Goal: Transaction & Acquisition: Book appointment/travel/reservation

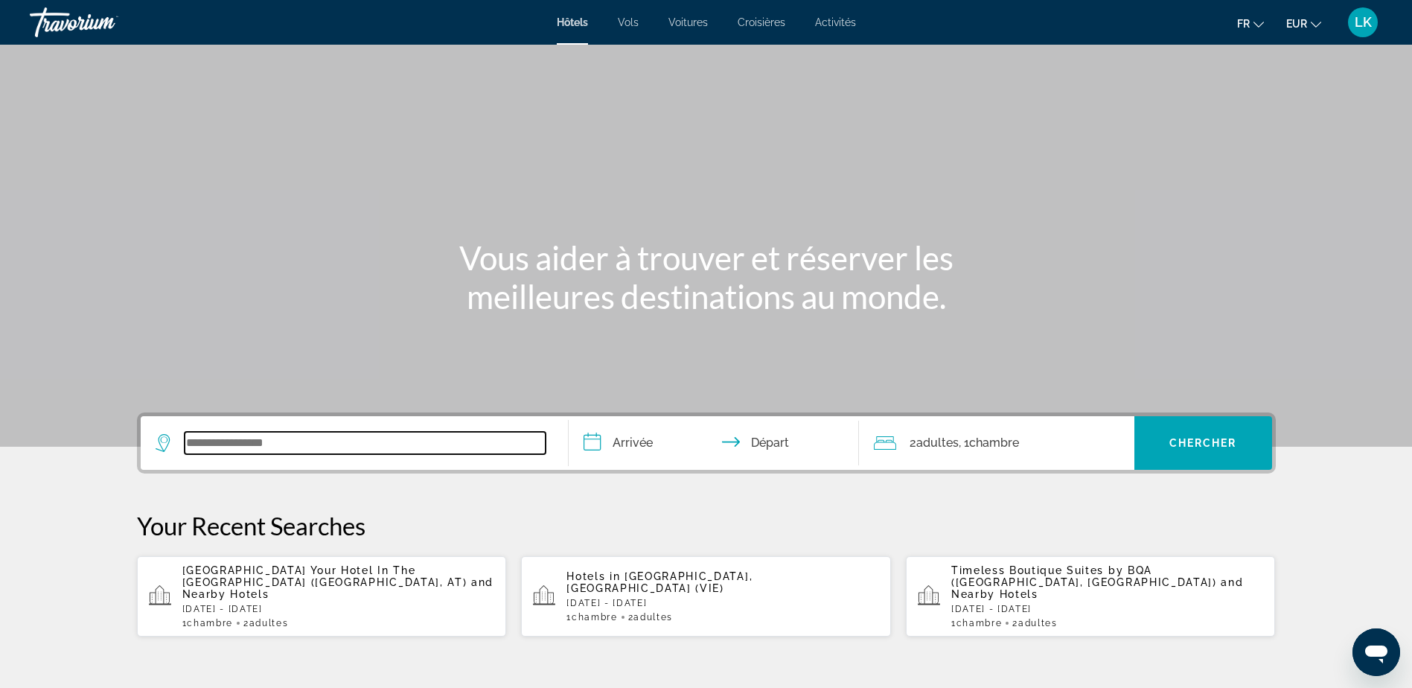
click at [290, 440] on input "Search widget" at bounding box center [365, 443] width 361 height 22
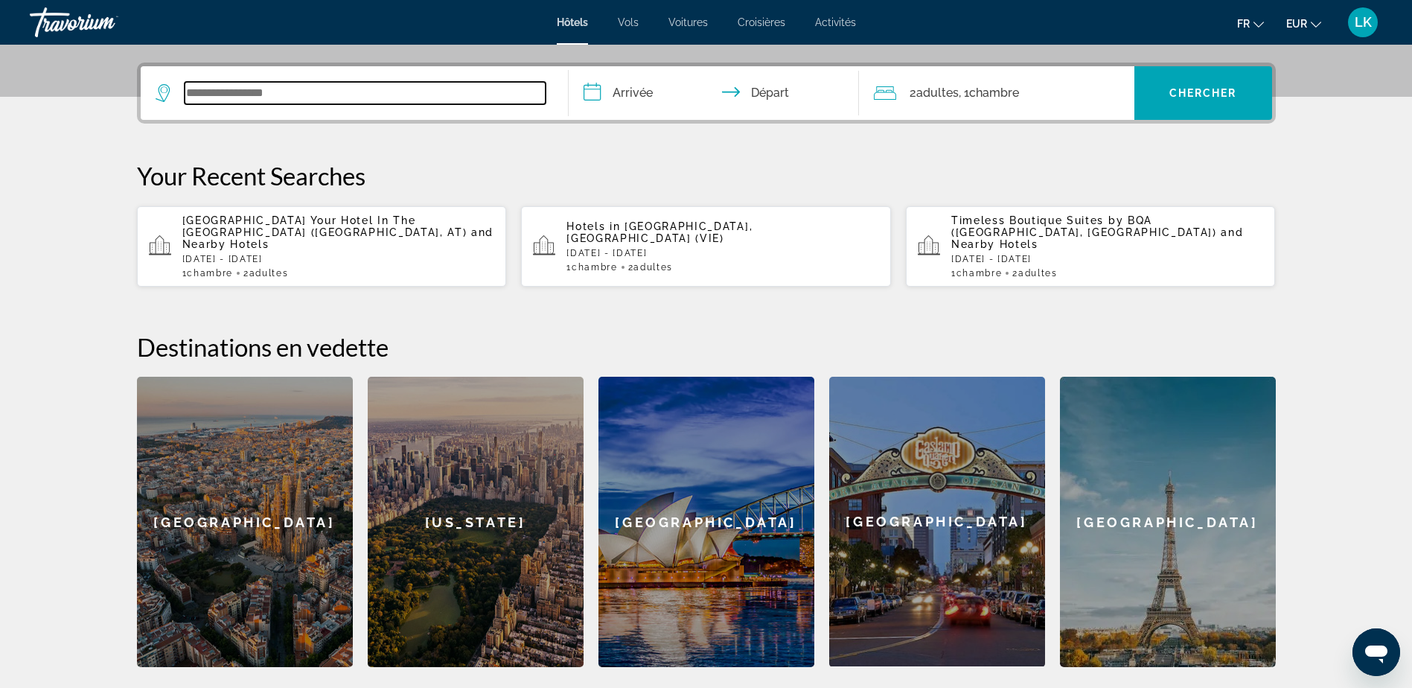
scroll to position [364, 0]
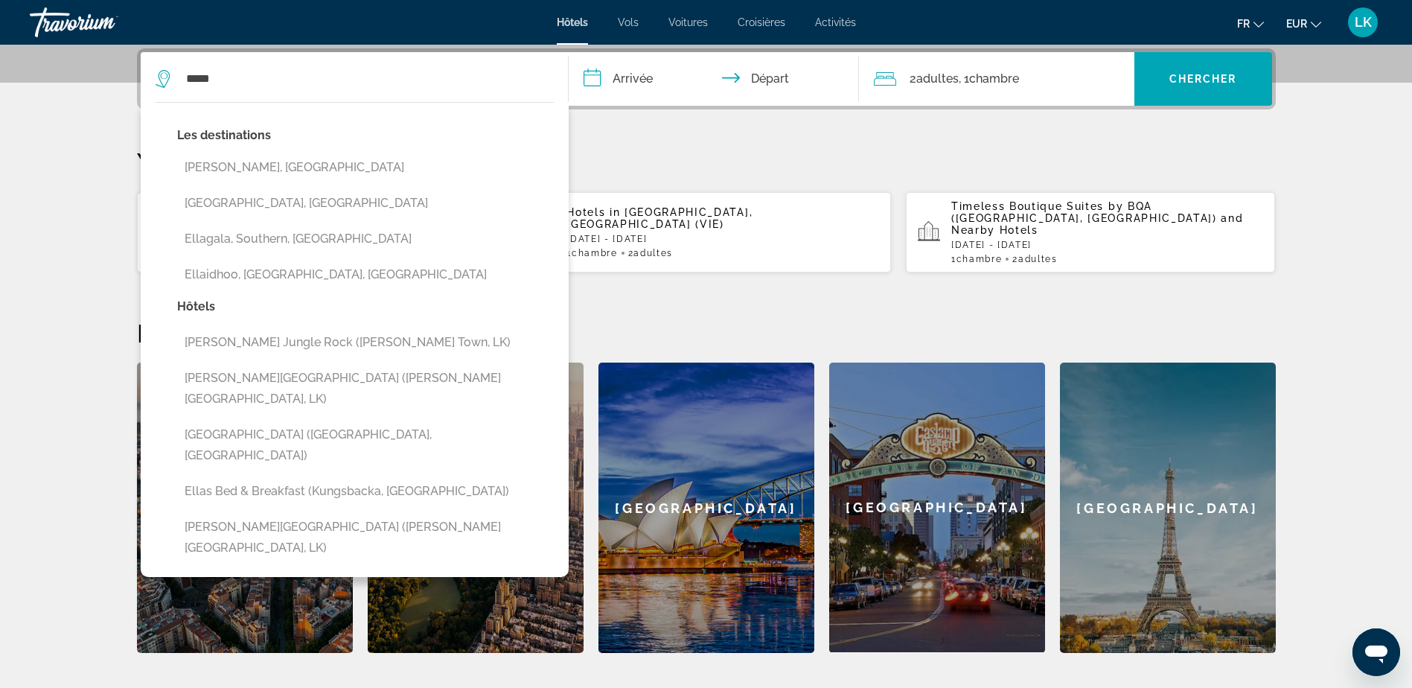
drag, startPoint x: 245, startPoint y: 168, endPoint x: 344, endPoint y: 150, distance: 100.6
click at [245, 168] on button "[PERSON_NAME], [GEOGRAPHIC_DATA]" at bounding box center [365, 167] width 377 height 28
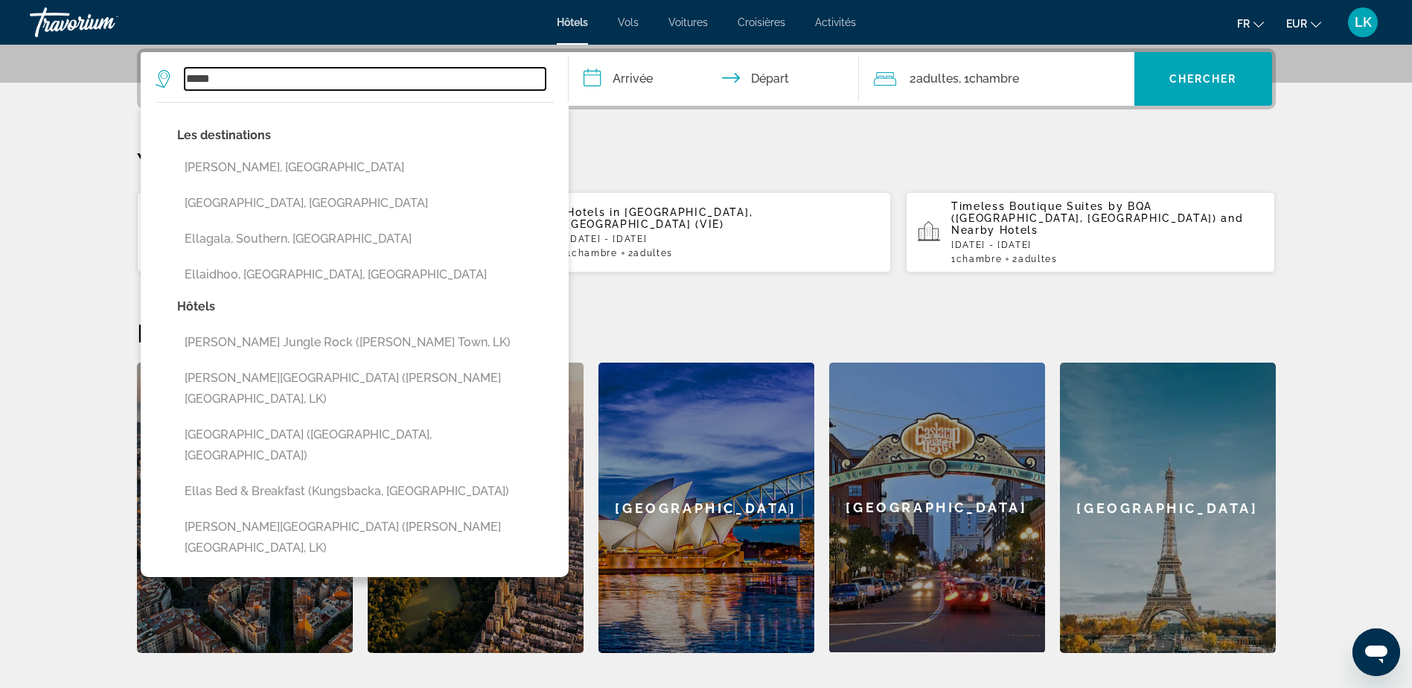
type input "**********"
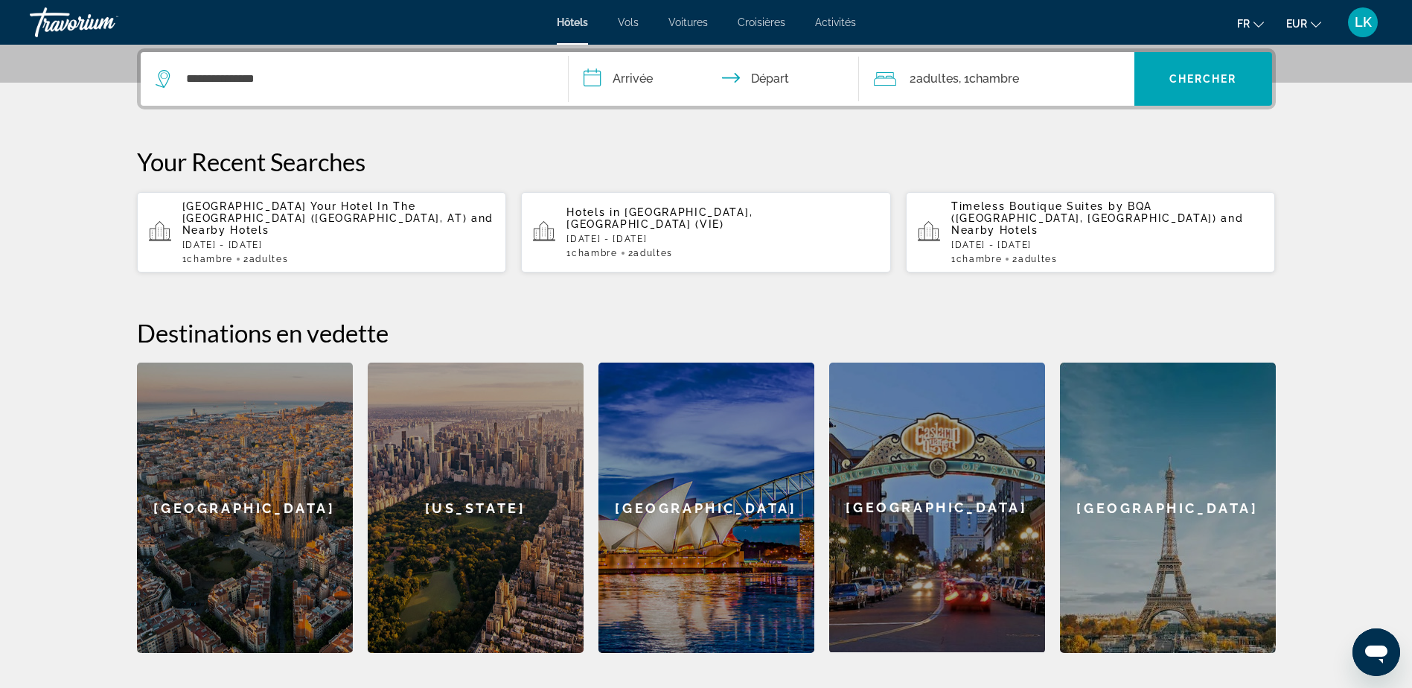
click at [671, 62] on input "**********" at bounding box center [717, 81] width 296 height 58
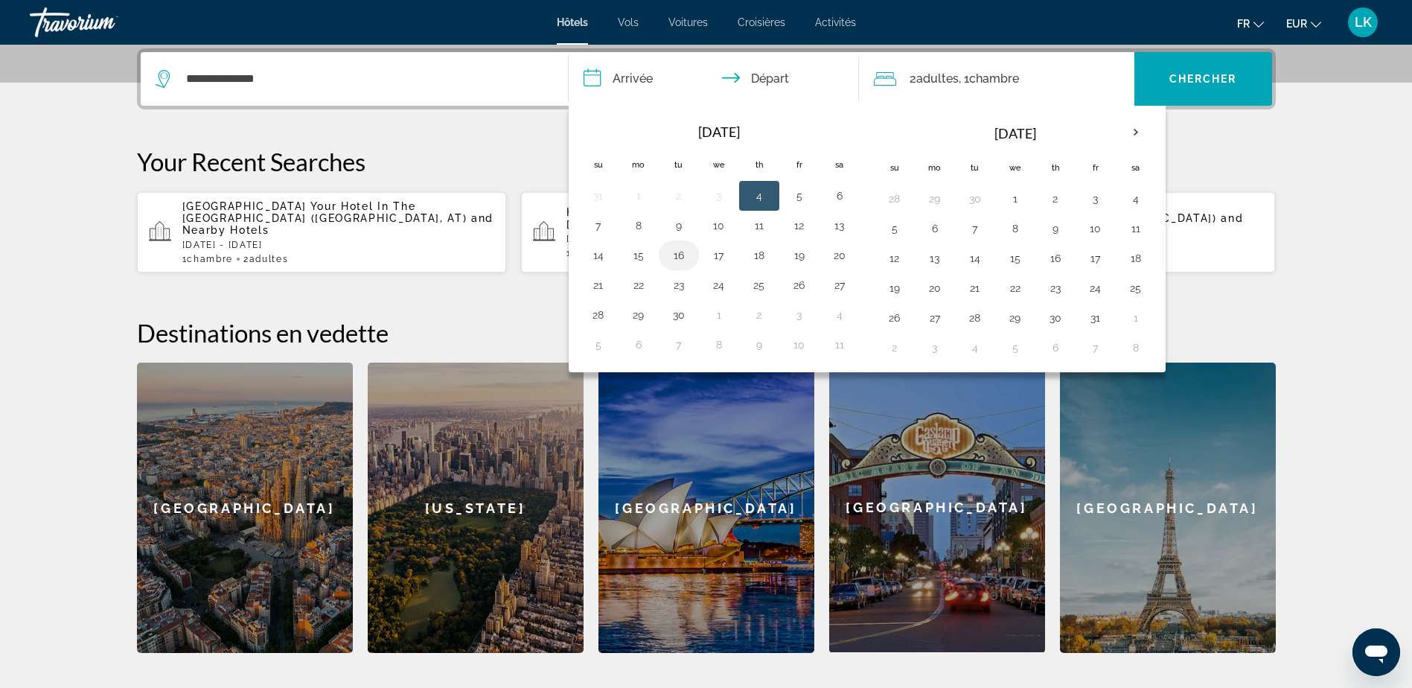
click at [679, 260] on button "16" at bounding box center [679, 255] width 24 height 21
click at [719, 257] on button "17" at bounding box center [719, 255] width 24 height 21
type input "**********"
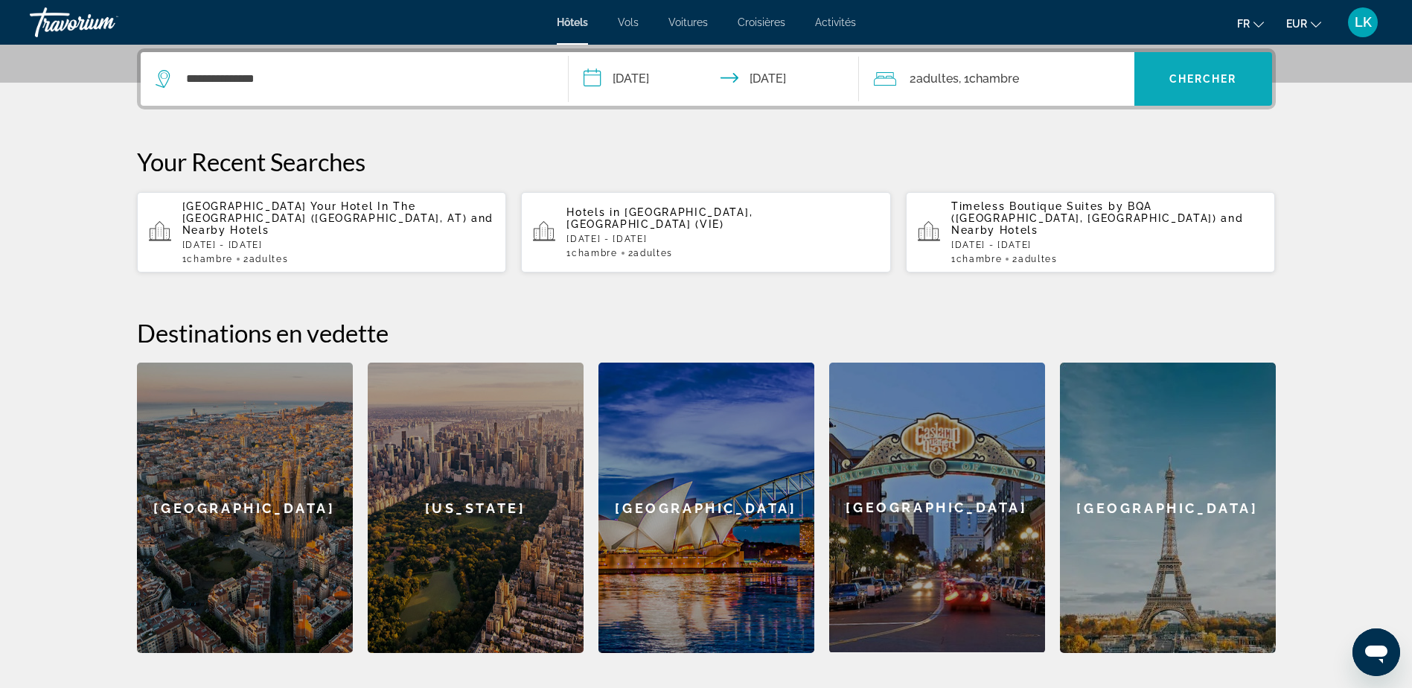
click at [1171, 79] on span "Chercher" at bounding box center [1203, 79] width 68 height 12
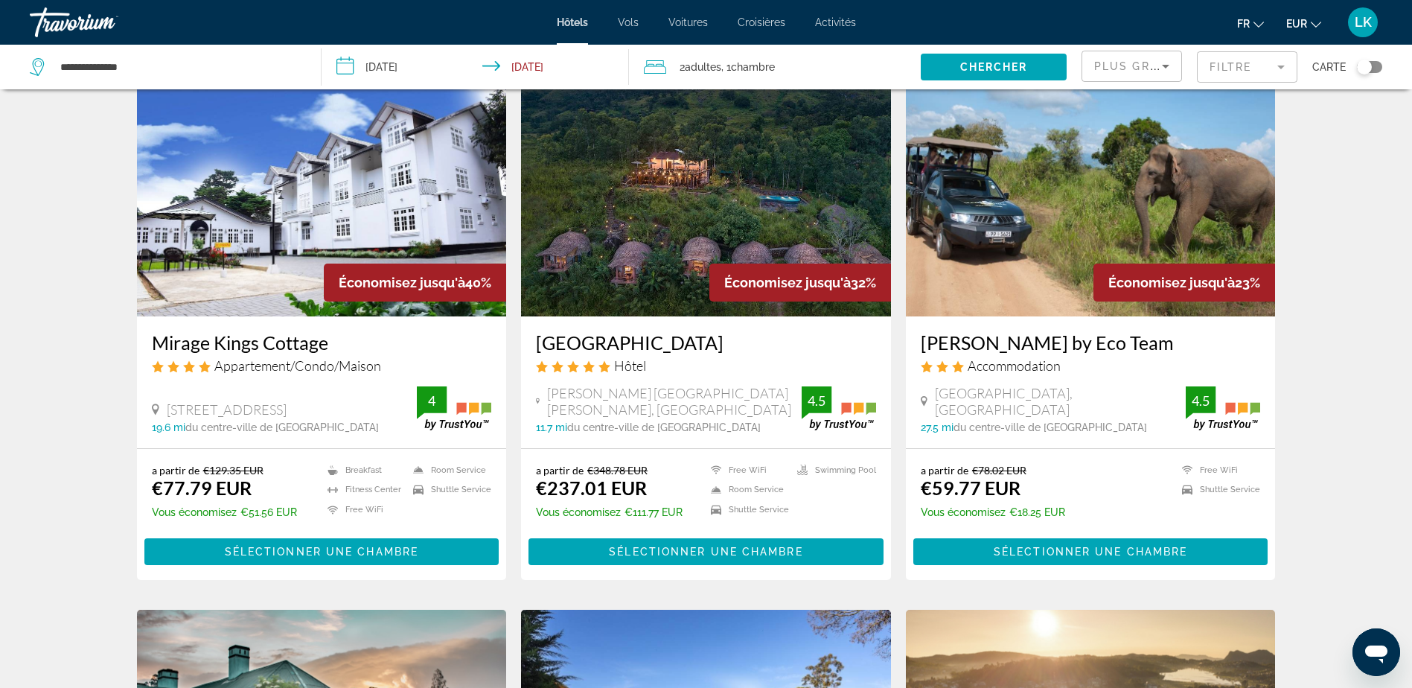
scroll to position [595, 0]
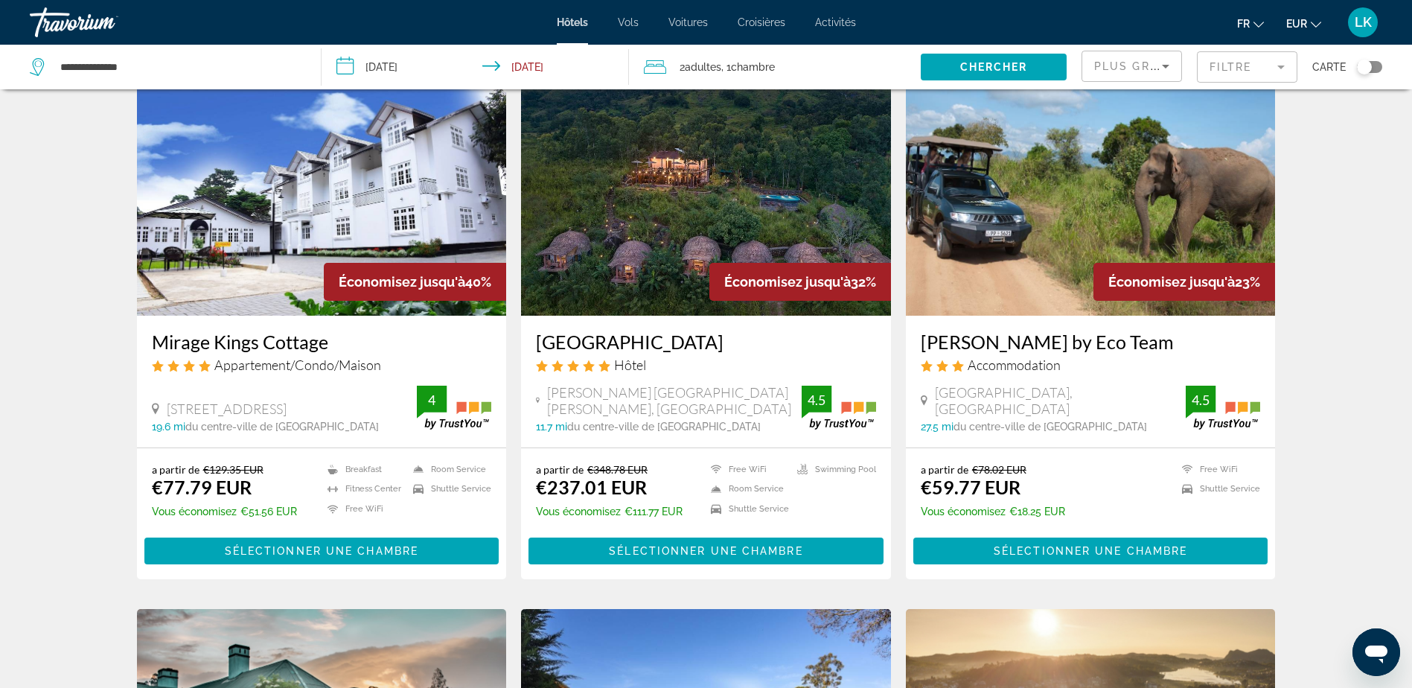
click at [1008, 164] on img "Main content" at bounding box center [1091, 196] width 370 height 238
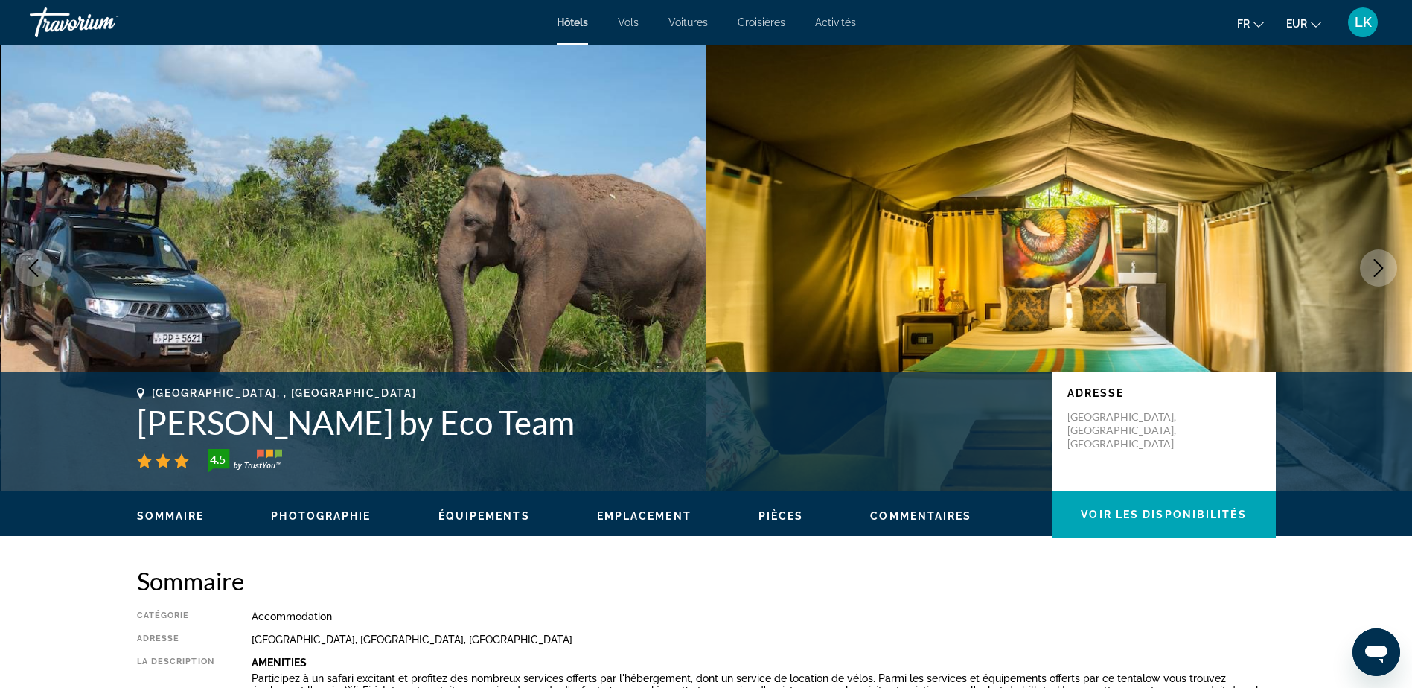
click at [1374, 273] on icon "Next image" at bounding box center [1378, 268] width 18 height 18
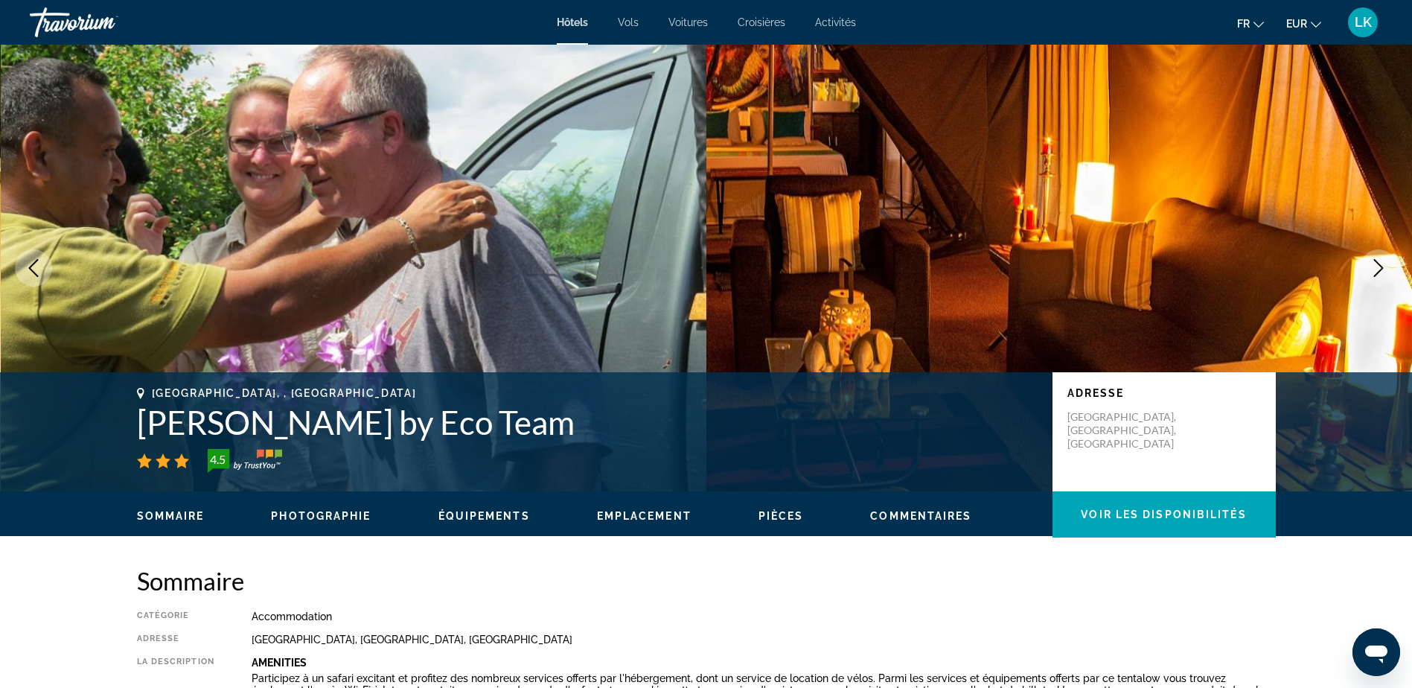
click at [1374, 273] on icon "Next image" at bounding box center [1378, 268] width 18 height 18
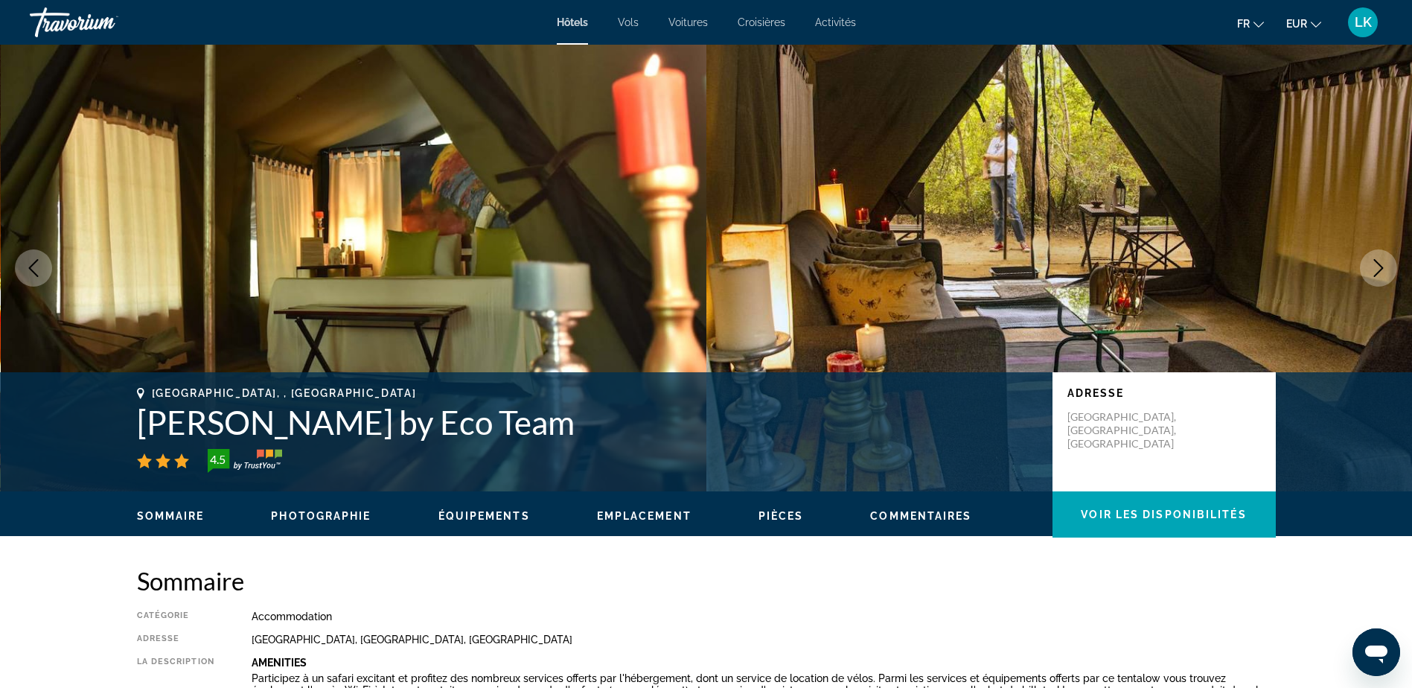
click at [1374, 273] on icon "Next image" at bounding box center [1378, 268] width 18 height 18
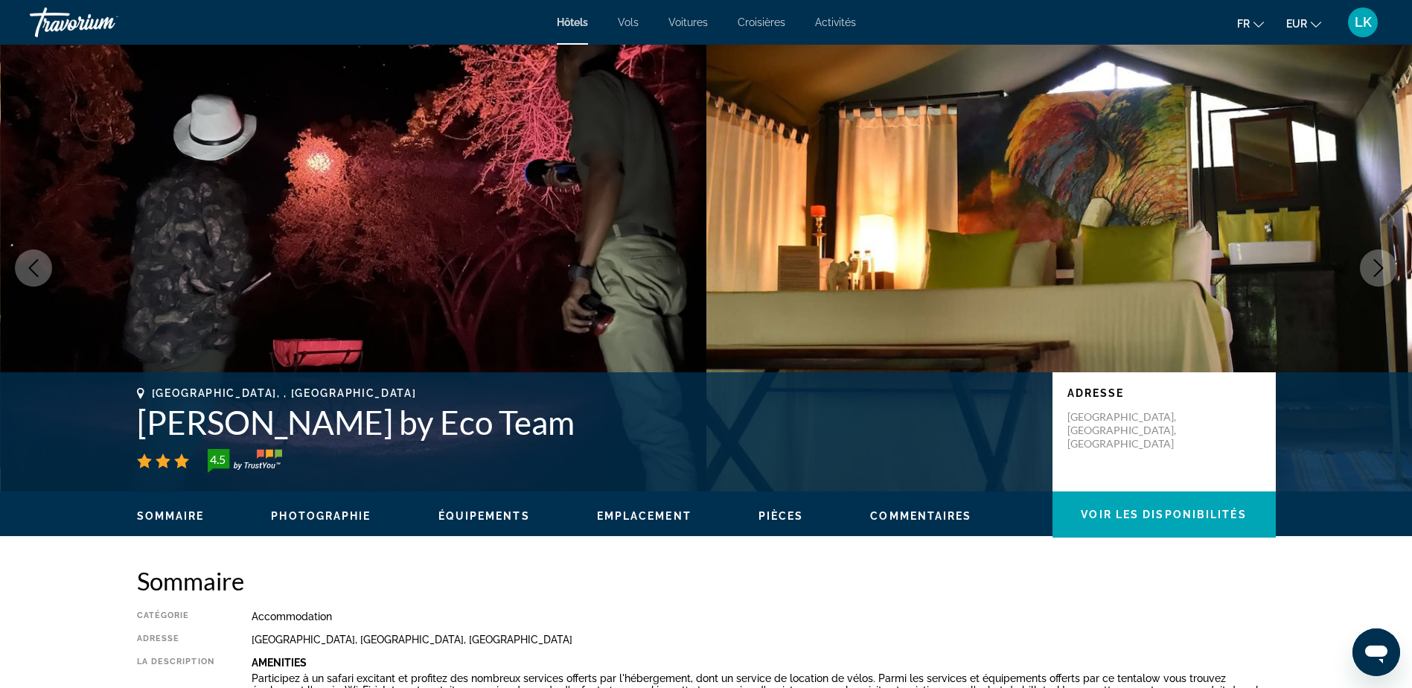
drag, startPoint x: 1374, startPoint y: 273, endPoint x: 1277, endPoint y: 248, distance: 100.0
click at [1374, 273] on icon "Next image" at bounding box center [1378, 268] width 18 height 18
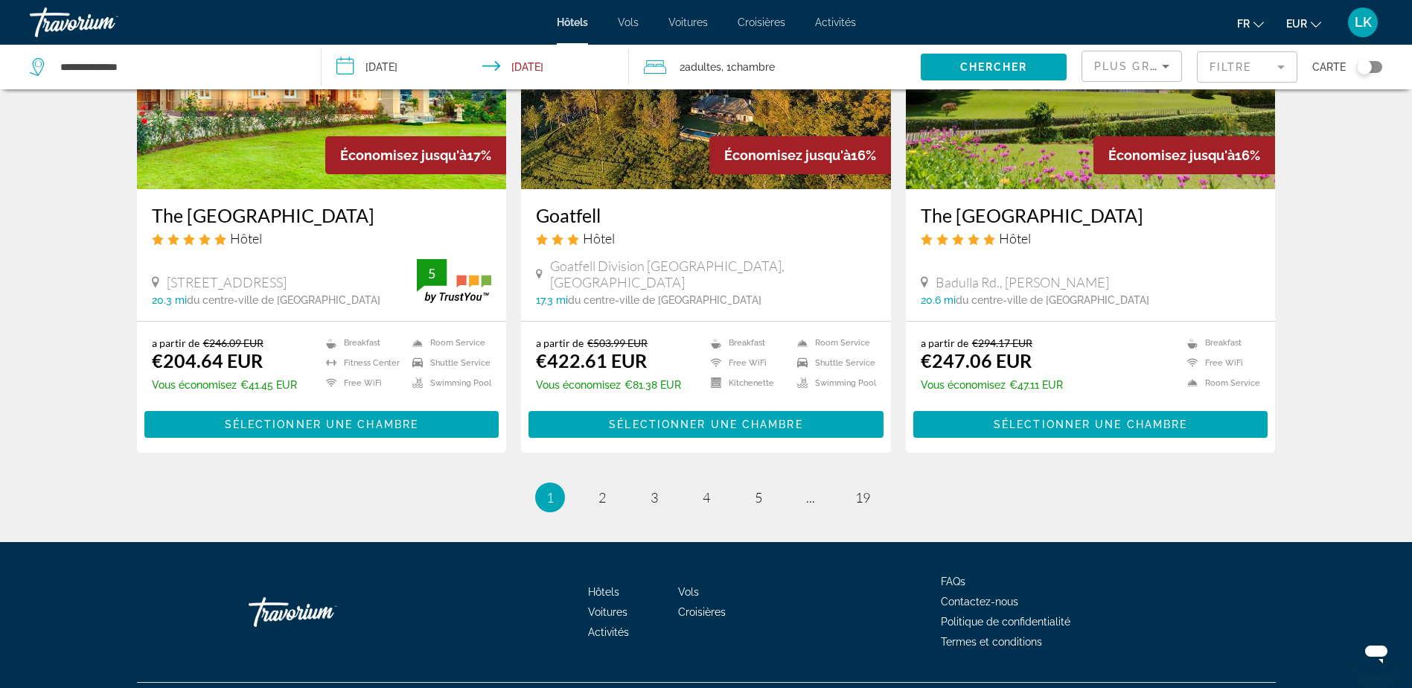
scroll to position [1839, 0]
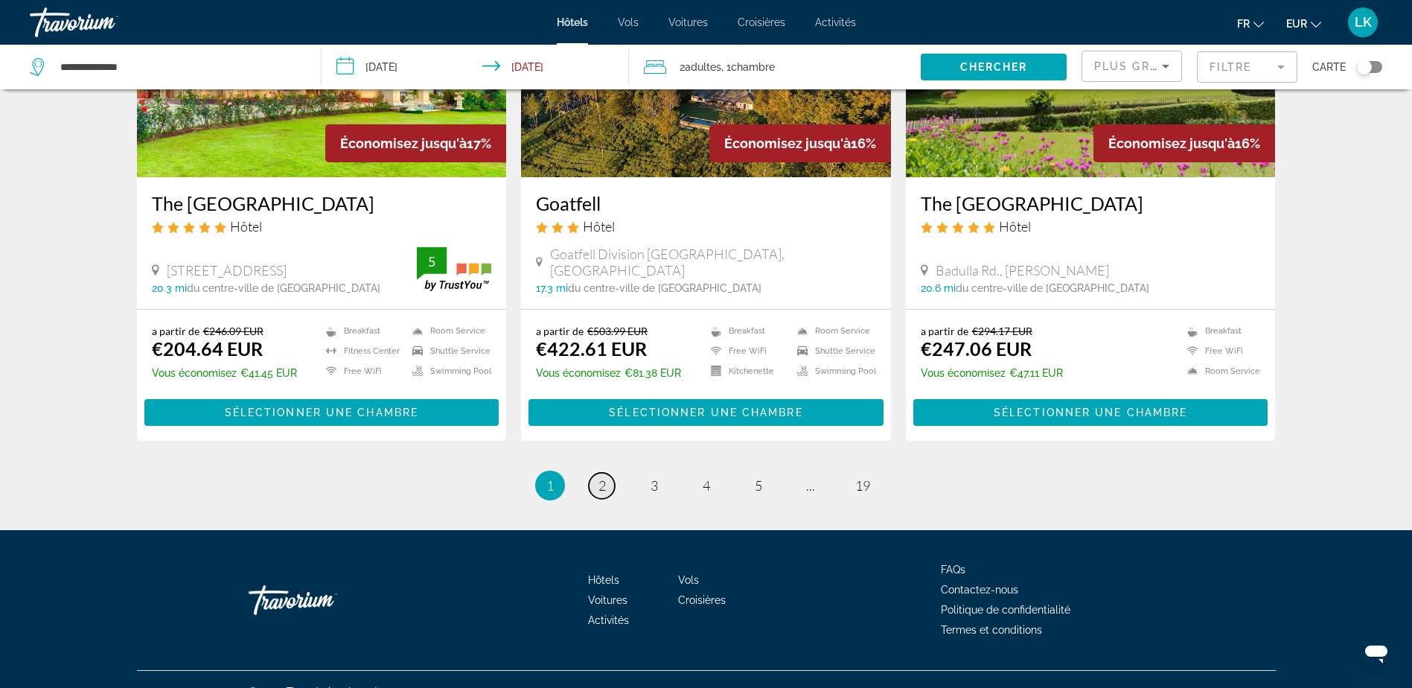
click at [613, 473] on link "page 2" at bounding box center [602, 486] width 26 height 26
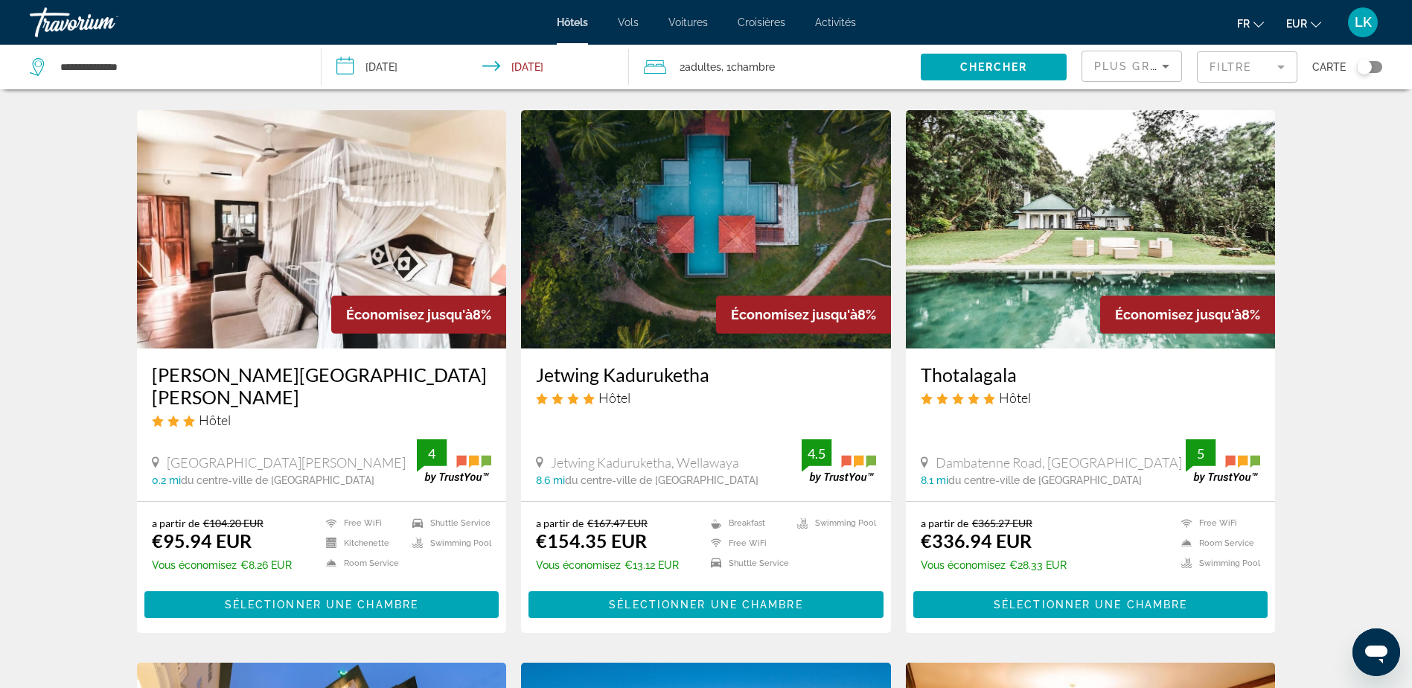
scroll to position [595, 0]
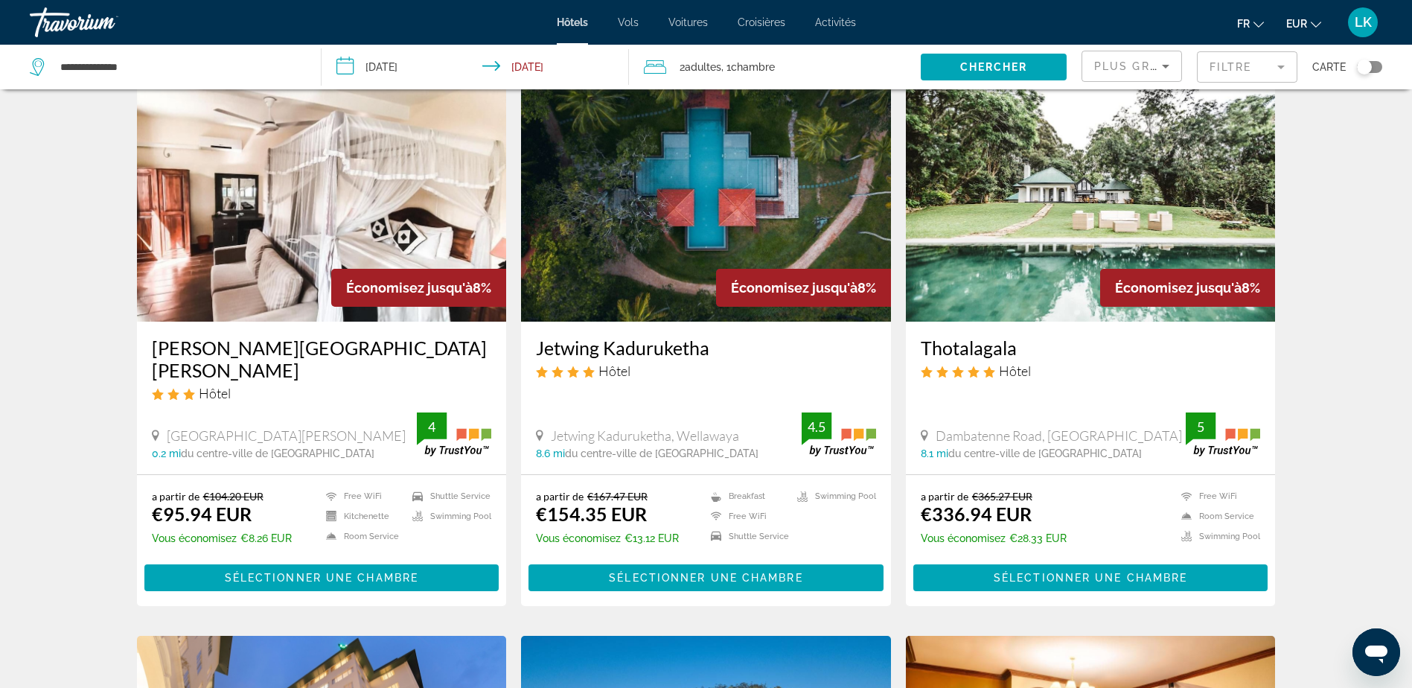
click at [684, 263] on img "Main content" at bounding box center [706, 202] width 370 height 238
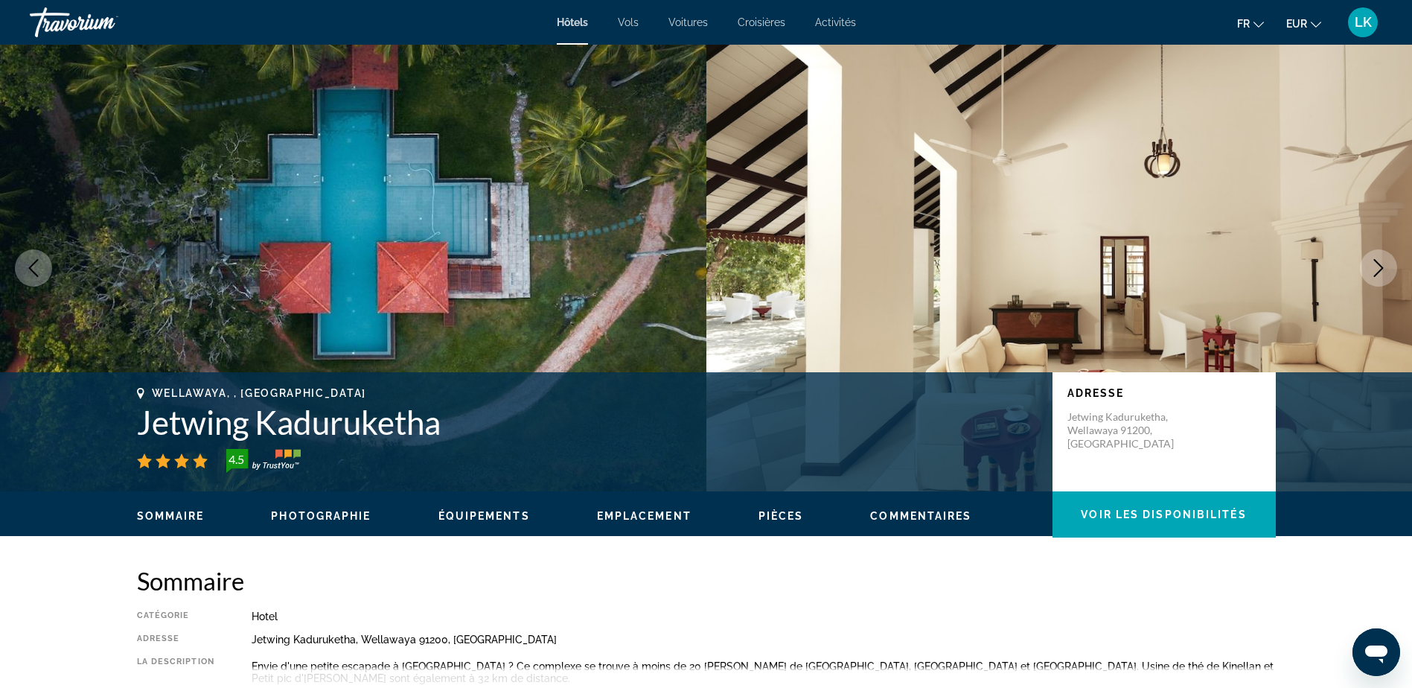
click at [1373, 260] on icon "Next image" at bounding box center [1378, 268] width 18 height 18
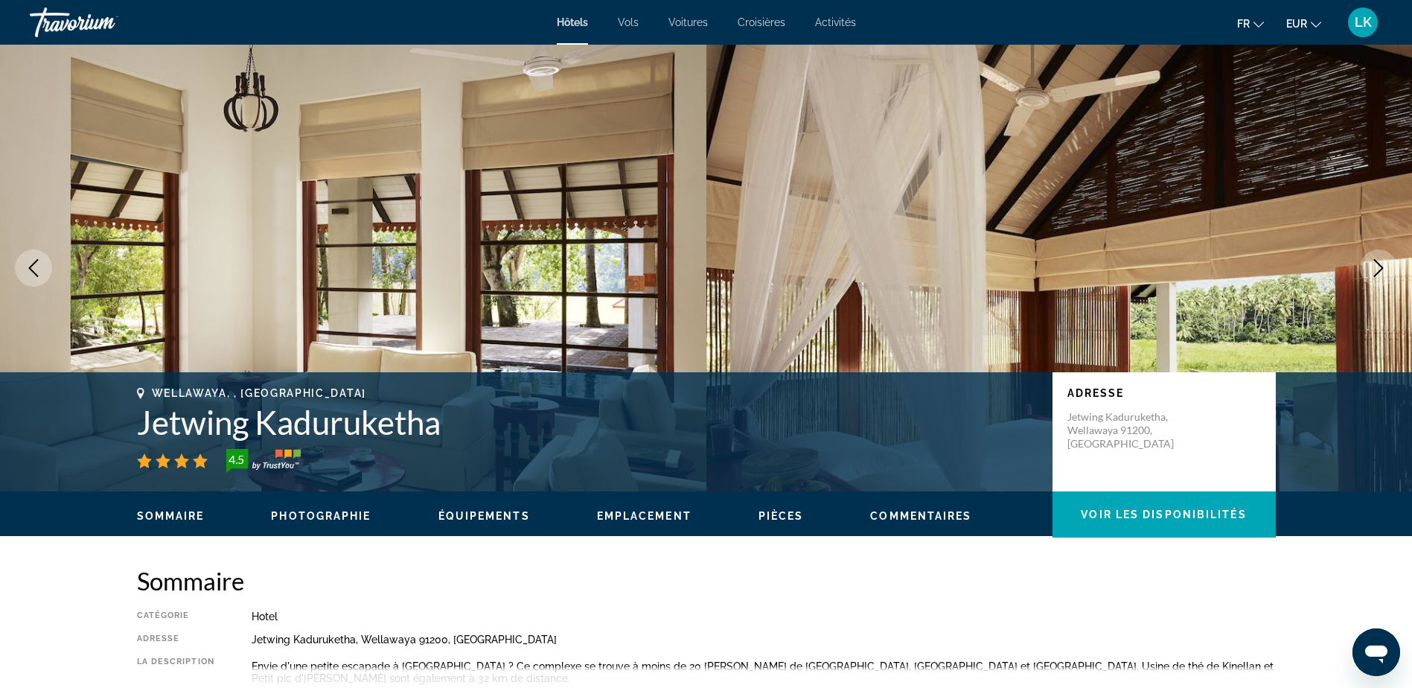
click at [1373, 260] on icon "Next image" at bounding box center [1378, 268] width 18 height 18
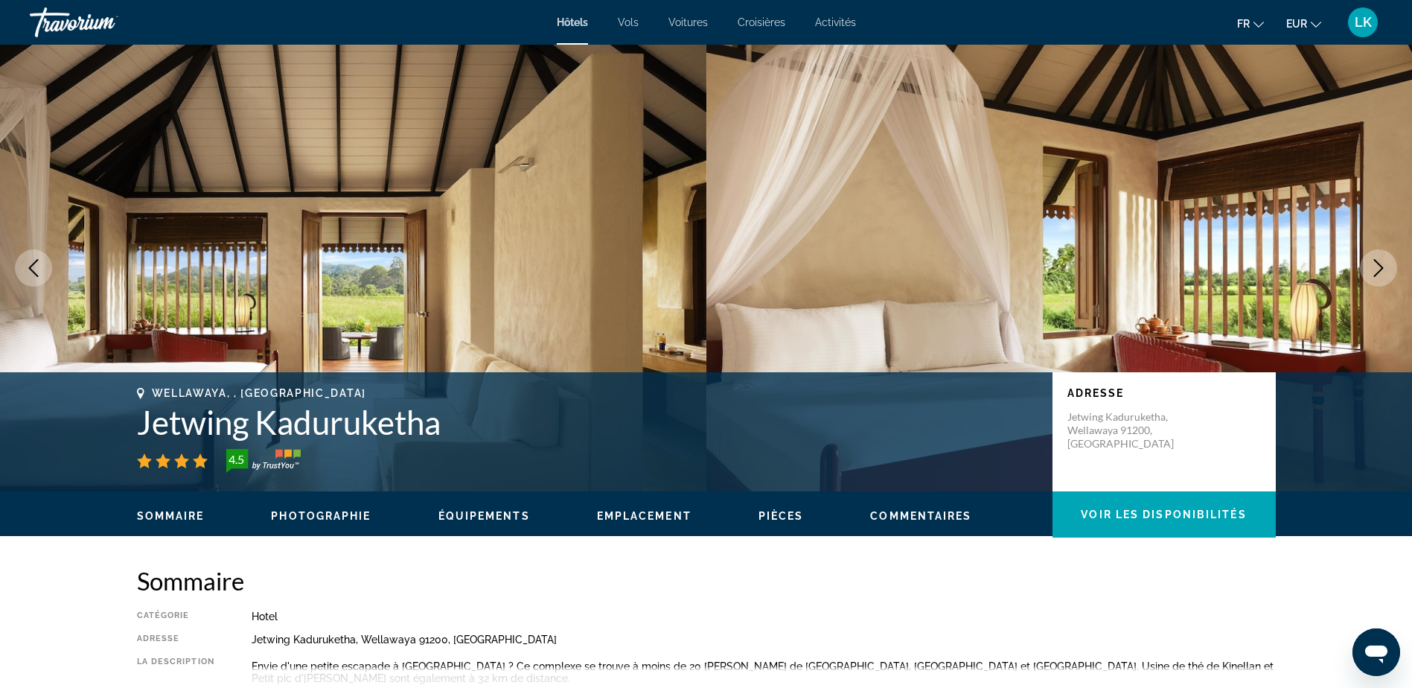
click at [1374, 260] on icon "Next image" at bounding box center [1378, 268] width 18 height 18
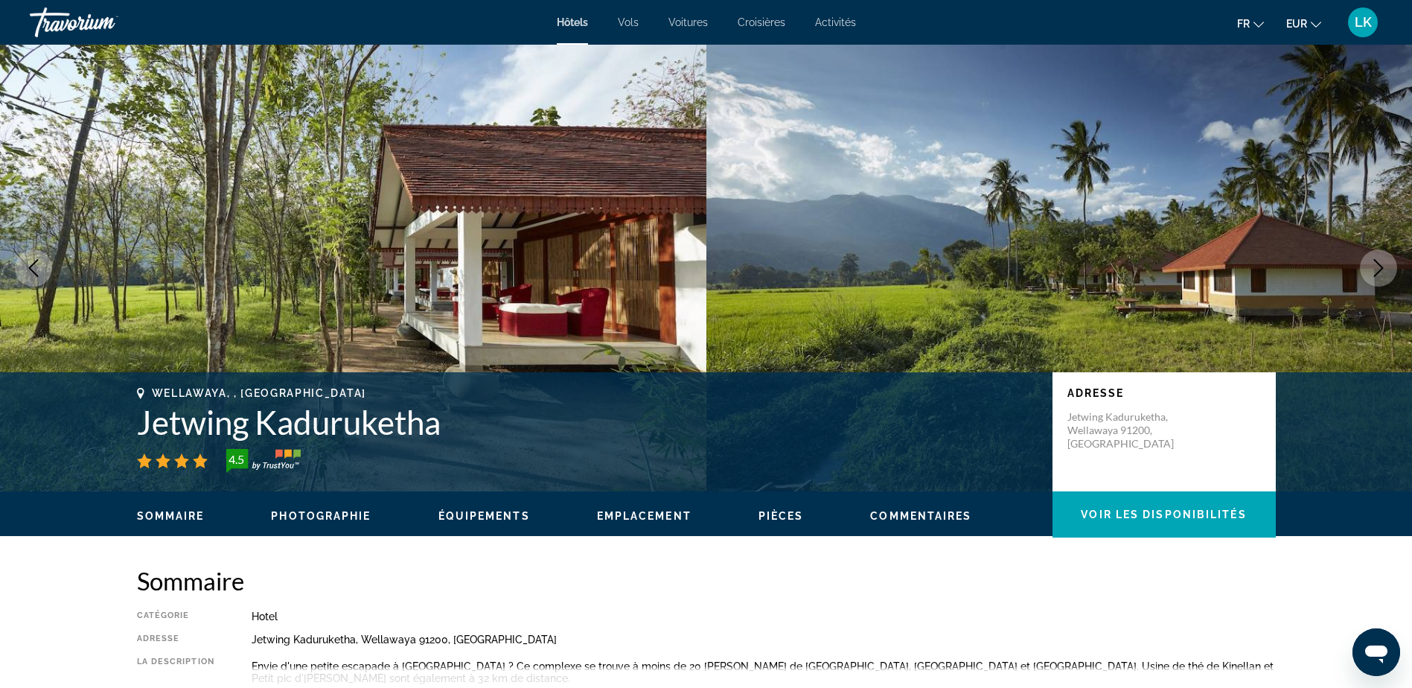
click at [1374, 260] on icon "Next image" at bounding box center [1378, 268] width 18 height 18
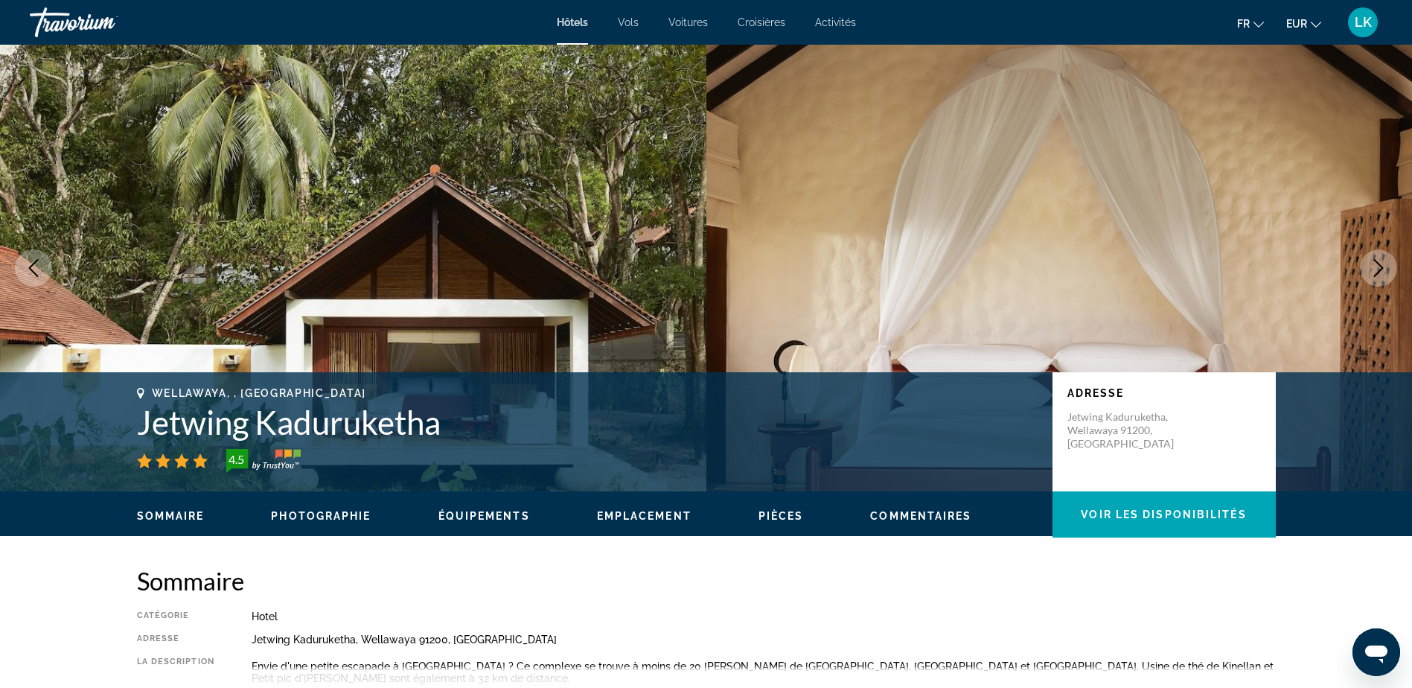
click at [1374, 260] on icon "Next image" at bounding box center [1378, 268] width 18 height 18
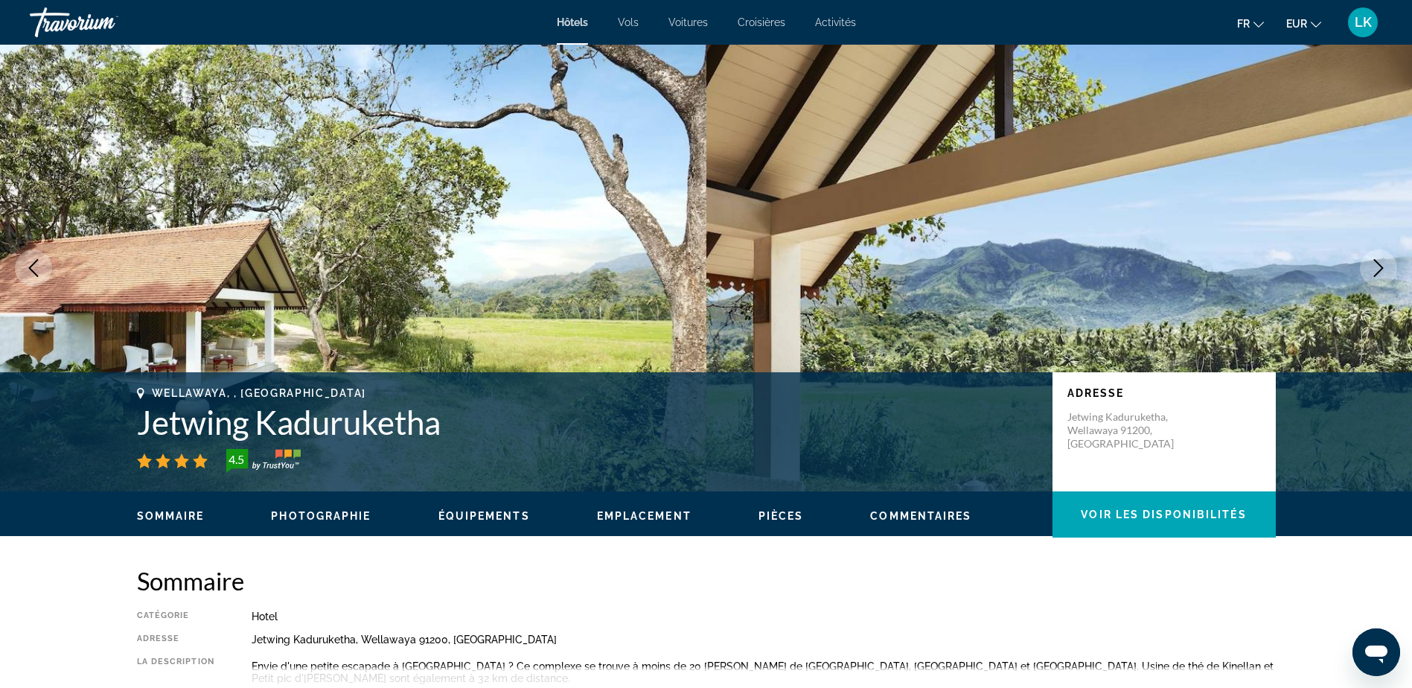
click at [1374, 260] on icon "Next image" at bounding box center [1379, 268] width 10 height 18
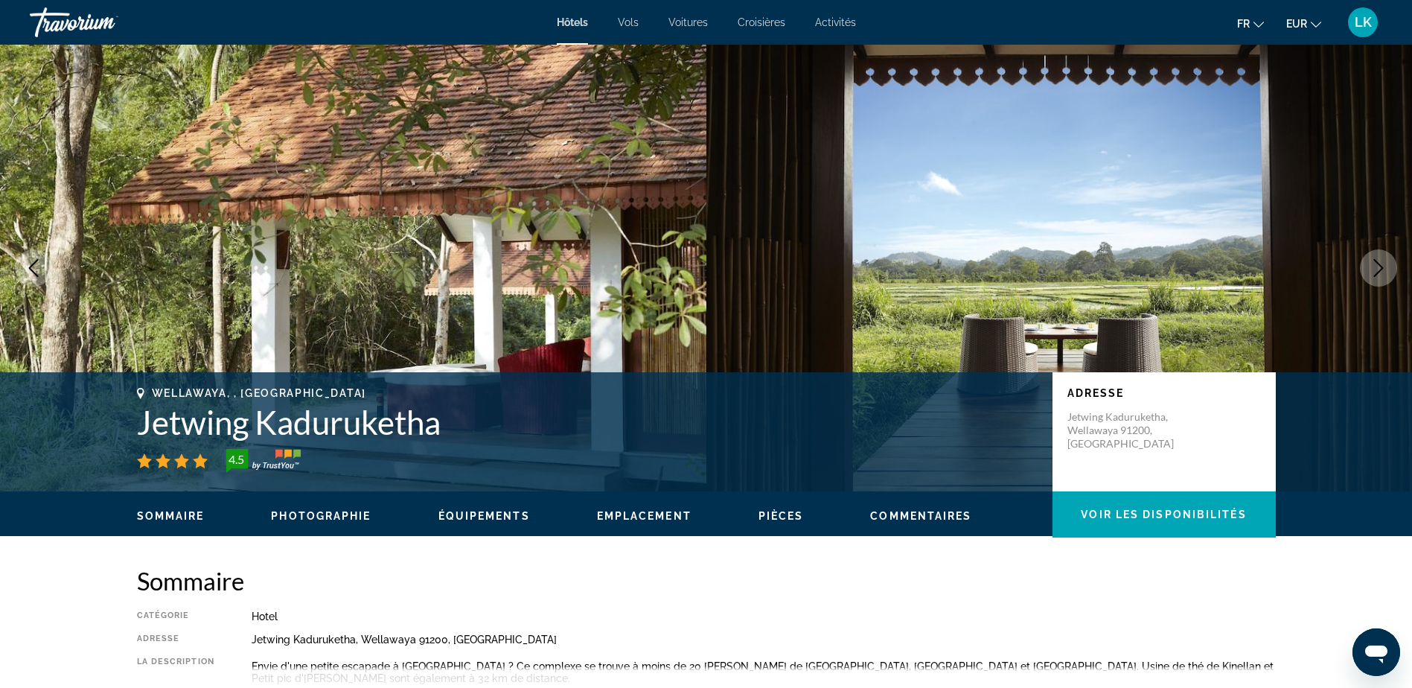
click at [1375, 260] on icon "Next image" at bounding box center [1379, 268] width 10 height 18
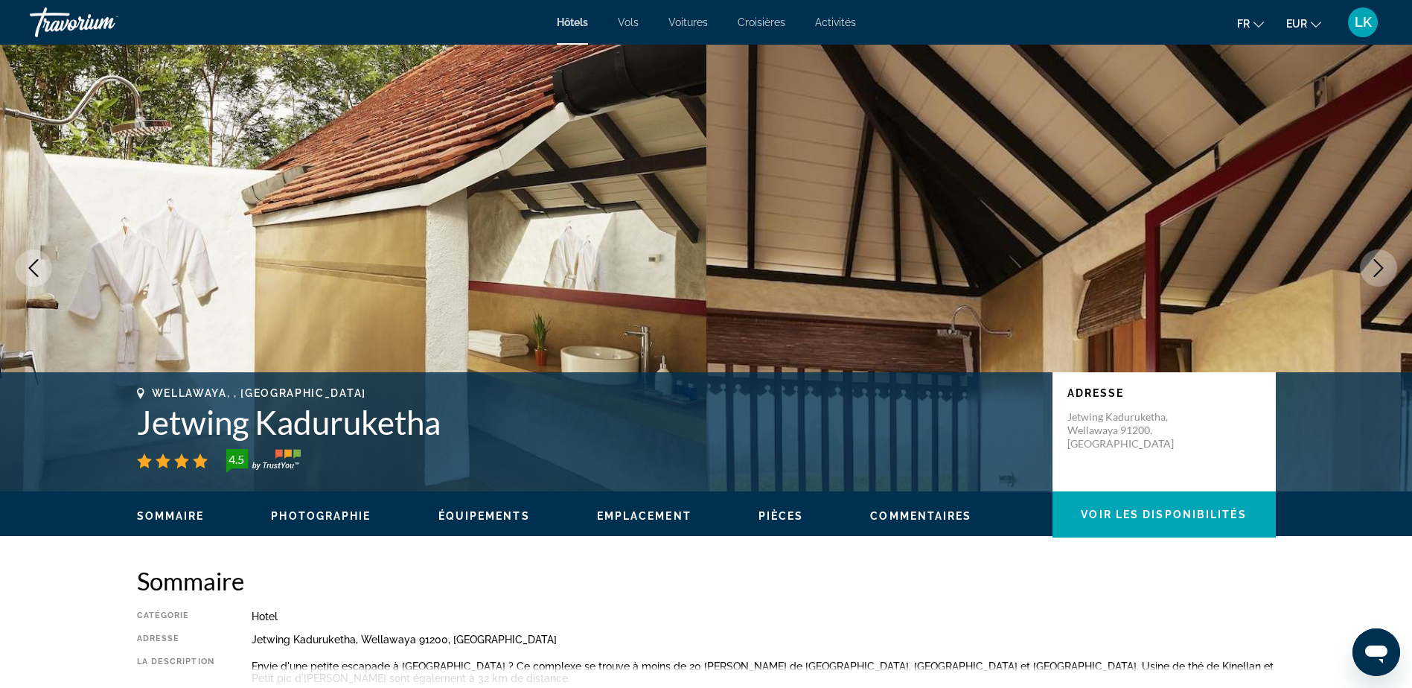
click at [1376, 260] on icon "Next image" at bounding box center [1378, 268] width 18 height 18
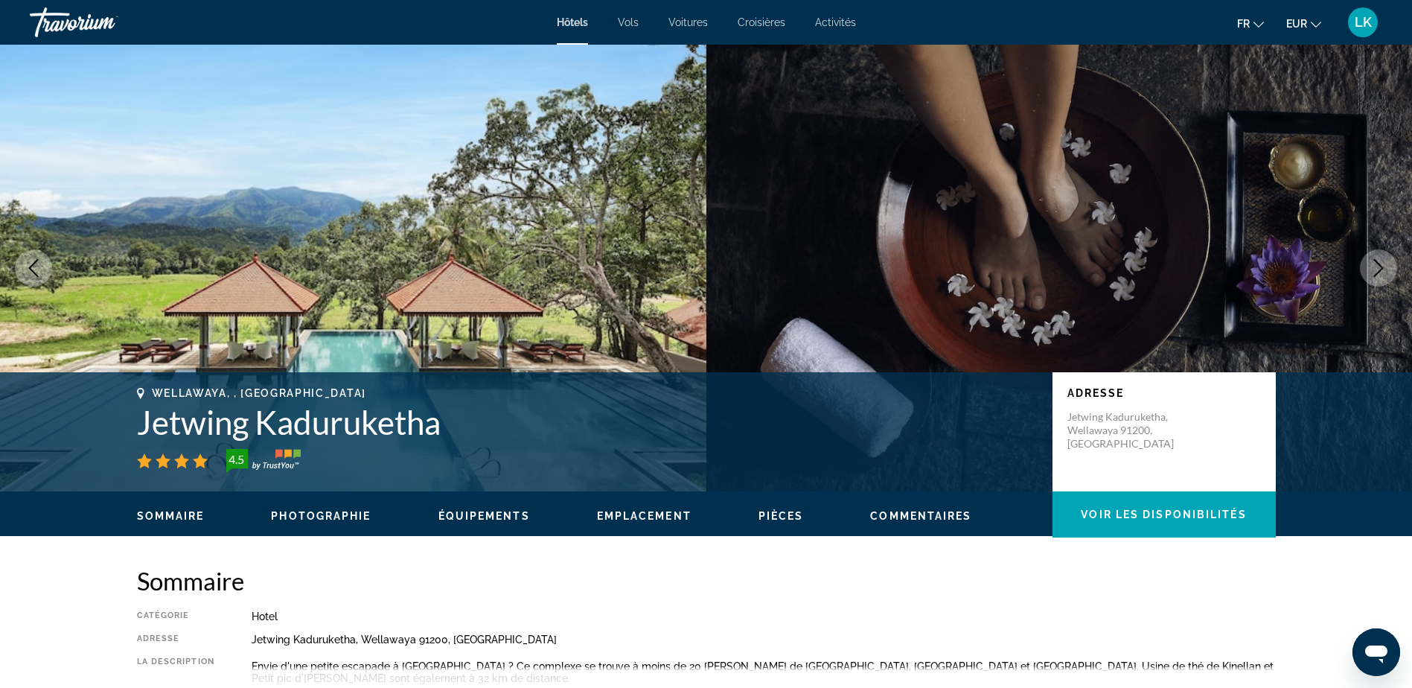
click at [1377, 260] on icon "Next image" at bounding box center [1378, 268] width 18 height 18
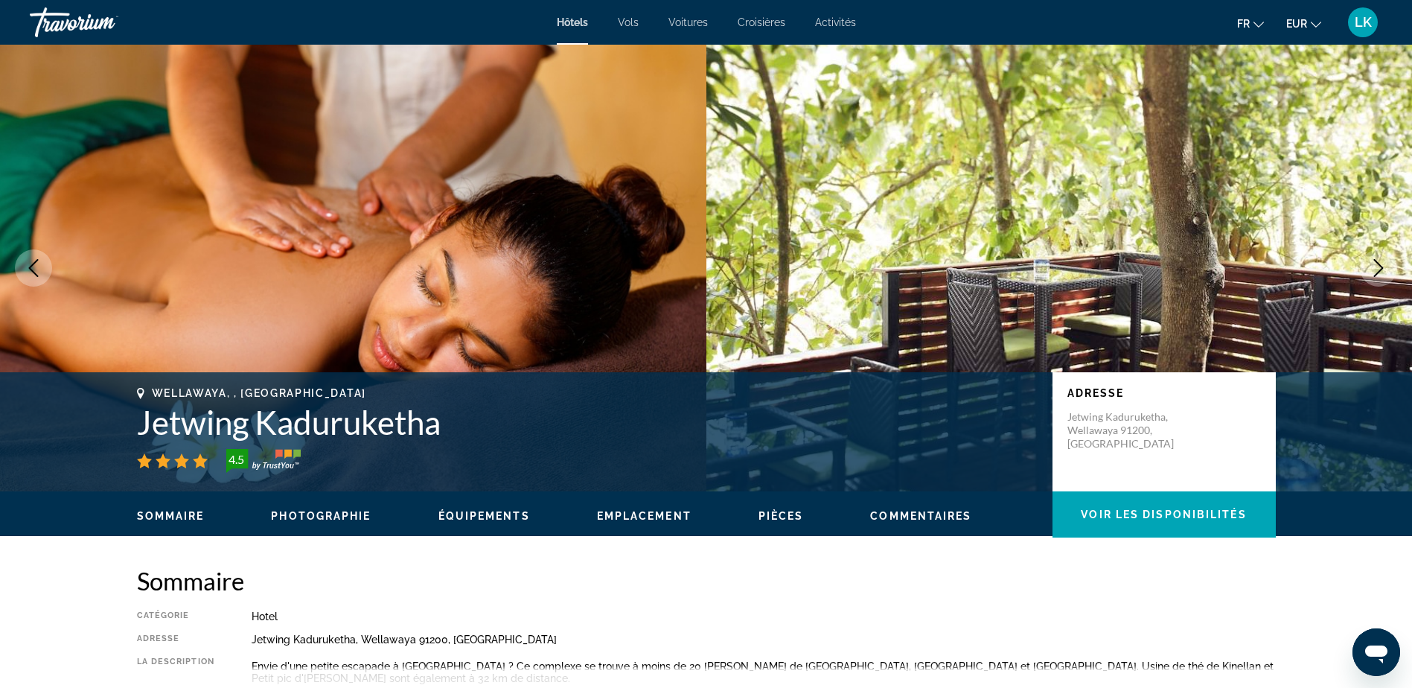
click at [1377, 260] on icon "Next image" at bounding box center [1378, 268] width 18 height 18
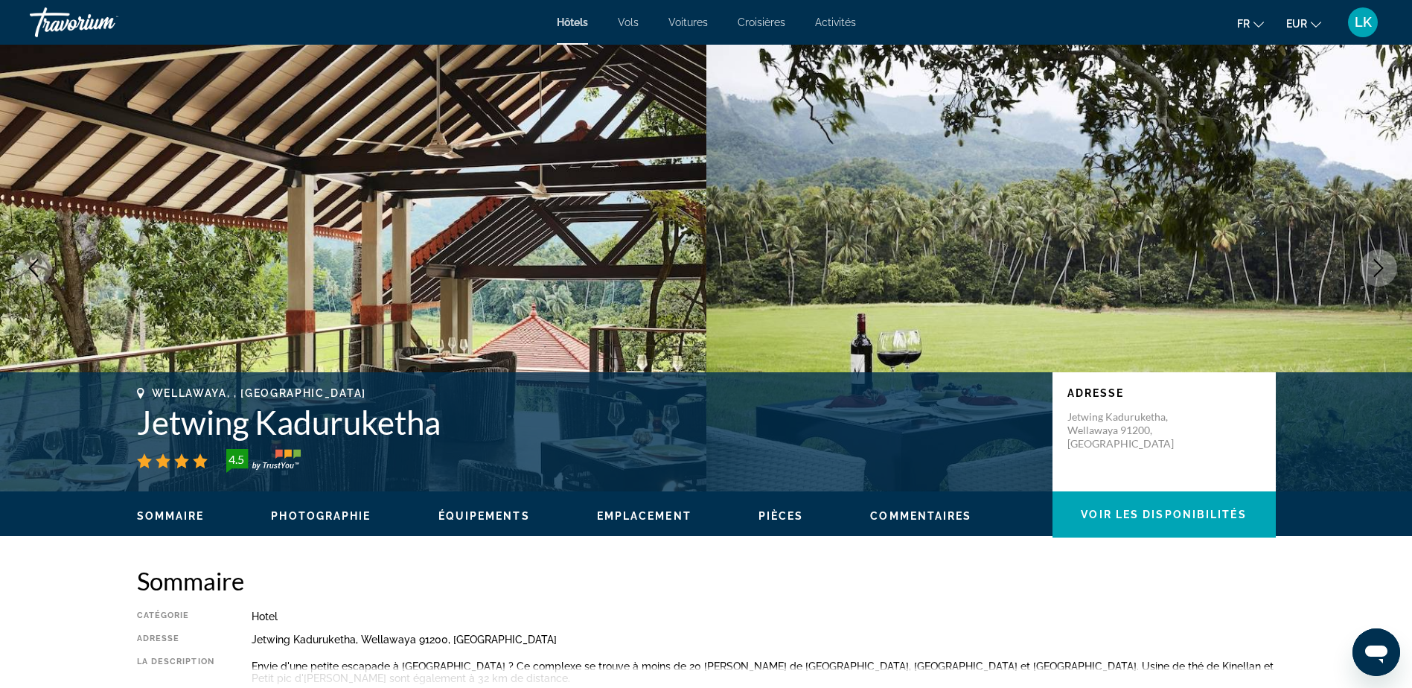
click at [1377, 260] on icon "Next image" at bounding box center [1378, 268] width 18 height 18
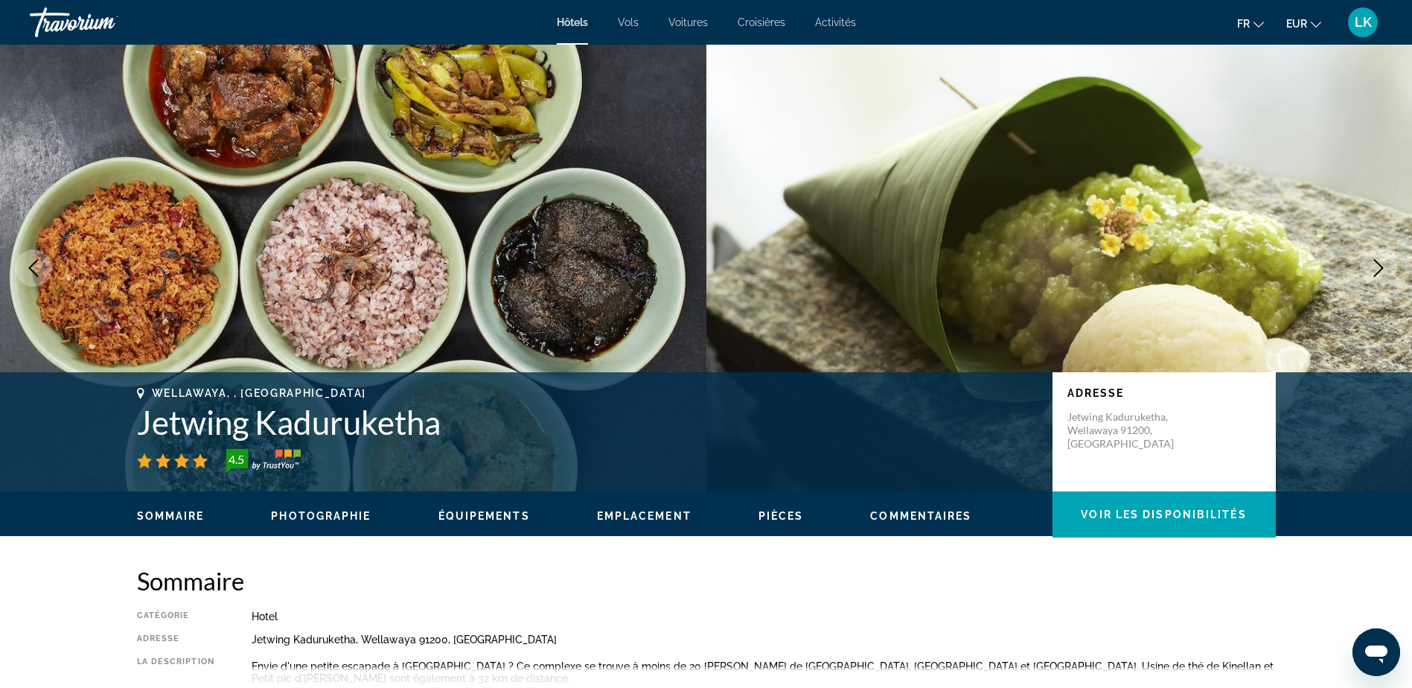
click at [1377, 260] on icon "Next image" at bounding box center [1378, 268] width 18 height 18
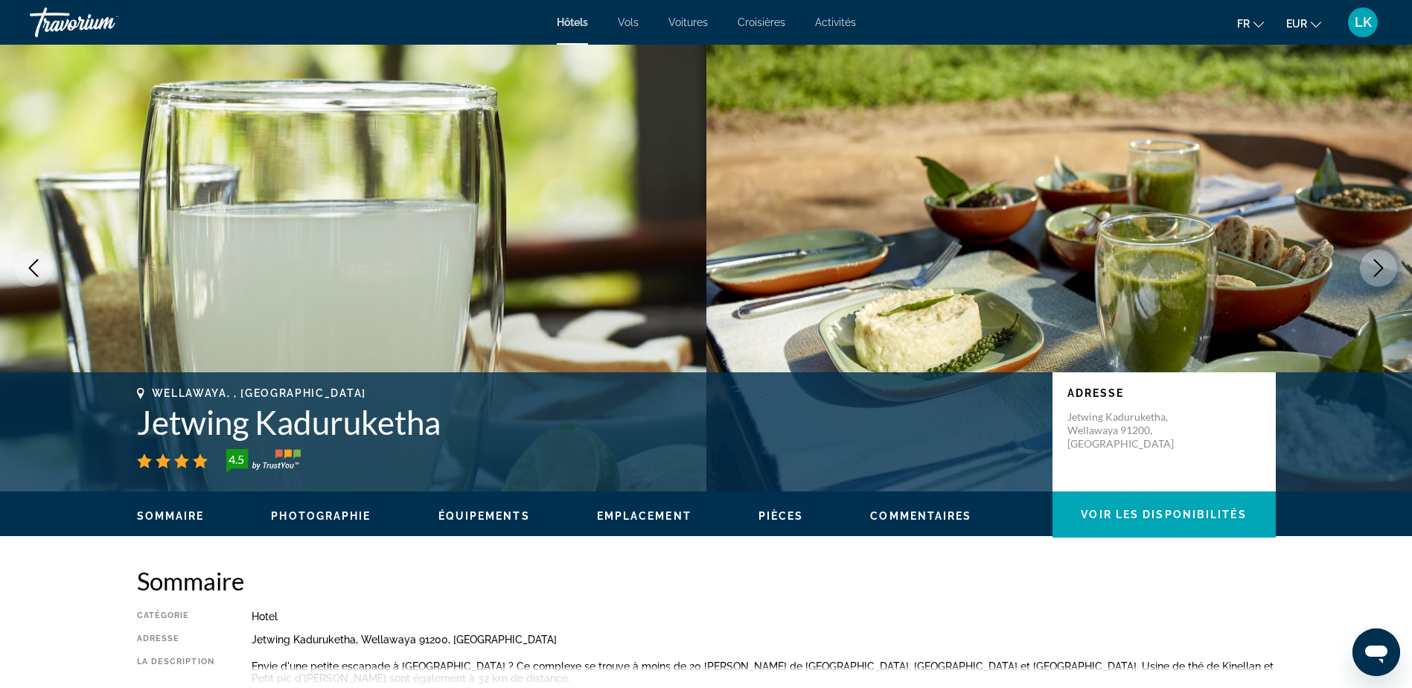
click at [1377, 260] on icon "Next image" at bounding box center [1378, 268] width 18 height 18
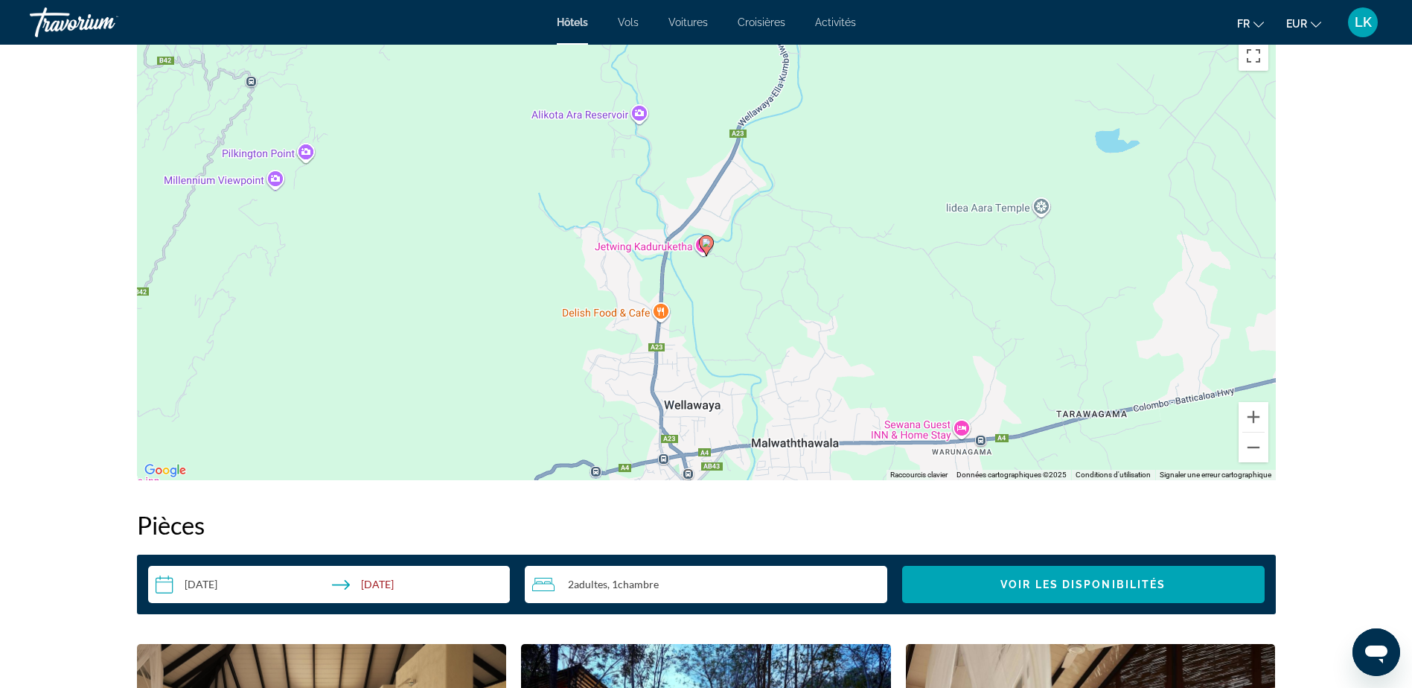
scroll to position [1414, 0]
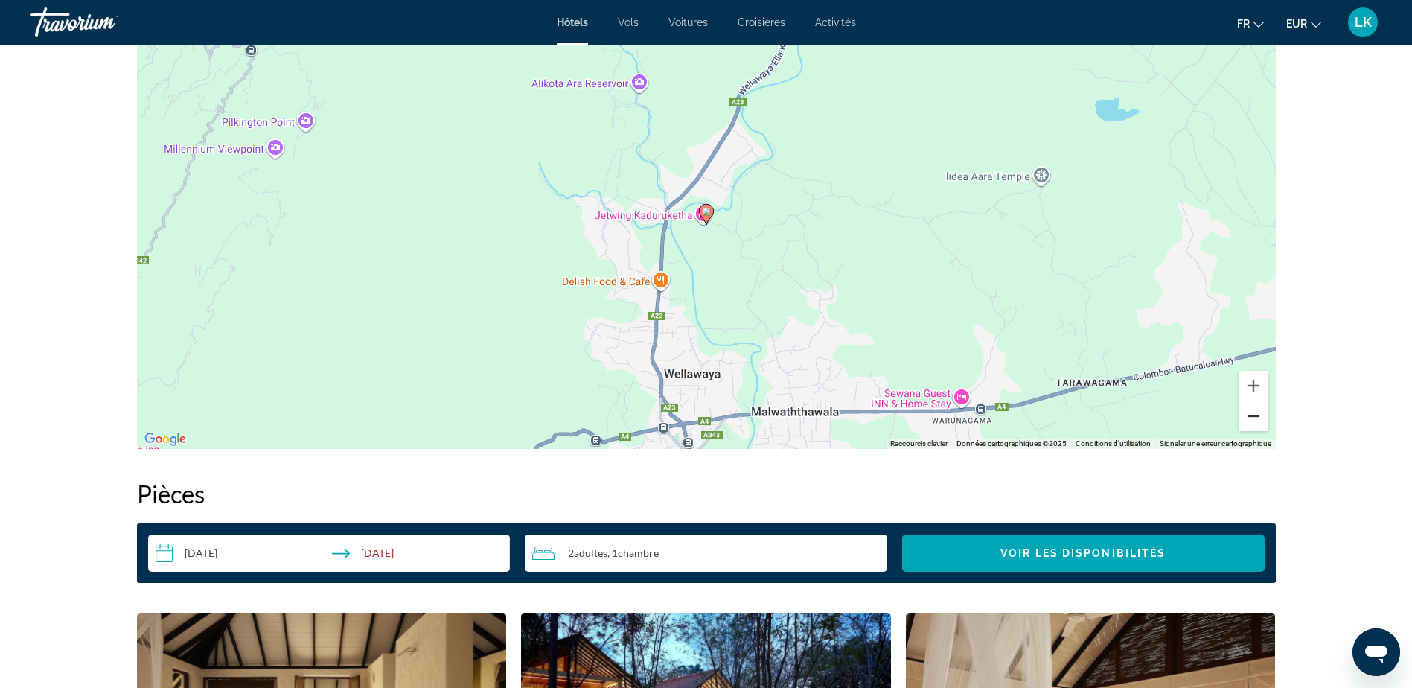
click at [1247, 419] on button "Zoom arrière" at bounding box center [1253, 416] width 30 height 30
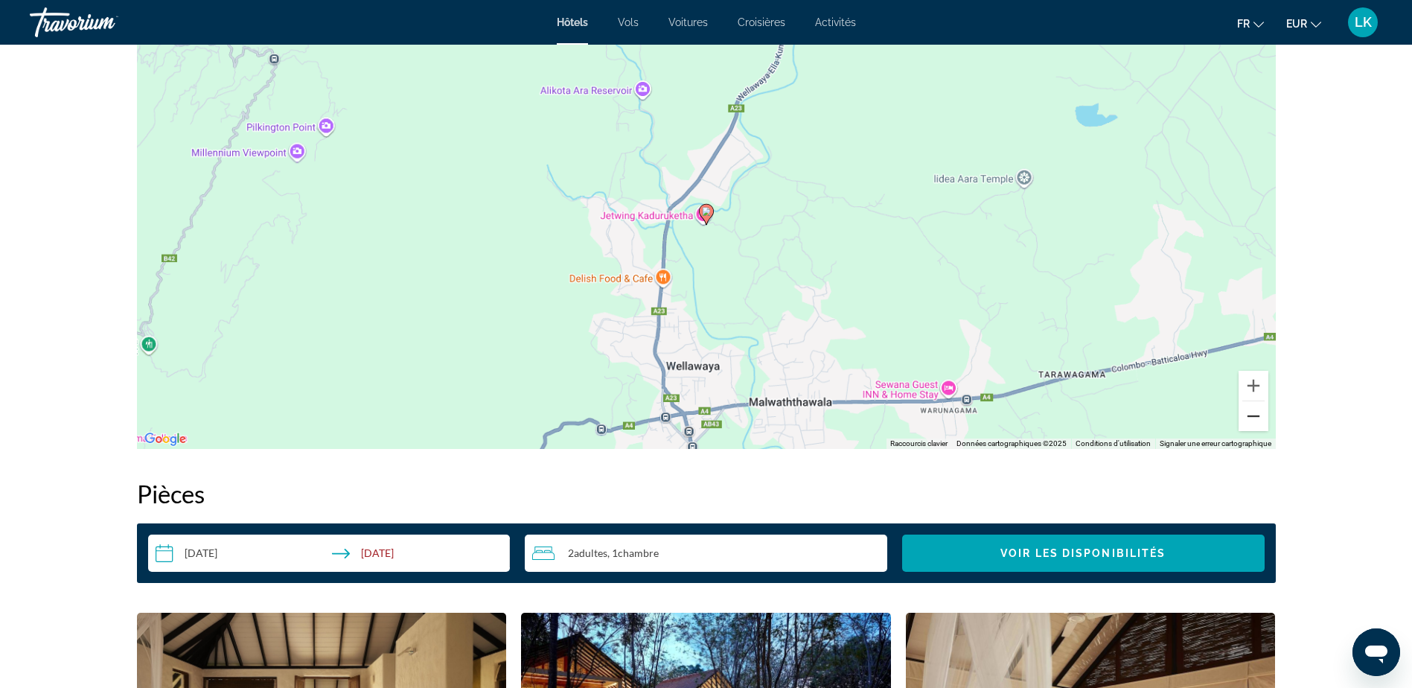
click at [1248, 419] on button "Zoom arrière" at bounding box center [1253, 416] width 30 height 30
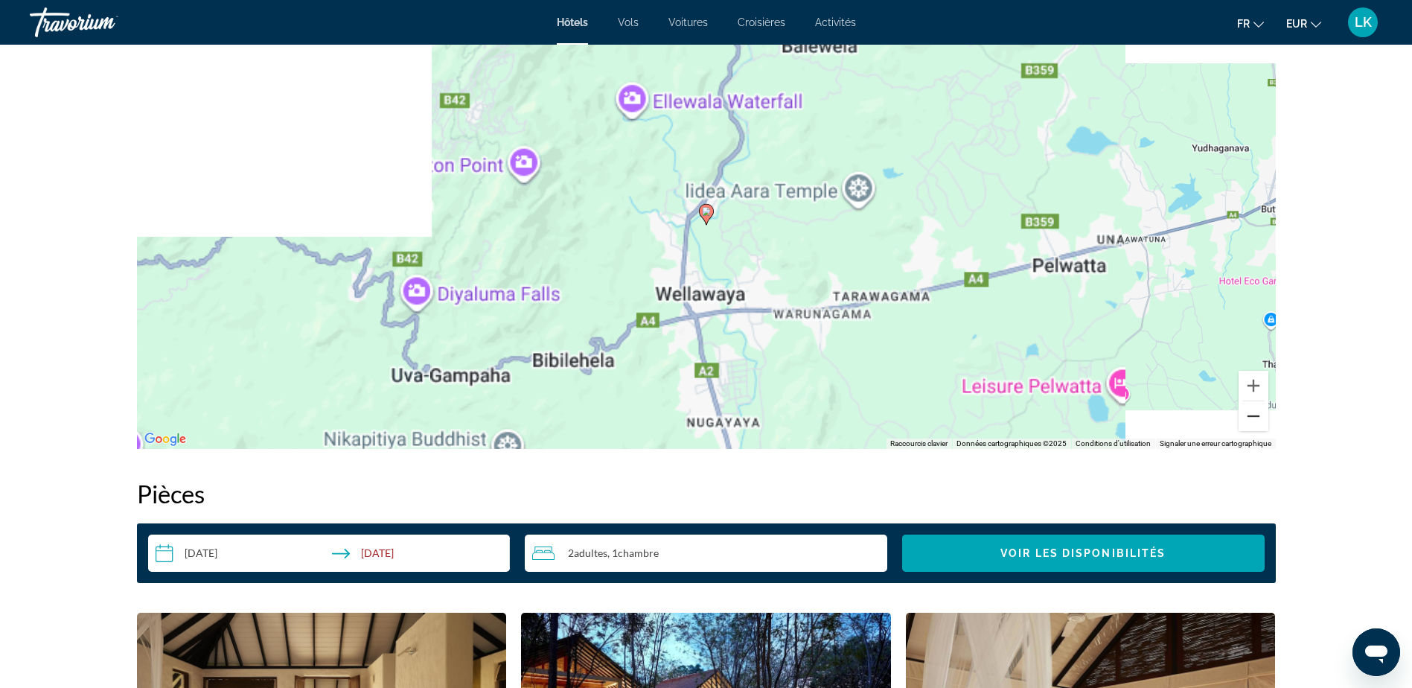
click at [1248, 419] on button "Zoom arrière" at bounding box center [1253, 416] width 30 height 30
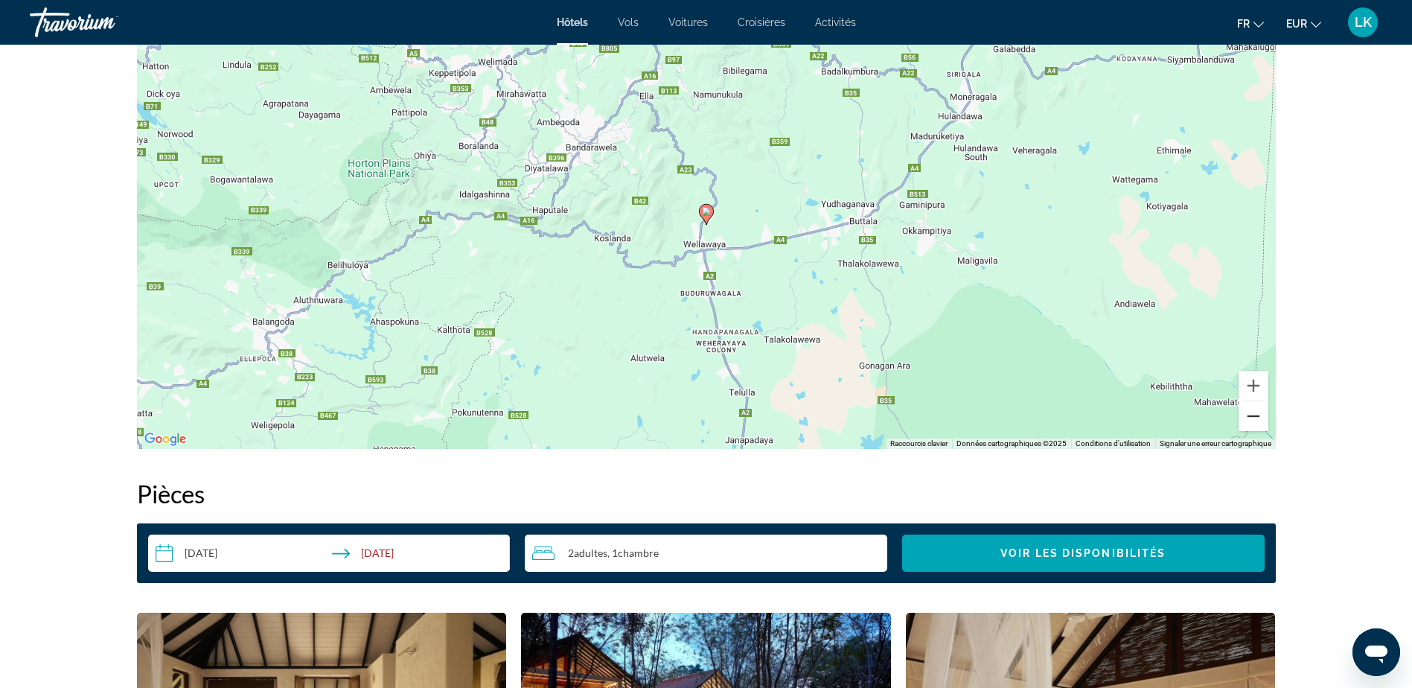
click at [1249, 419] on button "Zoom arrière" at bounding box center [1253, 416] width 30 height 30
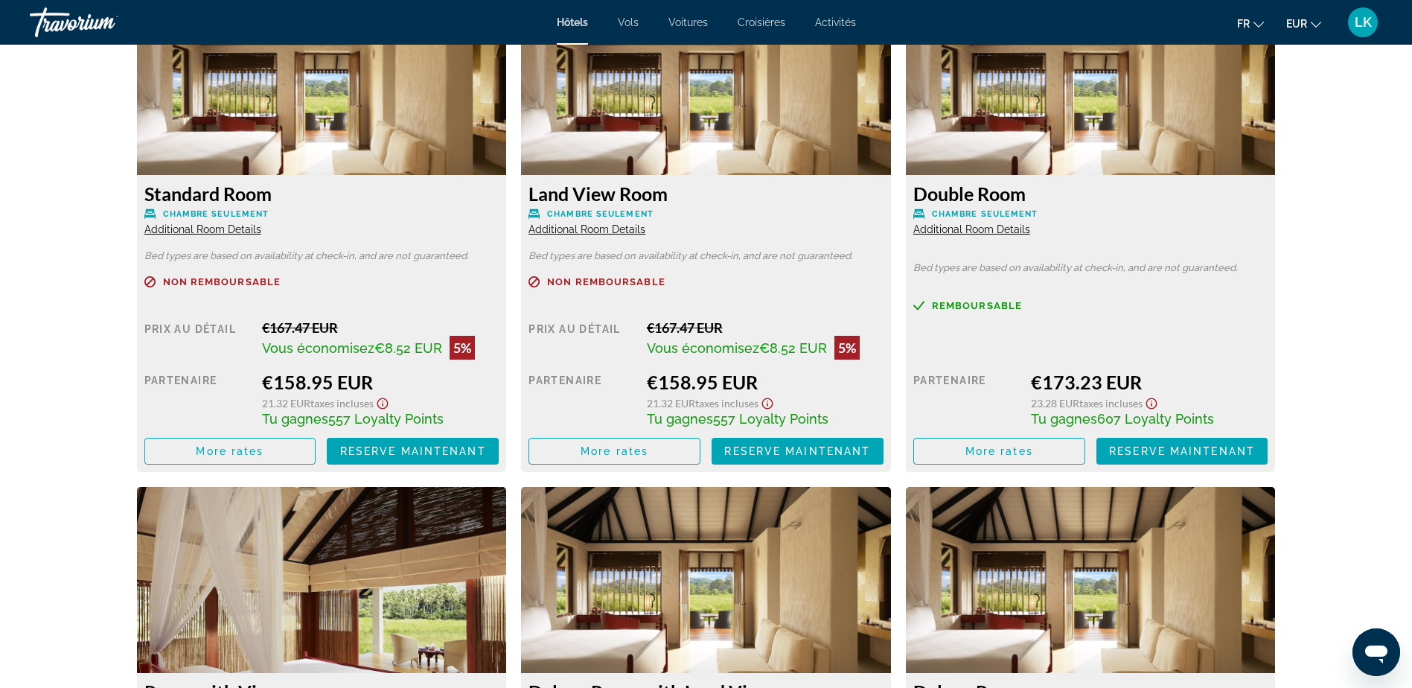
scroll to position [2530, 0]
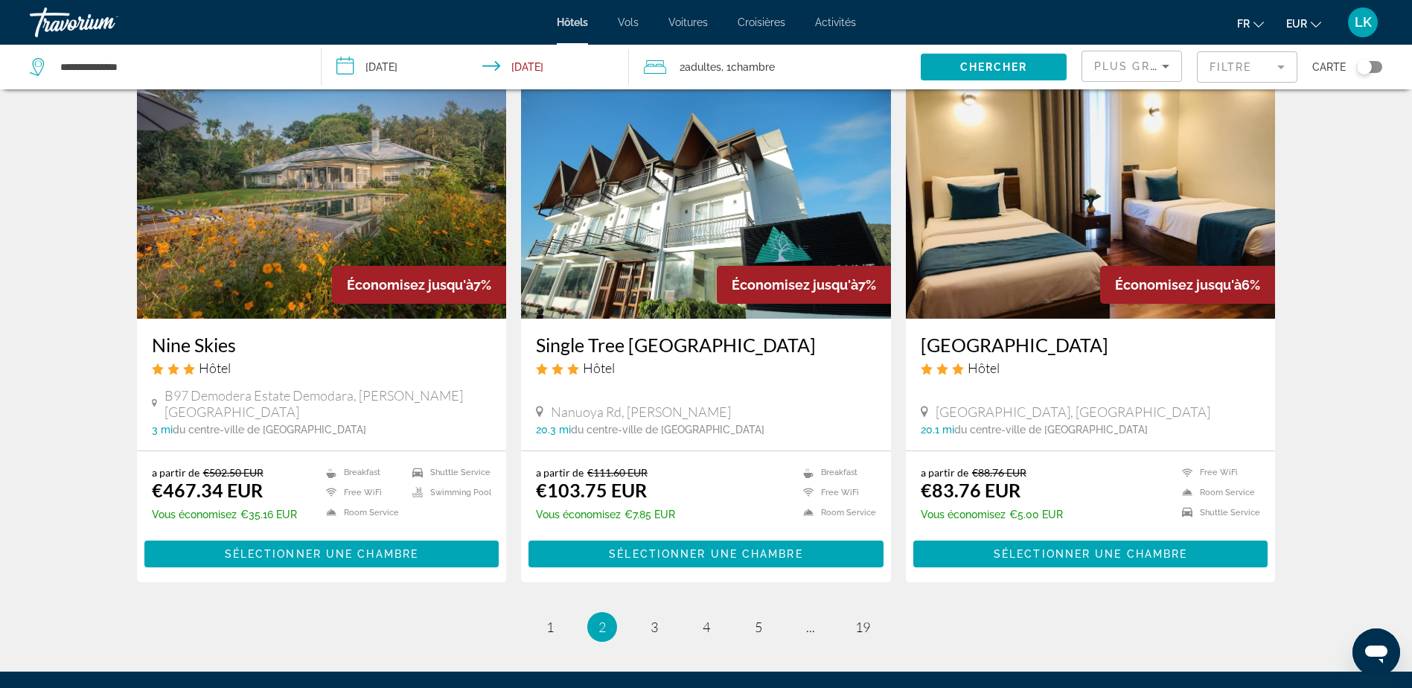
scroll to position [1837, 0]
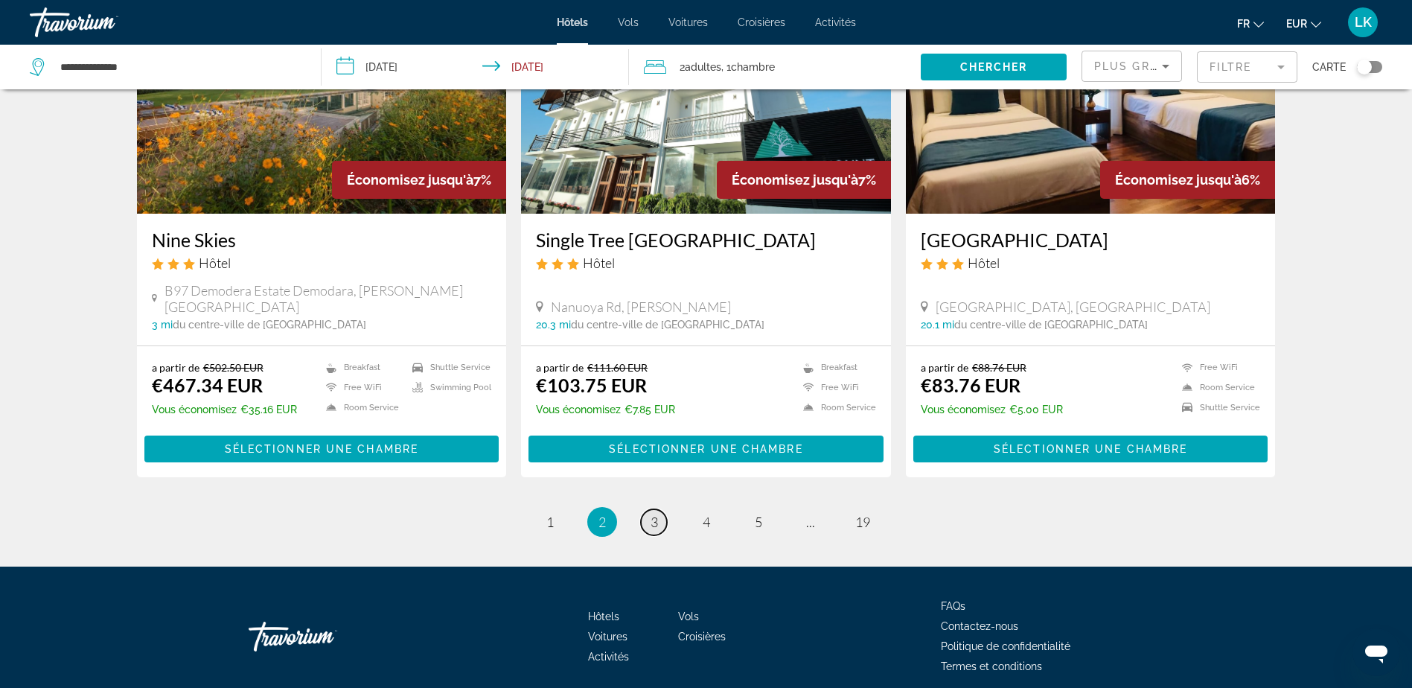
click at [652, 513] on span "3" at bounding box center [653, 521] width 7 height 16
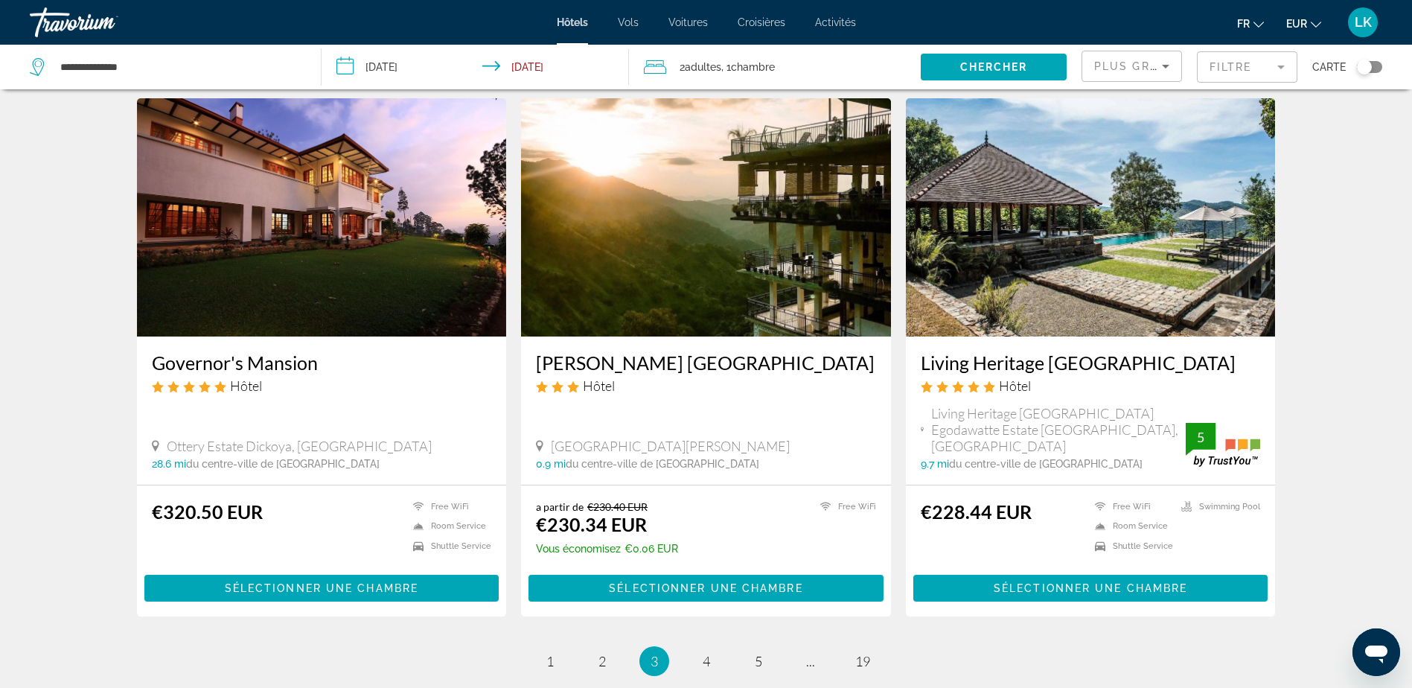
scroll to position [1711, 0]
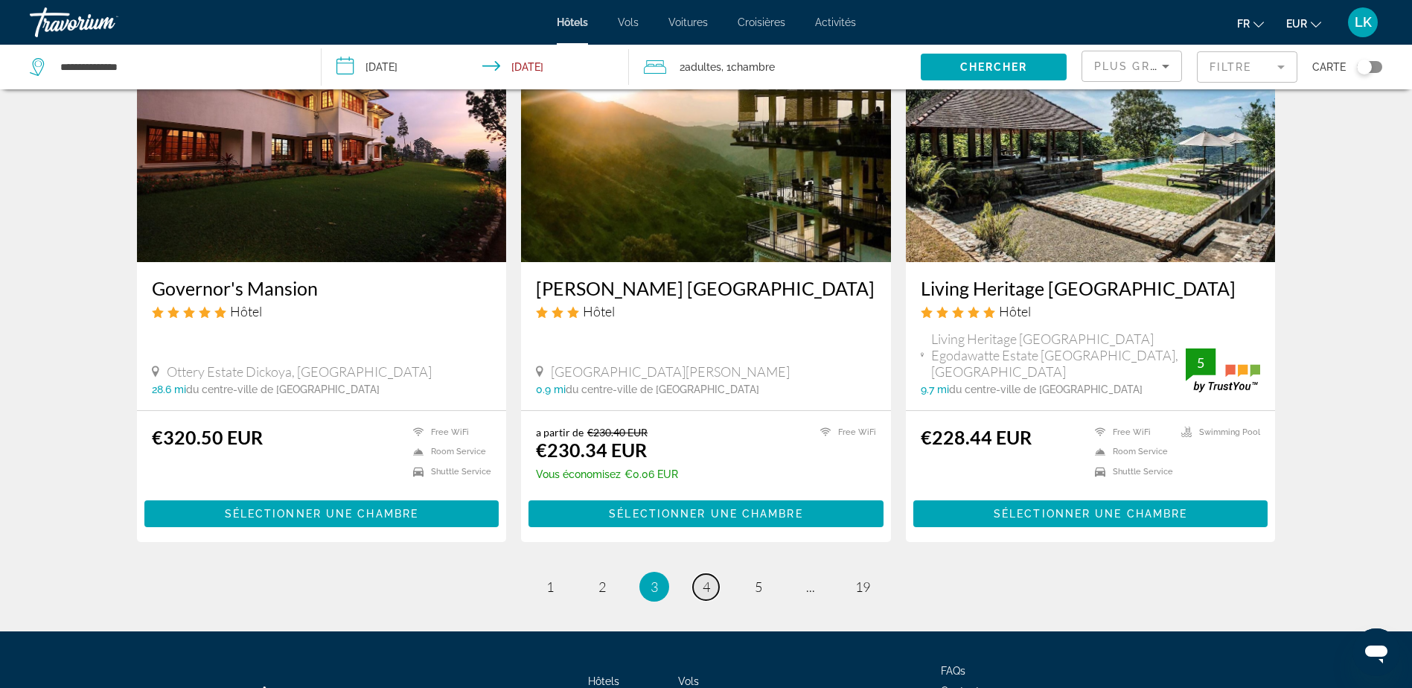
click at [707, 580] on link "page 4" at bounding box center [706, 587] width 26 height 26
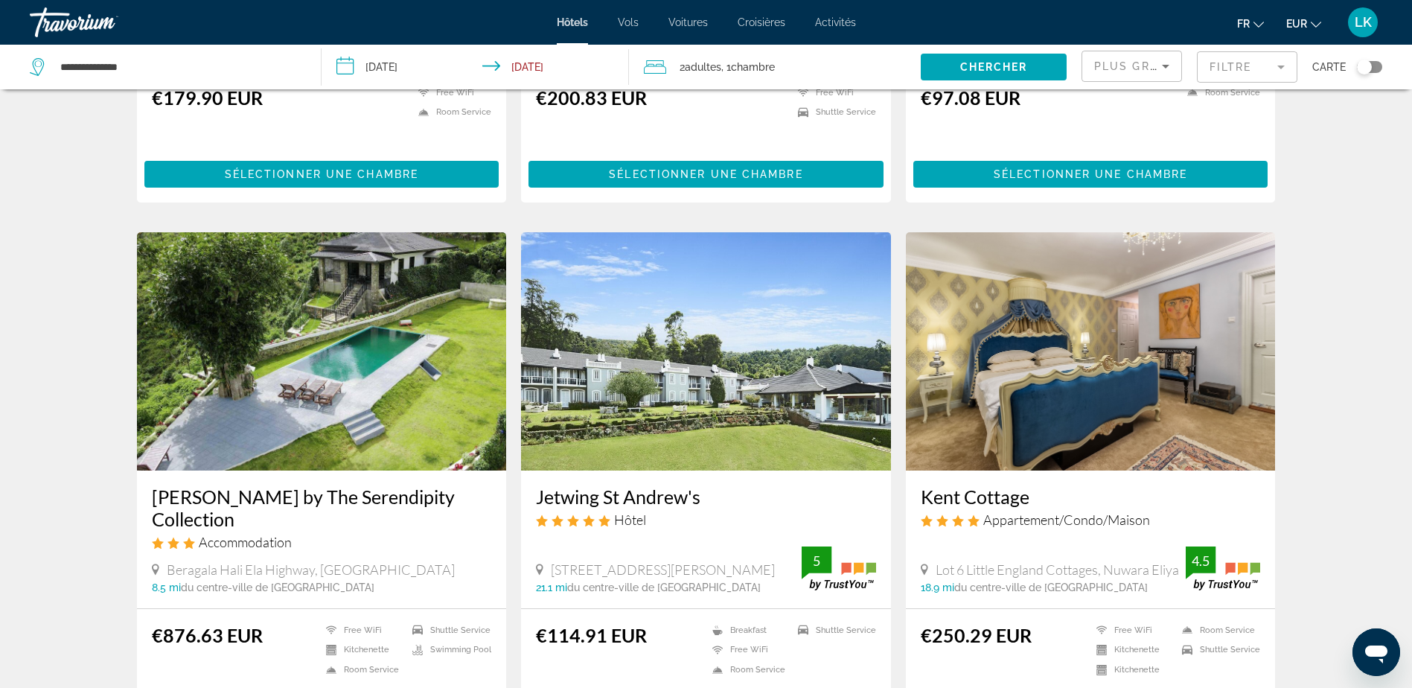
scroll to position [521, 0]
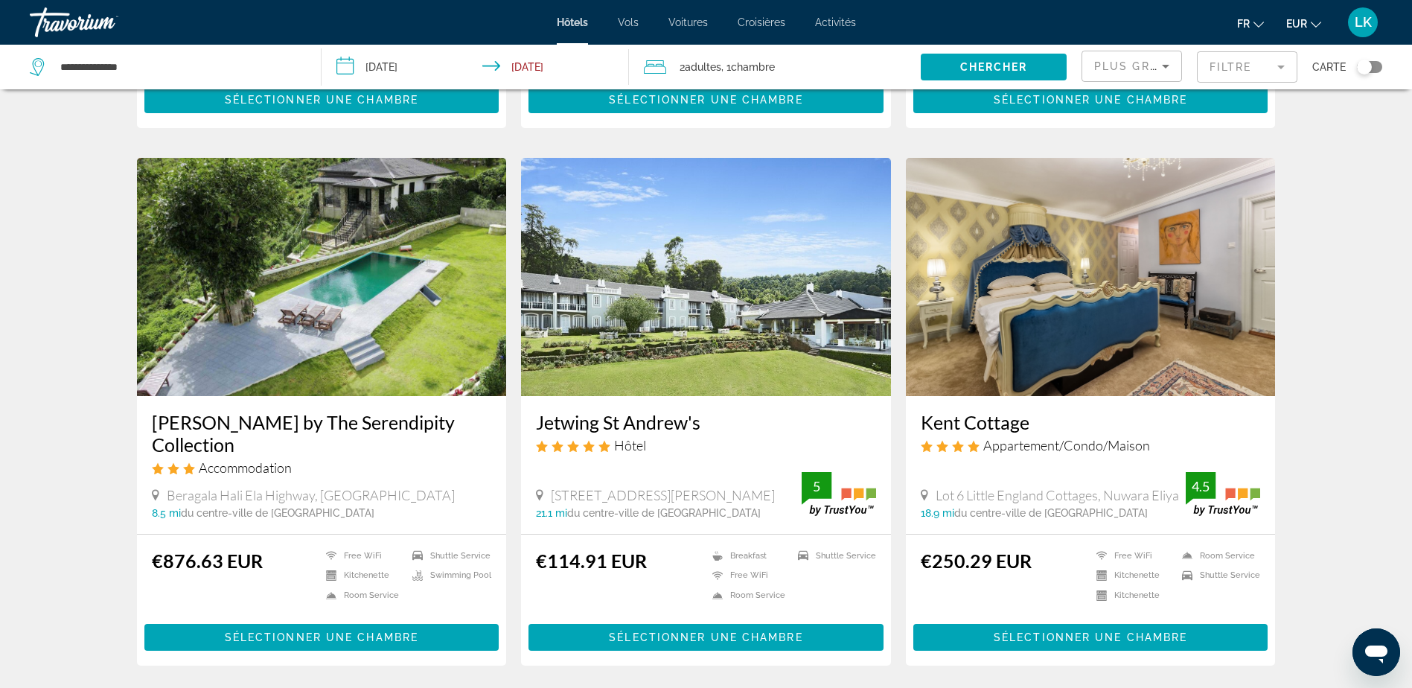
click at [408, 269] on img "Main content" at bounding box center [322, 277] width 370 height 238
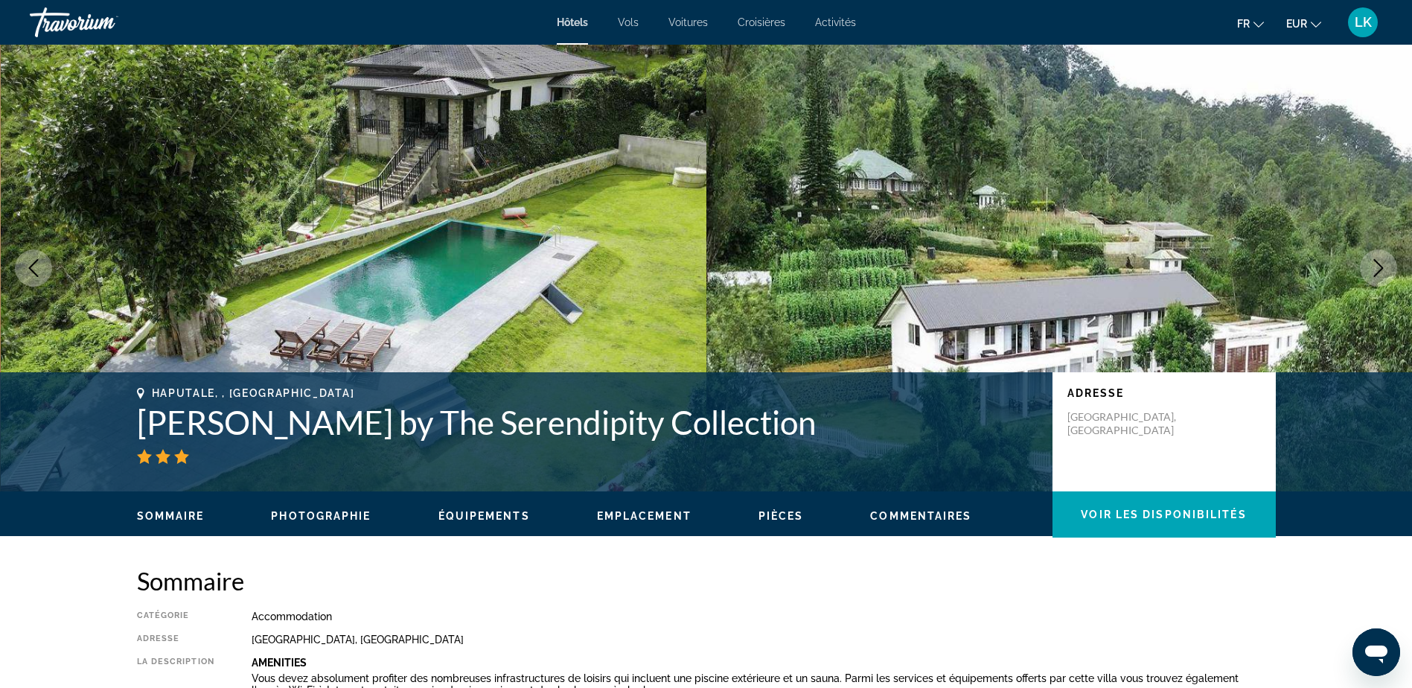
click at [1363, 269] on button "Next image" at bounding box center [1378, 267] width 37 height 37
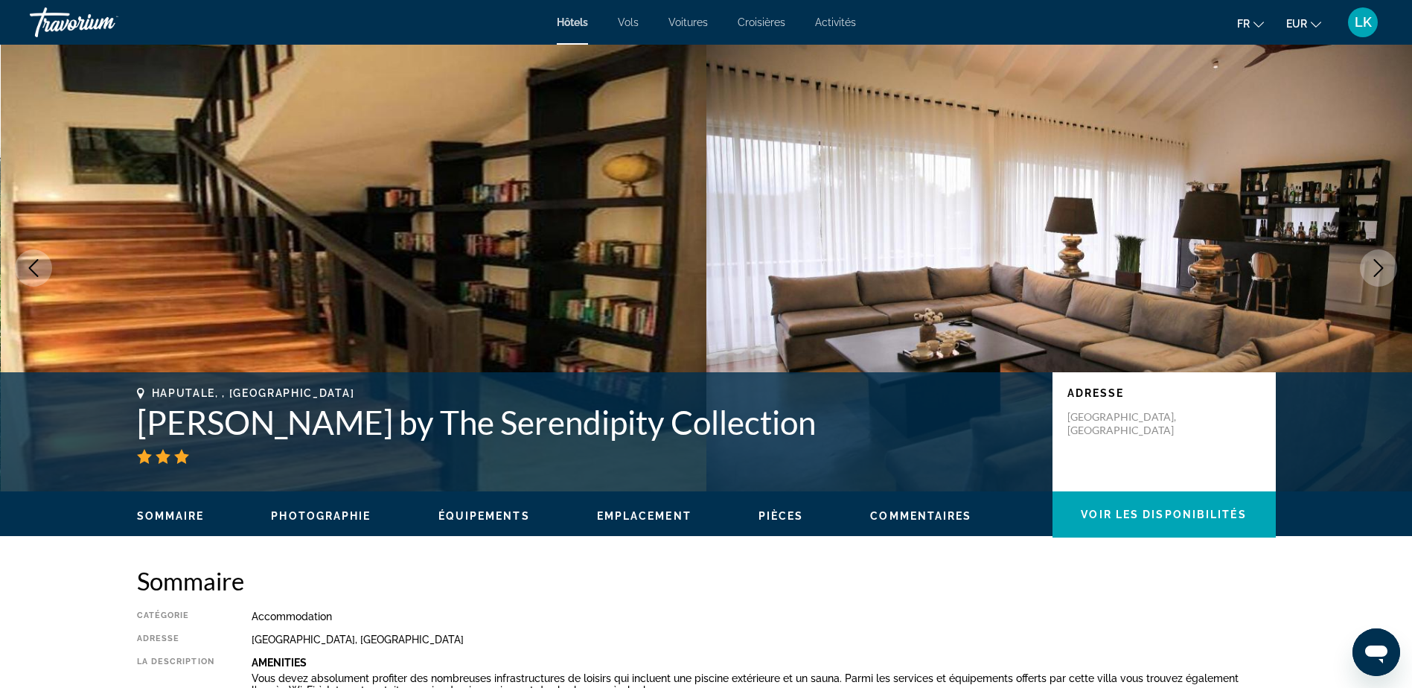
click at [1364, 269] on button "Next image" at bounding box center [1378, 267] width 37 height 37
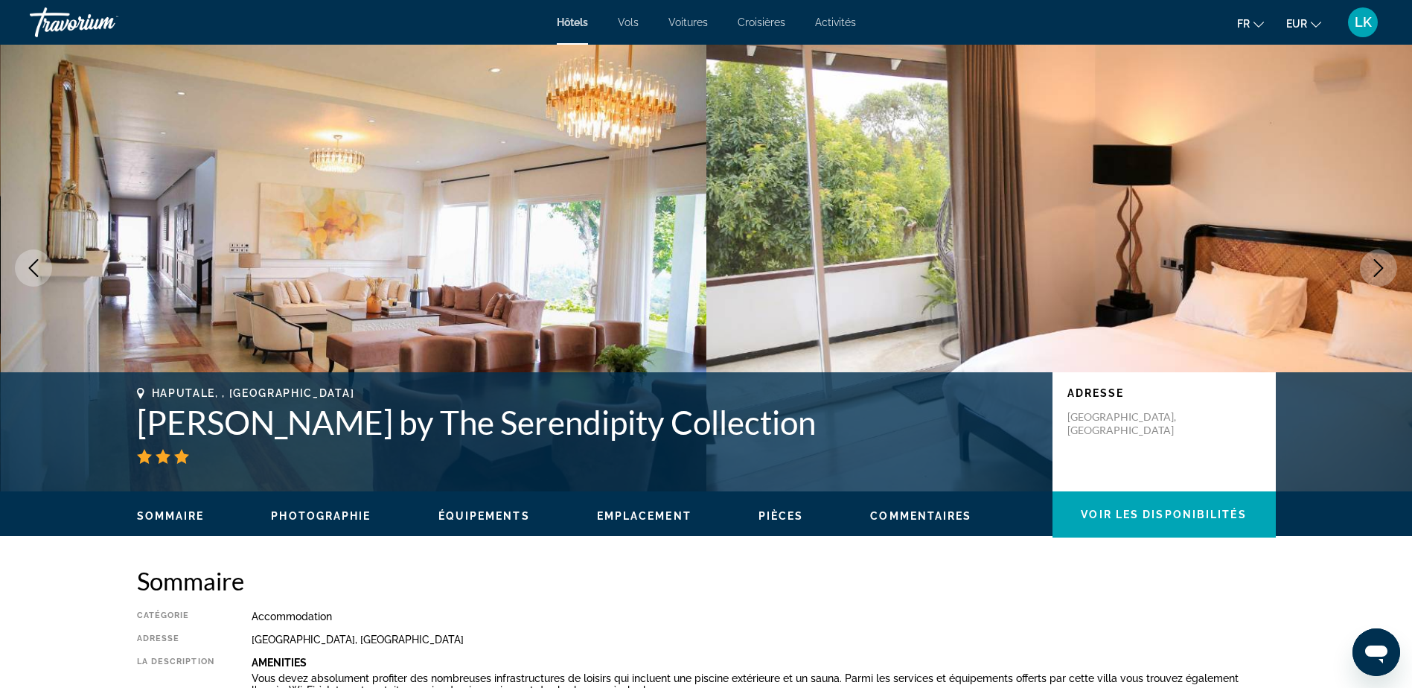
click at [1364, 269] on button "Next image" at bounding box center [1378, 267] width 37 height 37
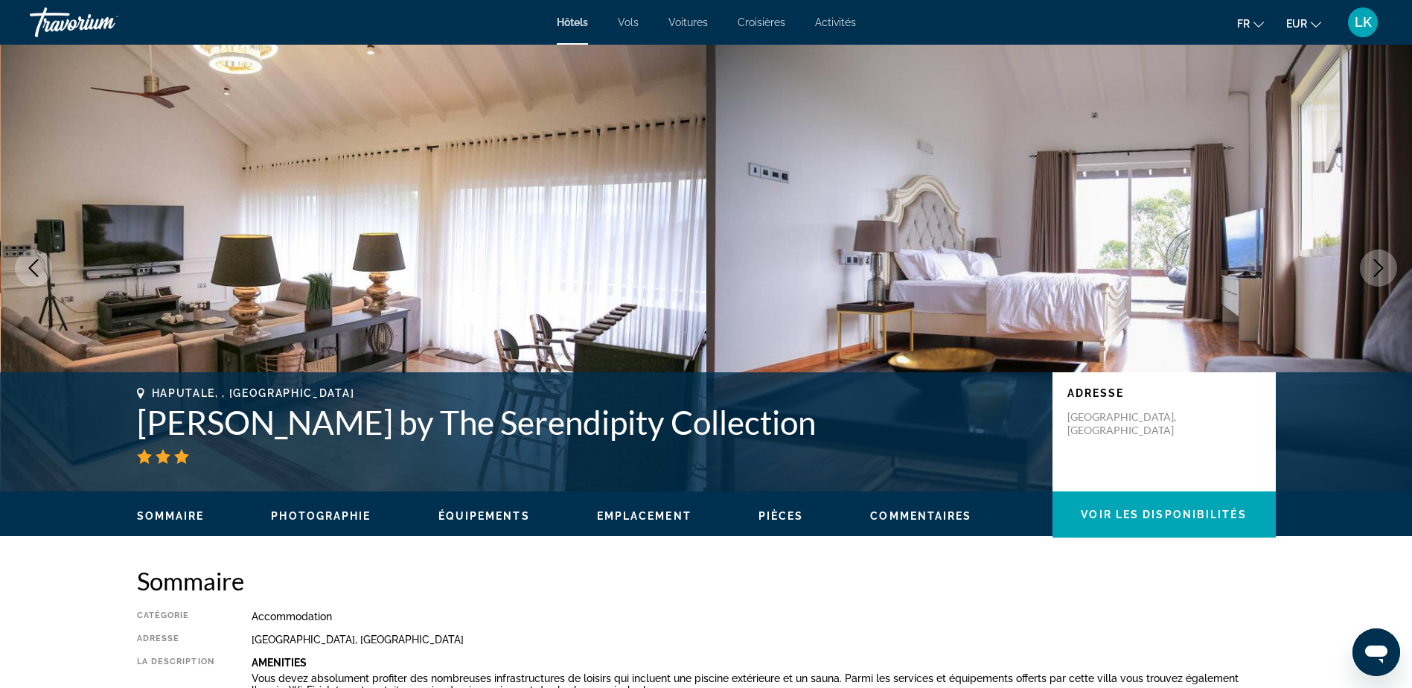
click at [1365, 269] on button "Next image" at bounding box center [1378, 267] width 37 height 37
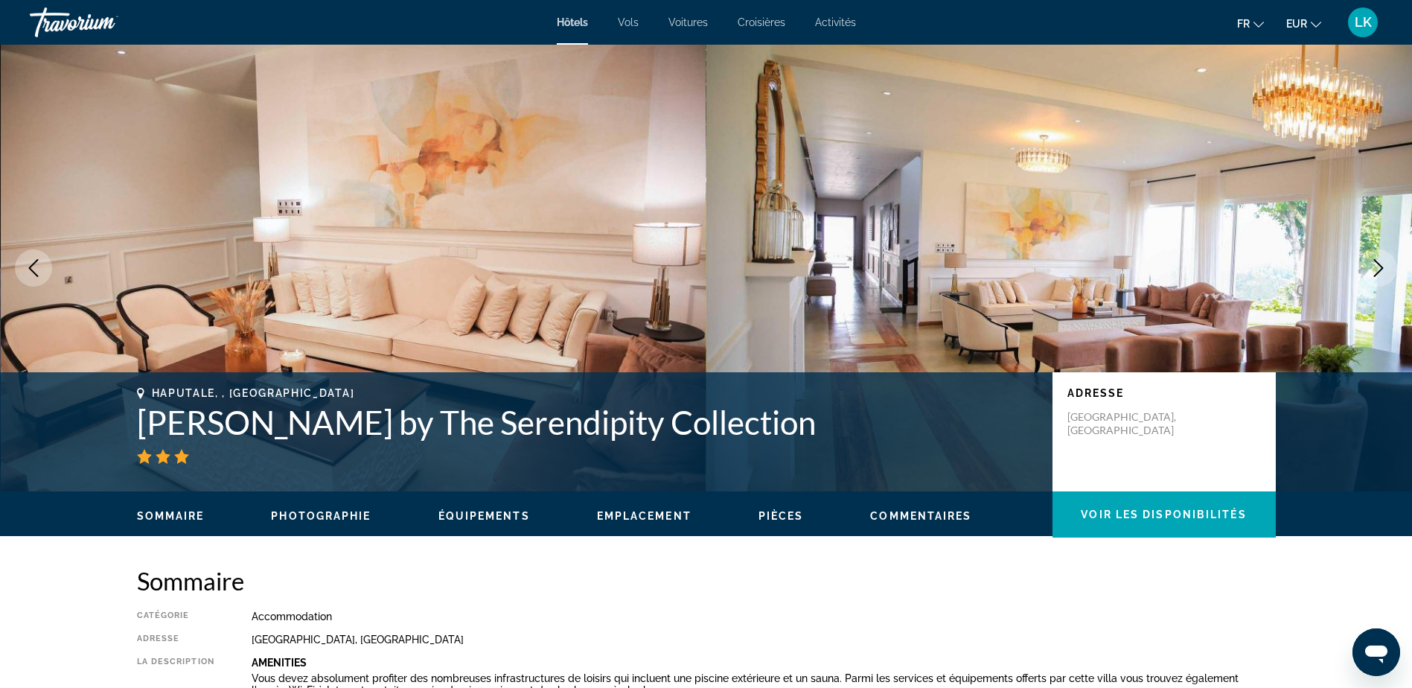
click at [1365, 269] on button "Next image" at bounding box center [1378, 267] width 37 height 37
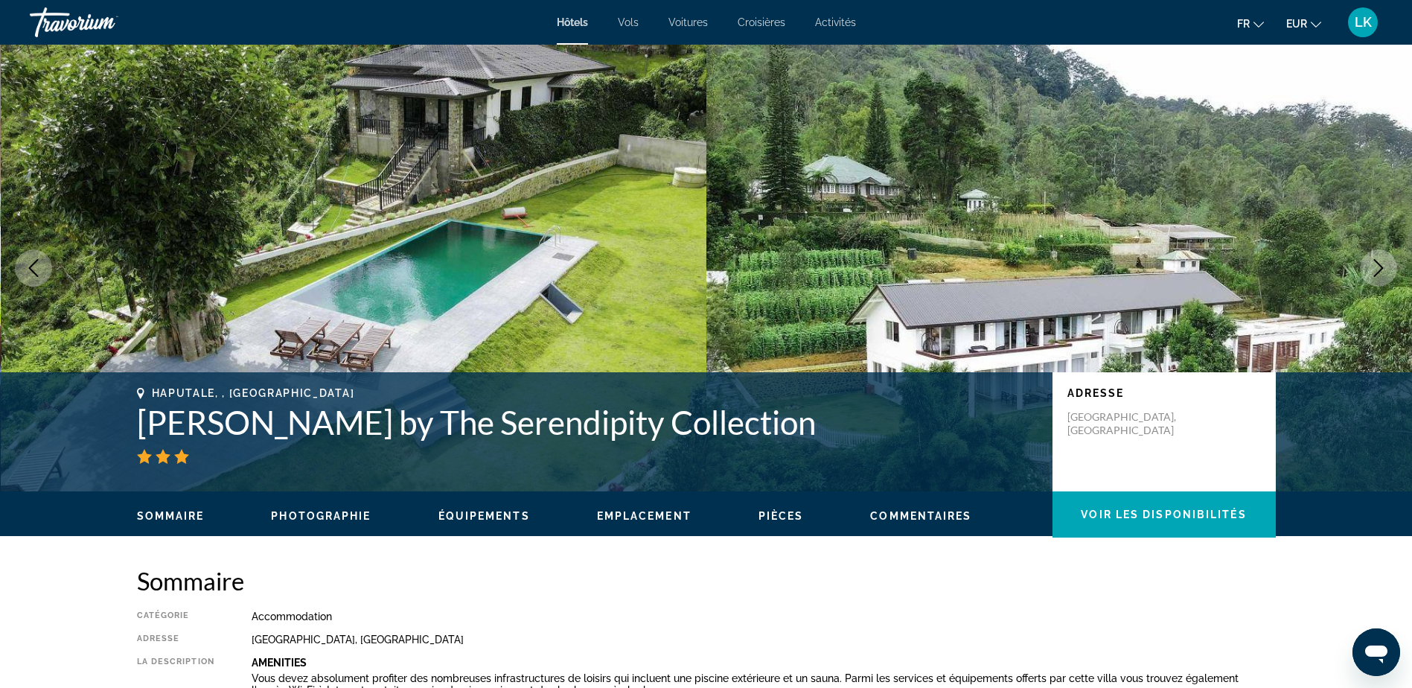
click at [1365, 269] on button "Next image" at bounding box center [1378, 267] width 37 height 37
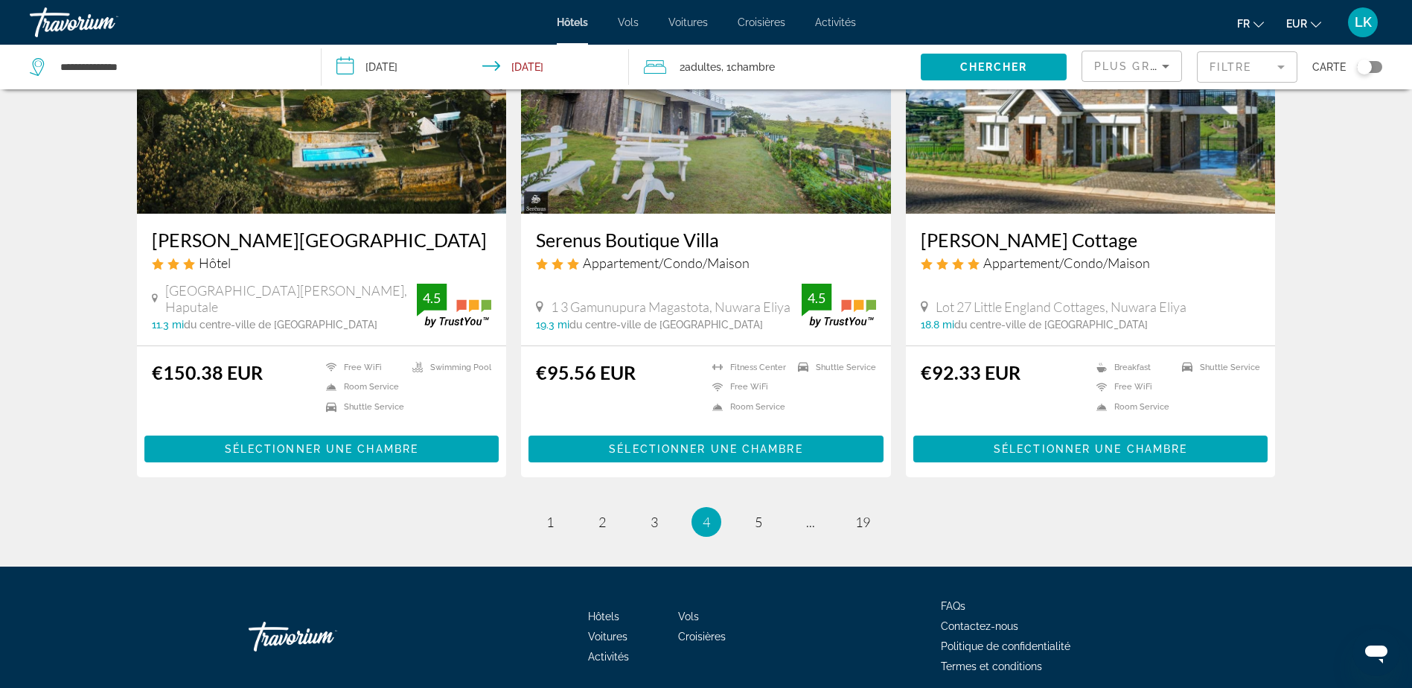
scroll to position [1786, 0]
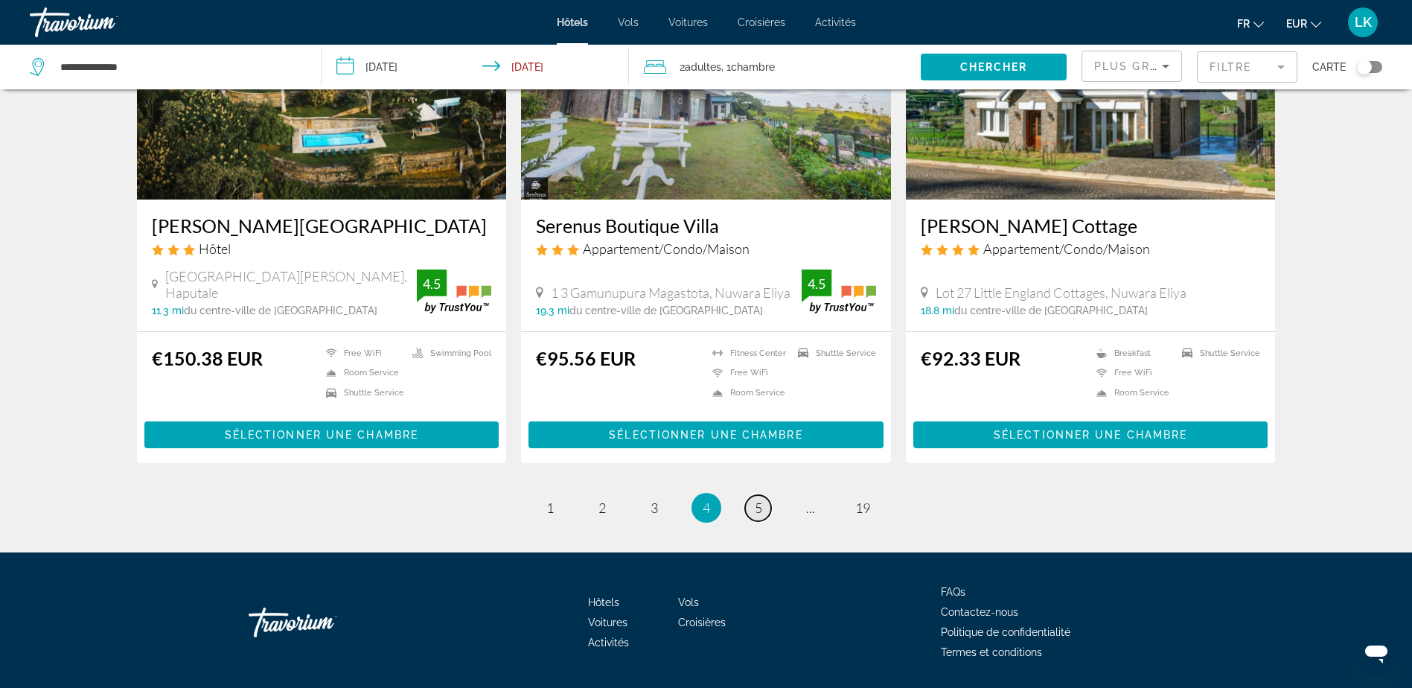
click at [746, 495] on link "page 5" at bounding box center [758, 508] width 26 height 26
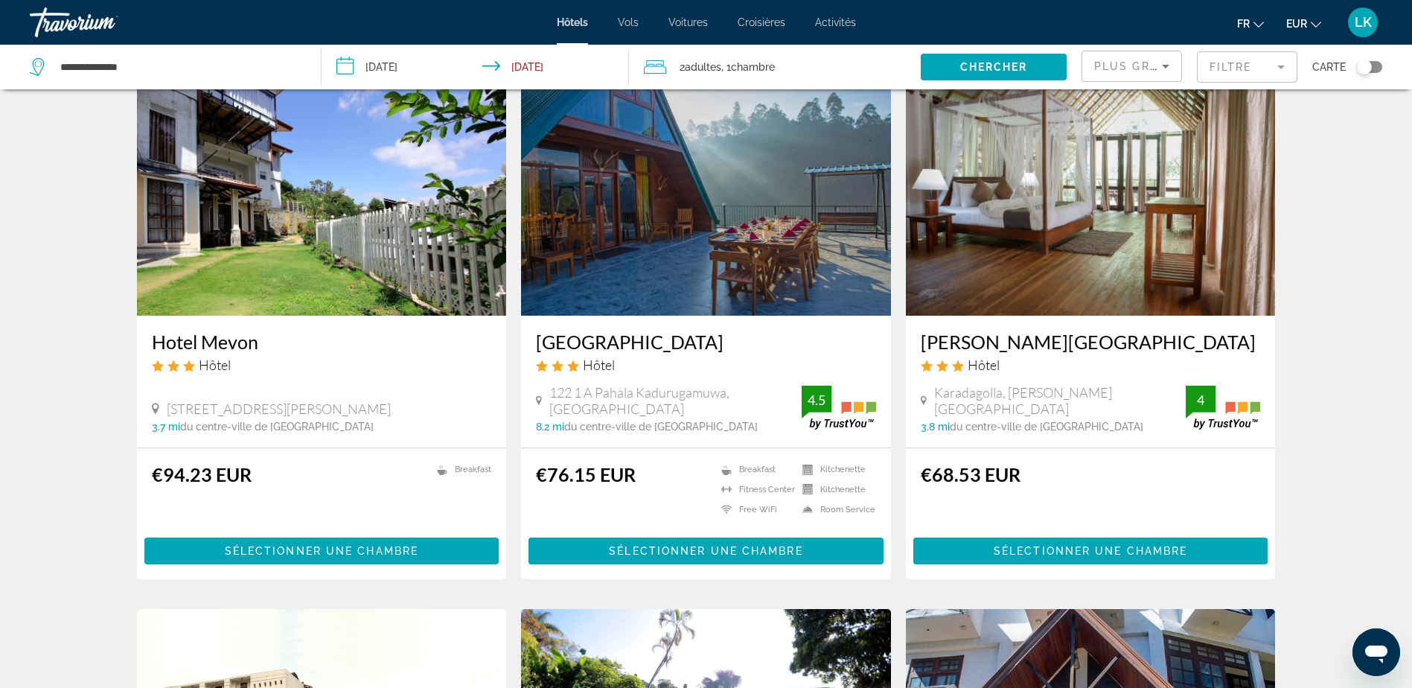
scroll to position [1116, 0]
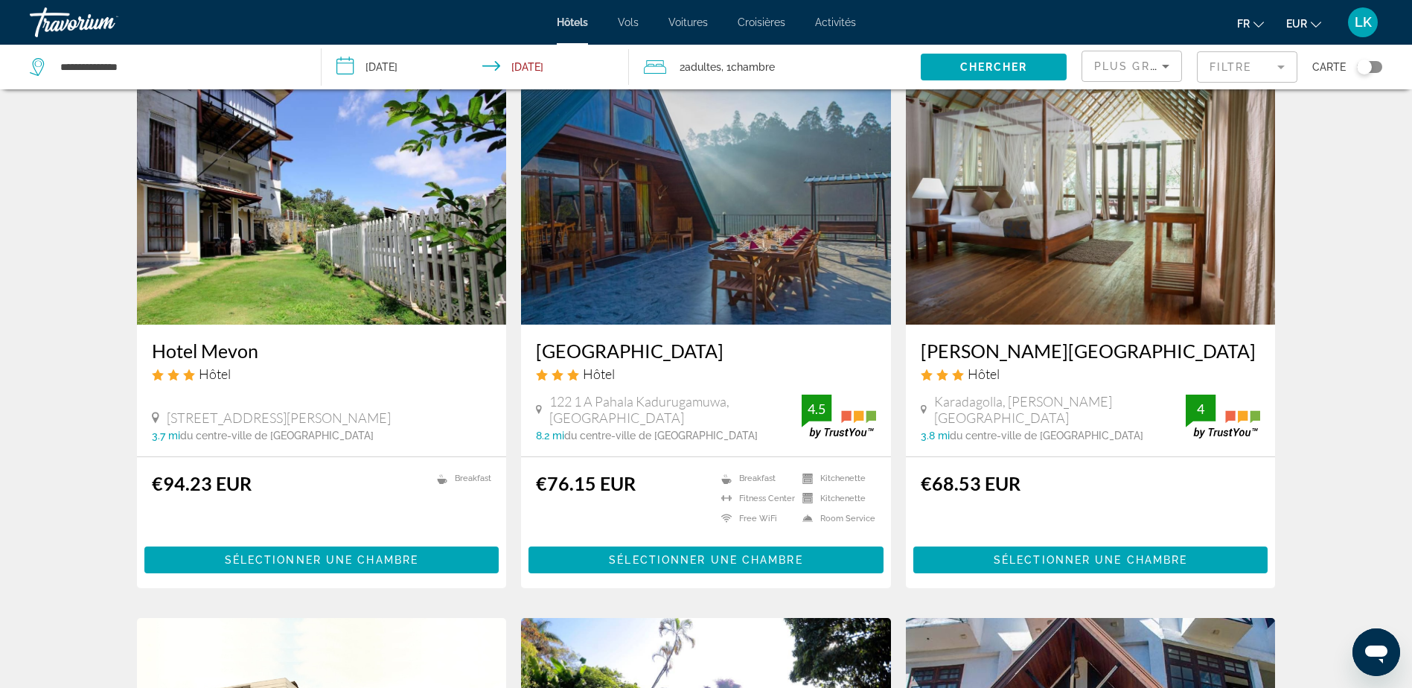
click at [1063, 260] on img "Main content" at bounding box center [1091, 205] width 370 height 238
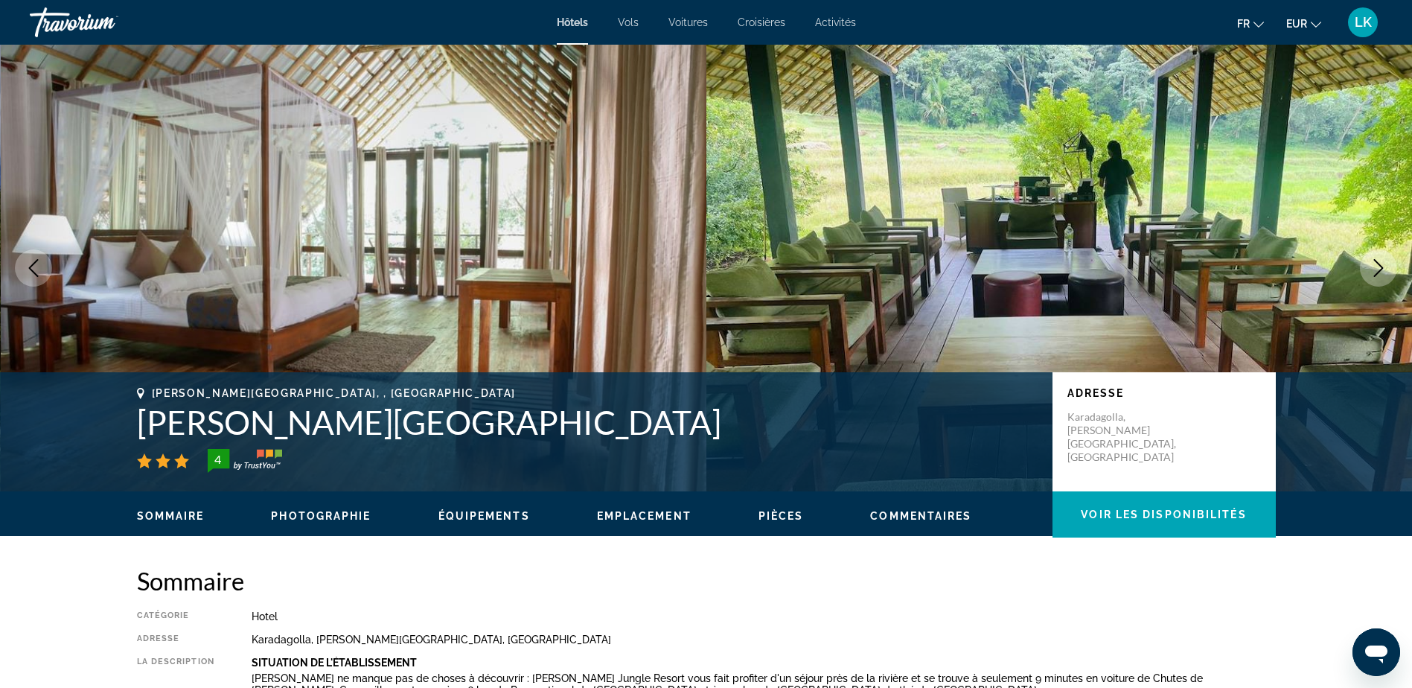
click at [1377, 275] on icon "Next image" at bounding box center [1378, 268] width 18 height 18
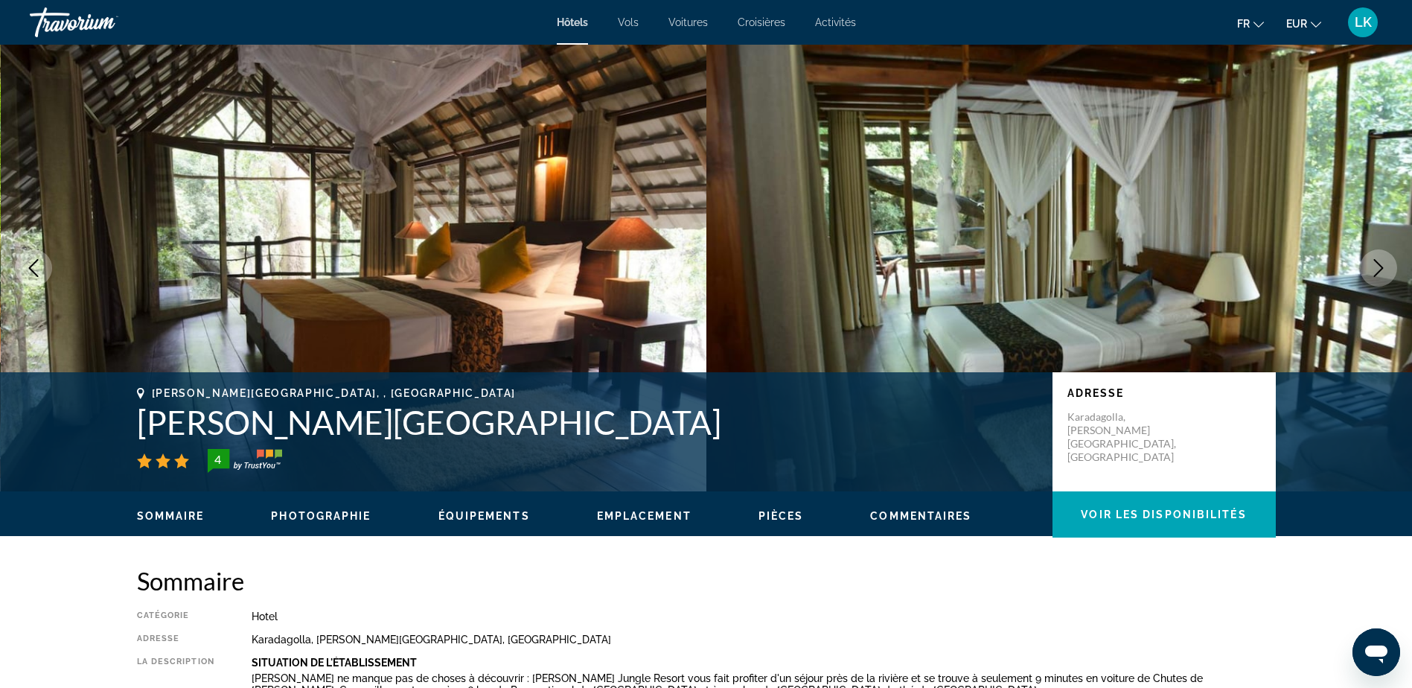
click at [1377, 275] on icon "Next image" at bounding box center [1378, 268] width 18 height 18
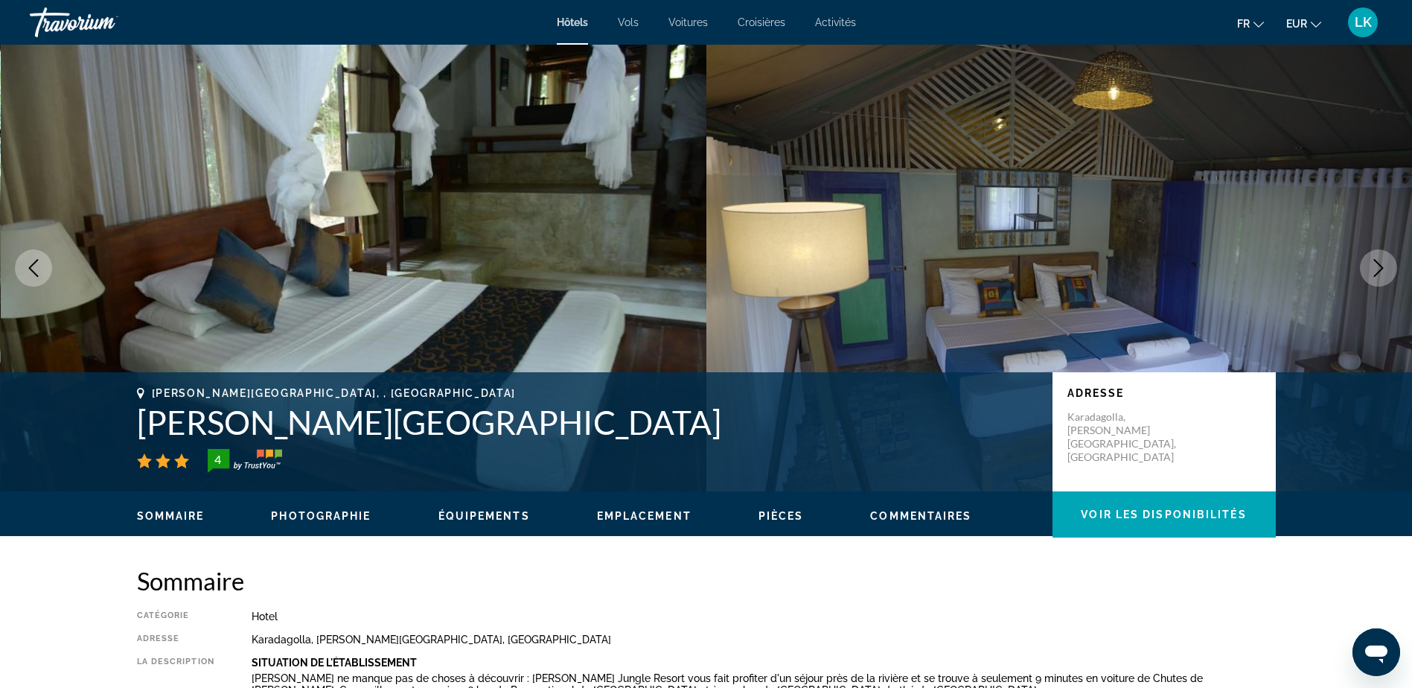
click at [1377, 275] on icon "Next image" at bounding box center [1378, 268] width 18 height 18
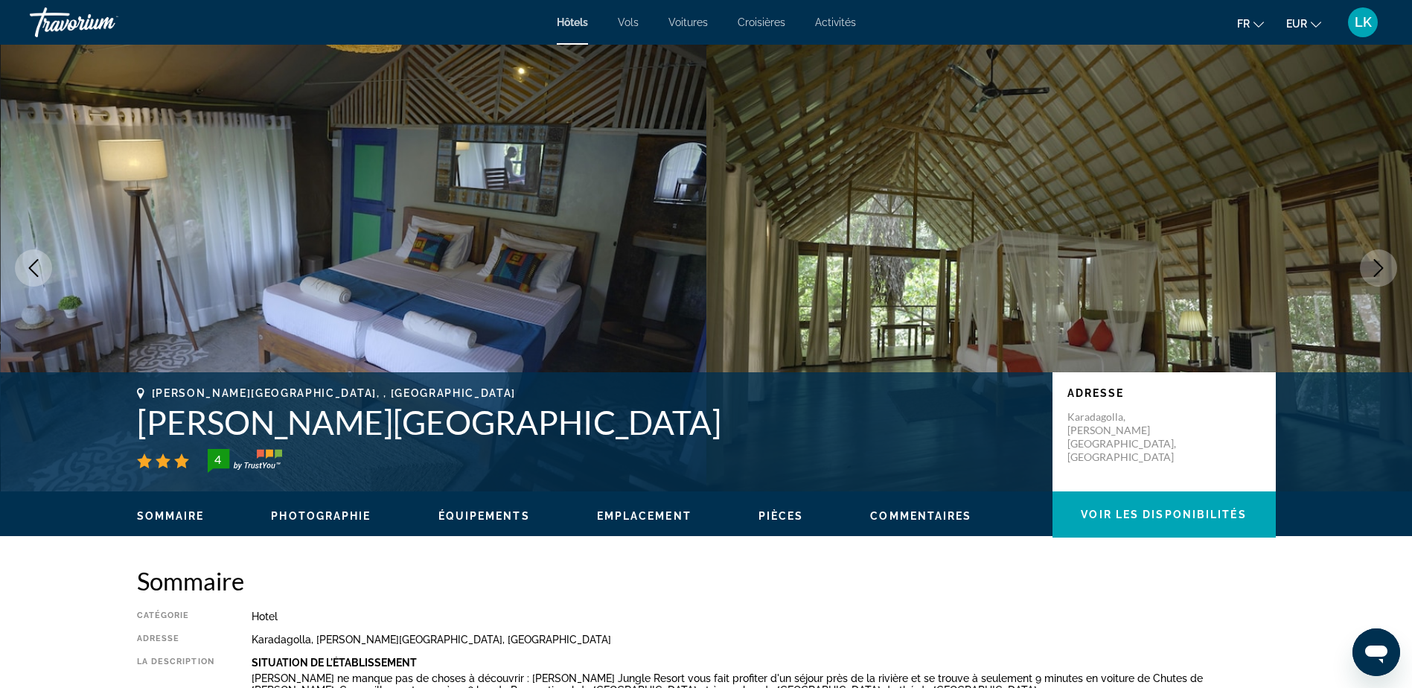
click at [1377, 275] on icon "Next image" at bounding box center [1378, 268] width 18 height 18
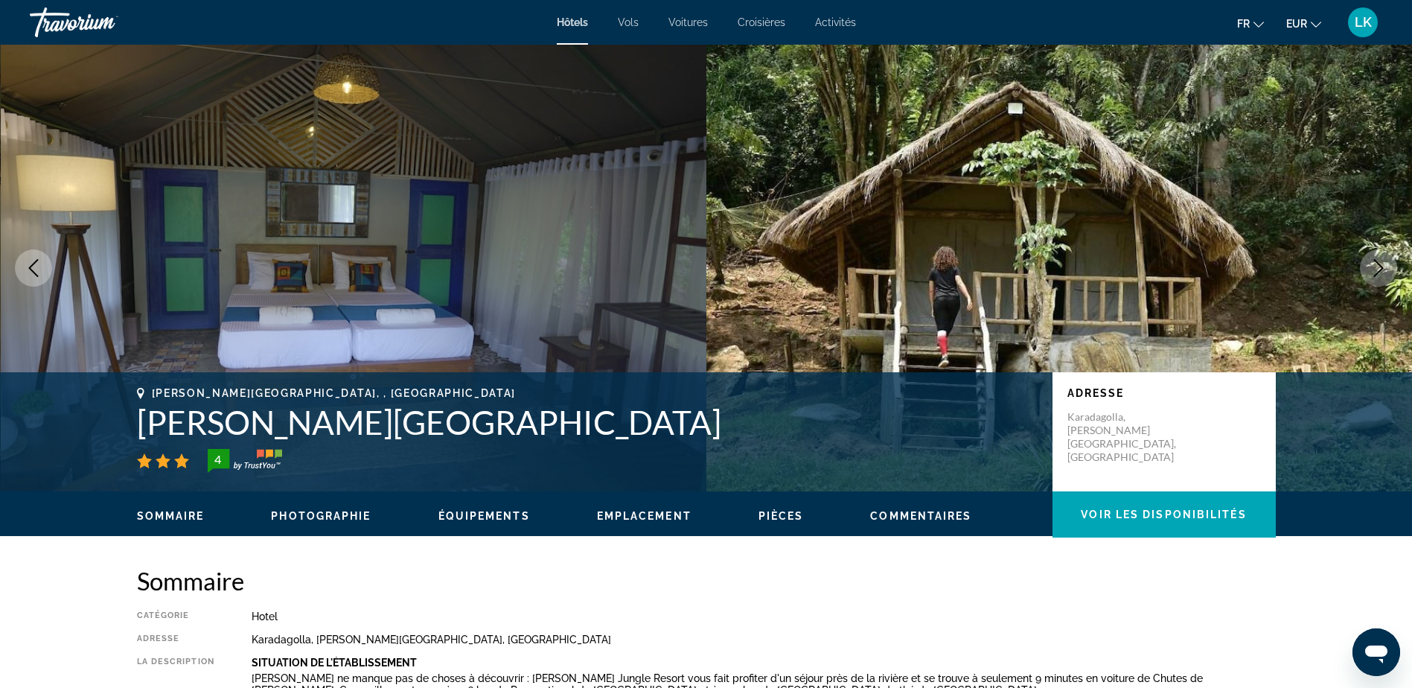
click at [1378, 275] on icon "Next image" at bounding box center [1378, 268] width 18 height 18
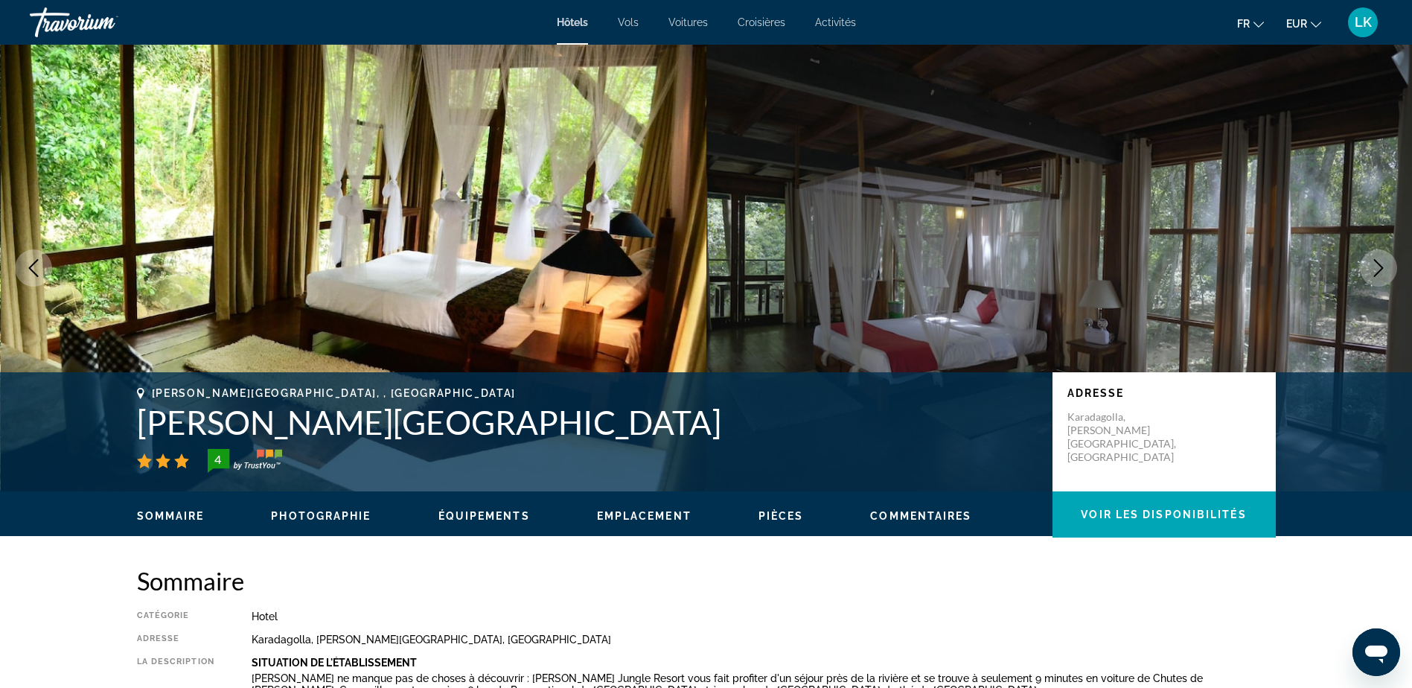
click at [1378, 275] on icon "Next image" at bounding box center [1378, 268] width 18 height 18
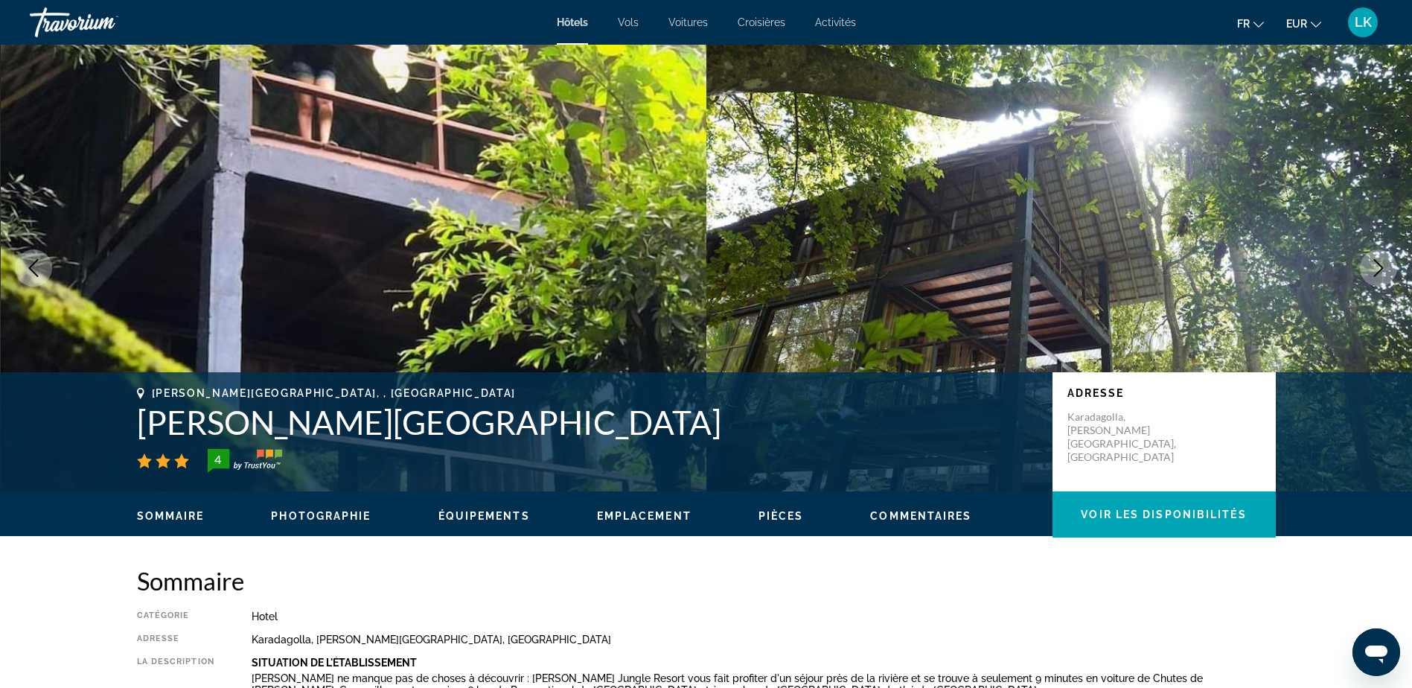
click at [1379, 275] on icon "Next image" at bounding box center [1378, 268] width 18 height 18
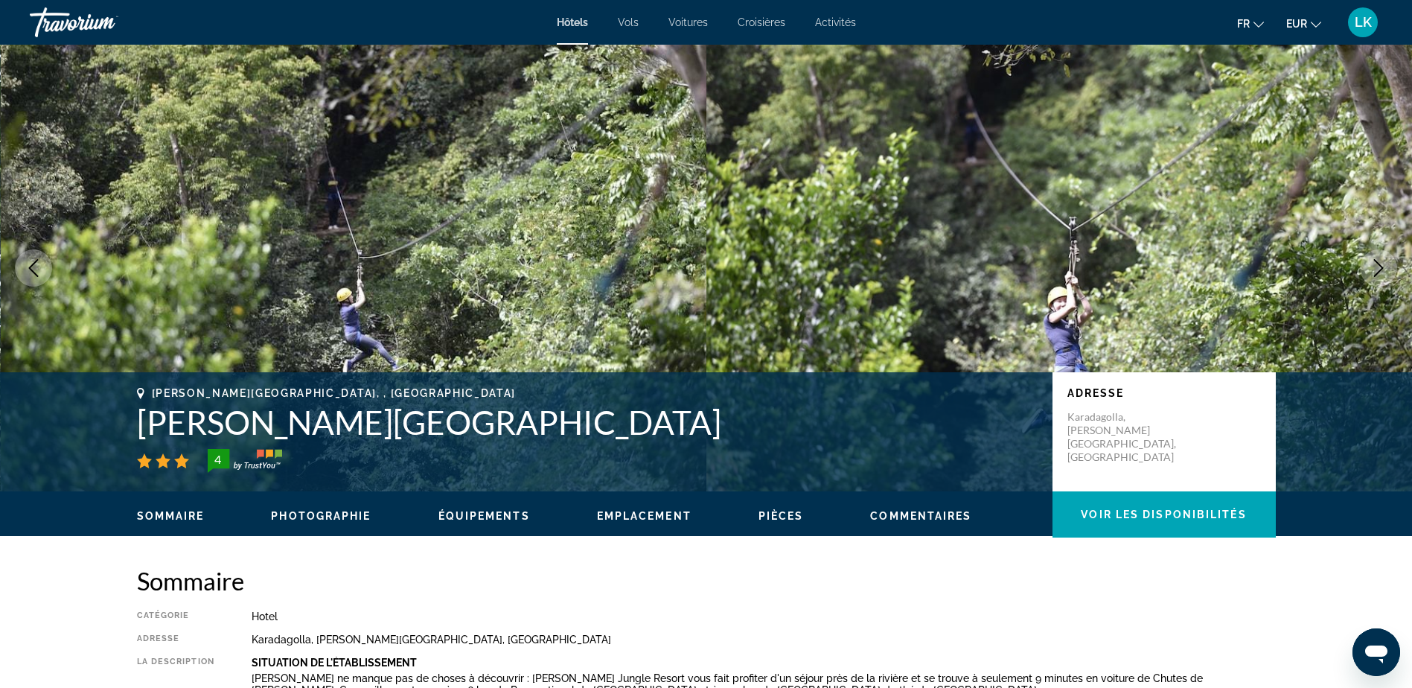
click at [1380, 275] on icon "Next image" at bounding box center [1378, 268] width 18 height 18
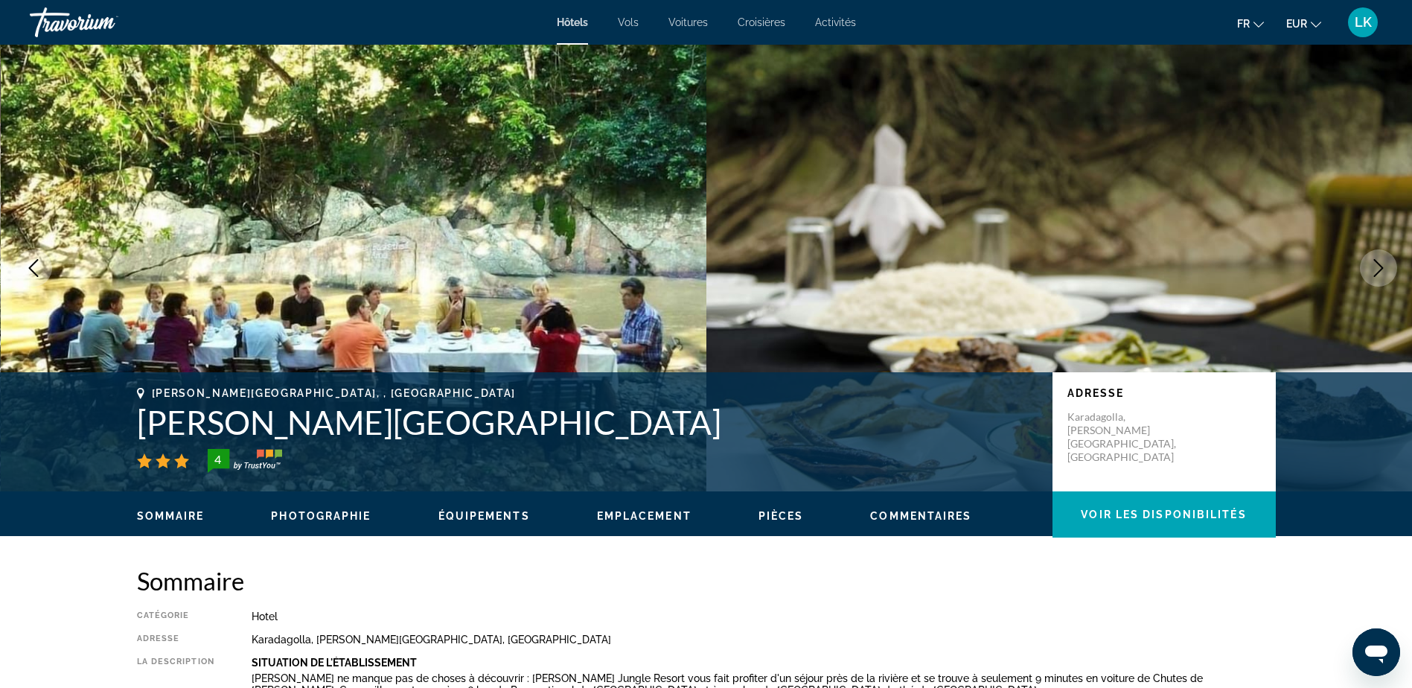
click at [1370, 265] on icon "Next image" at bounding box center [1378, 268] width 18 height 18
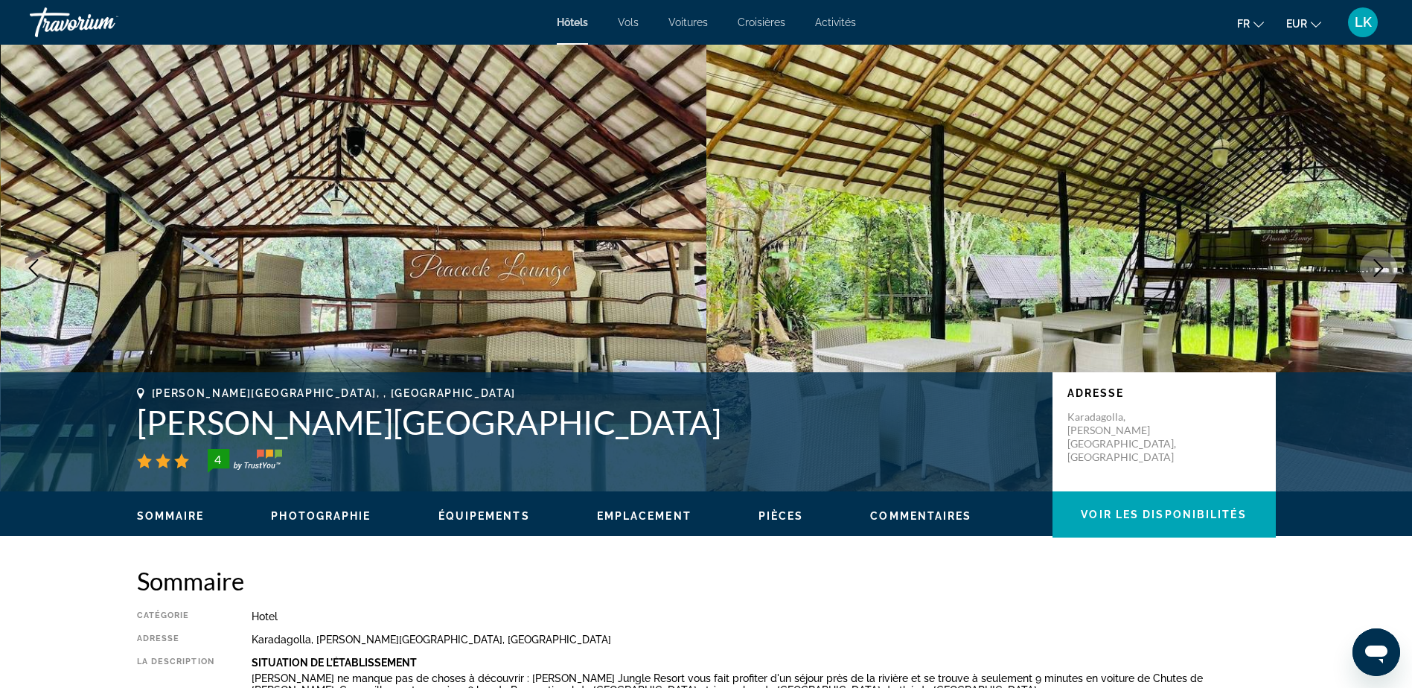
click at [1372, 266] on icon "Next image" at bounding box center [1378, 268] width 18 height 18
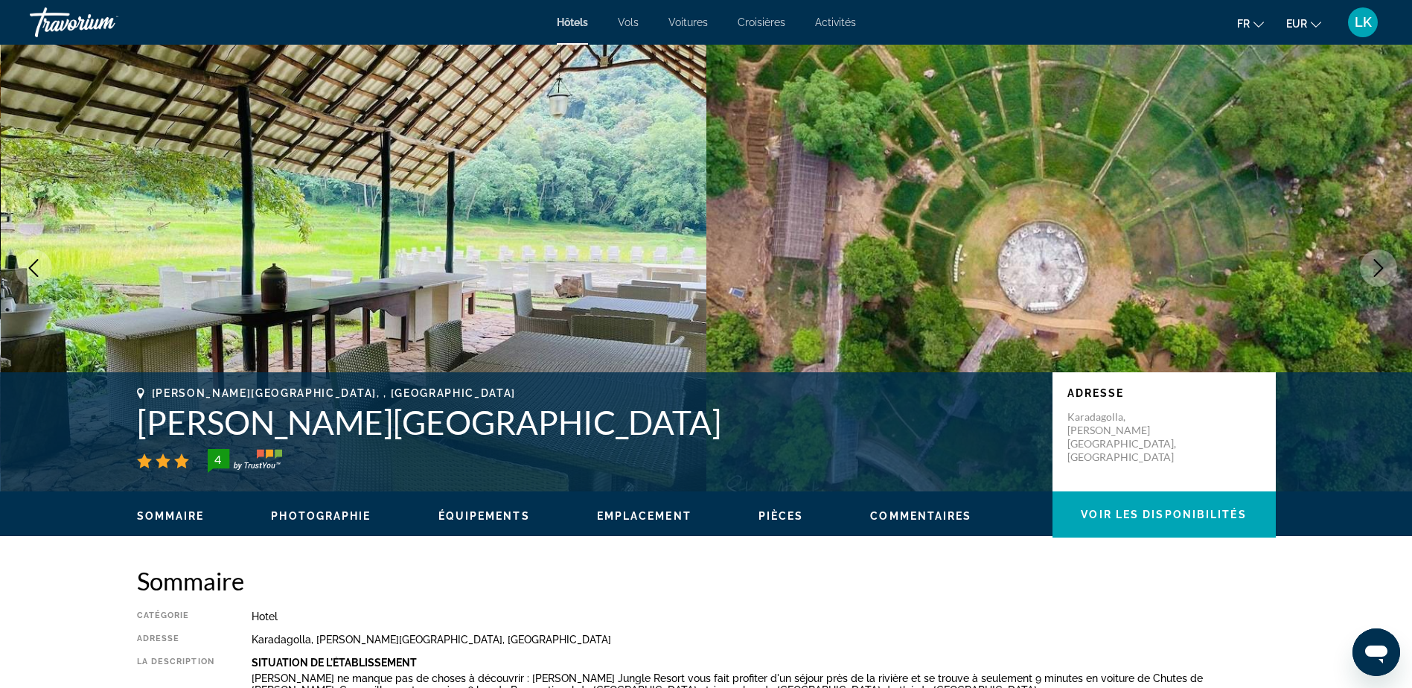
click at [1373, 266] on icon "Next image" at bounding box center [1378, 268] width 18 height 18
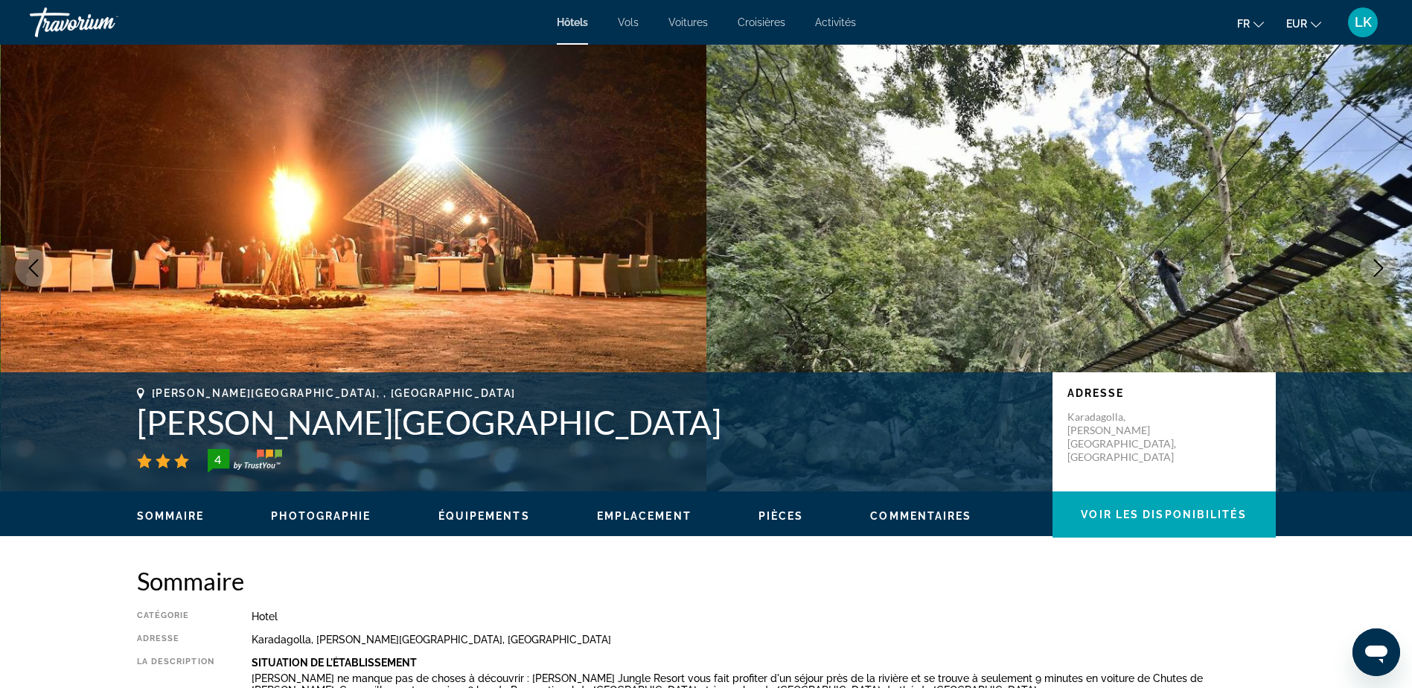
click at [1373, 266] on icon "Next image" at bounding box center [1378, 268] width 18 height 18
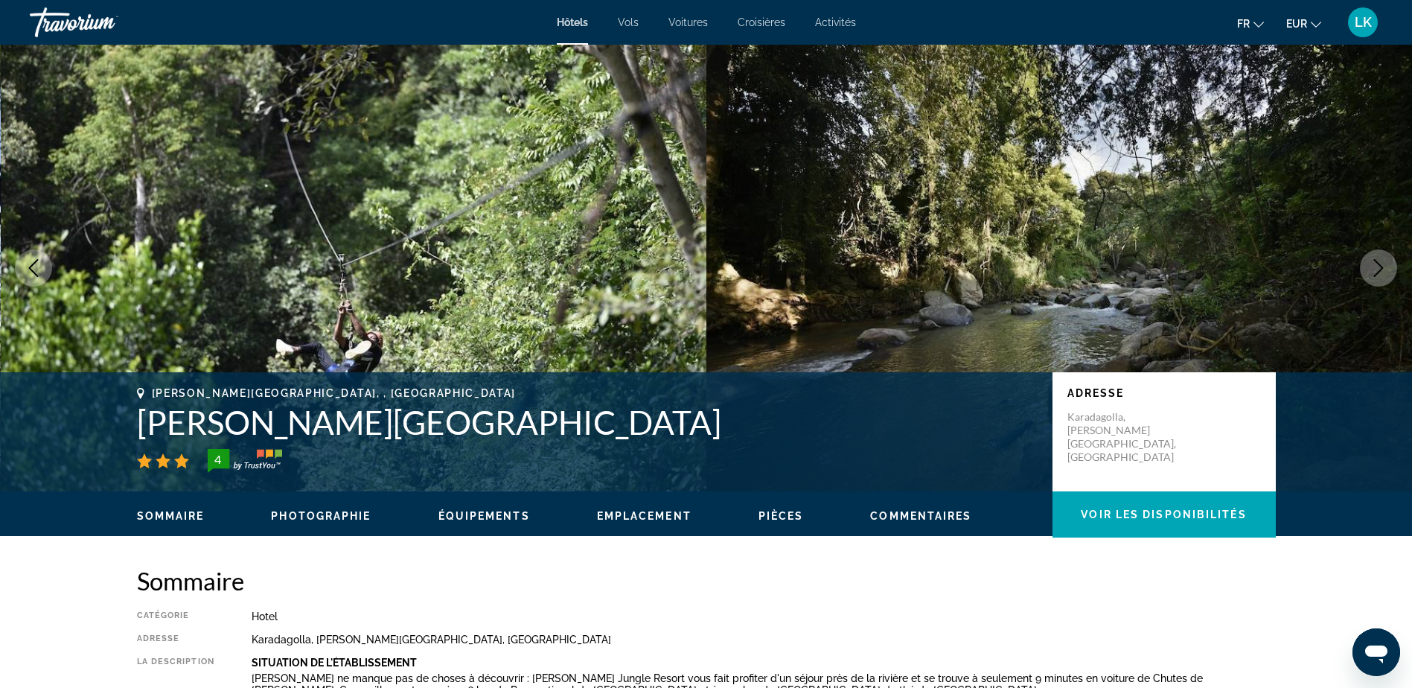
click at [1374, 266] on icon "Next image" at bounding box center [1378, 268] width 18 height 18
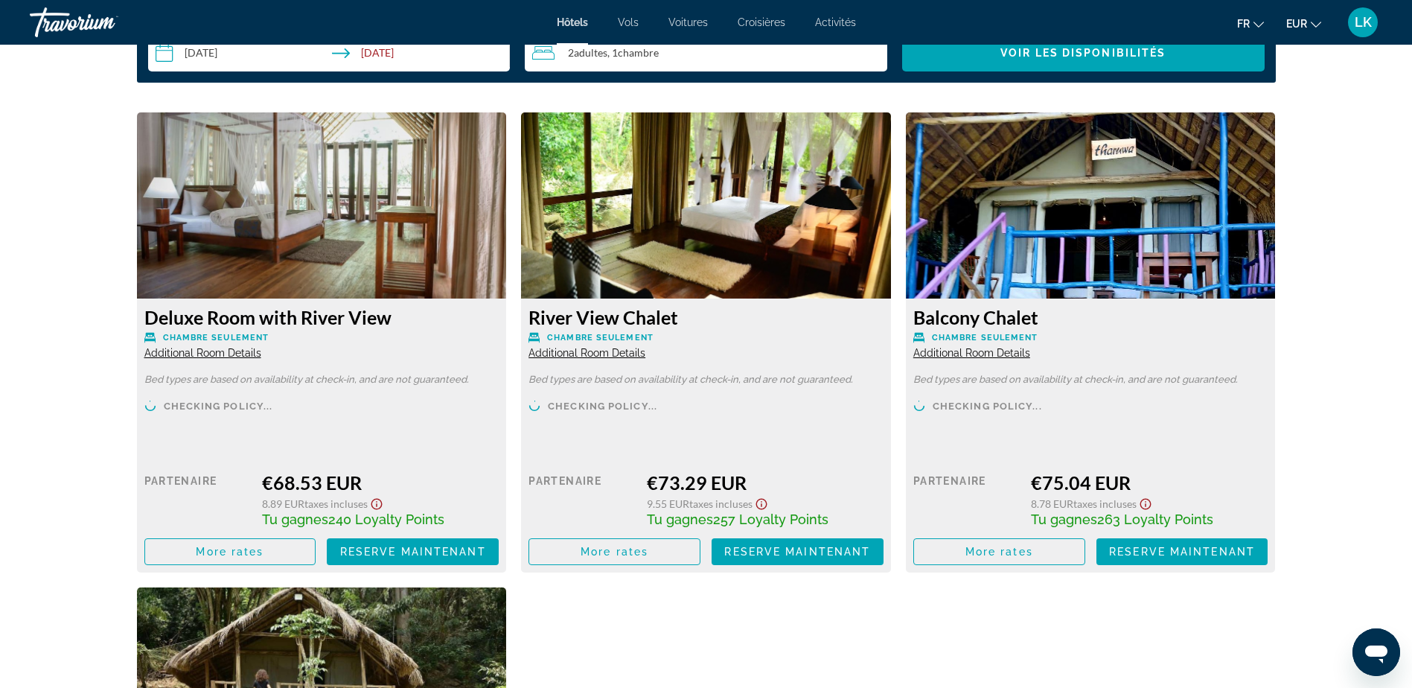
scroll to position [1935, 0]
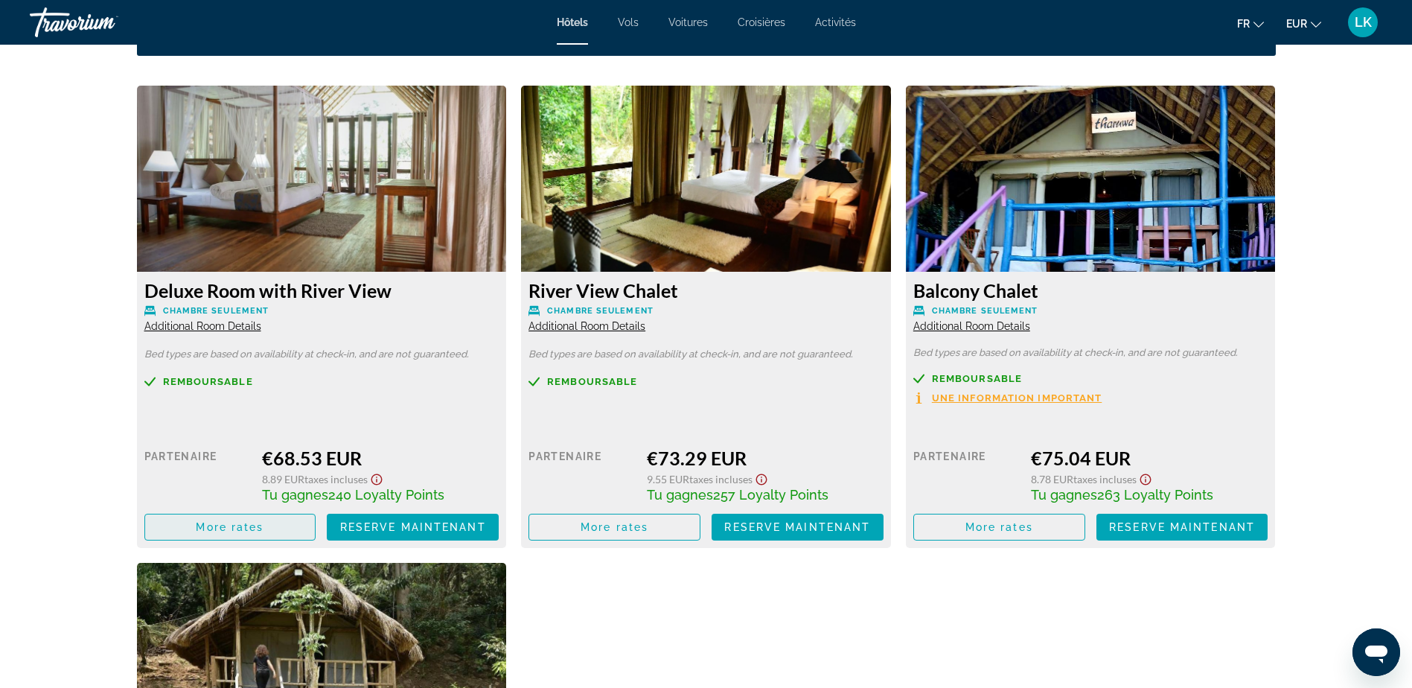
click at [242, 535] on span "Main content" at bounding box center [230, 527] width 170 height 36
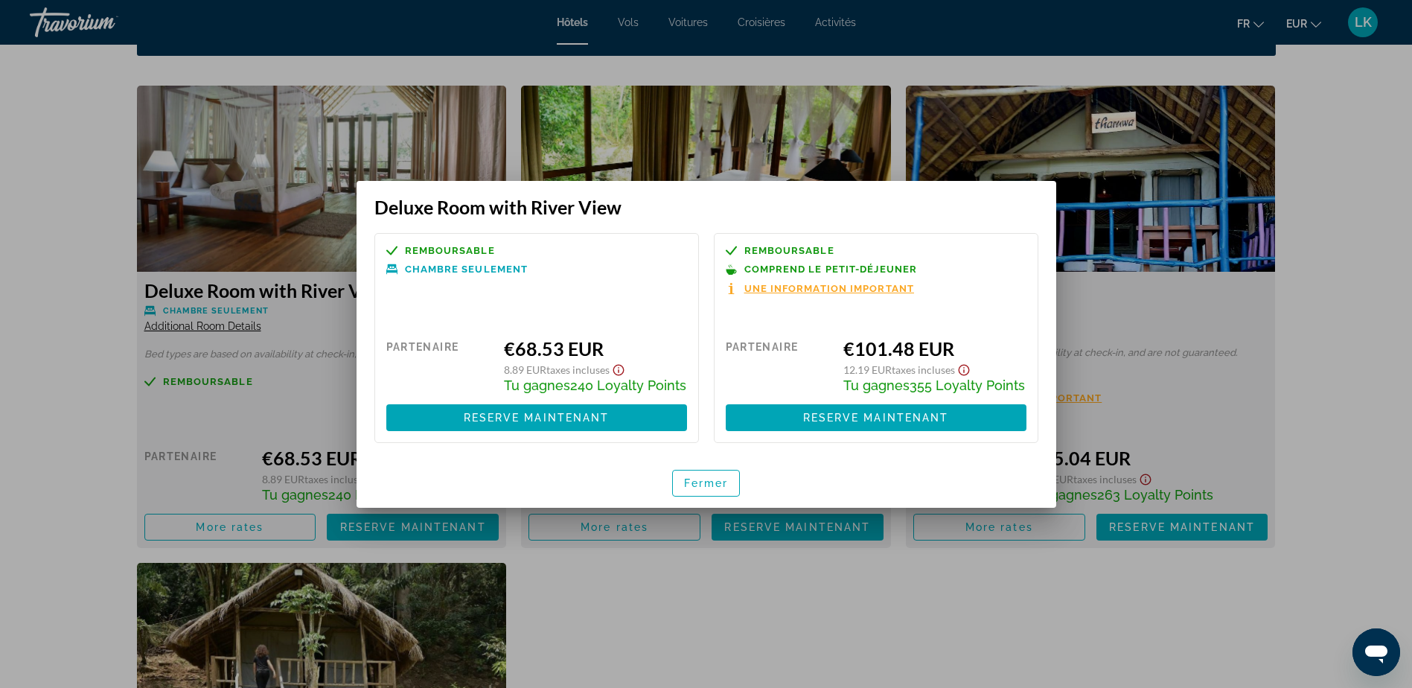
click at [1391, 257] on div at bounding box center [706, 344] width 1412 height 688
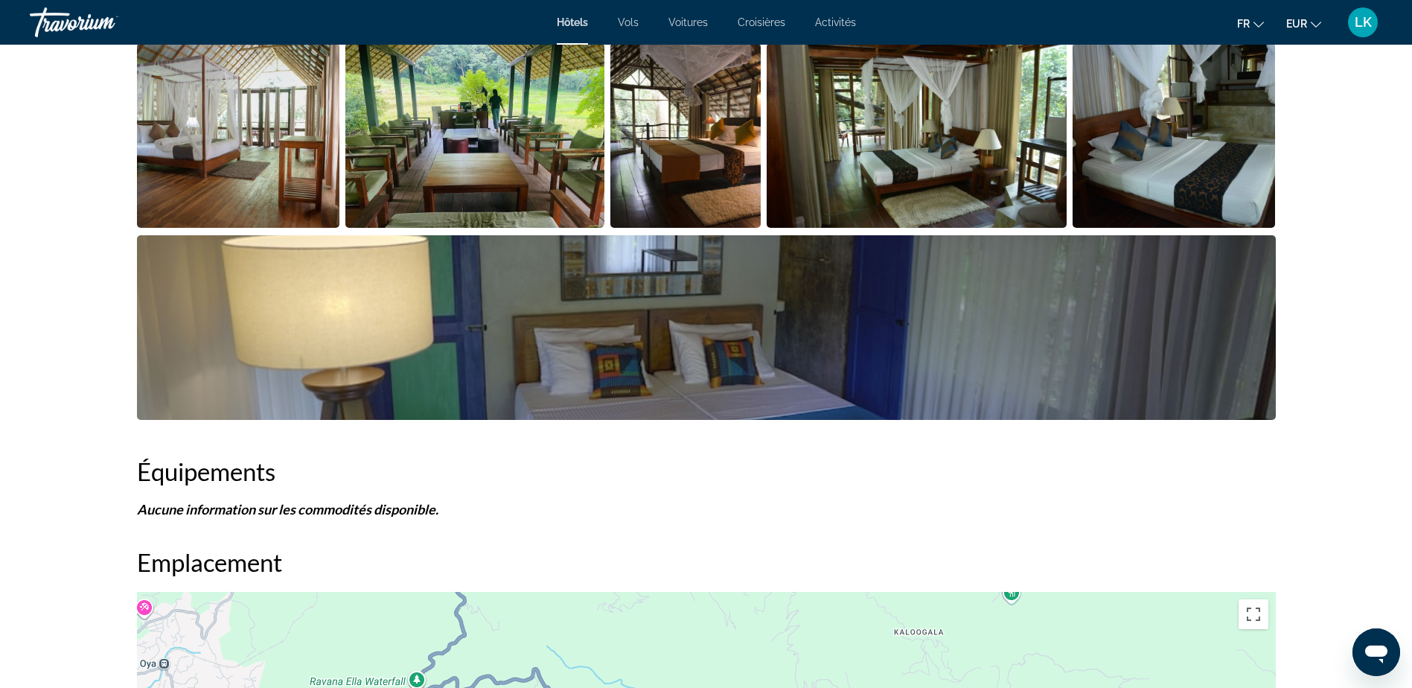
scroll to position [595, 0]
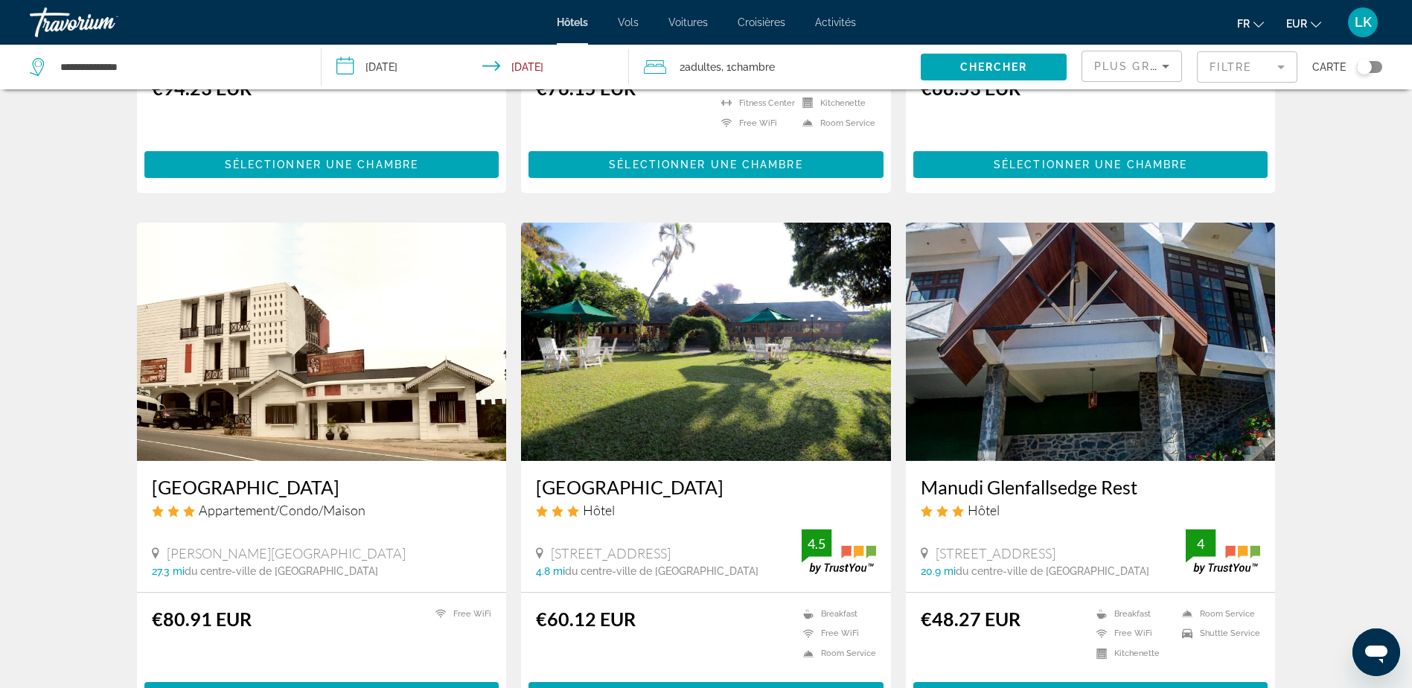
scroll to position [1637, 0]
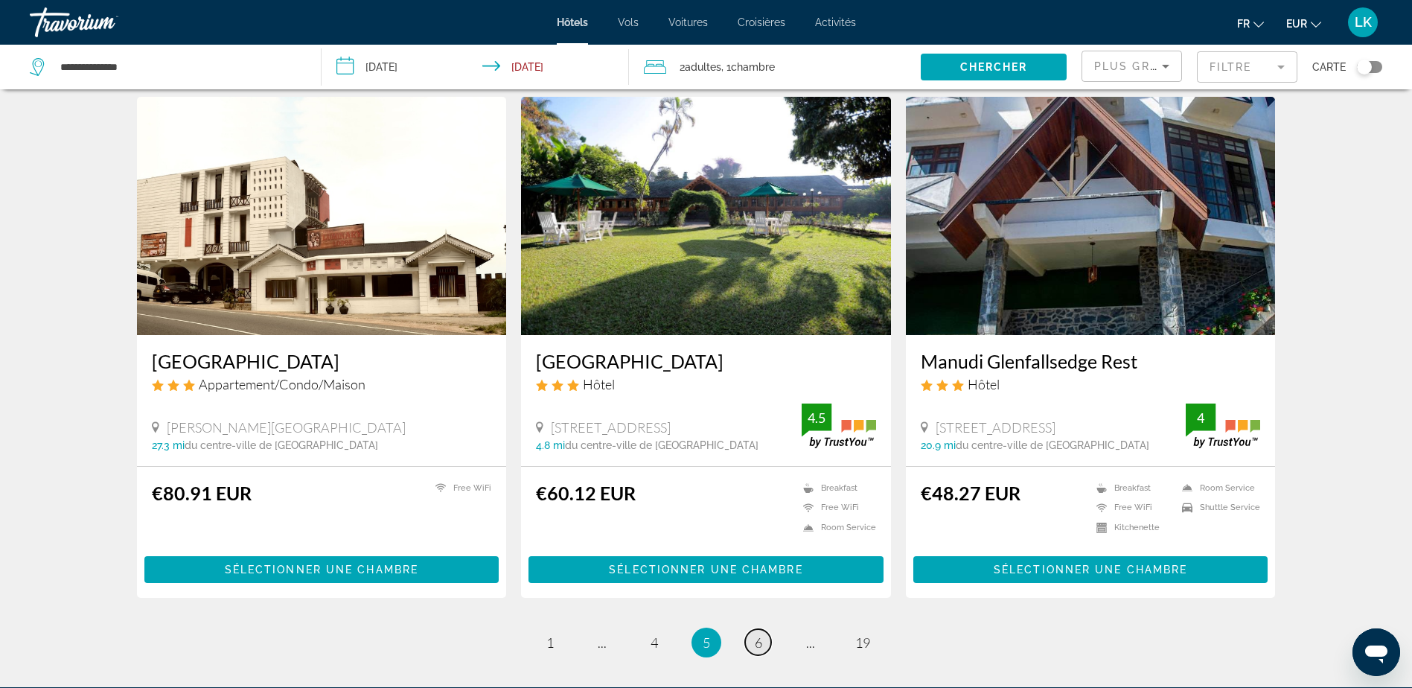
click at [763, 648] on link "page 6" at bounding box center [758, 642] width 26 height 26
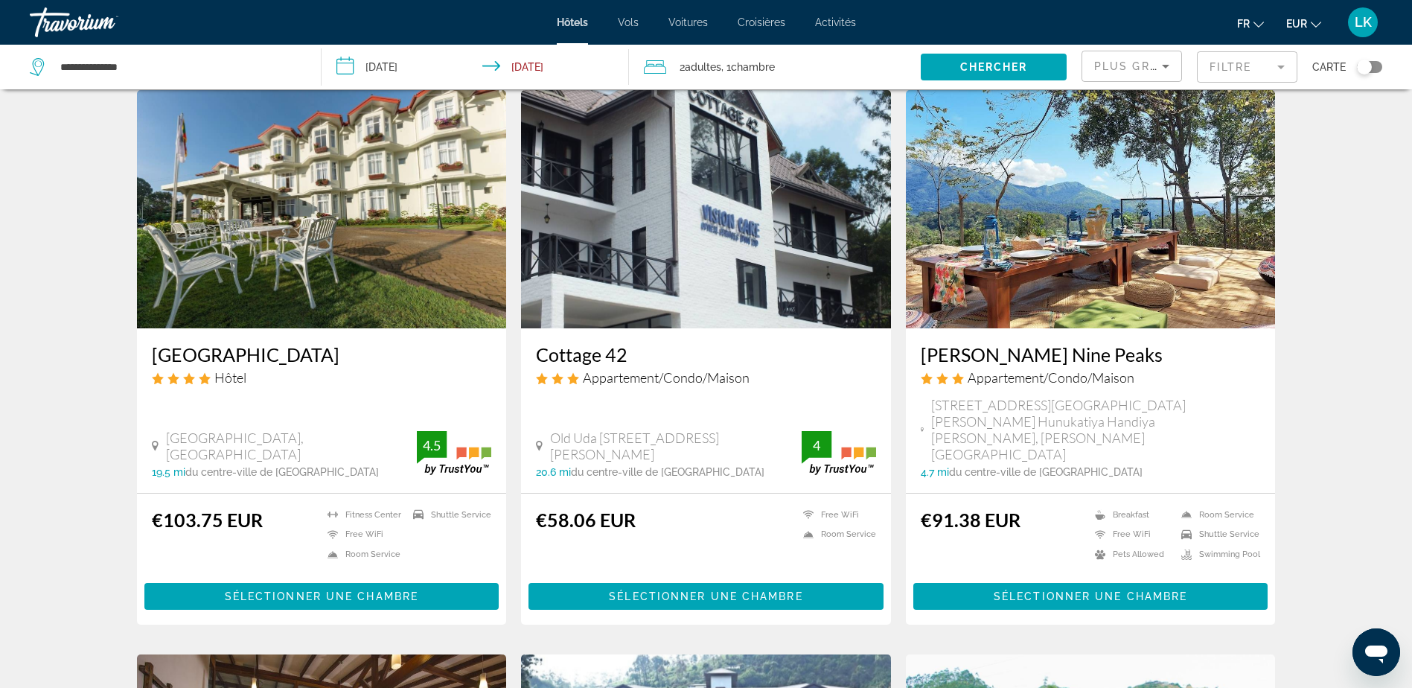
scroll to position [74, 0]
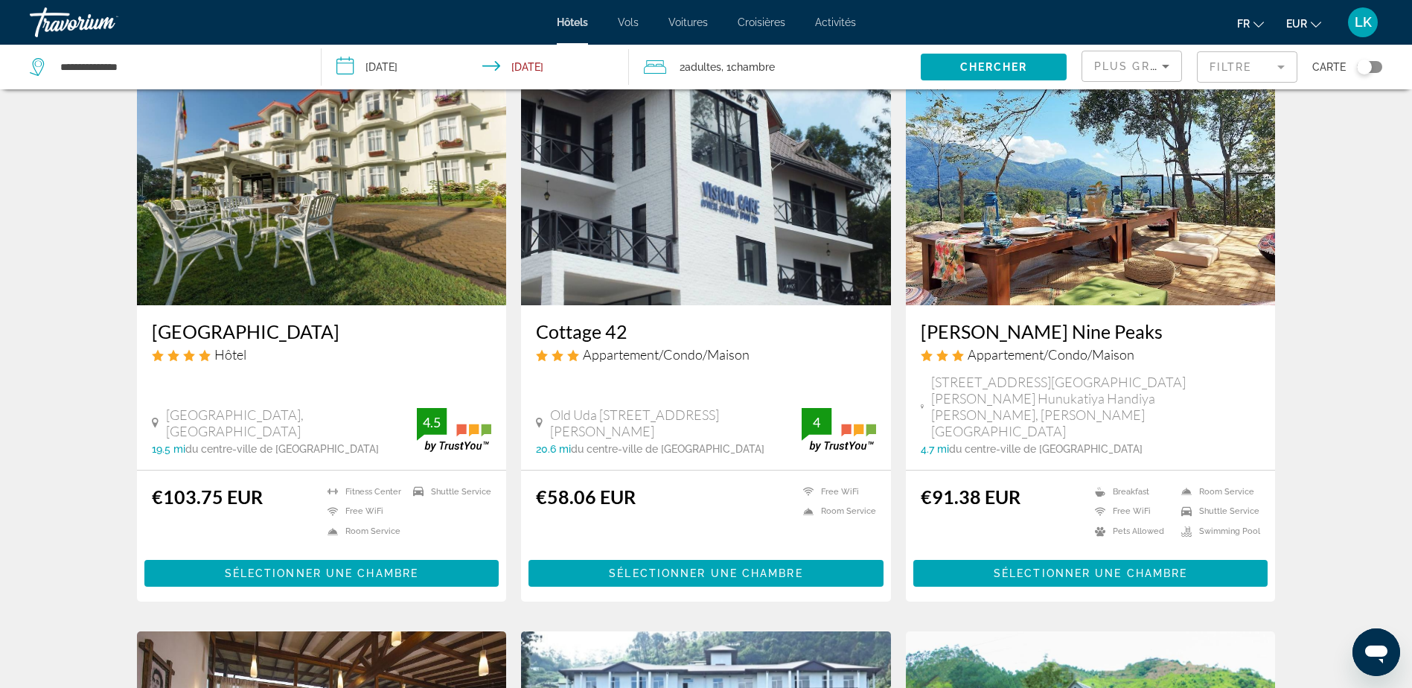
click at [1066, 234] on img "Main content" at bounding box center [1091, 186] width 370 height 238
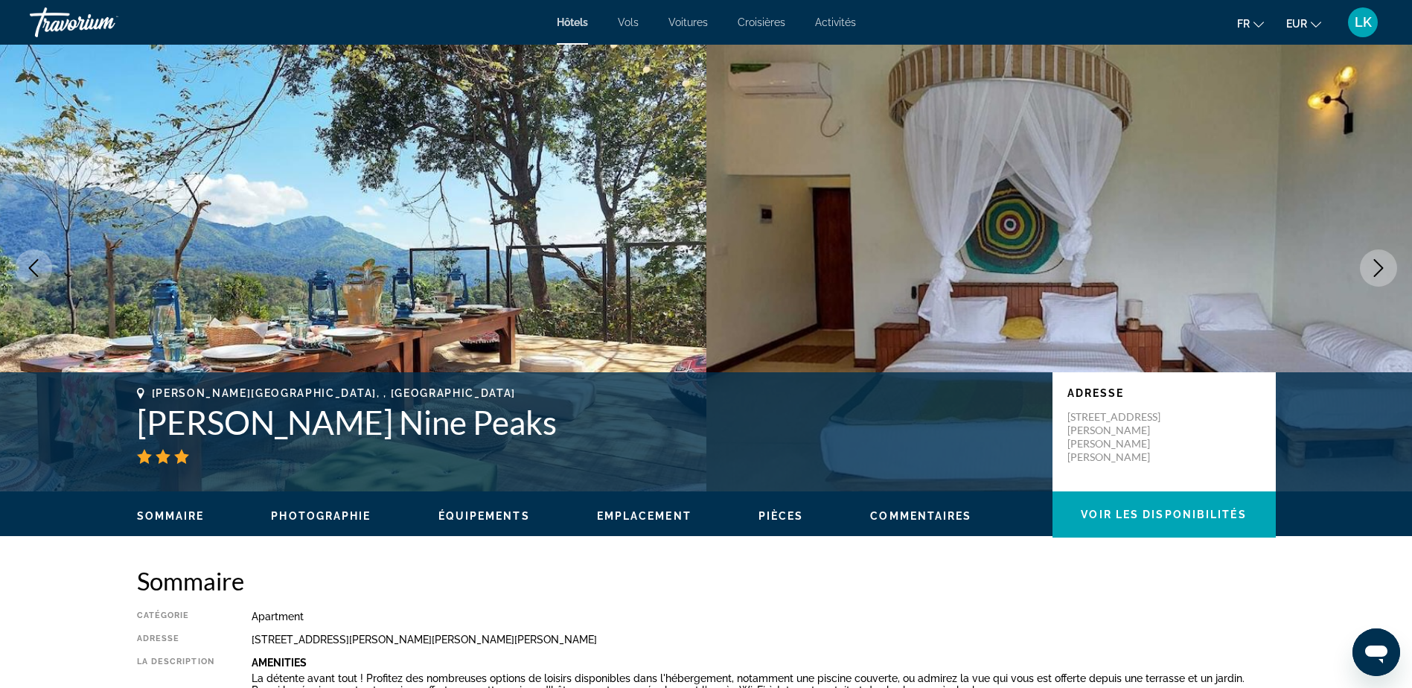
click at [1383, 264] on icon "Next image" at bounding box center [1378, 268] width 18 height 18
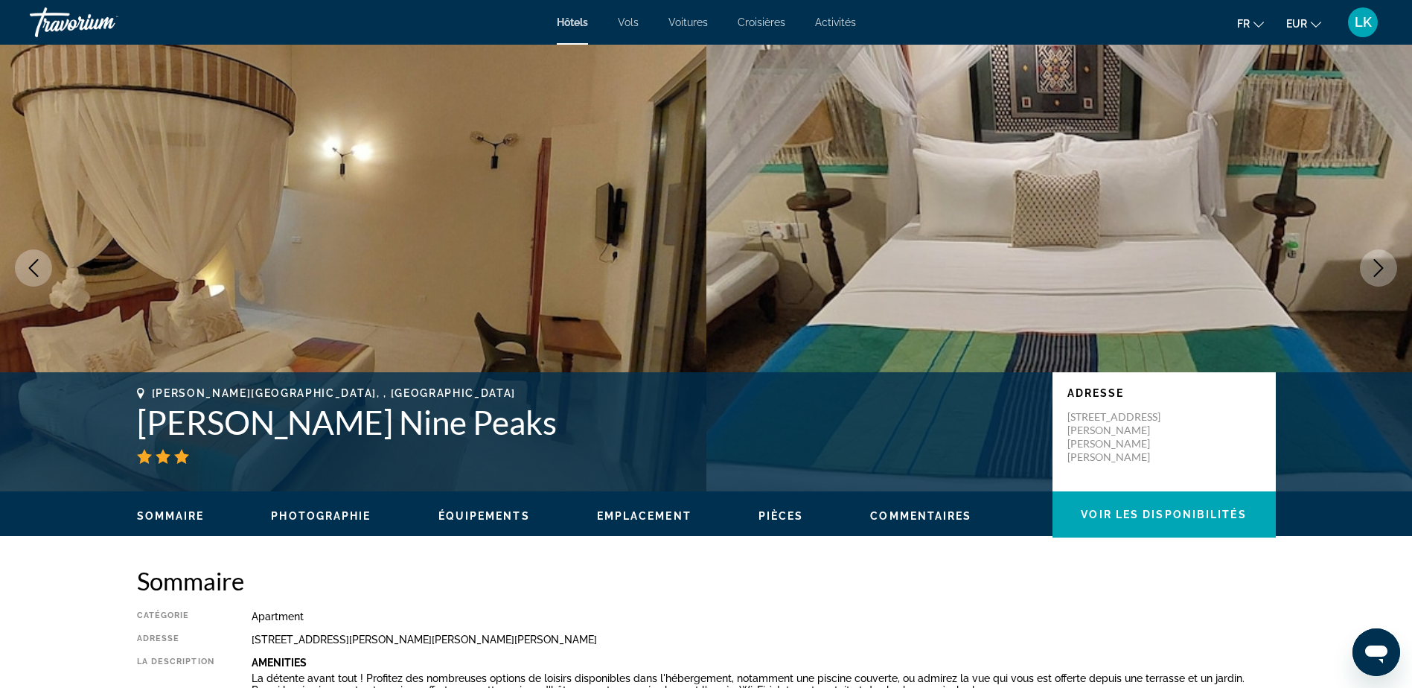
click at [1383, 264] on icon "Next image" at bounding box center [1378, 268] width 18 height 18
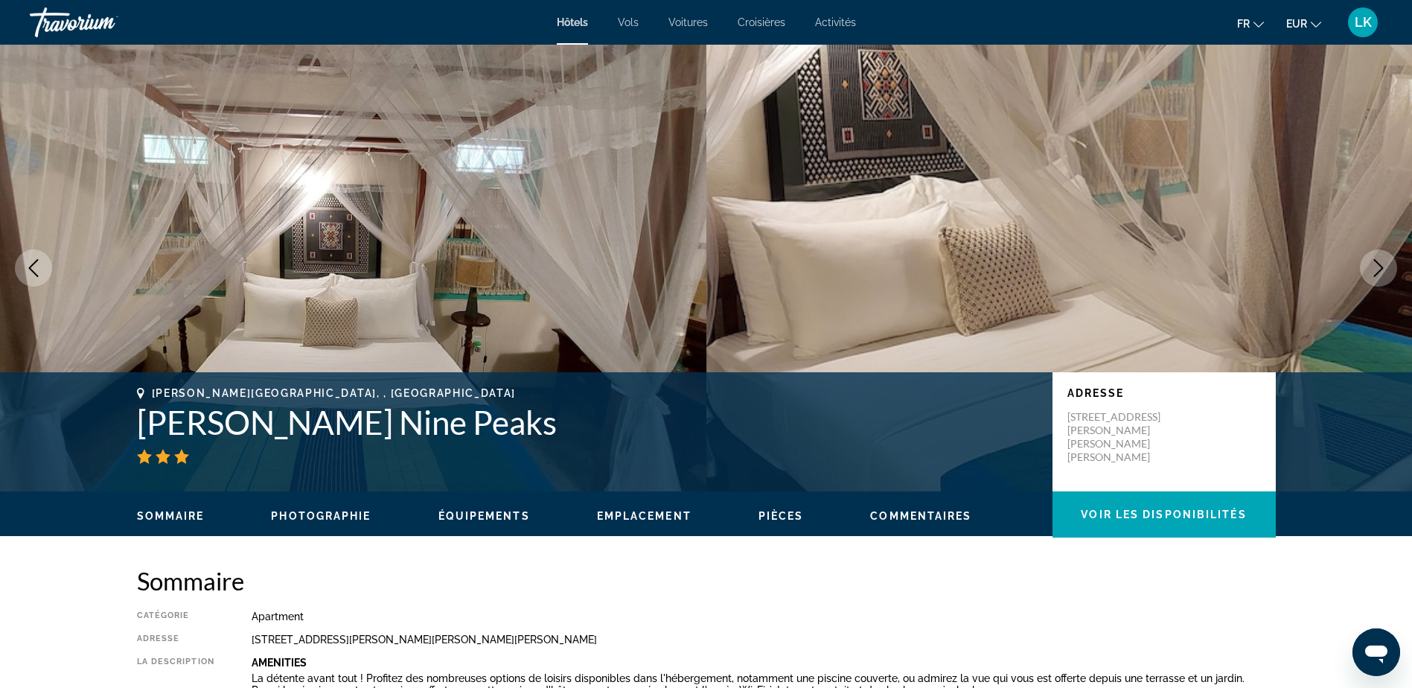
click at [1383, 264] on icon "Next image" at bounding box center [1378, 268] width 18 height 18
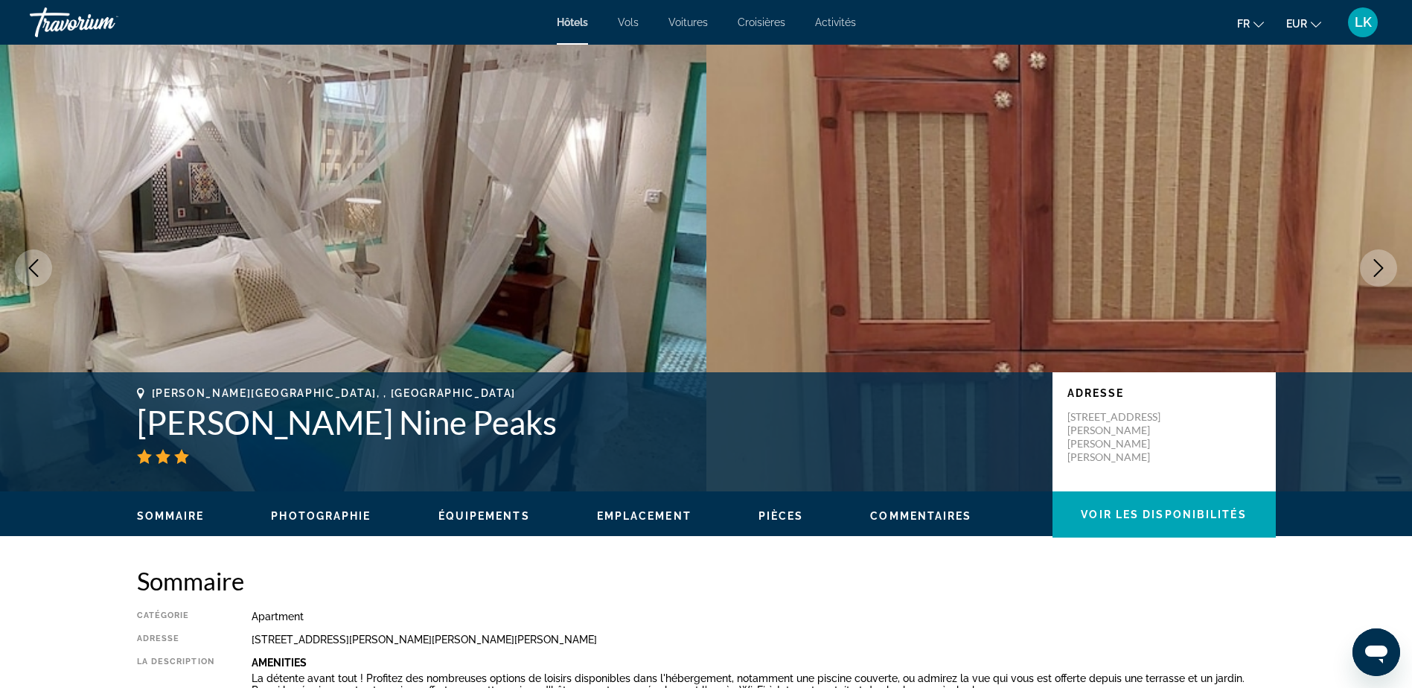
click at [1384, 264] on icon "Next image" at bounding box center [1378, 268] width 18 height 18
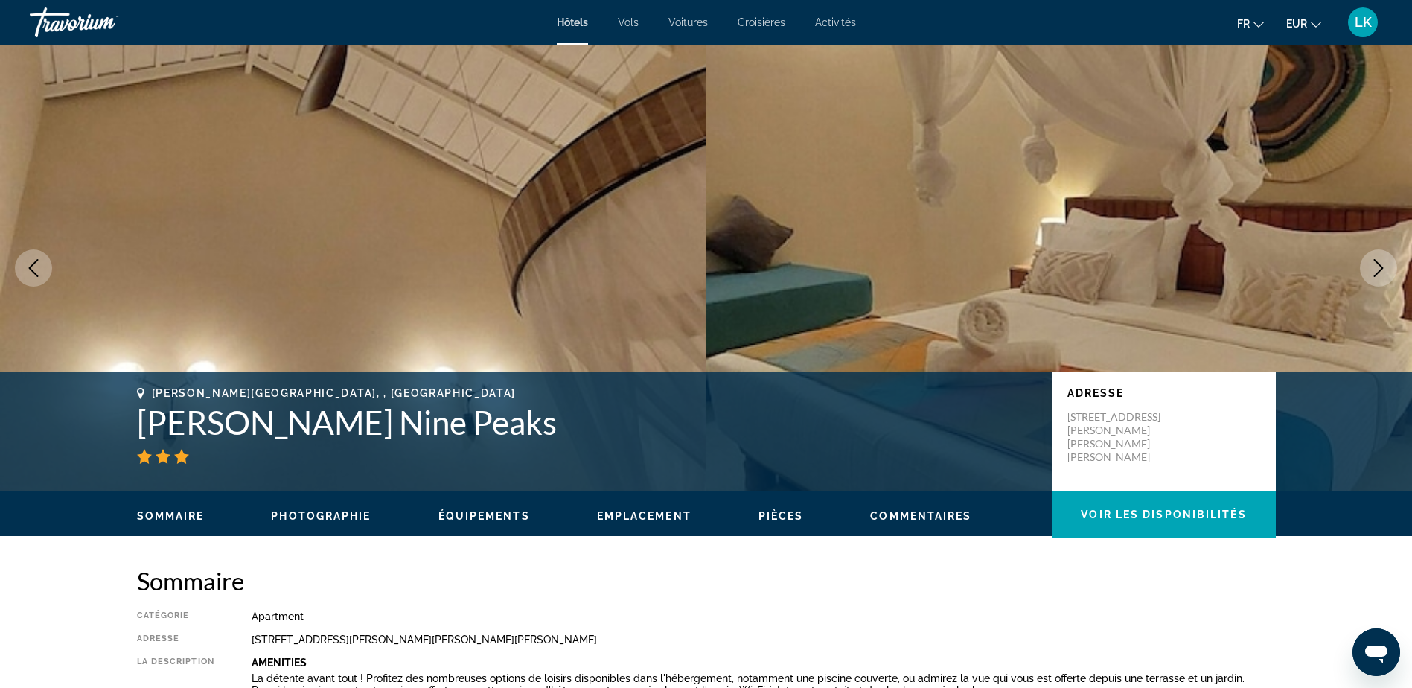
click at [1385, 264] on icon "Next image" at bounding box center [1378, 268] width 18 height 18
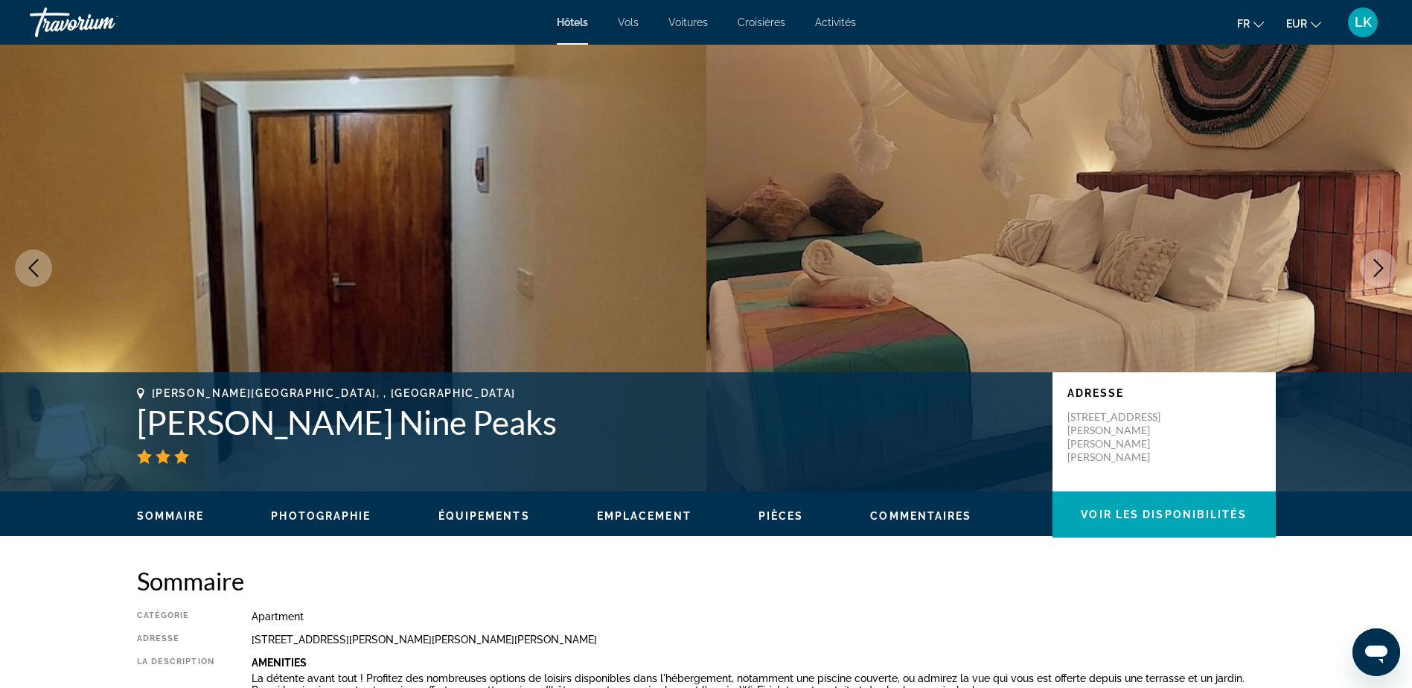
click at [1385, 264] on icon "Next image" at bounding box center [1378, 268] width 18 height 18
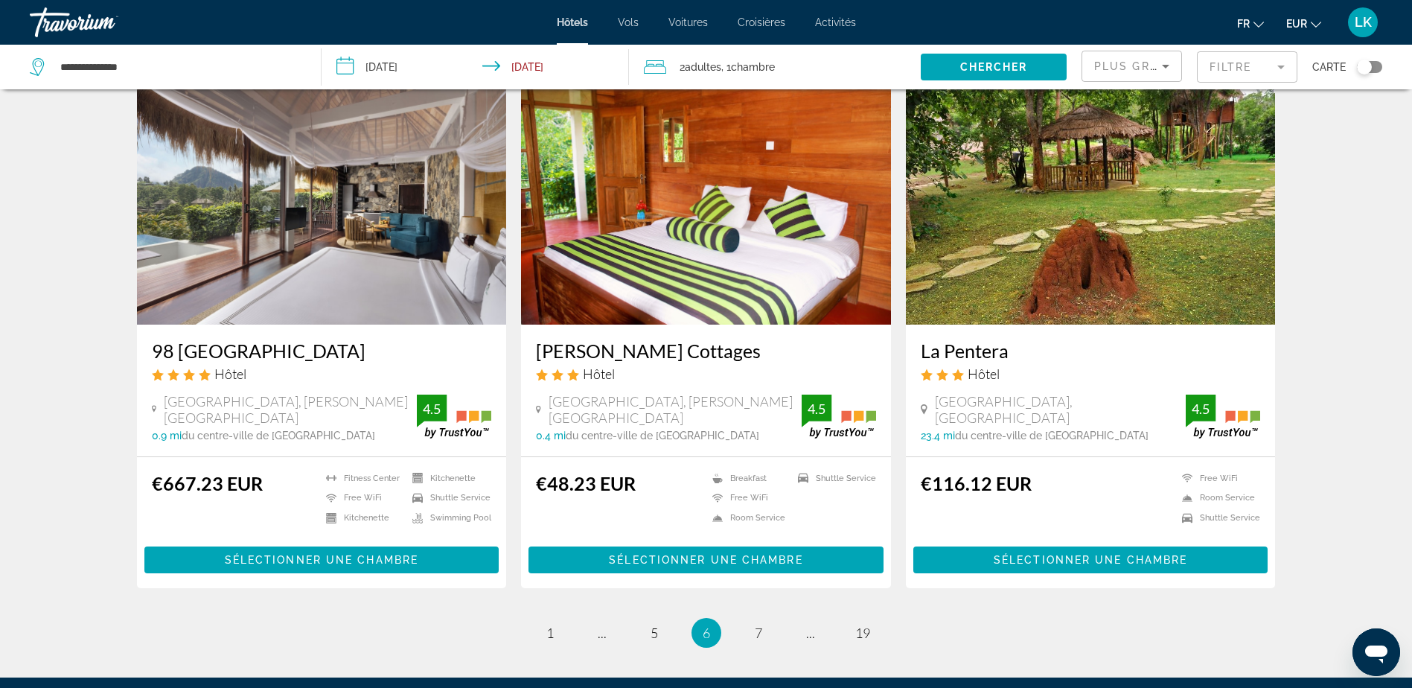
scroll to position [1711, 0]
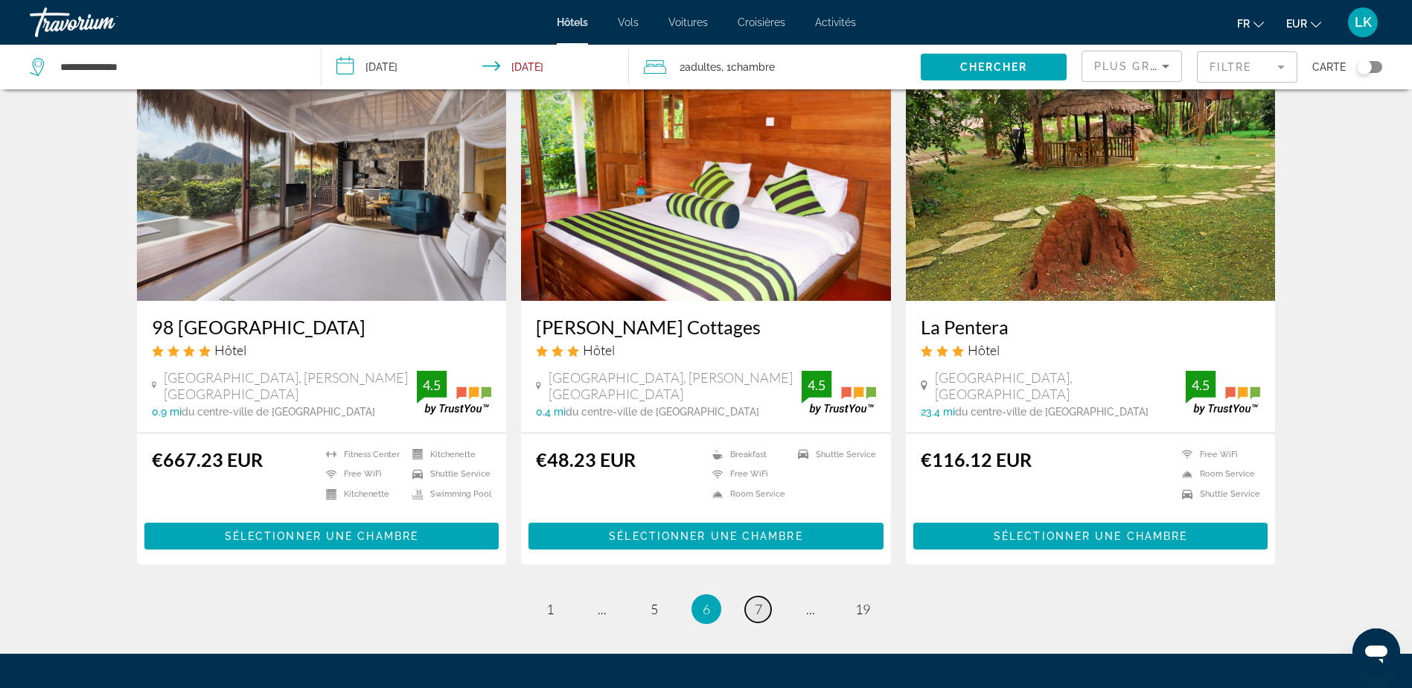
click at [763, 596] on link "page 7" at bounding box center [758, 609] width 26 height 26
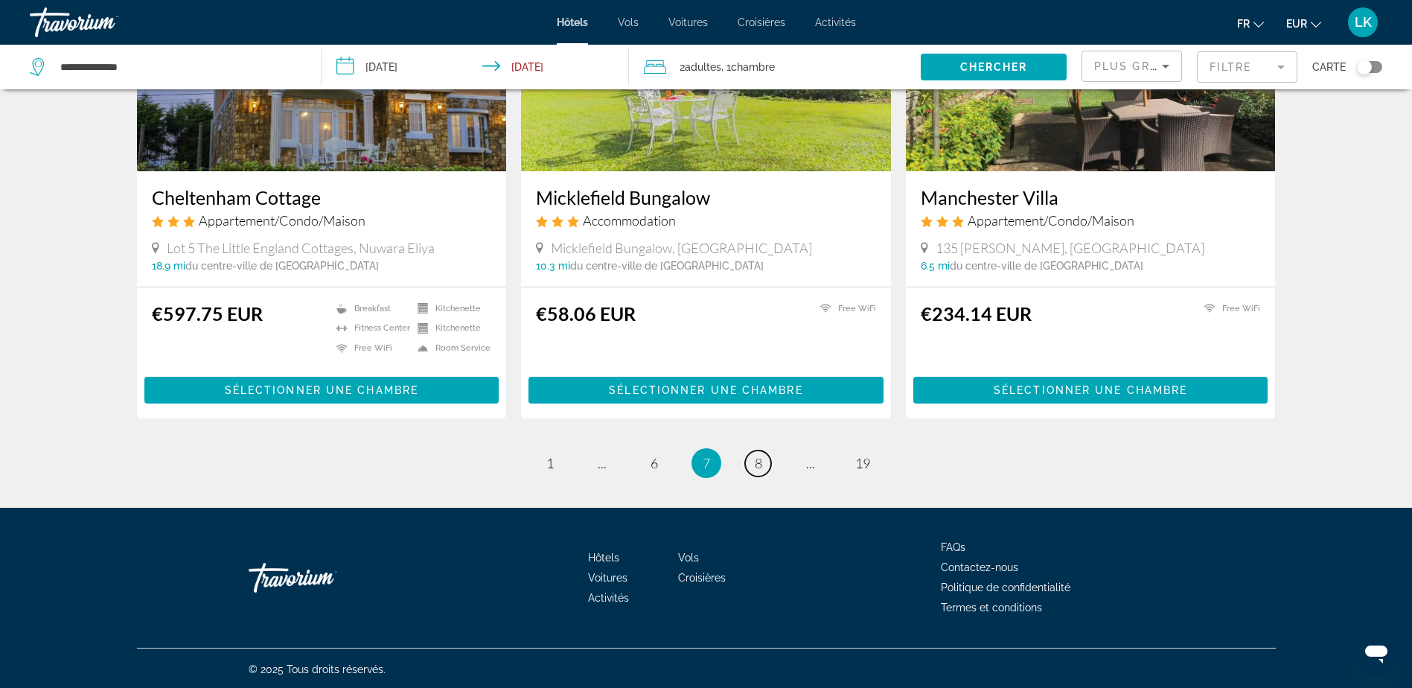
scroll to position [1787, 0]
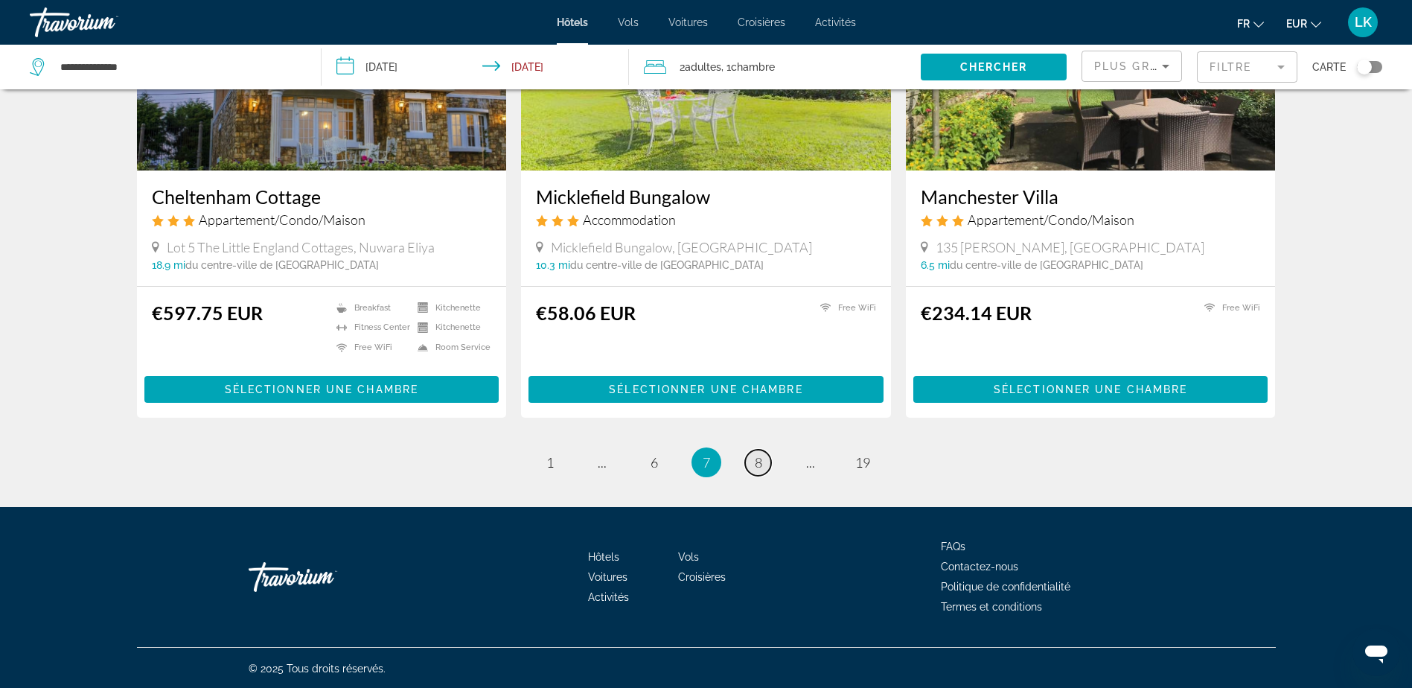
click at [758, 467] on span "8" at bounding box center [758, 462] width 7 height 16
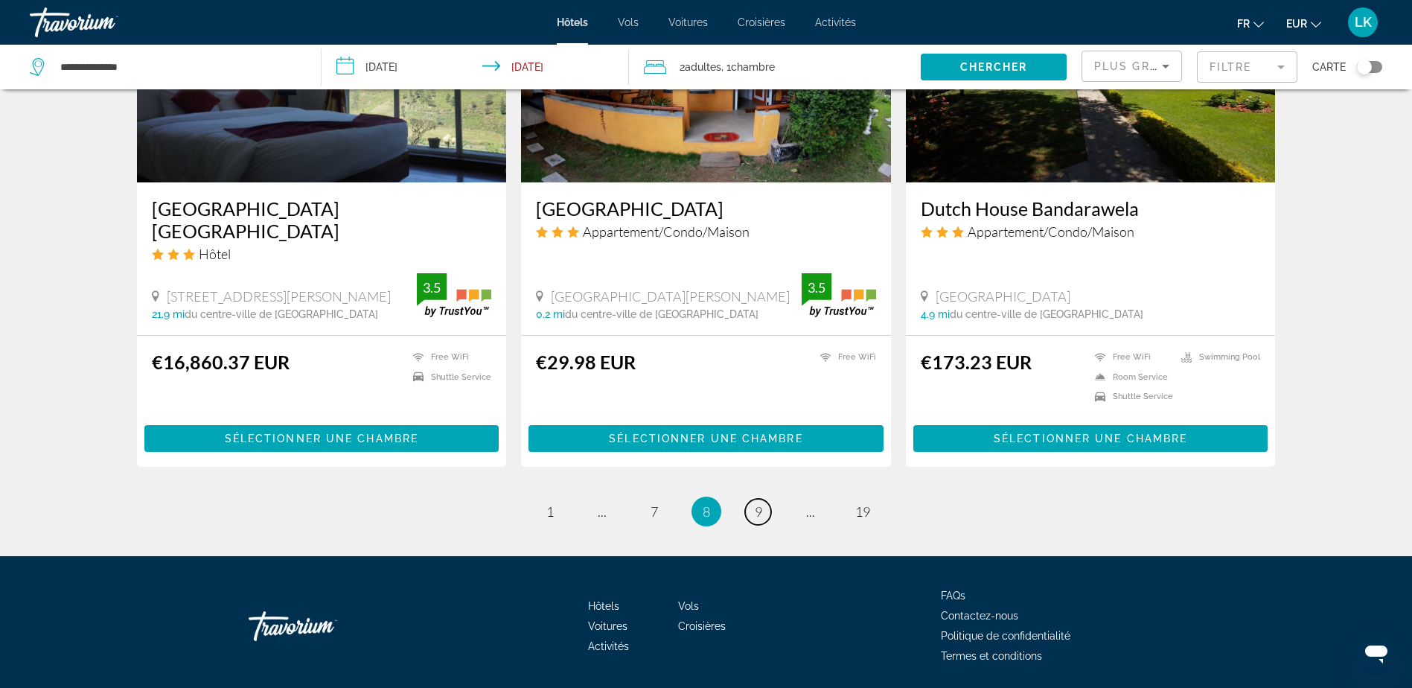
scroll to position [1816, 0]
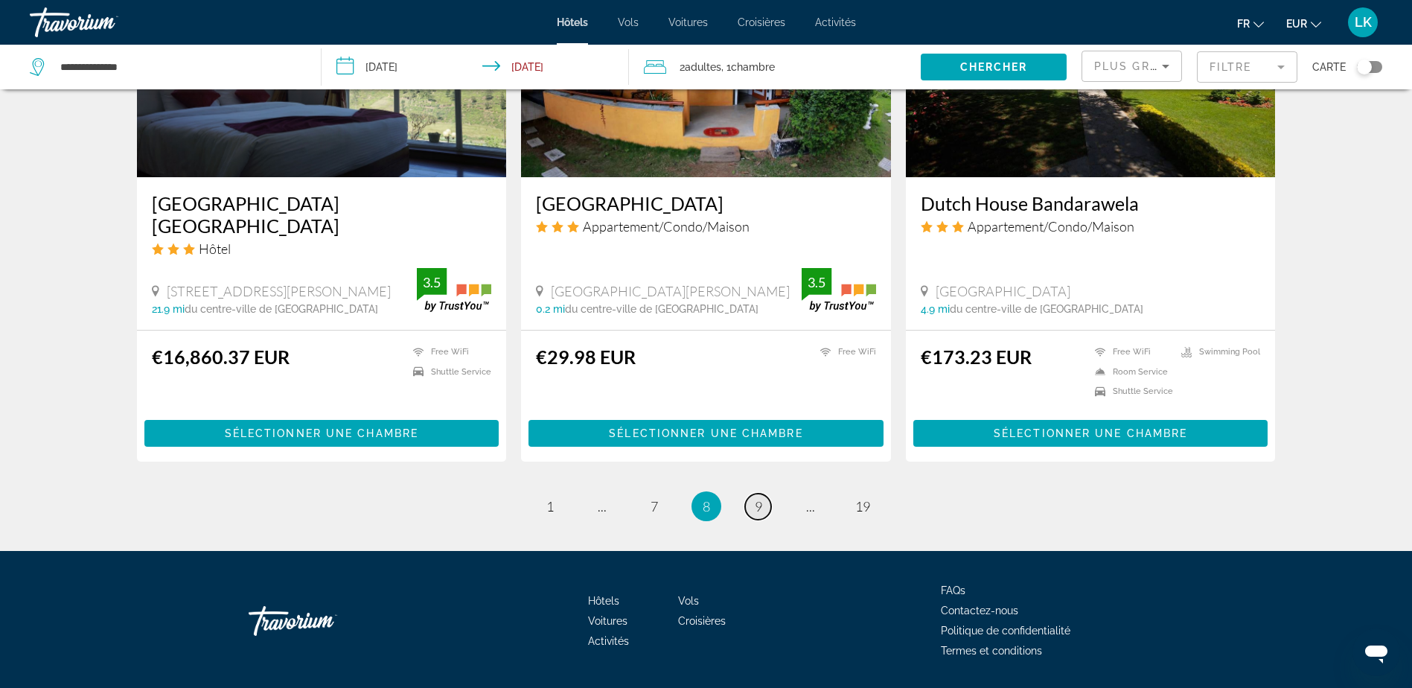
click at [761, 493] on link "page 9" at bounding box center [758, 506] width 26 height 26
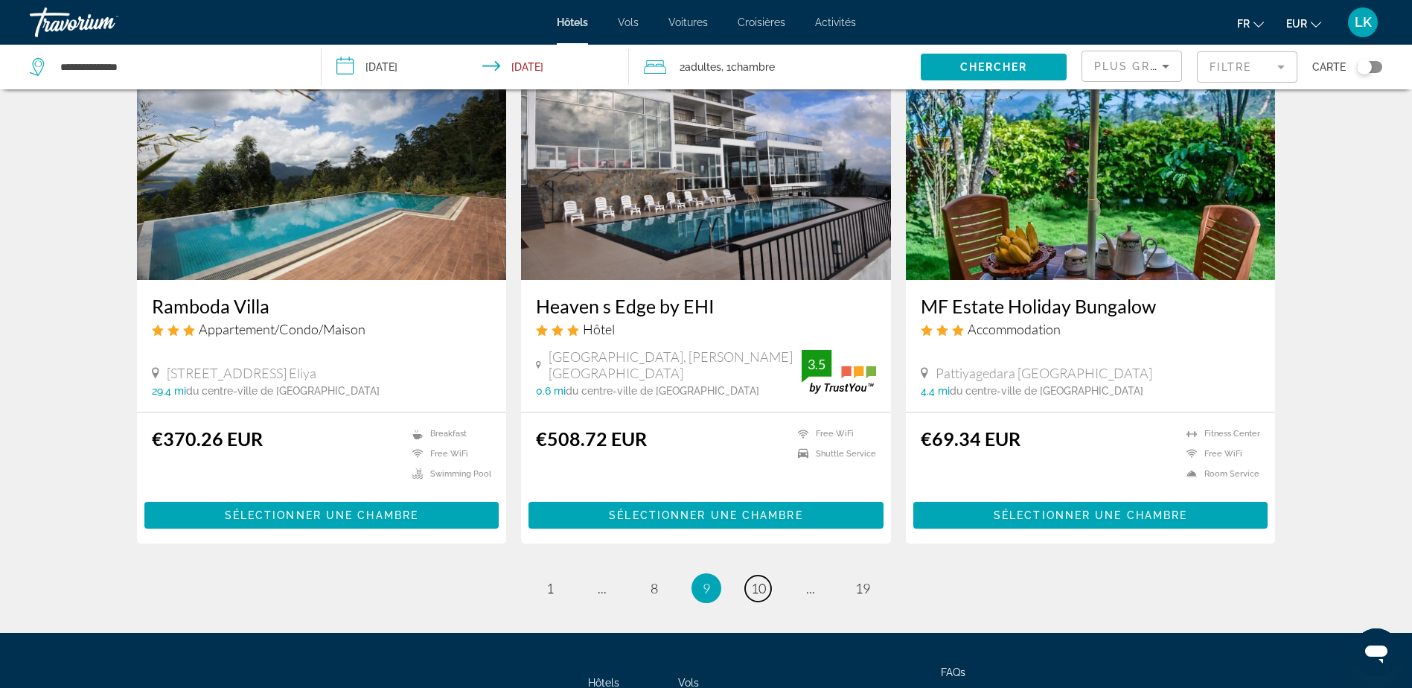
scroll to position [1711, 0]
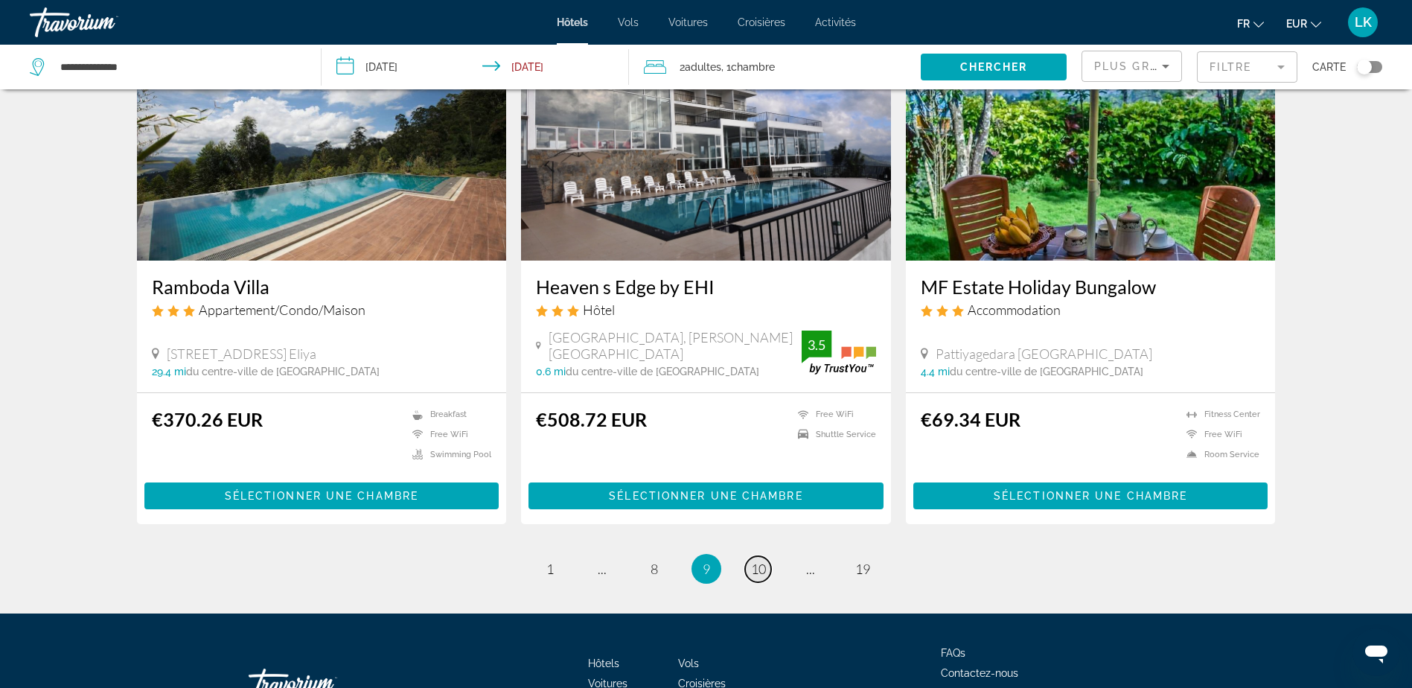
click at [758, 560] on span "10" at bounding box center [758, 568] width 15 height 16
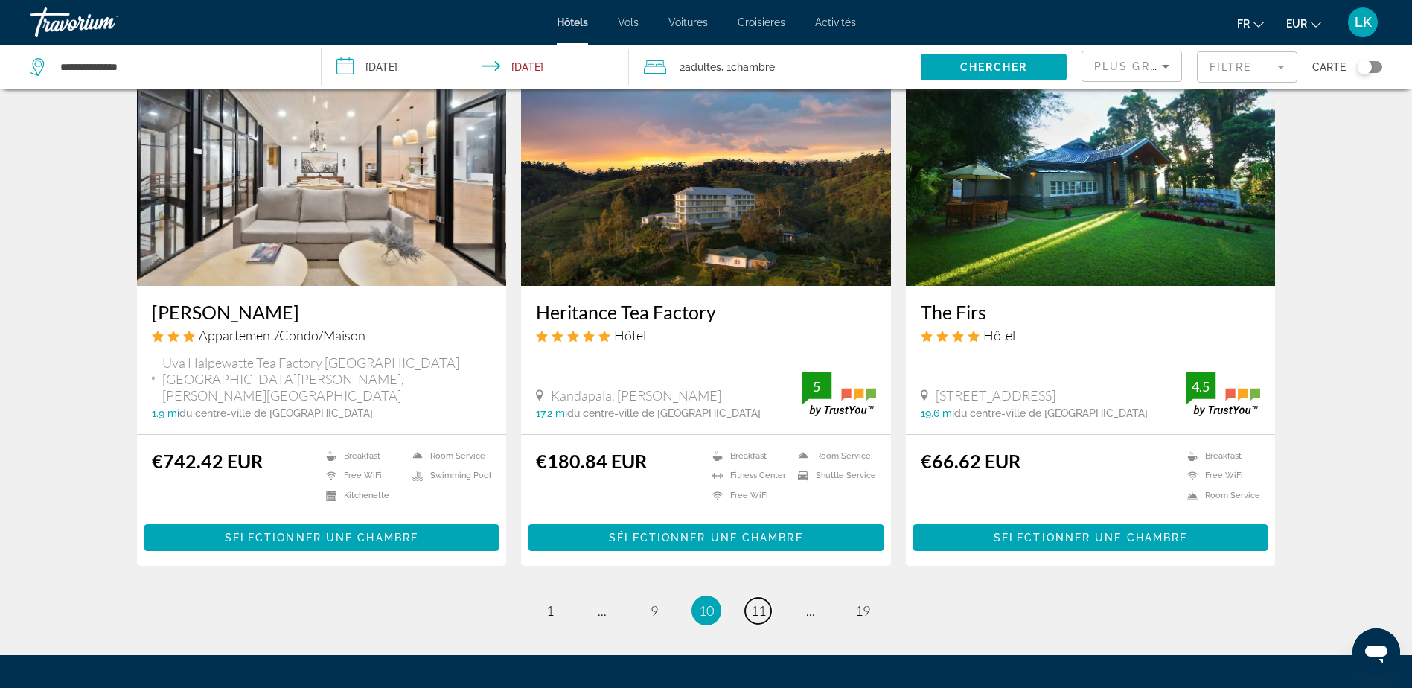
scroll to position [1711, 0]
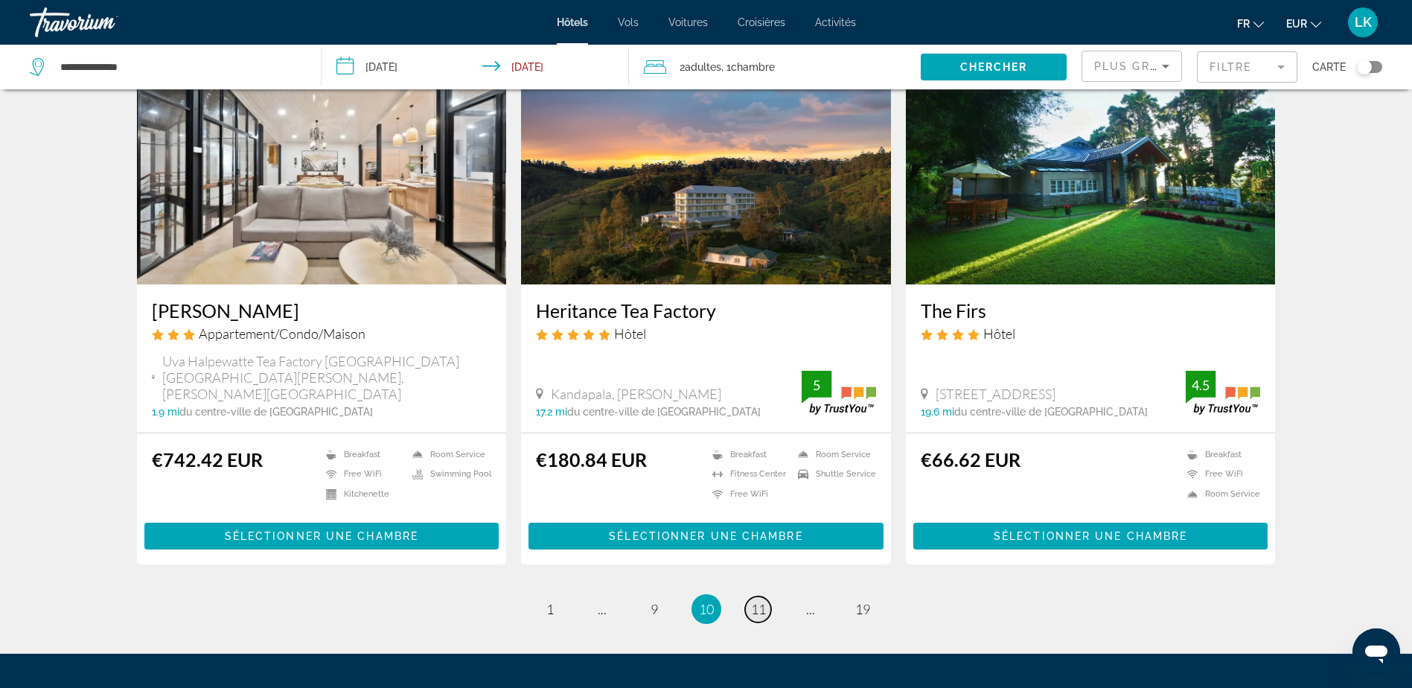
click at [758, 601] on span "11" at bounding box center [758, 609] width 15 height 16
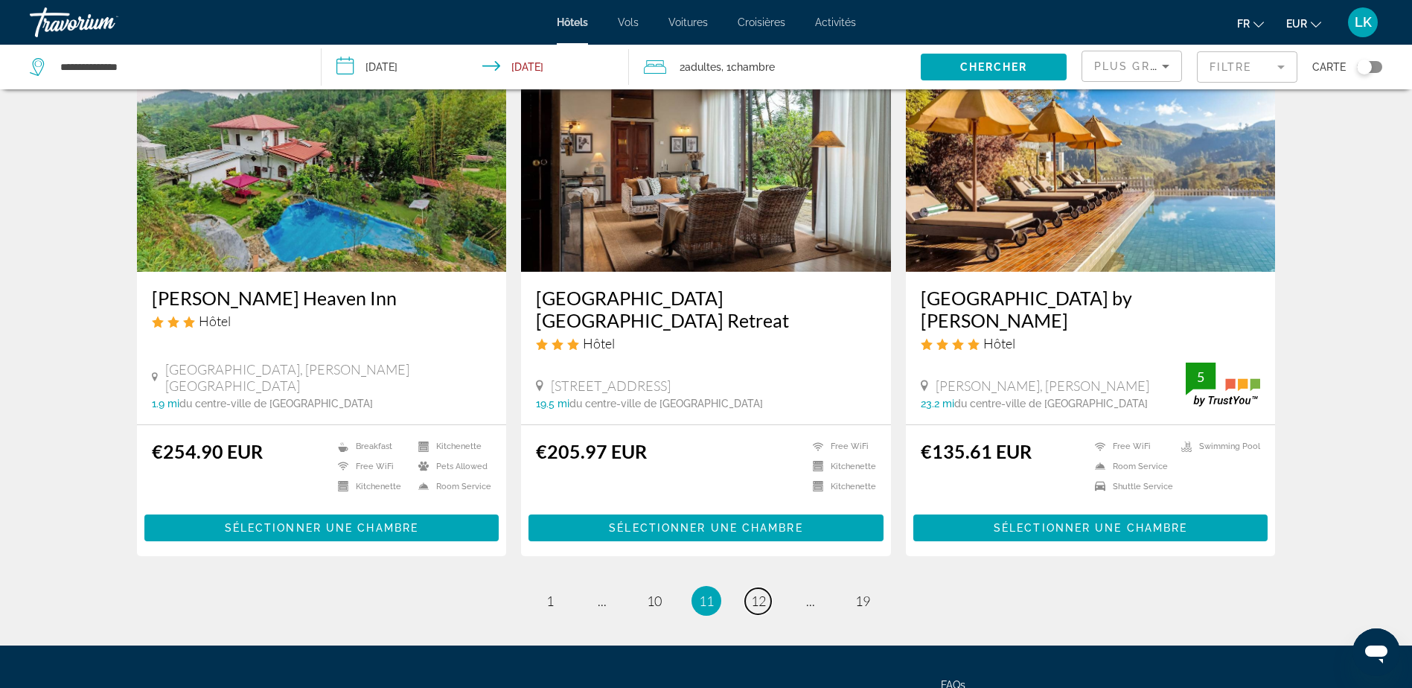
scroll to position [1711, 0]
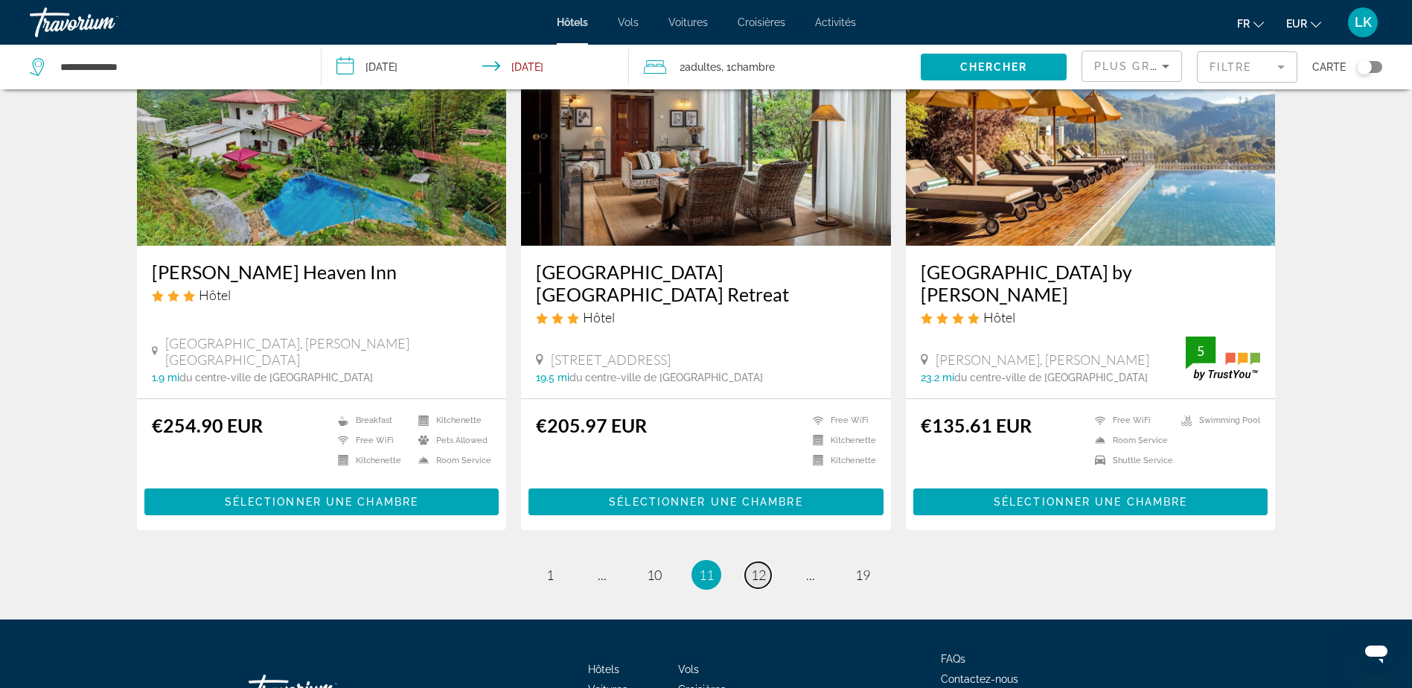
click at [764, 566] on span "12" at bounding box center [758, 574] width 15 height 16
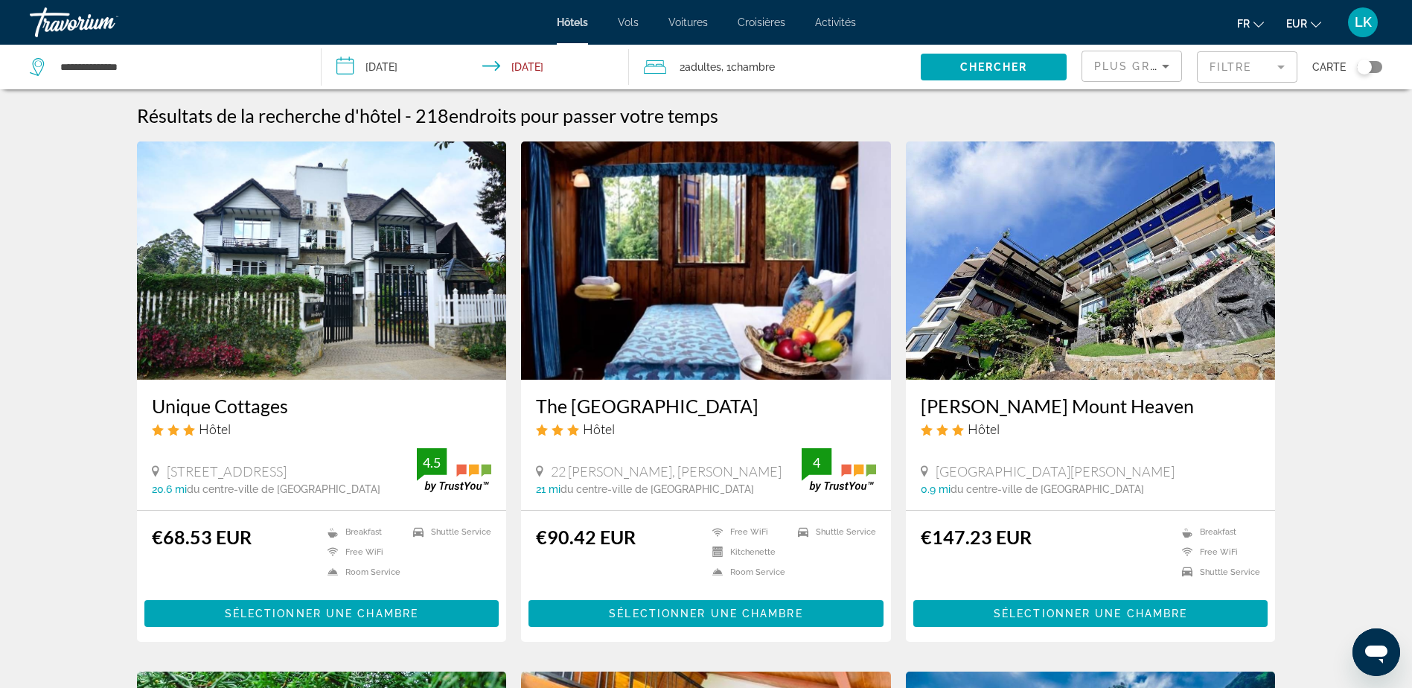
scroll to position [521, 0]
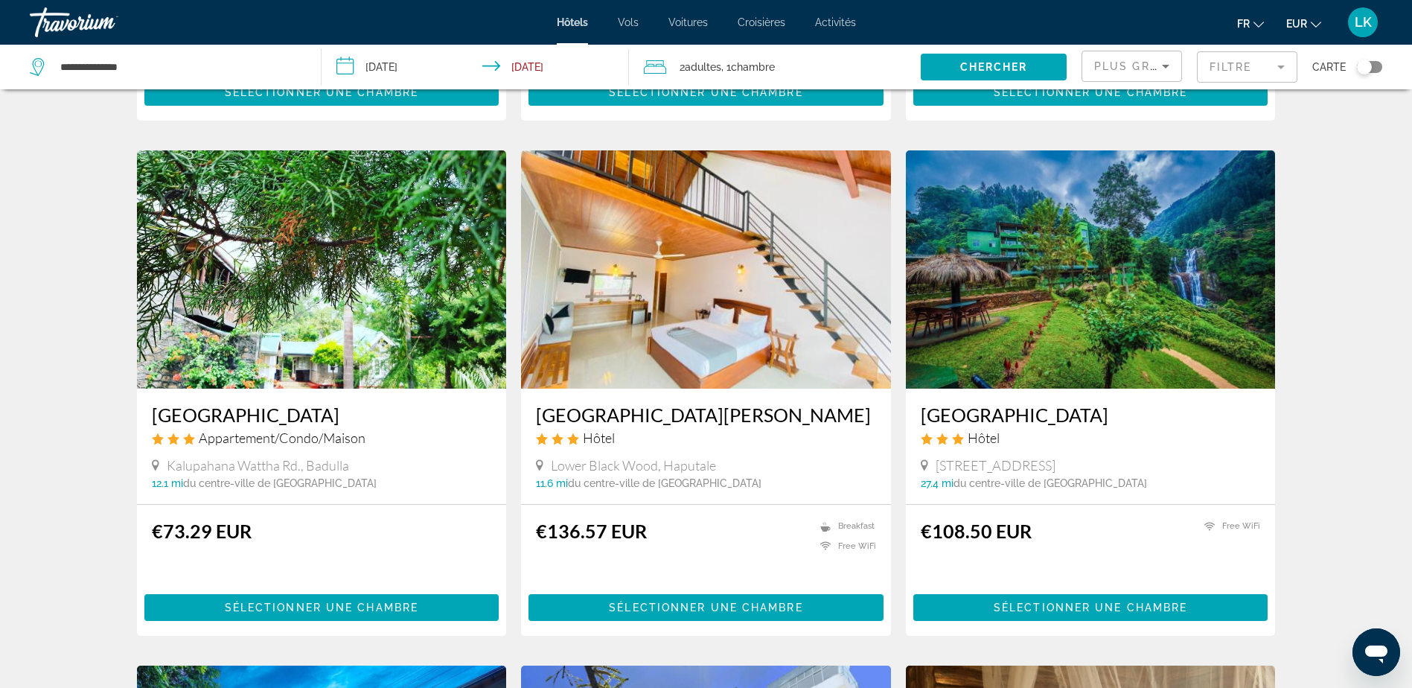
click at [1063, 301] on img "Main content" at bounding box center [1091, 269] width 370 height 238
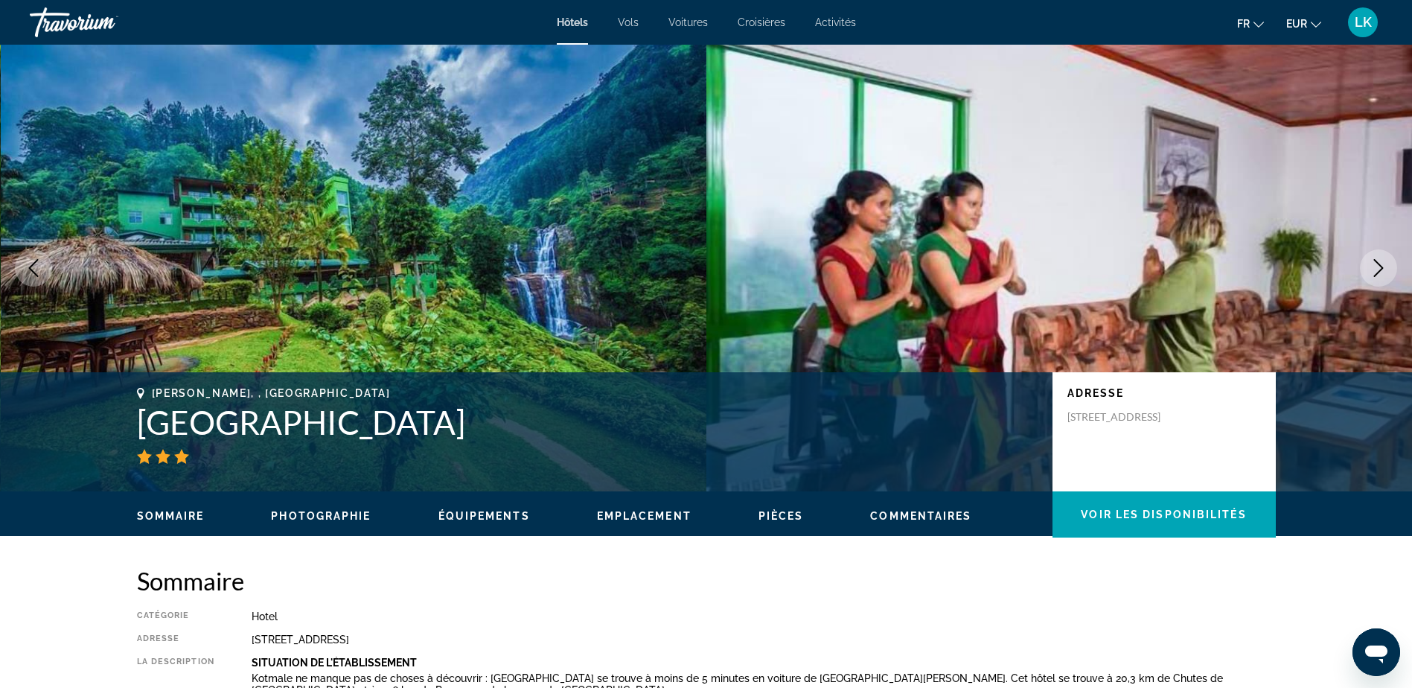
click at [1378, 275] on icon "Next image" at bounding box center [1378, 268] width 18 height 18
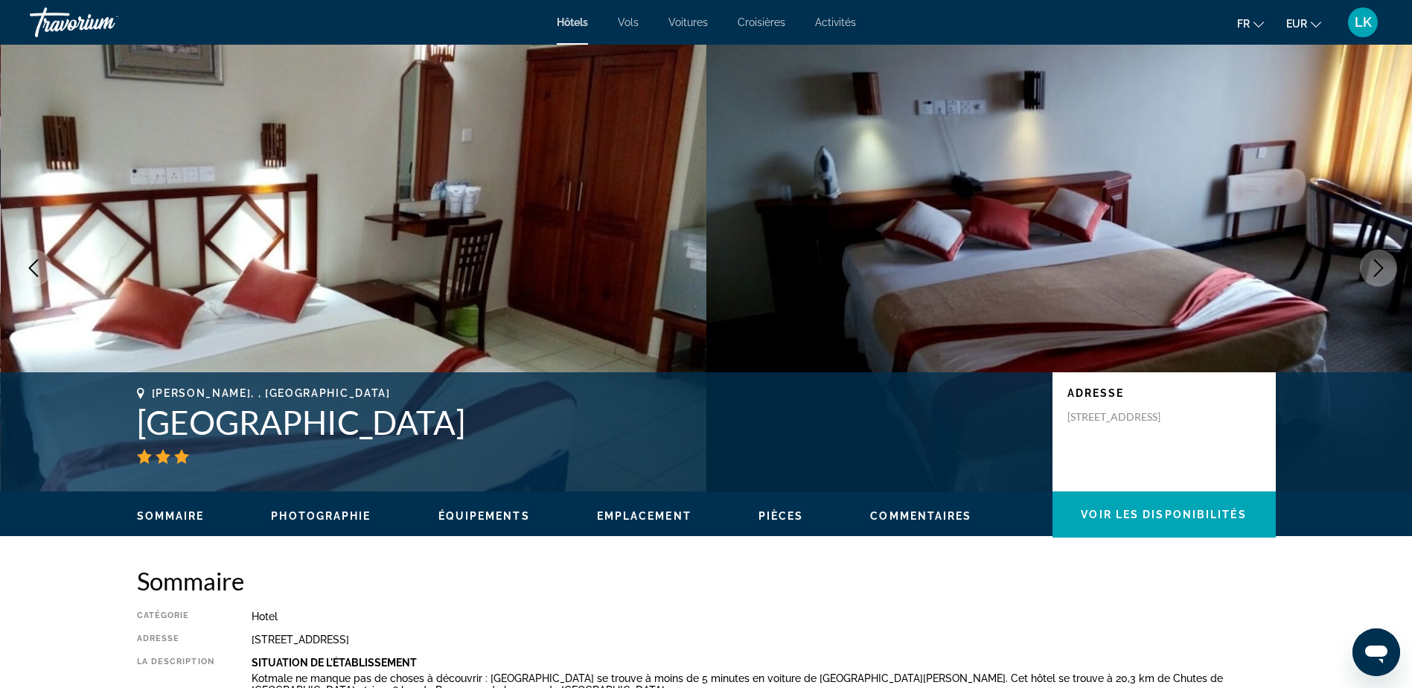
click at [1378, 275] on icon "Next image" at bounding box center [1378, 268] width 18 height 18
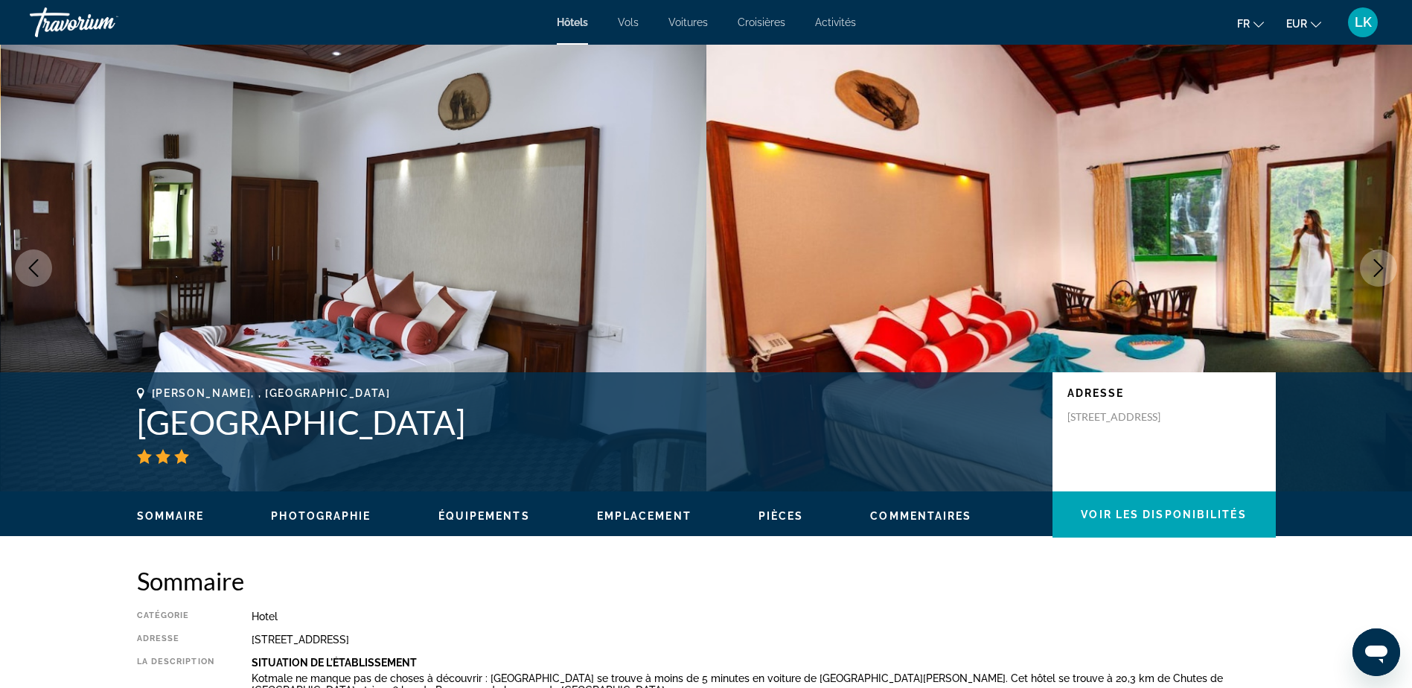
click at [1386, 275] on icon "Next image" at bounding box center [1378, 268] width 18 height 18
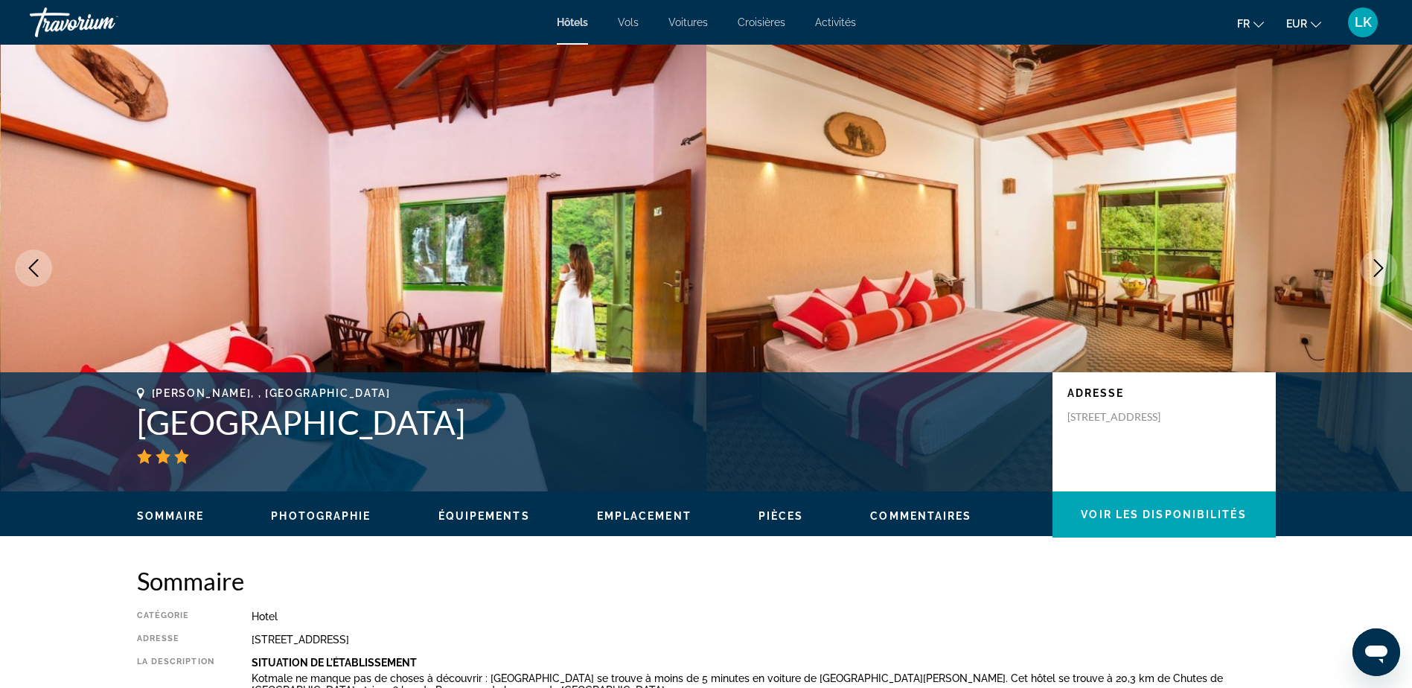
click at [1386, 275] on icon "Next image" at bounding box center [1378, 268] width 18 height 18
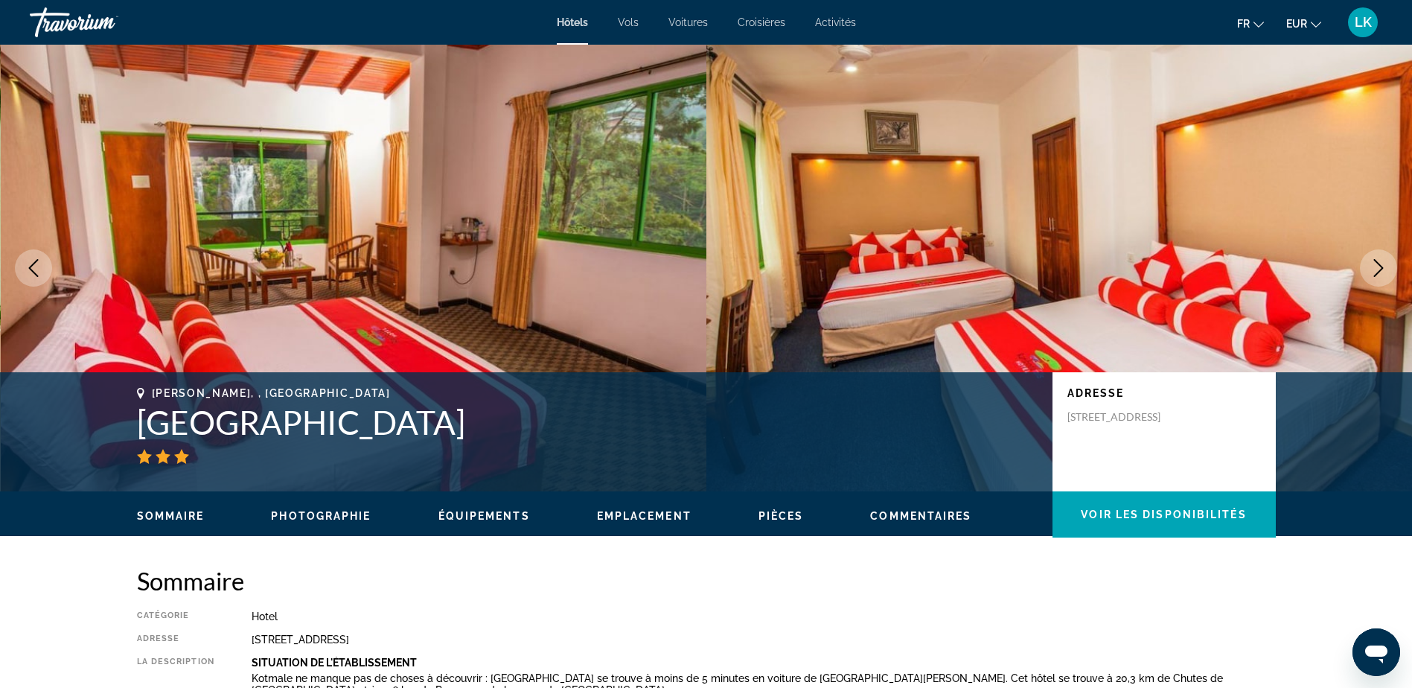
click at [1386, 275] on icon "Next image" at bounding box center [1378, 268] width 18 height 18
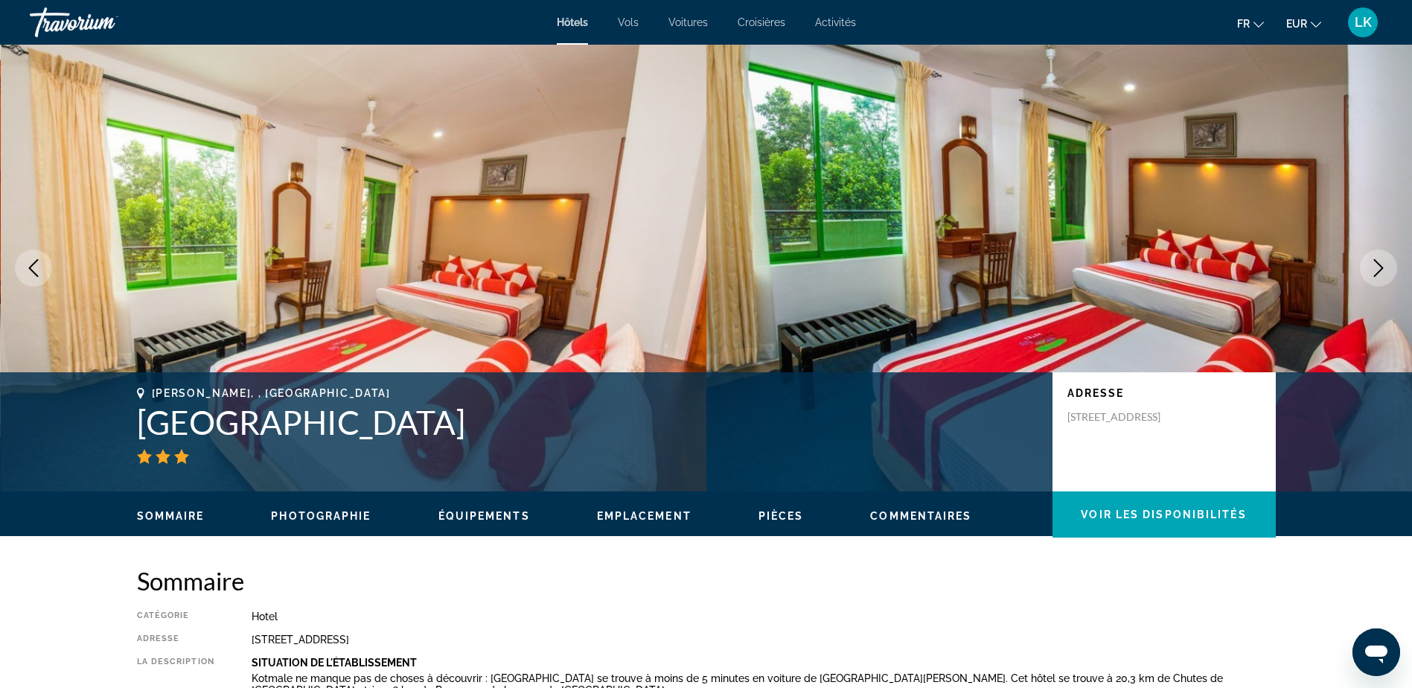
click at [1387, 275] on button "Next image" at bounding box center [1378, 267] width 37 height 37
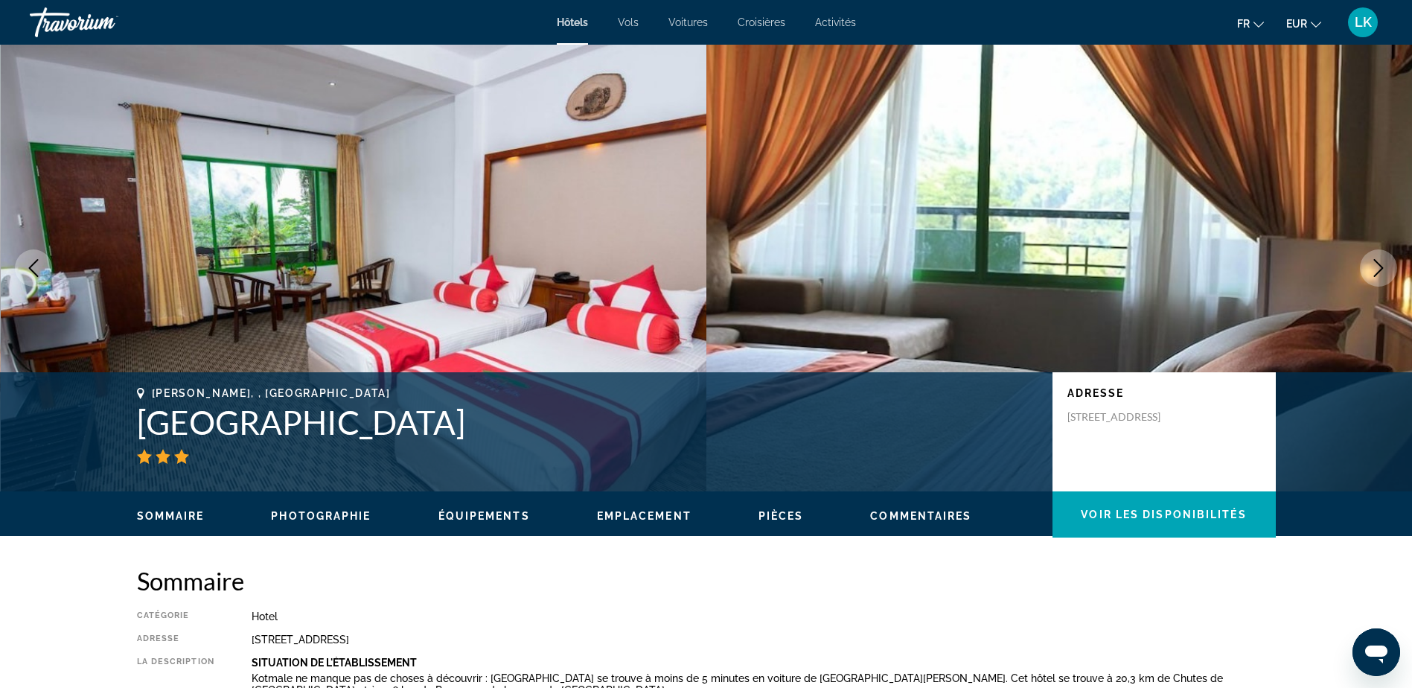
click at [1387, 275] on button "Next image" at bounding box center [1378, 267] width 37 height 37
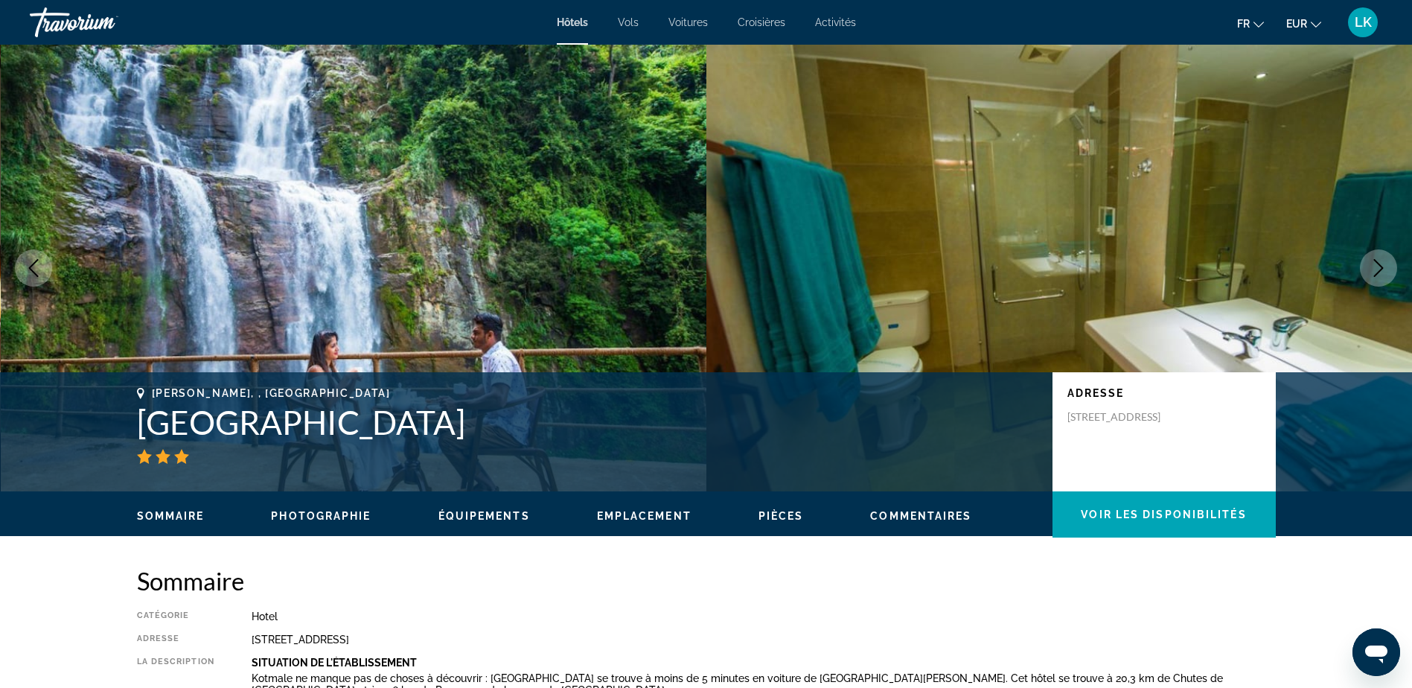
click at [1388, 275] on button "Next image" at bounding box center [1378, 267] width 37 height 37
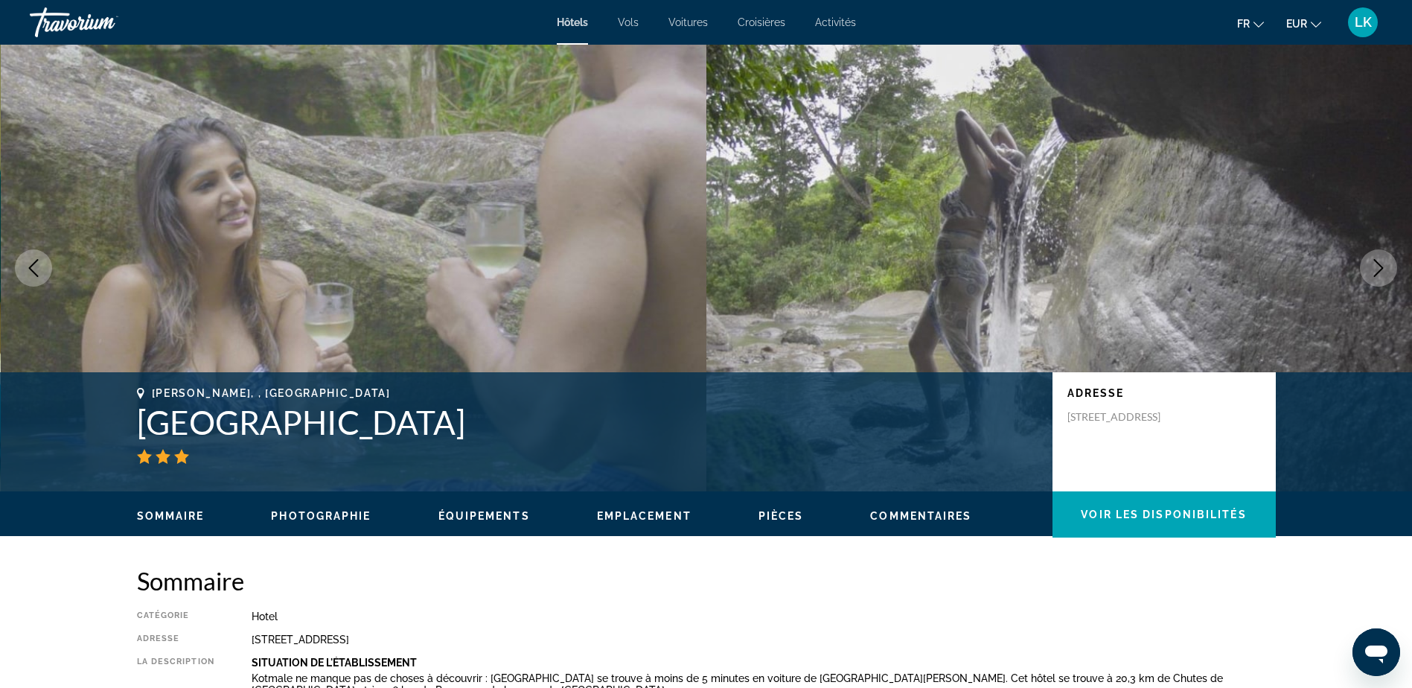
click at [1388, 275] on button "Next image" at bounding box center [1378, 267] width 37 height 37
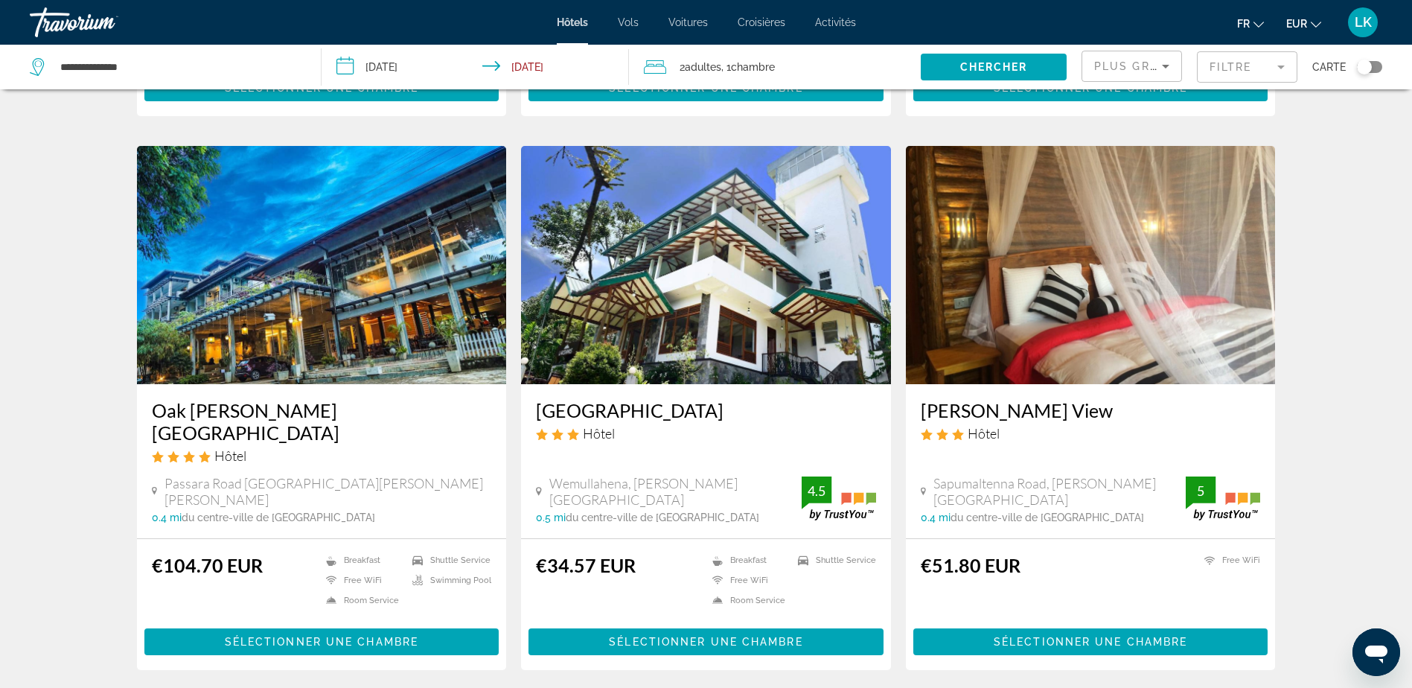
scroll to position [1042, 0]
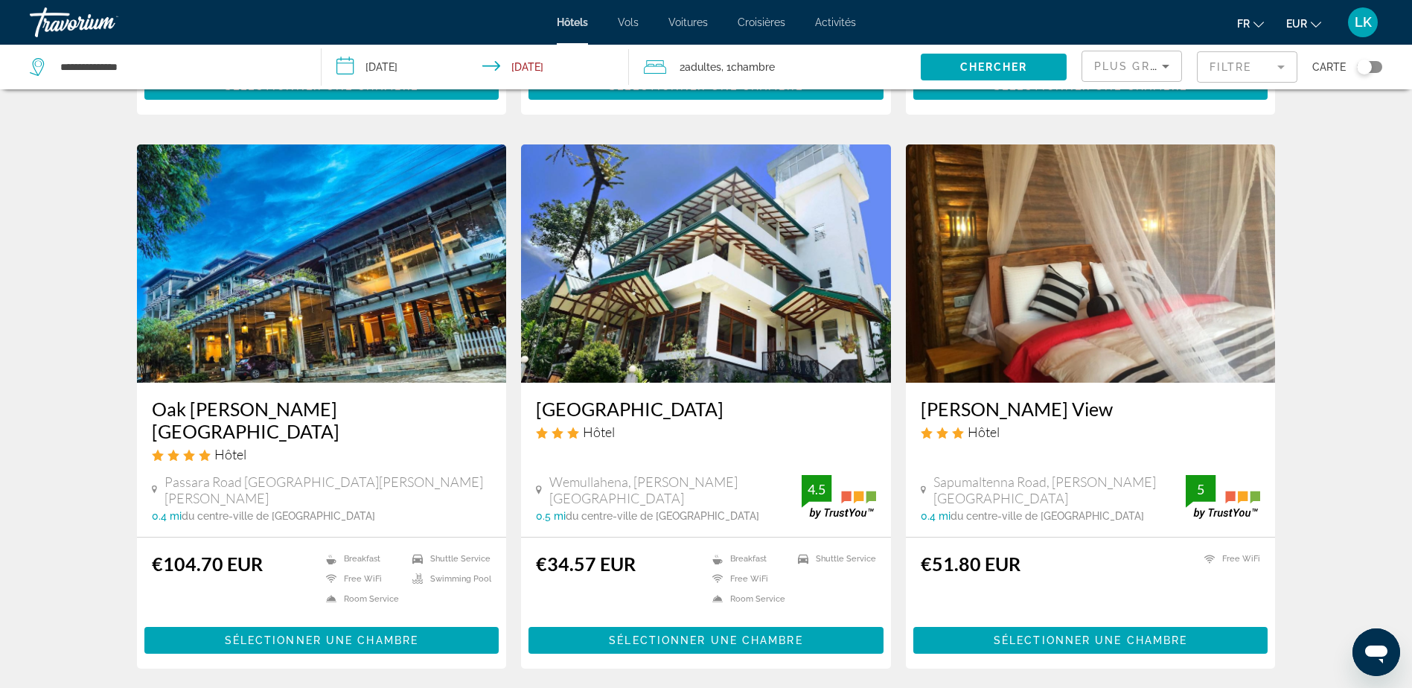
click at [1063, 294] on img "Main content" at bounding box center [1091, 263] width 370 height 238
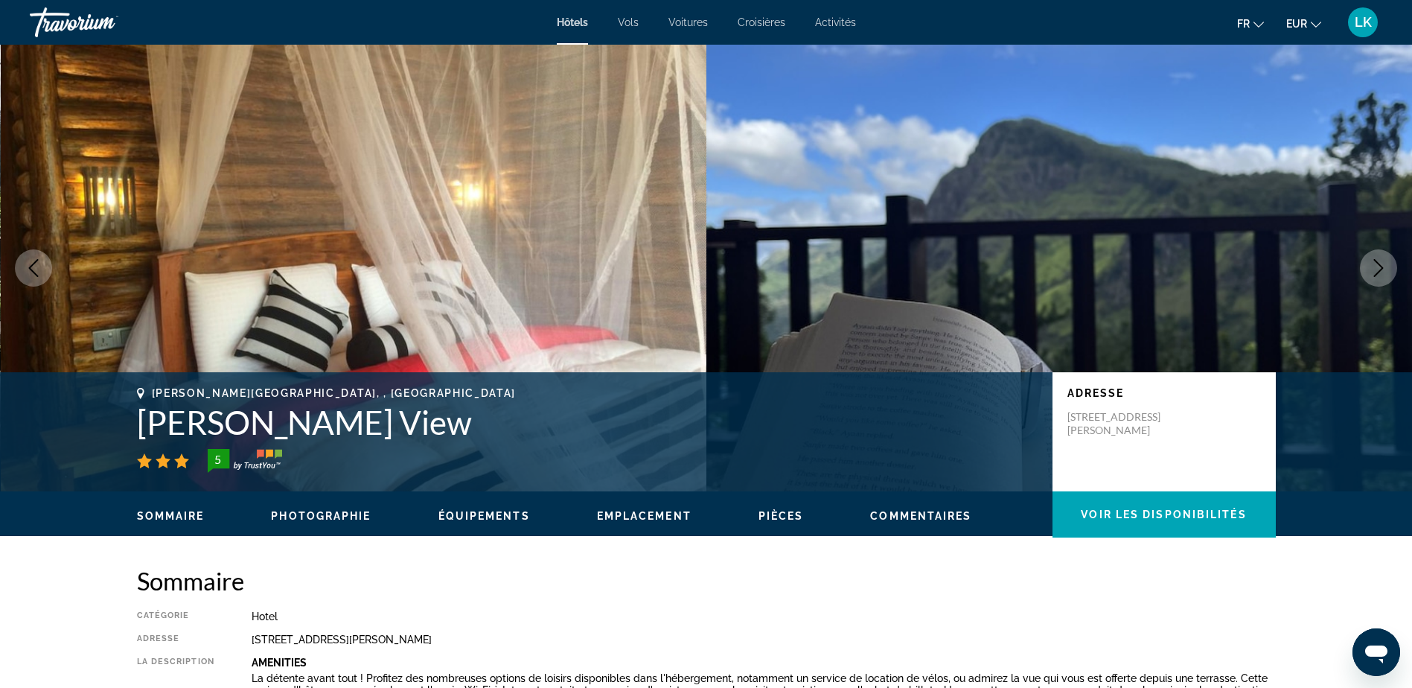
click at [1374, 261] on icon "Next image" at bounding box center [1378, 268] width 18 height 18
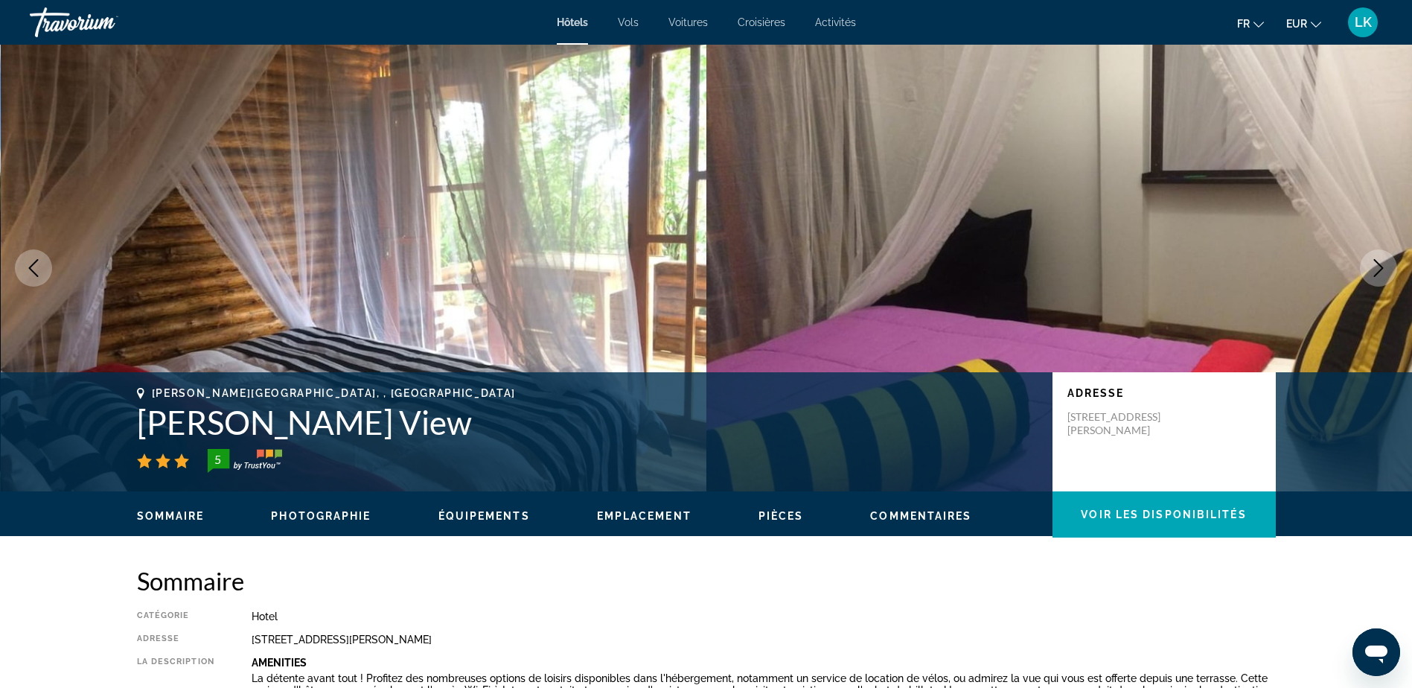
click at [1374, 261] on icon "Next image" at bounding box center [1378, 268] width 18 height 18
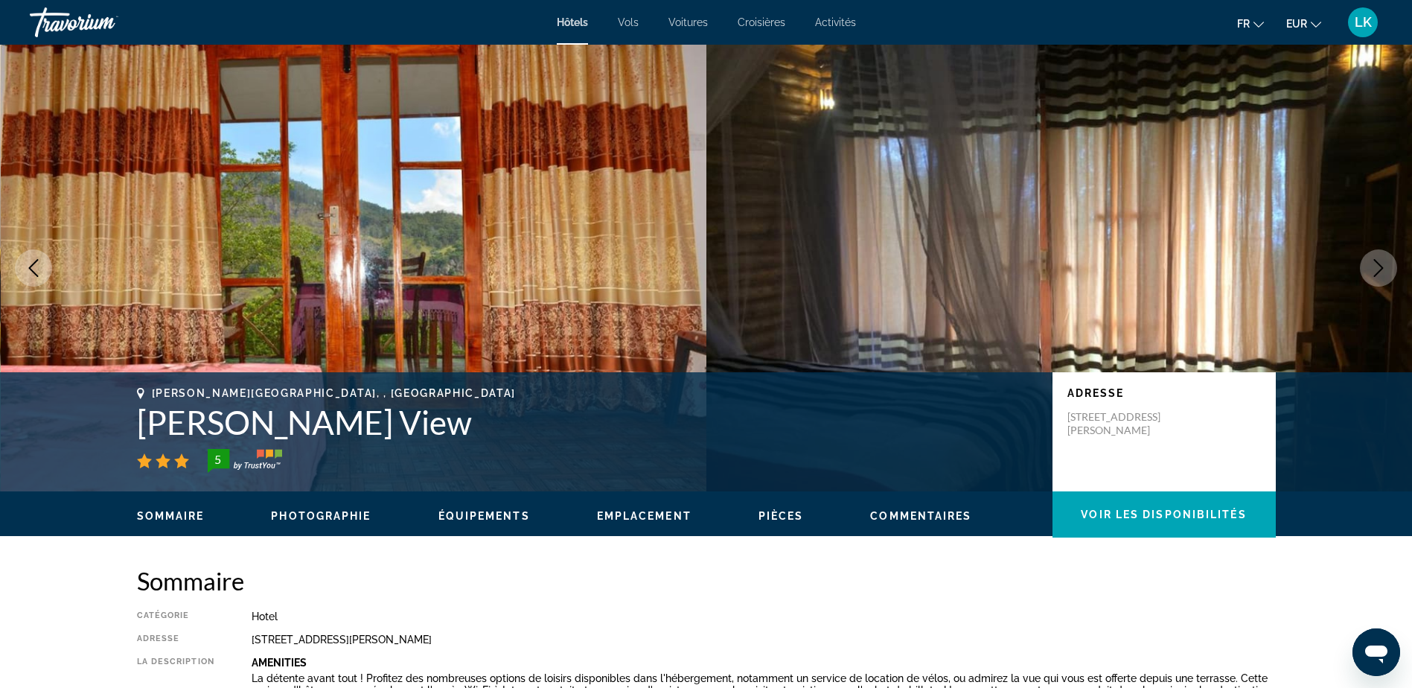
click at [1374, 261] on icon "Next image" at bounding box center [1378, 268] width 18 height 18
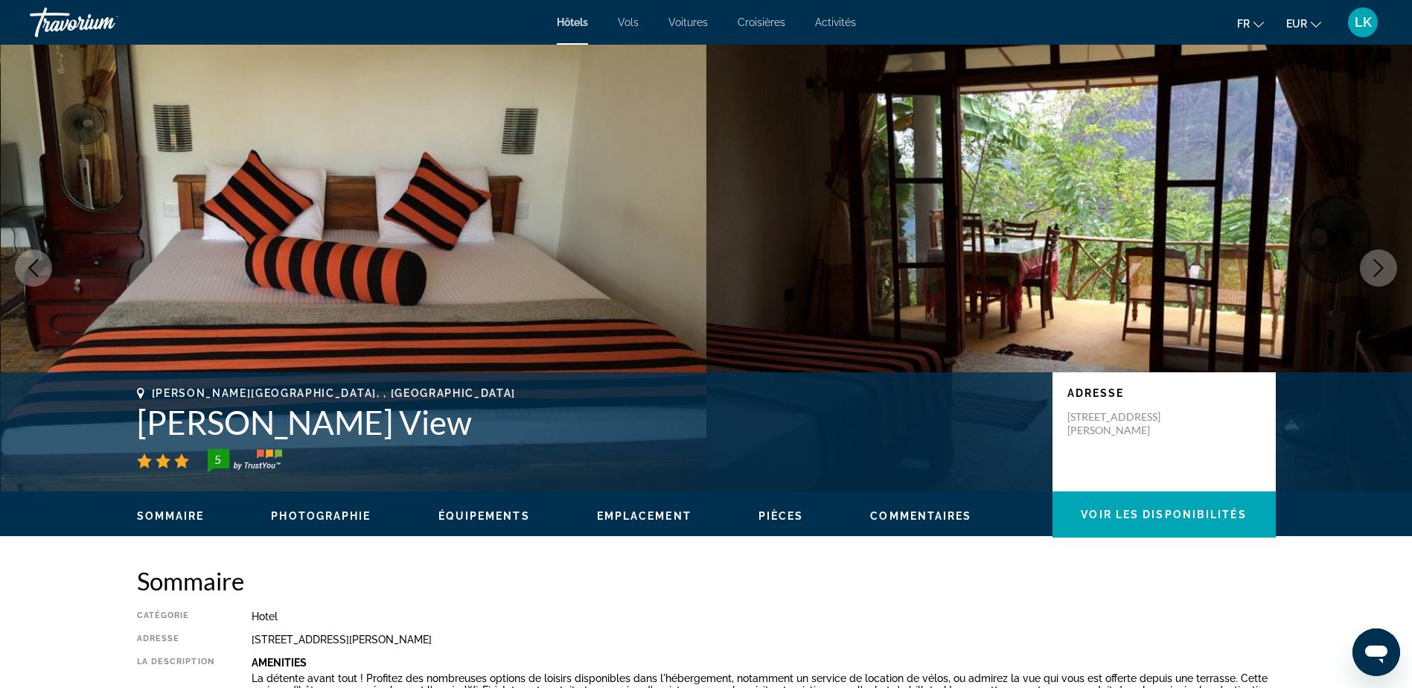
click at [1375, 261] on icon "Next image" at bounding box center [1378, 268] width 18 height 18
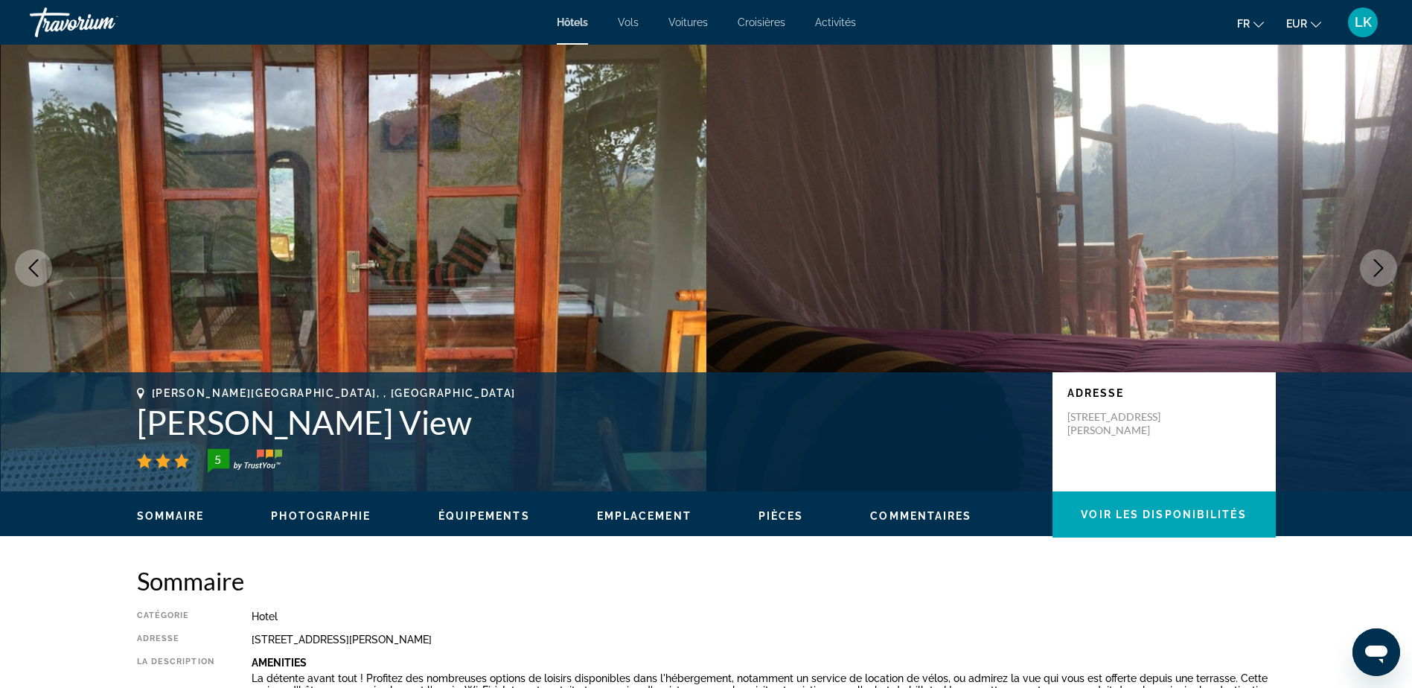
click at [1375, 261] on icon "Next image" at bounding box center [1379, 268] width 10 height 18
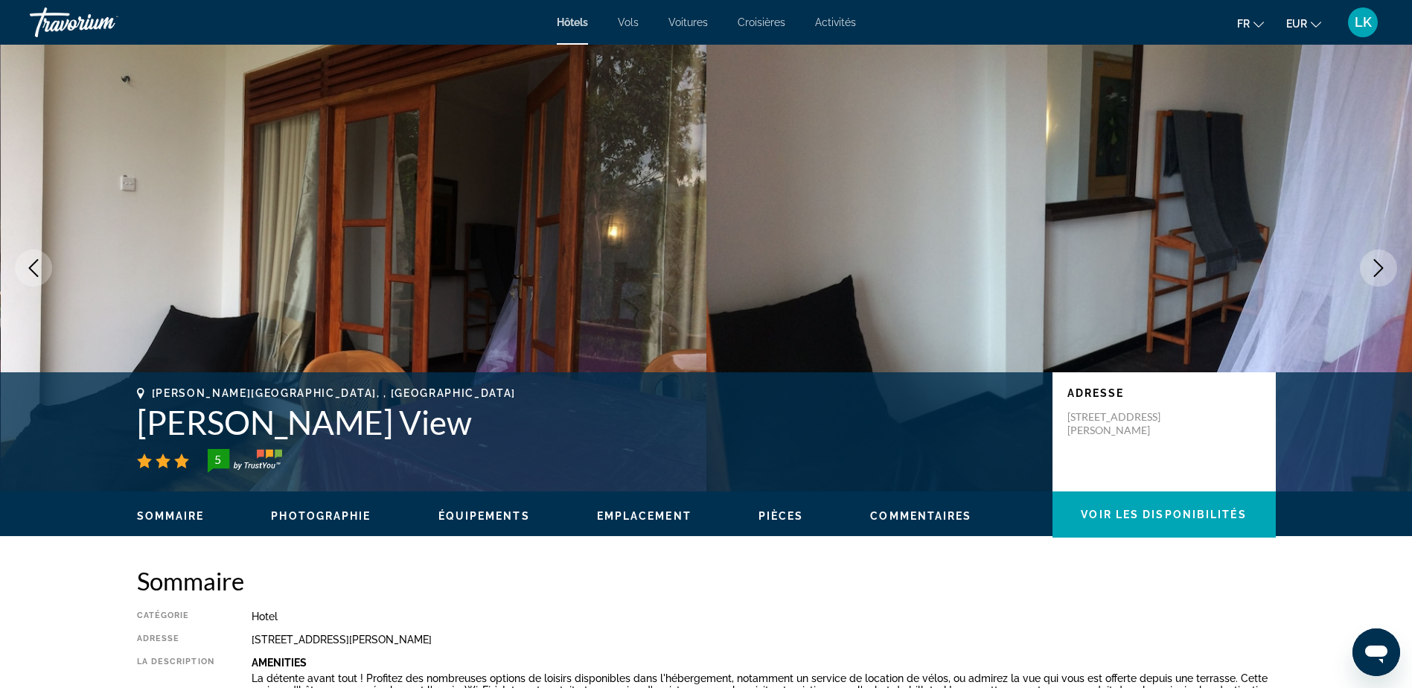
click at [1376, 261] on icon "Next image" at bounding box center [1379, 268] width 10 height 18
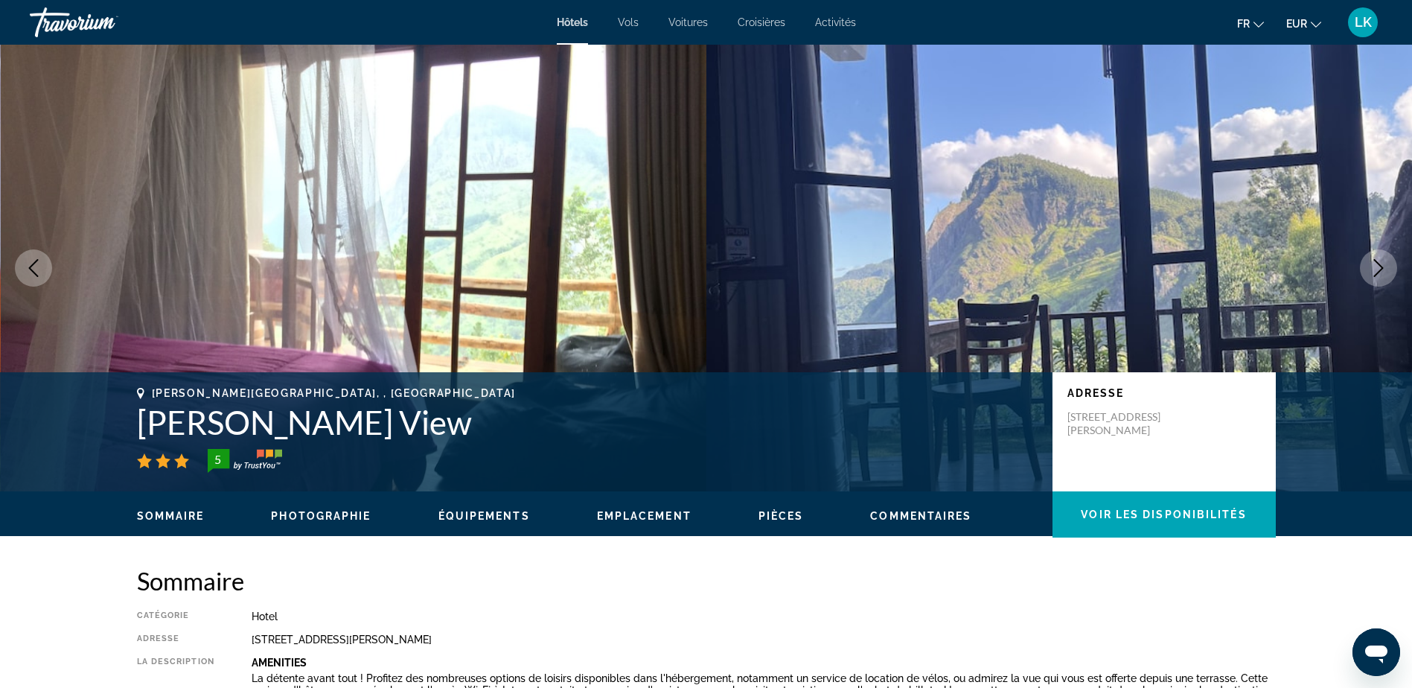
click at [1377, 261] on icon "Next image" at bounding box center [1378, 268] width 18 height 18
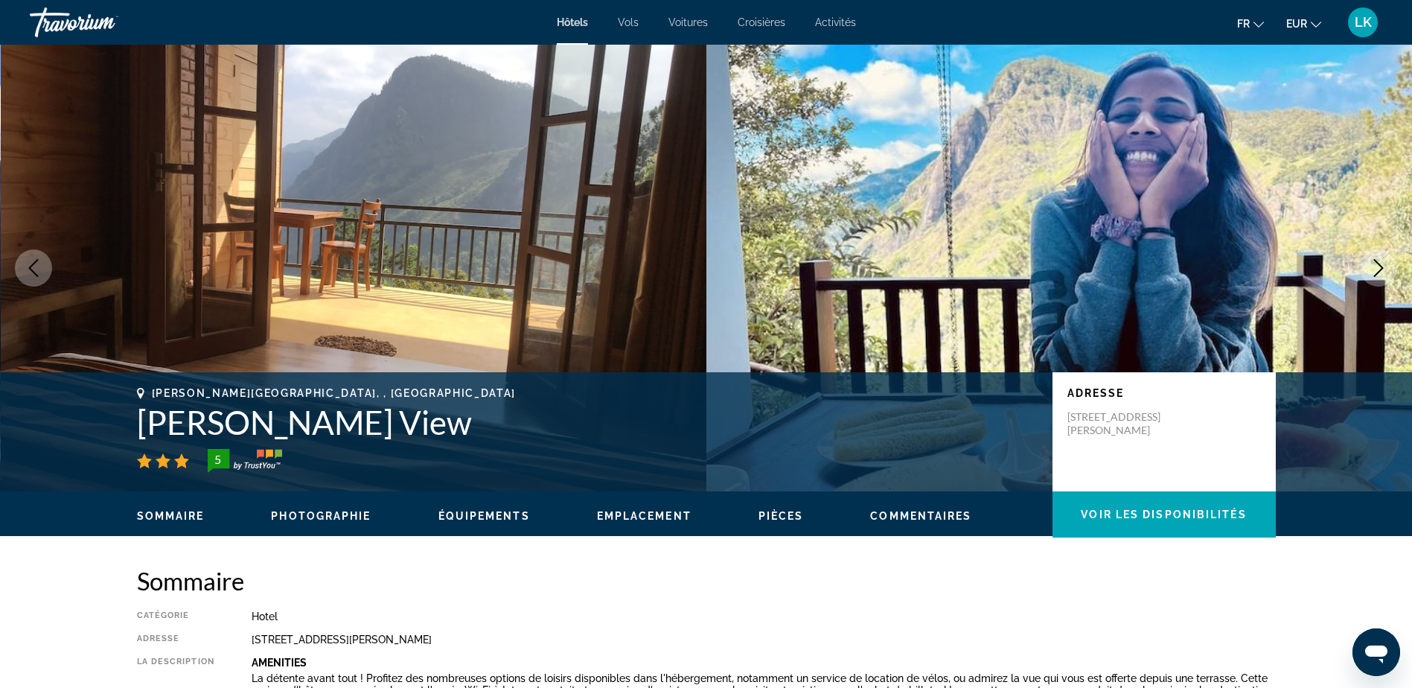
click at [1377, 261] on icon "Next image" at bounding box center [1378, 268] width 18 height 18
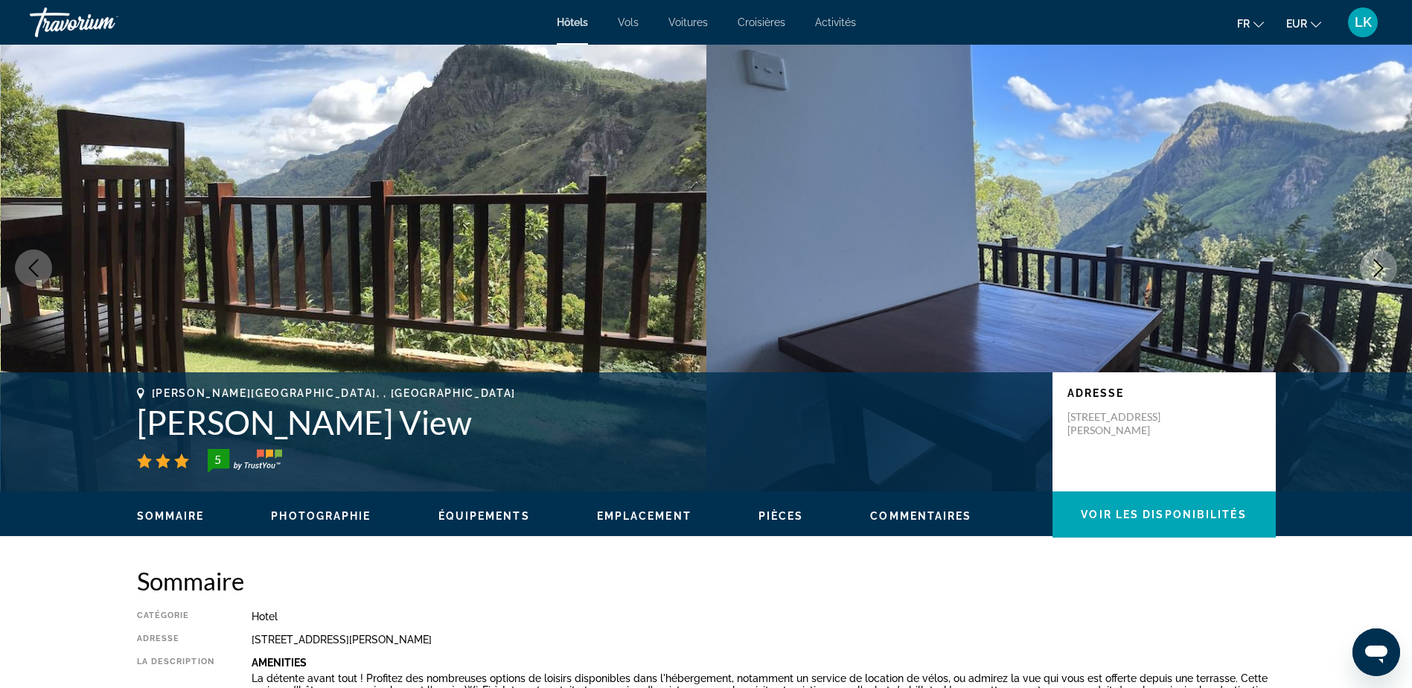
click at [1377, 261] on icon "Next image" at bounding box center [1378, 268] width 18 height 18
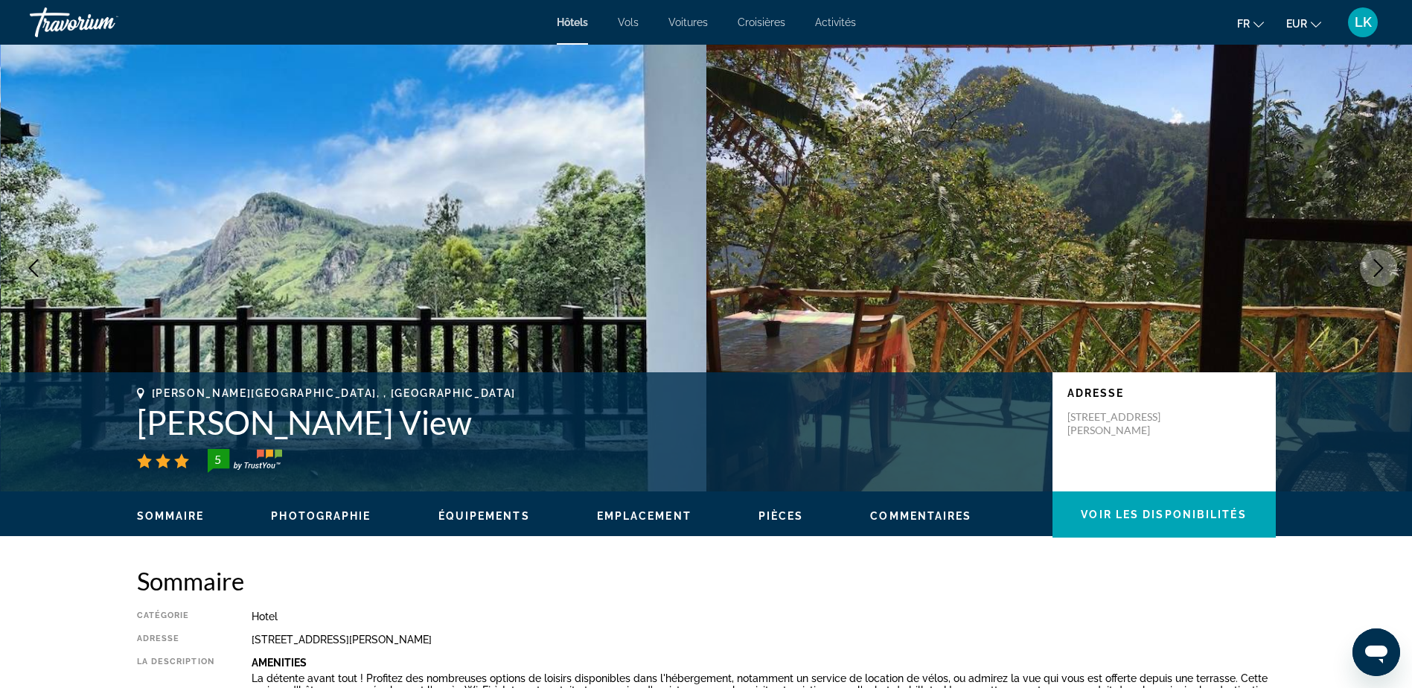
click at [1377, 261] on icon "Next image" at bounding box center [1378, 268] width 18 height 18
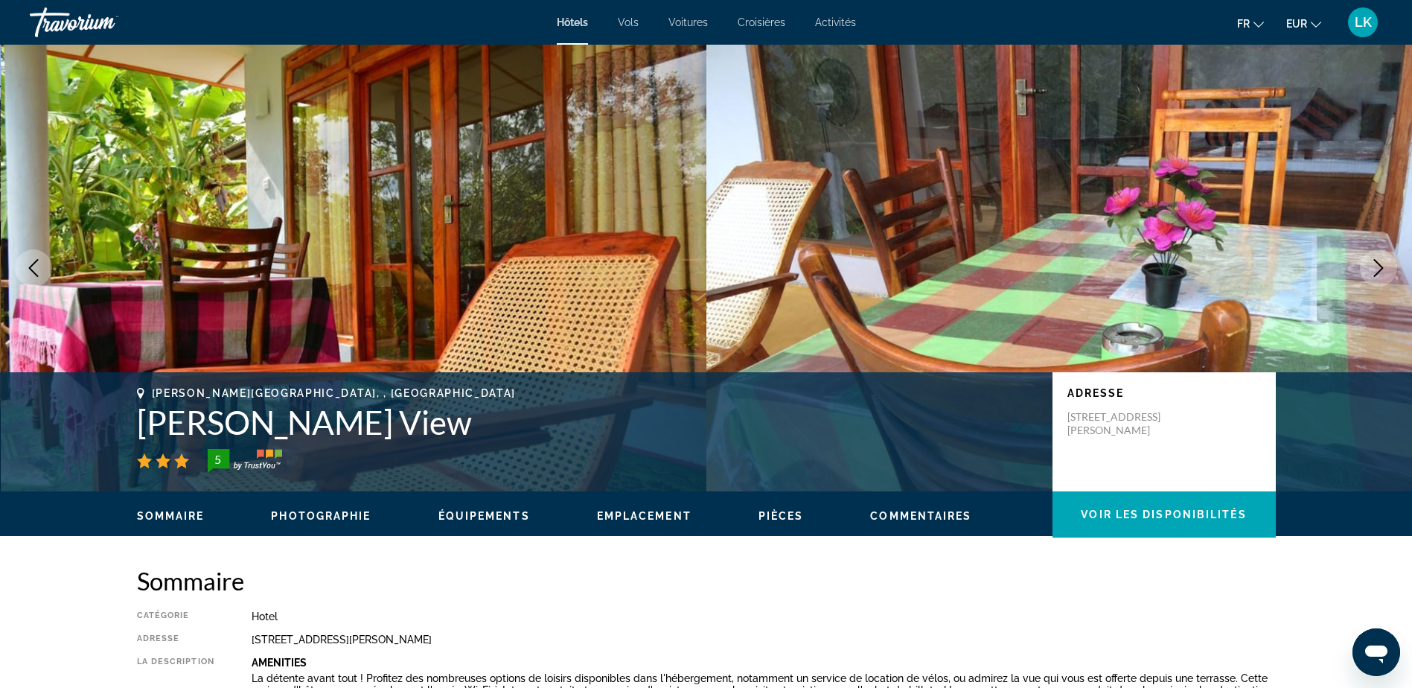
click at [1378, 261] on icon "Next image" at bounding box center [1378, 268] width 18 height 18
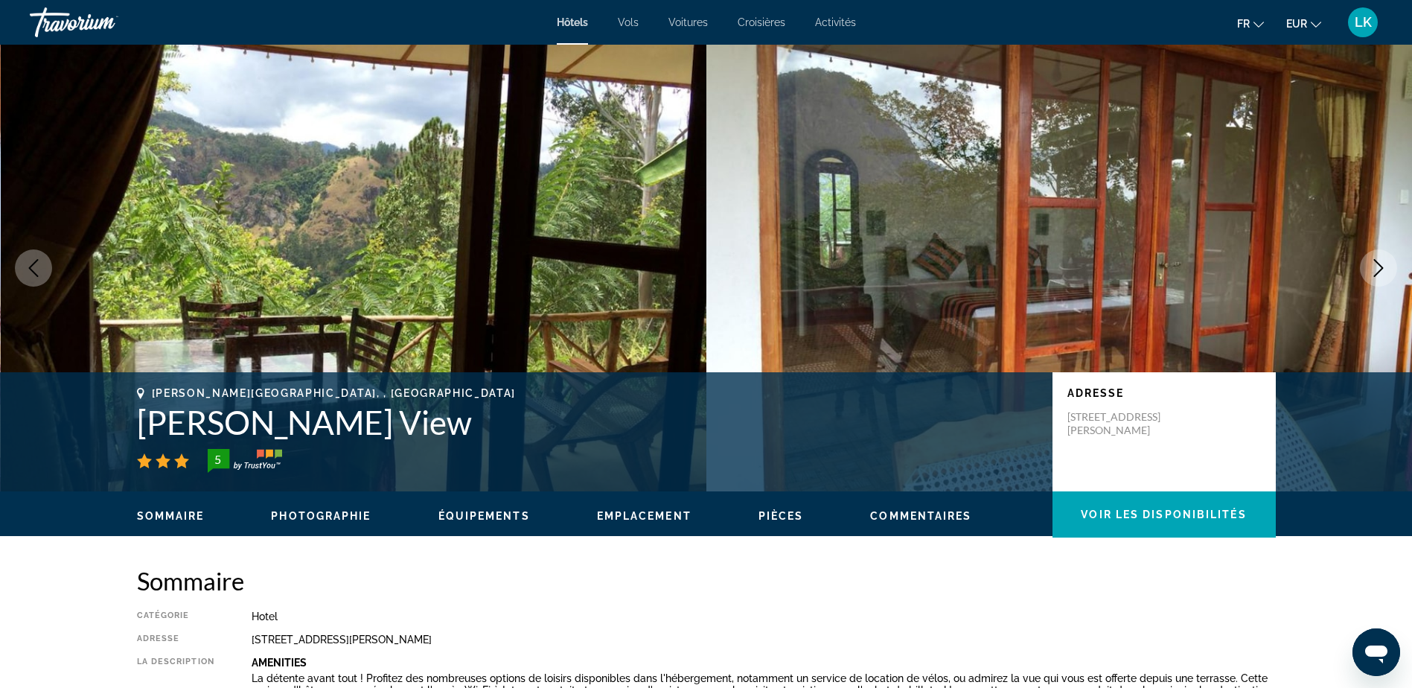
click at [1378, 261] on icon "Next image" at bounding box center [1378, 268] width 18 height 18
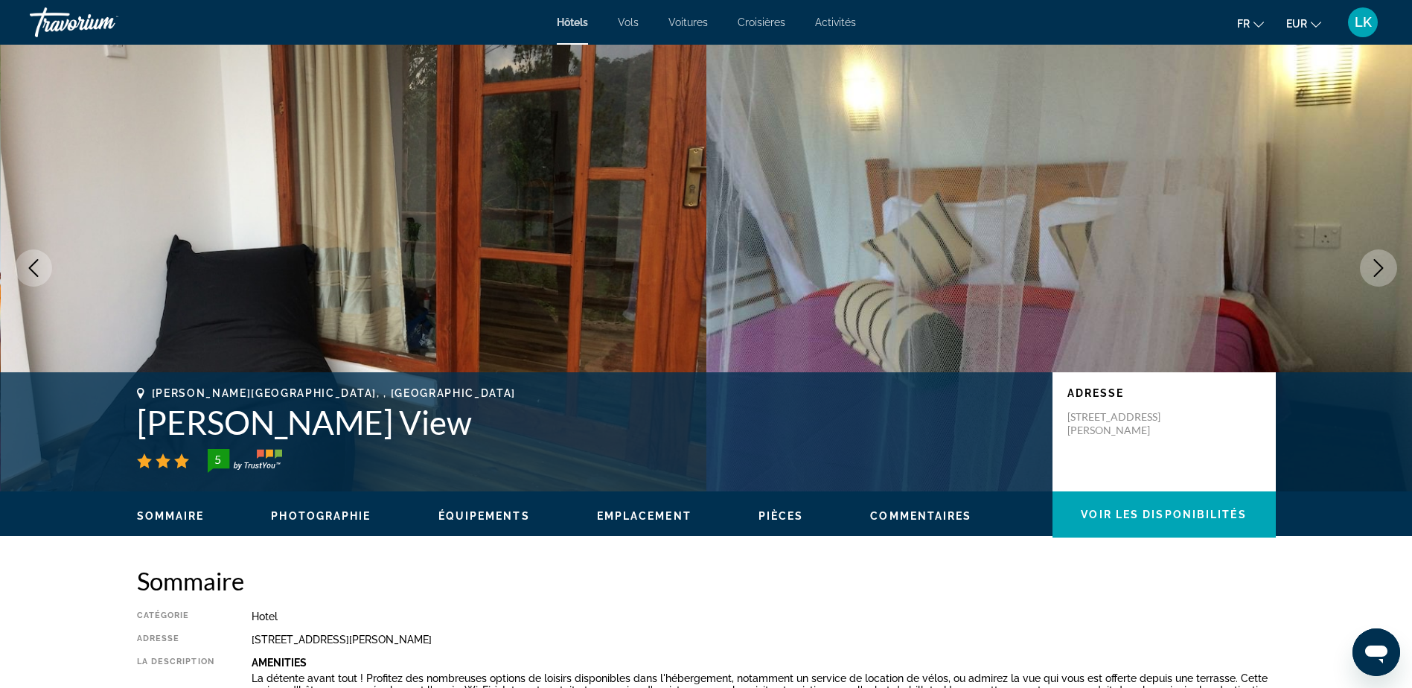
click at [1378, 261] on icon "Next image" at bounding box center [1378, 268] width 18 height 18
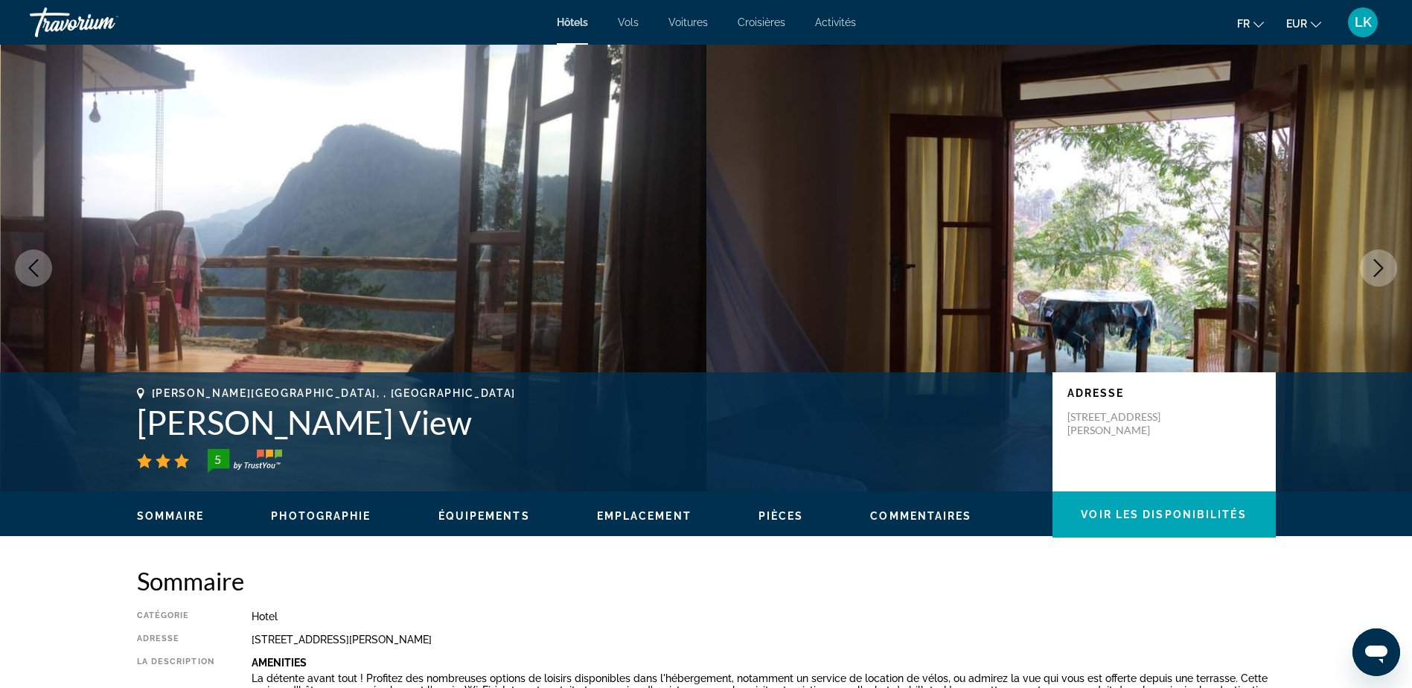
click at [1380, 261] on icon "Next image" at bounding box center [1378, 268] width 18 height 18
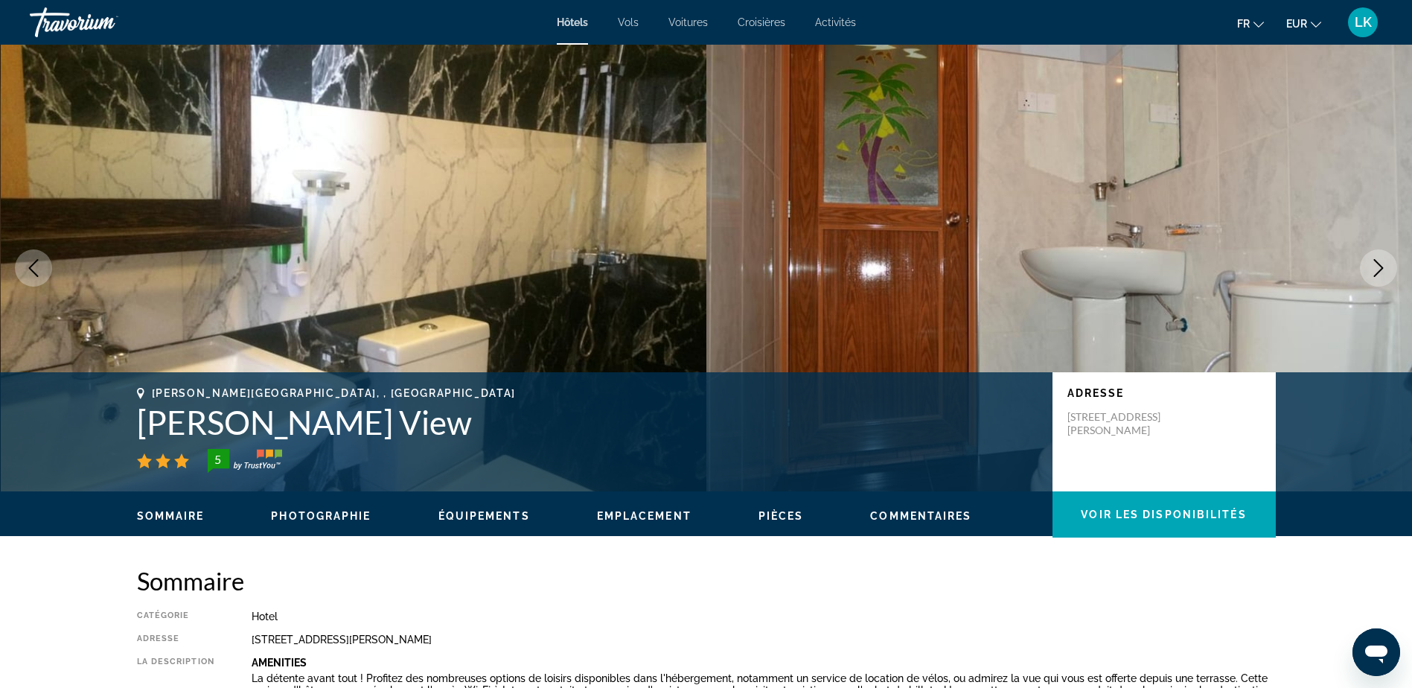
click at [1380, 261] on icon "Next image" at bounding box center [1378, 268] width 18 height 18
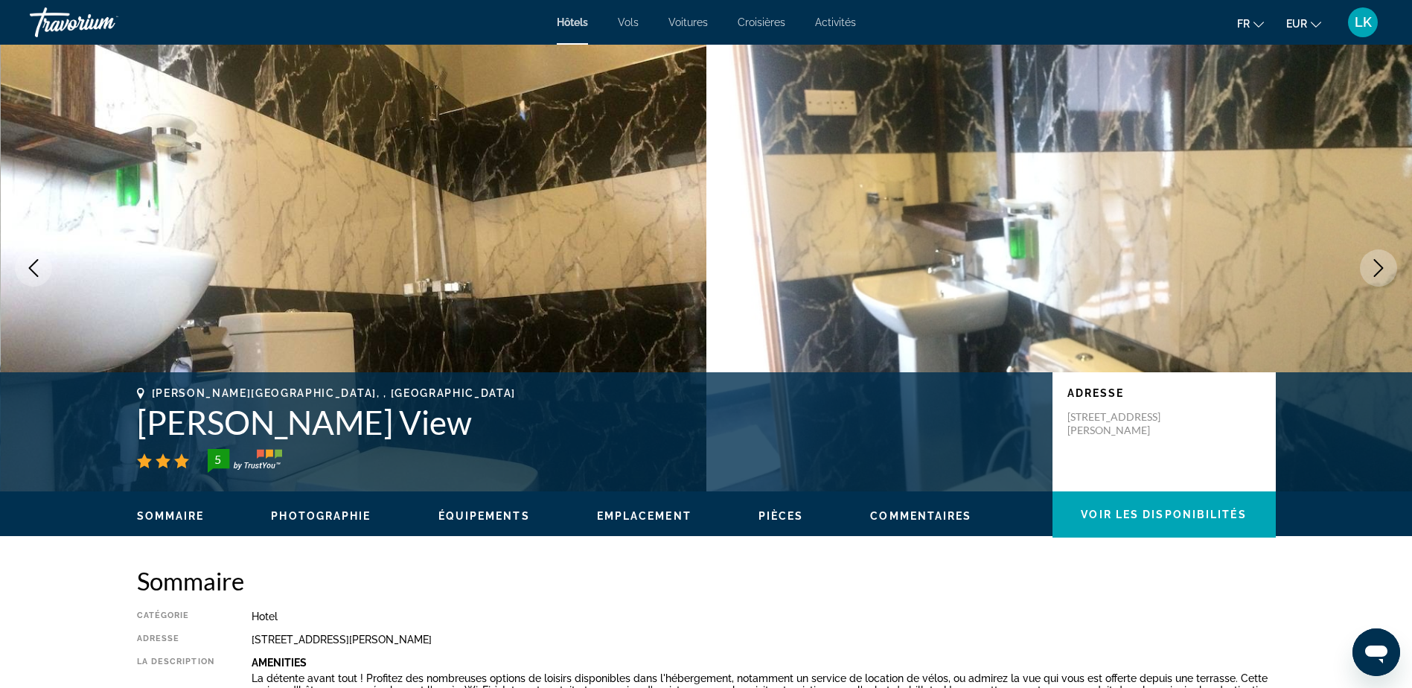
click at [1380, 261] on icon "Next image" at bounding box center [1378, 268] width 18 height 18
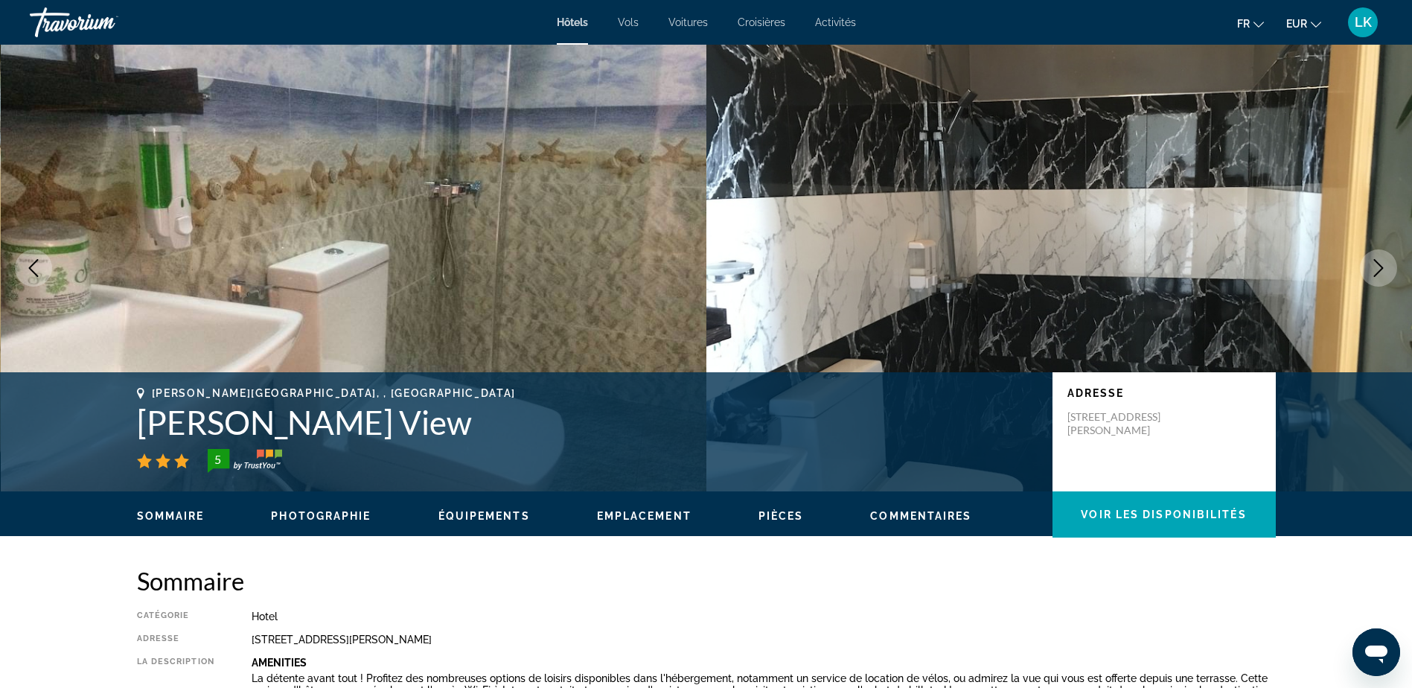
click at [1381, 261] on icon "Next image" at bounding box center [1378, 268] width 18 height 18
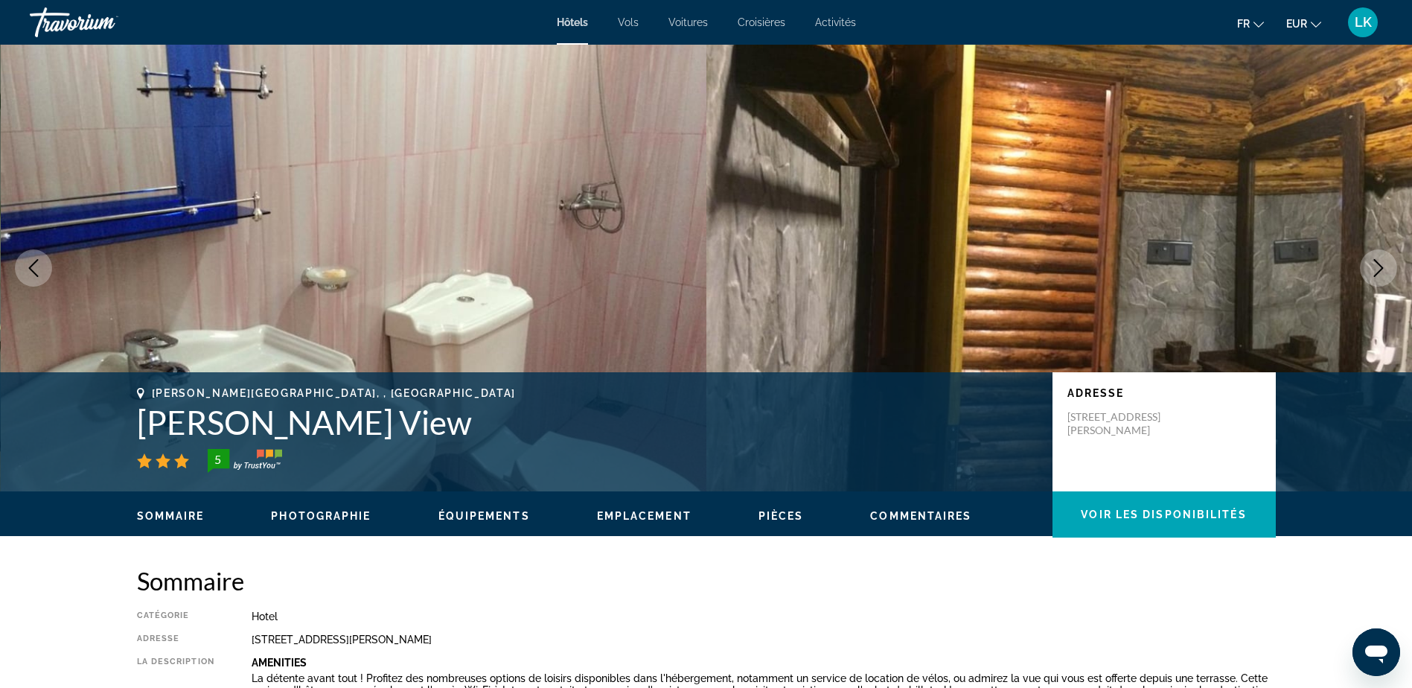
click at [1381, 261] on icon "Next image" at bounding box center [1378, 268] width 18 height 18
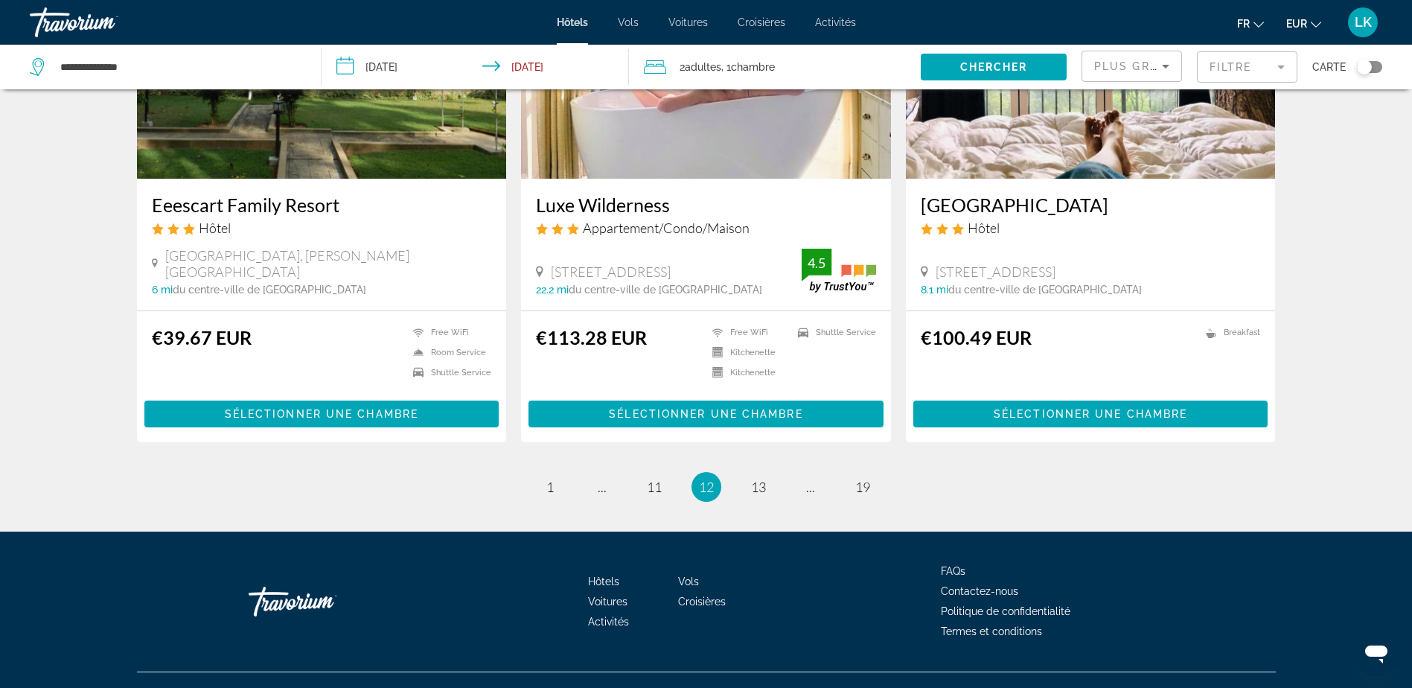
scroll to position [1802, 0]
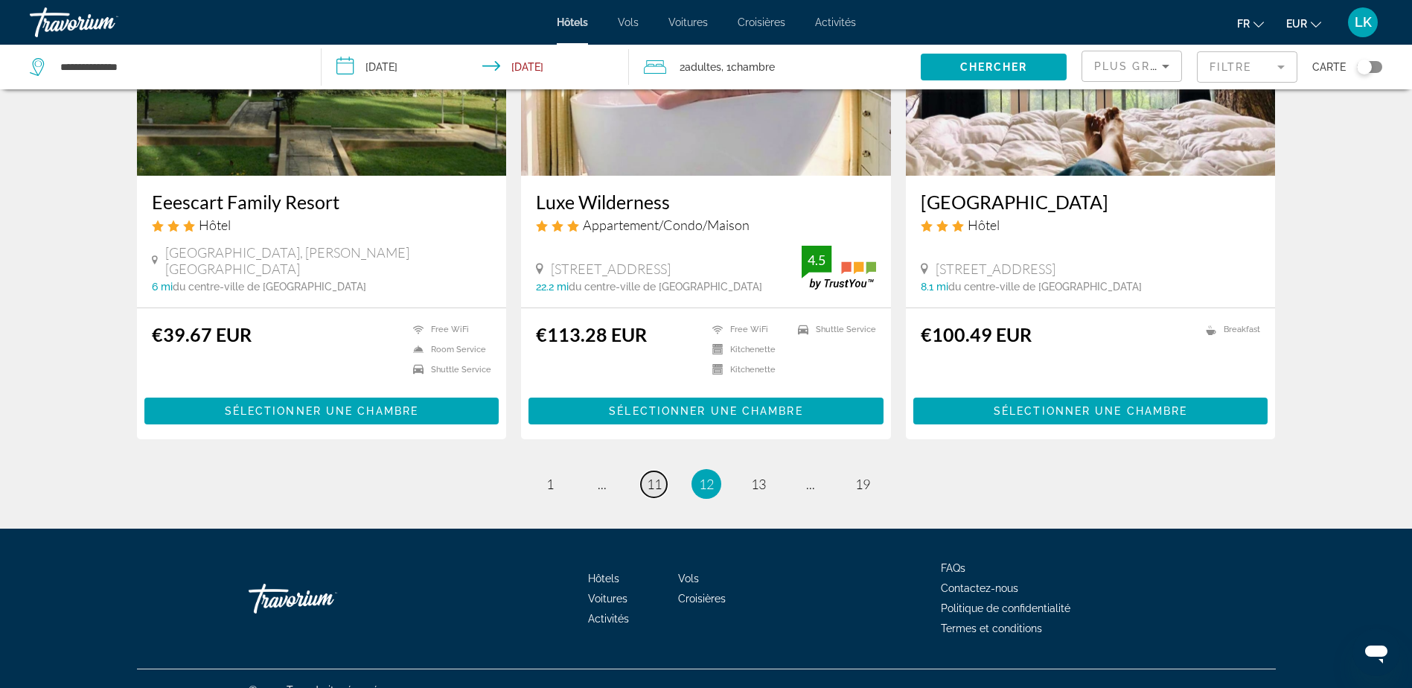
click at [655, 475] on span "11" at bounding box center [654, 483] width 15 height 16
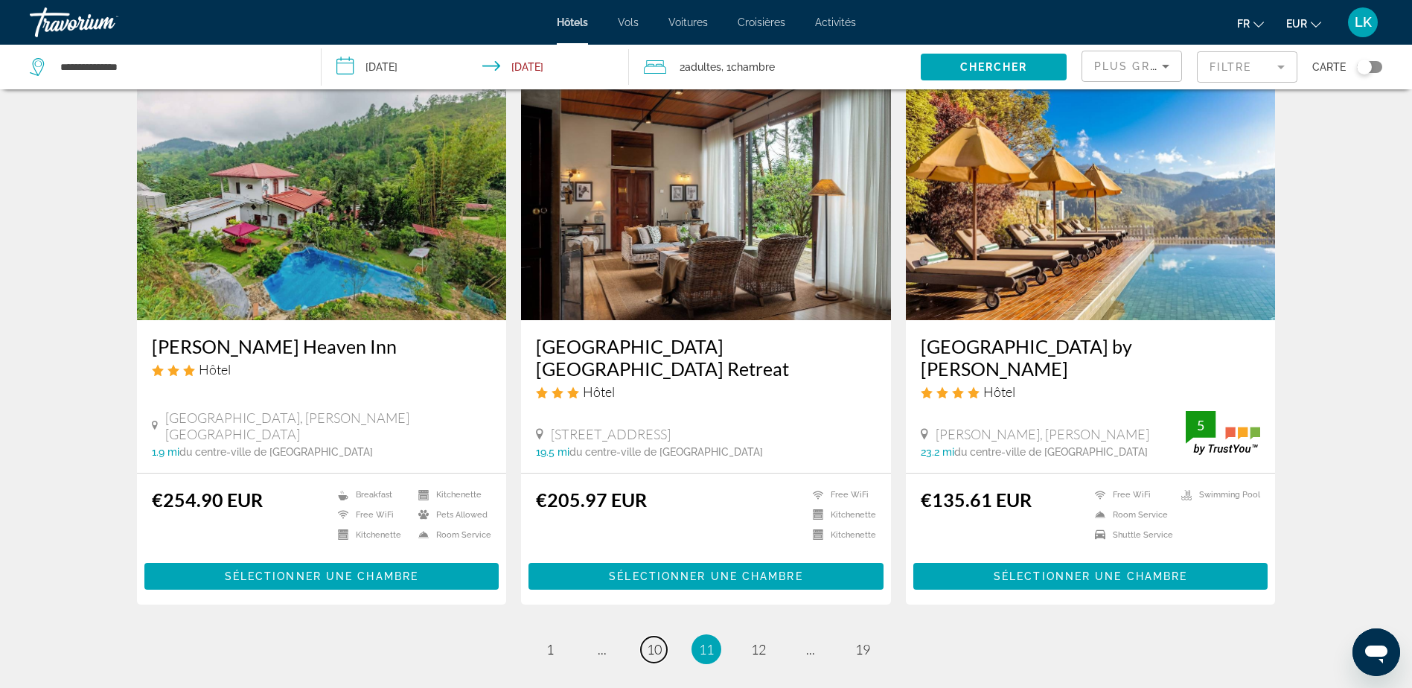
scroll to position [1711, 0]
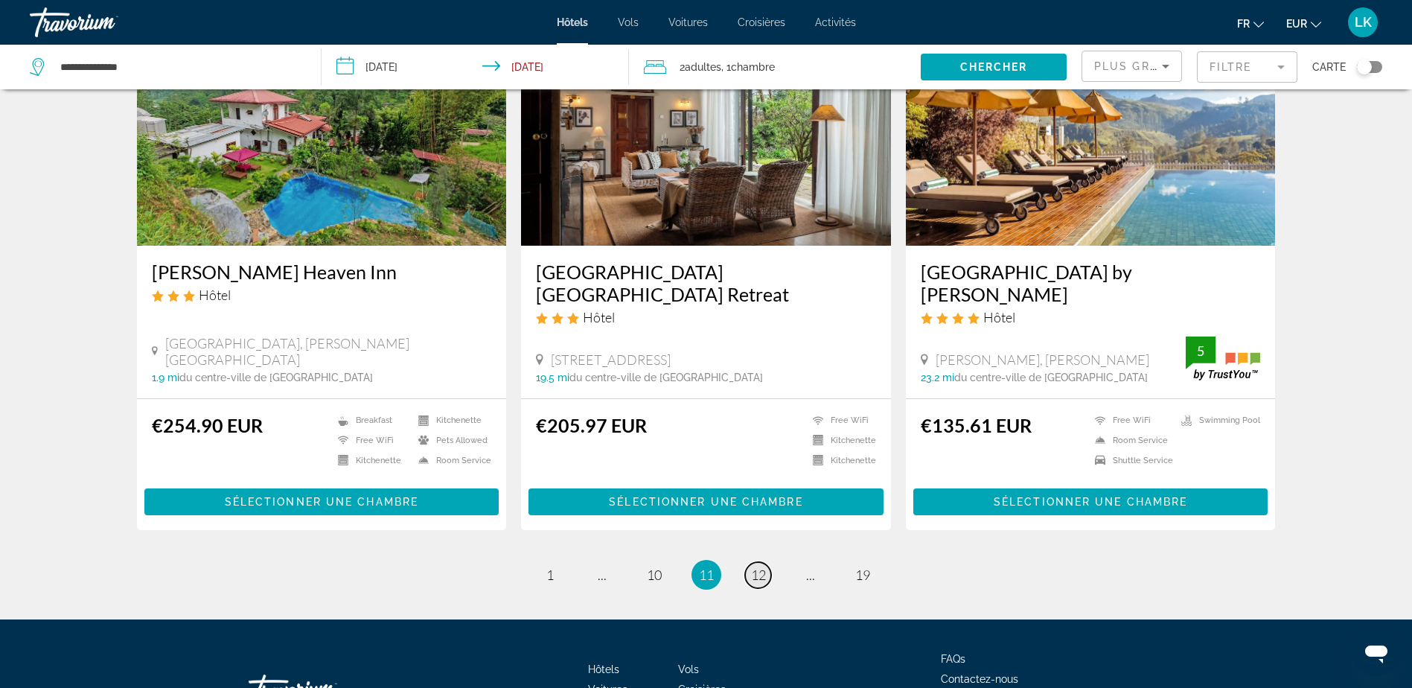
click at [757, 566] on span "12" at bounding box center [758, 574] width 15 height 16
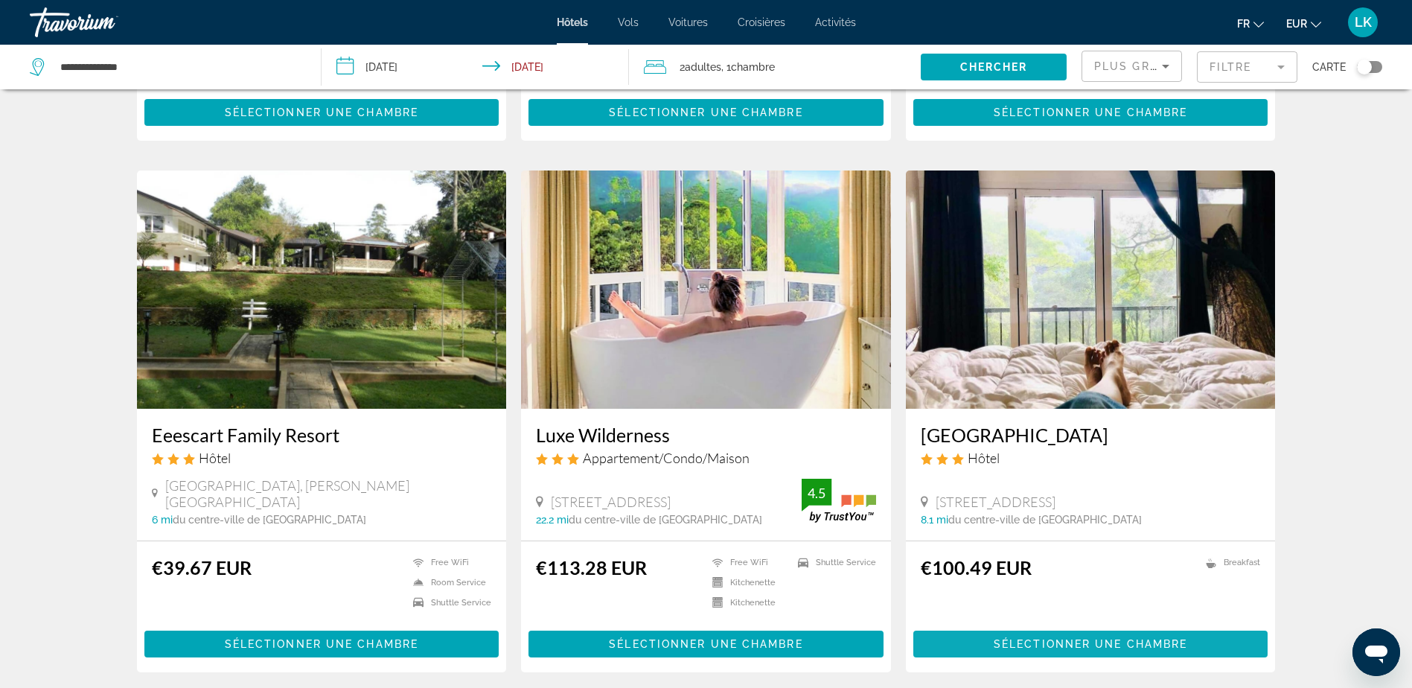
scroll to position [1711, 0]
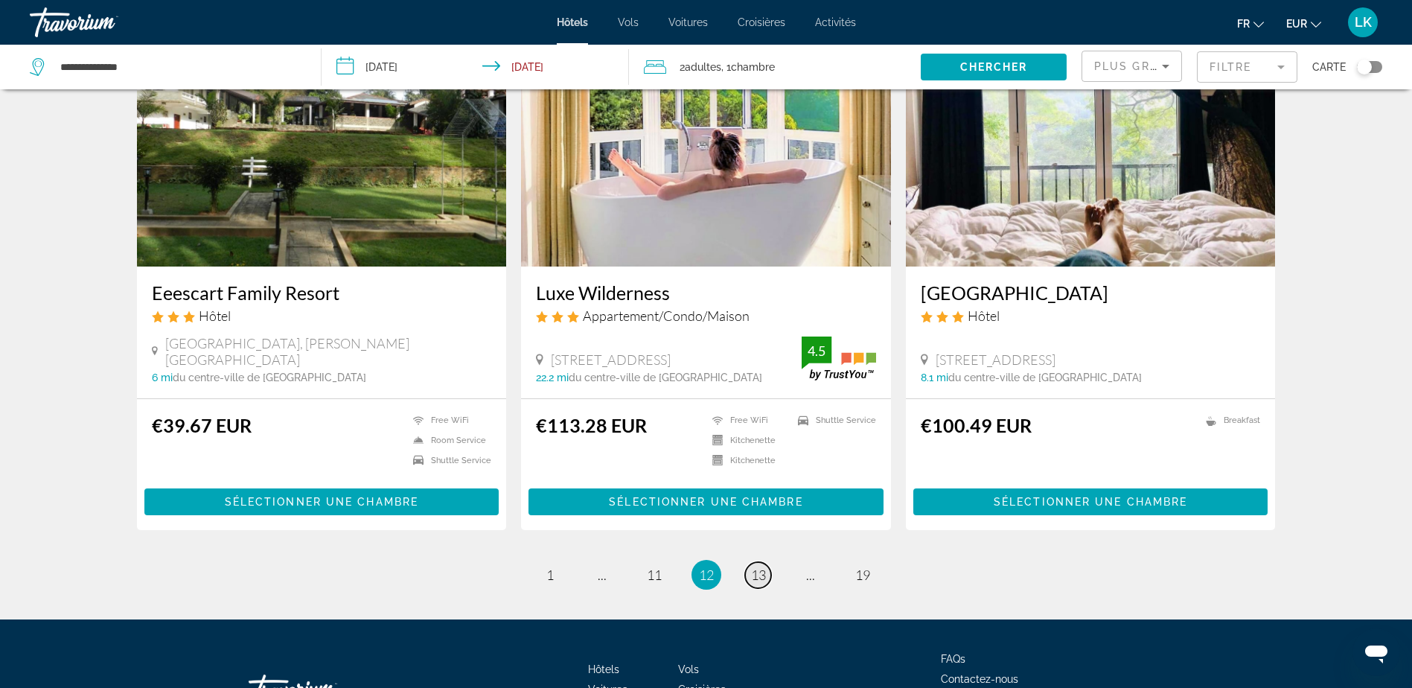
click at [761, 566] on span "13" at bounding box center [758, 574] width 15 height 16
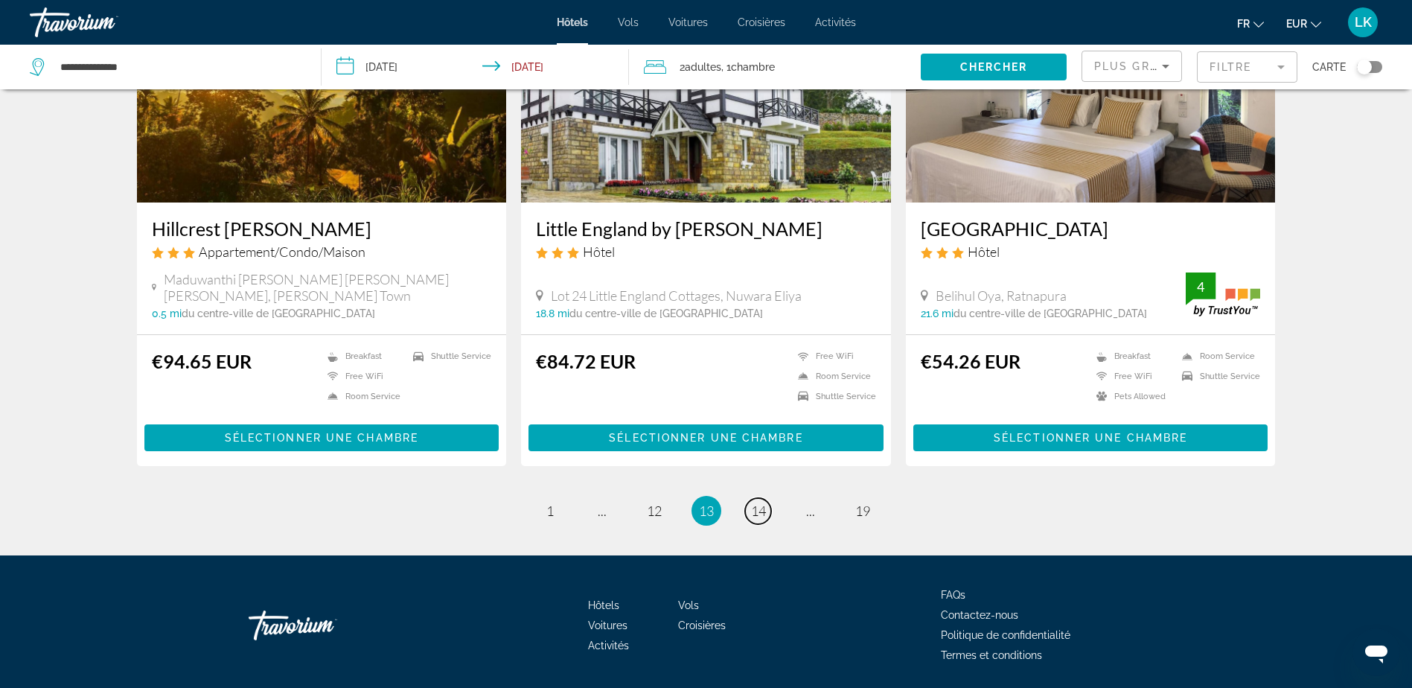
scroll to position [1711, 0]
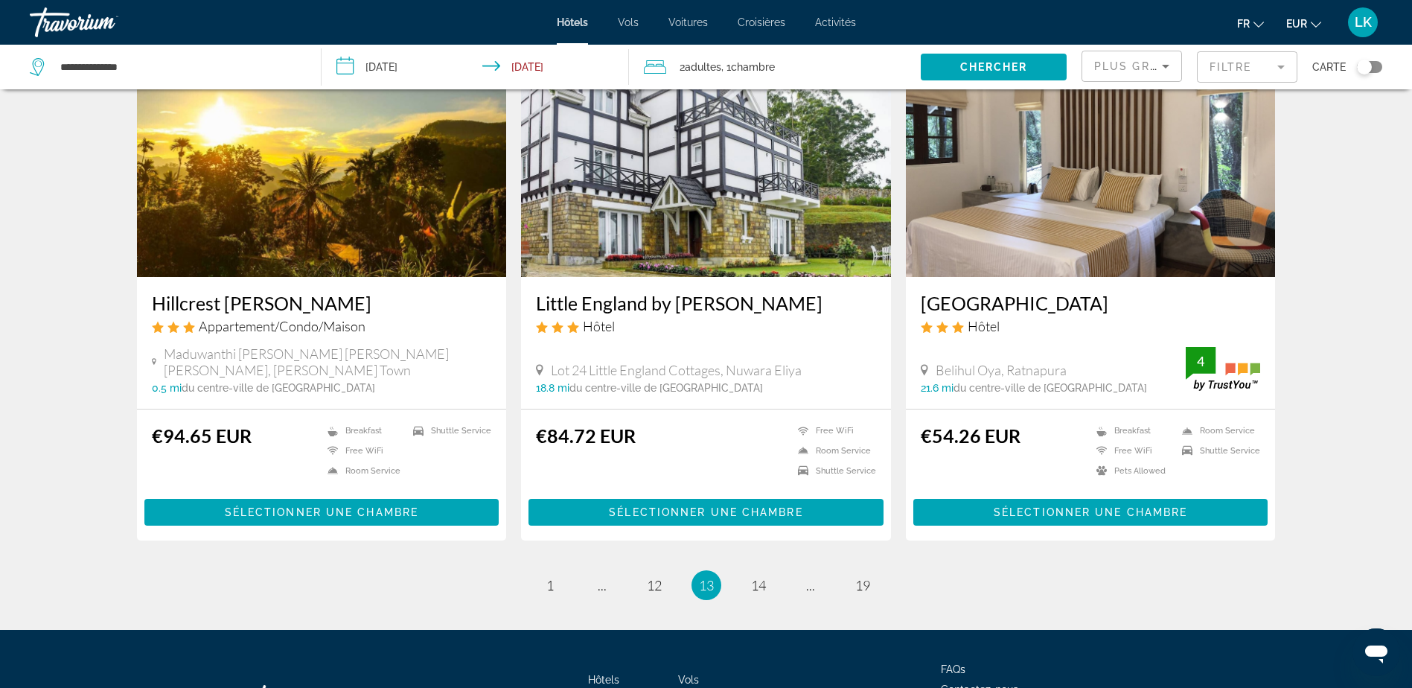
click at [304, 243] on img "Main content" at bounding box center [322, 158] width 370 height 238
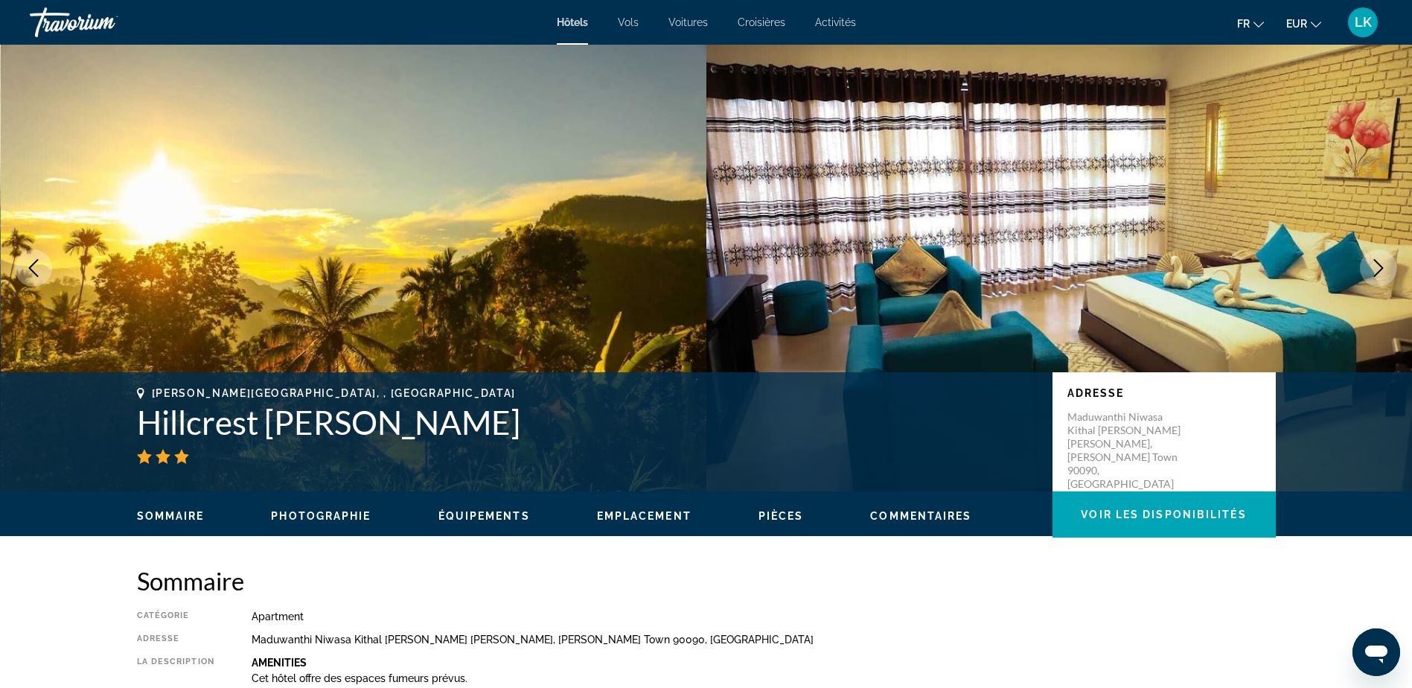
click at [1359, 263] on img "Main content" at bounding box center [1059, 268] width 706 height 446
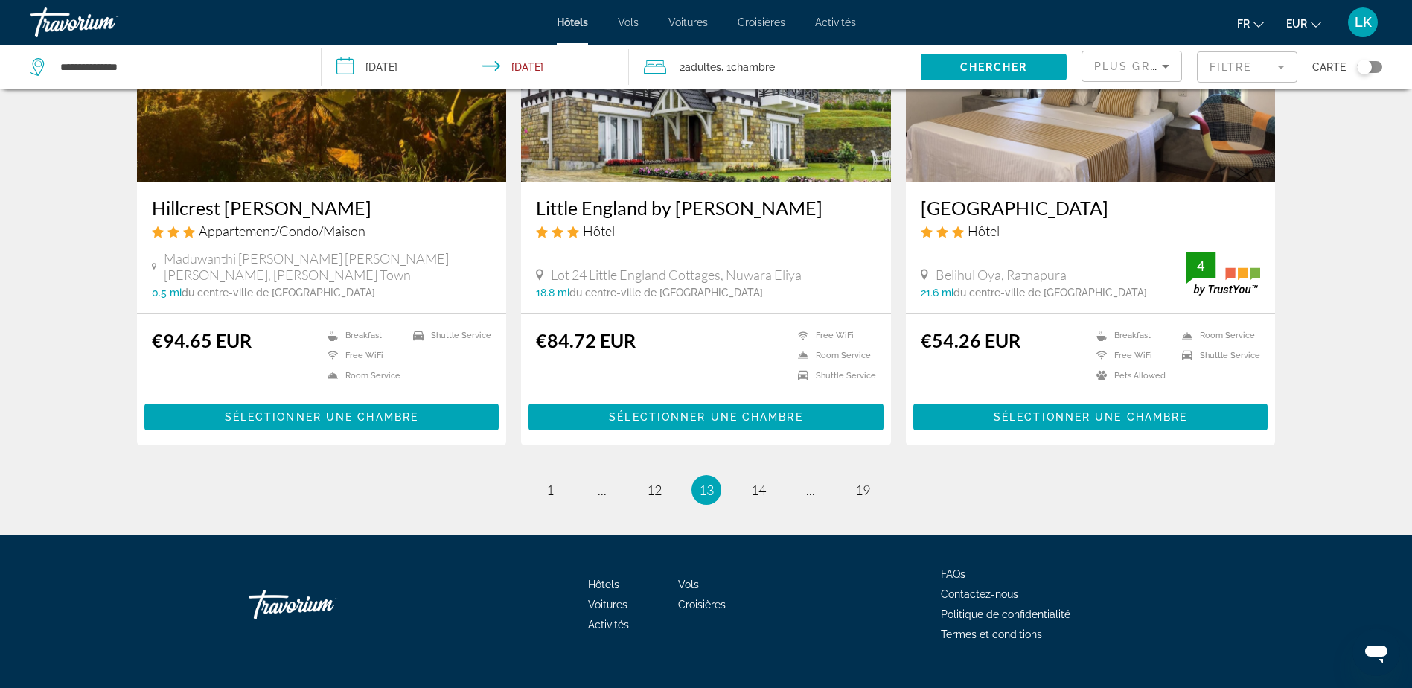
scroll to position [1825, 0]
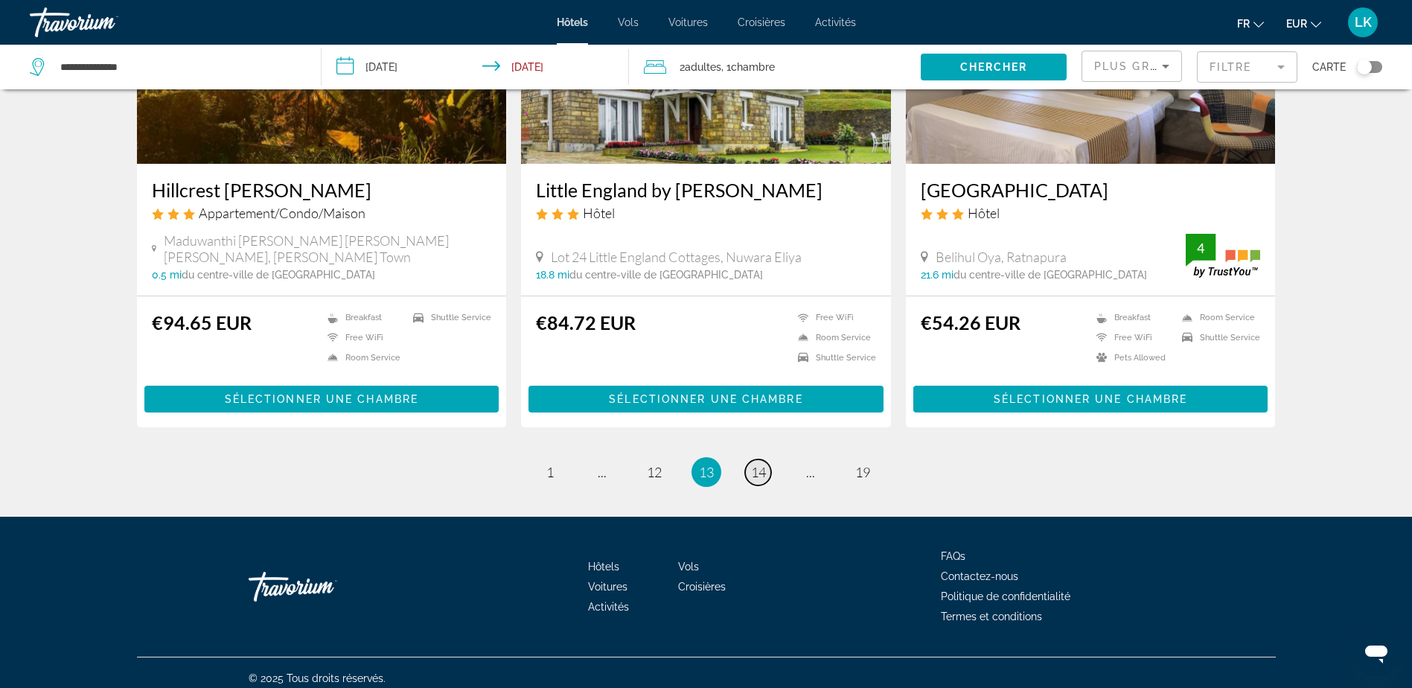
click at [749, 465] on link "page 14" at bounding box center [758, 472] width 26 height 26
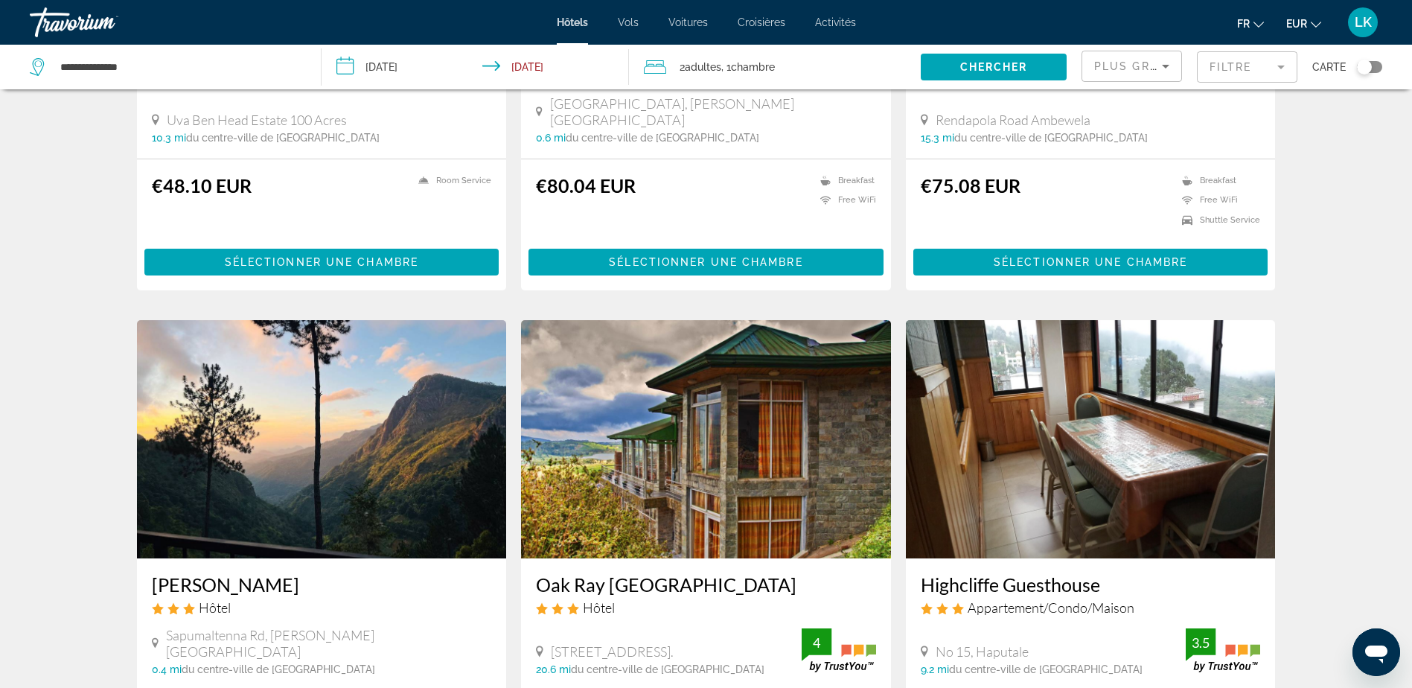
scroll to position [1042, 0]
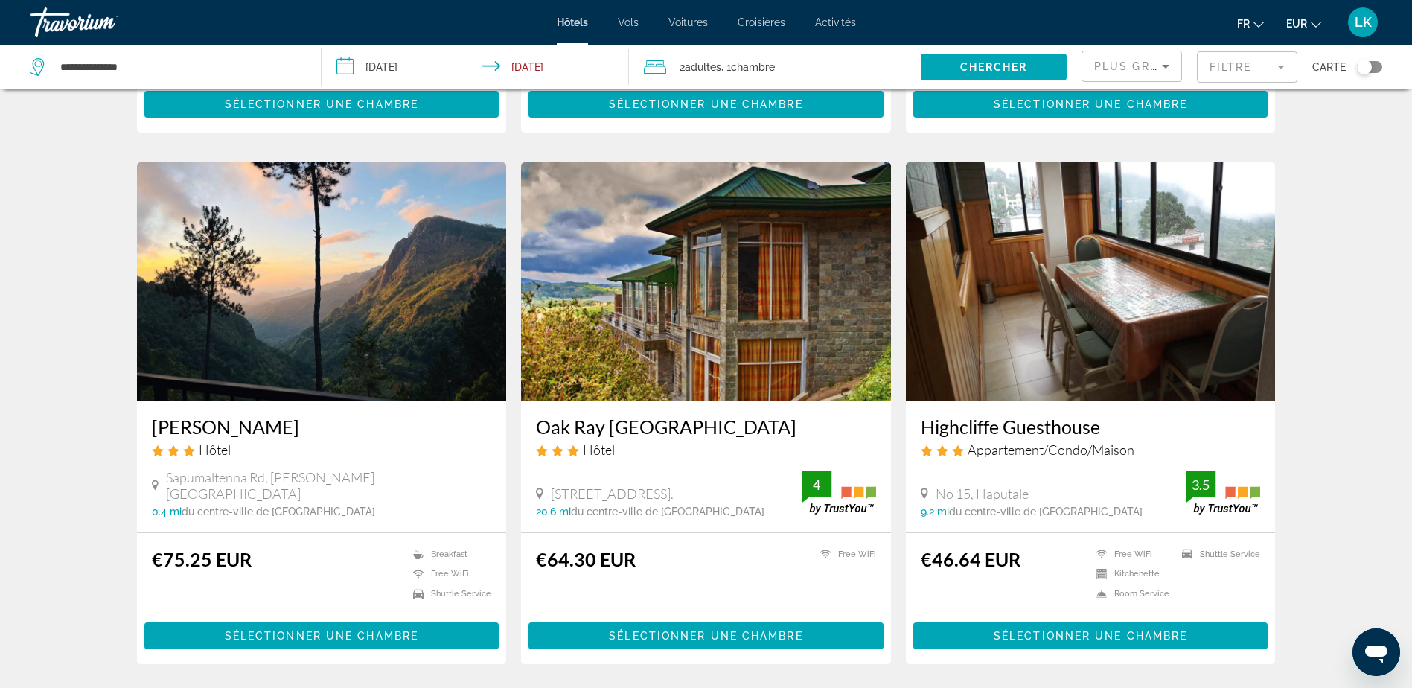
click at [414, 297] on img "Main content" at bounding box center [322, 281] width 370 height 238
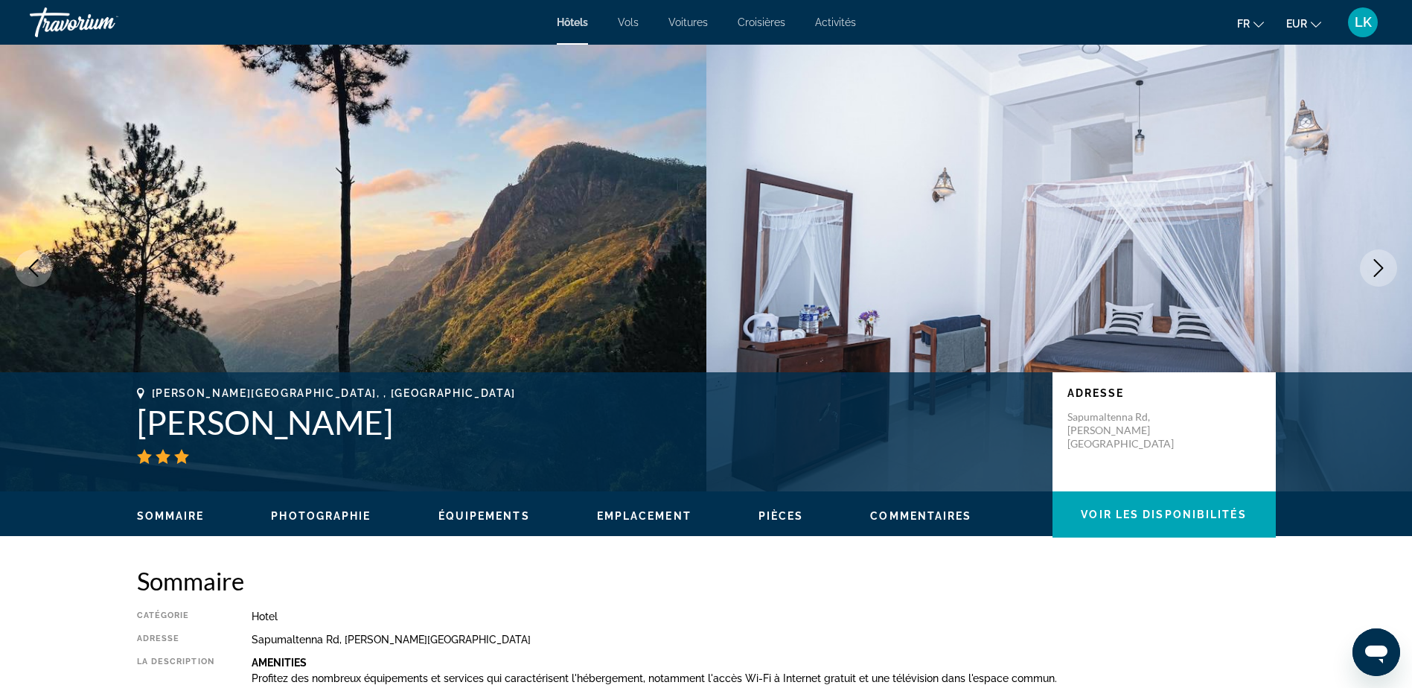
click at [1372, 266] on icon "Next image" at bounding box center [1378, 268] width 18 height 18
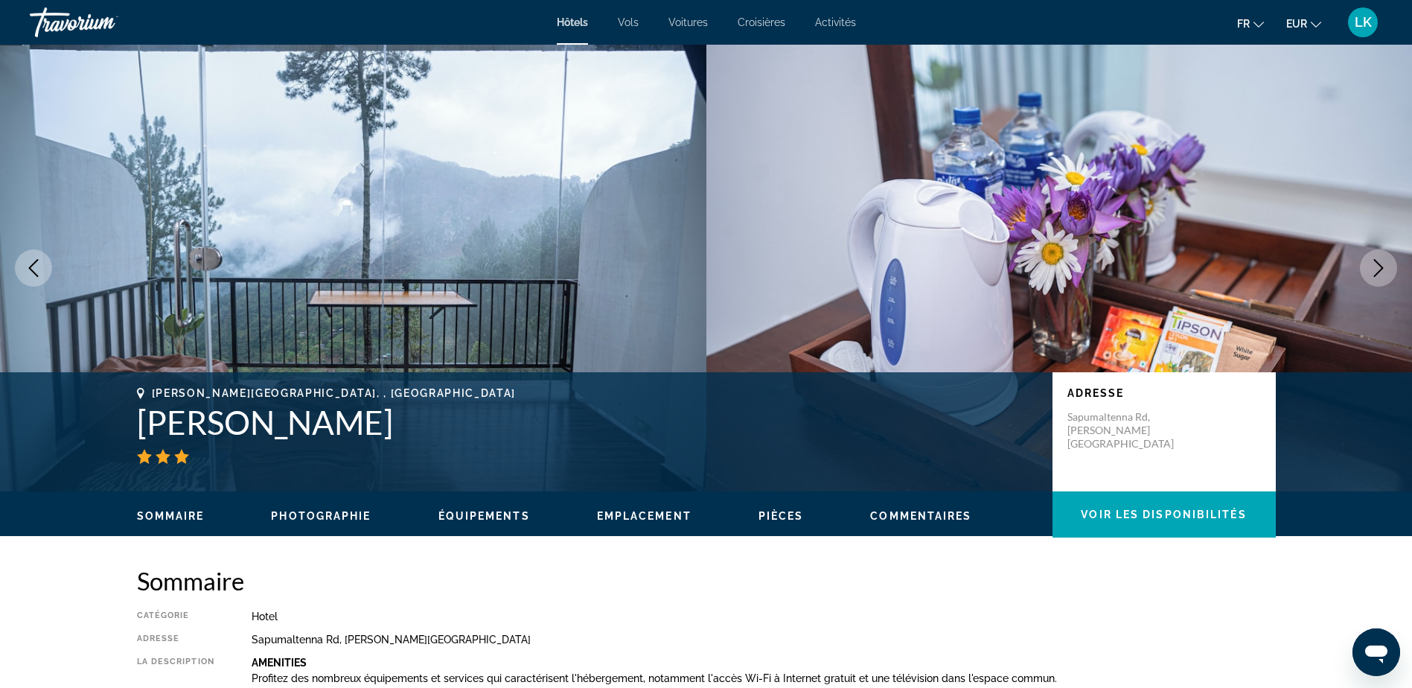
click at [1372, 266] on icon "Next image" at bounding box center [1378, 268] width 18 height 18
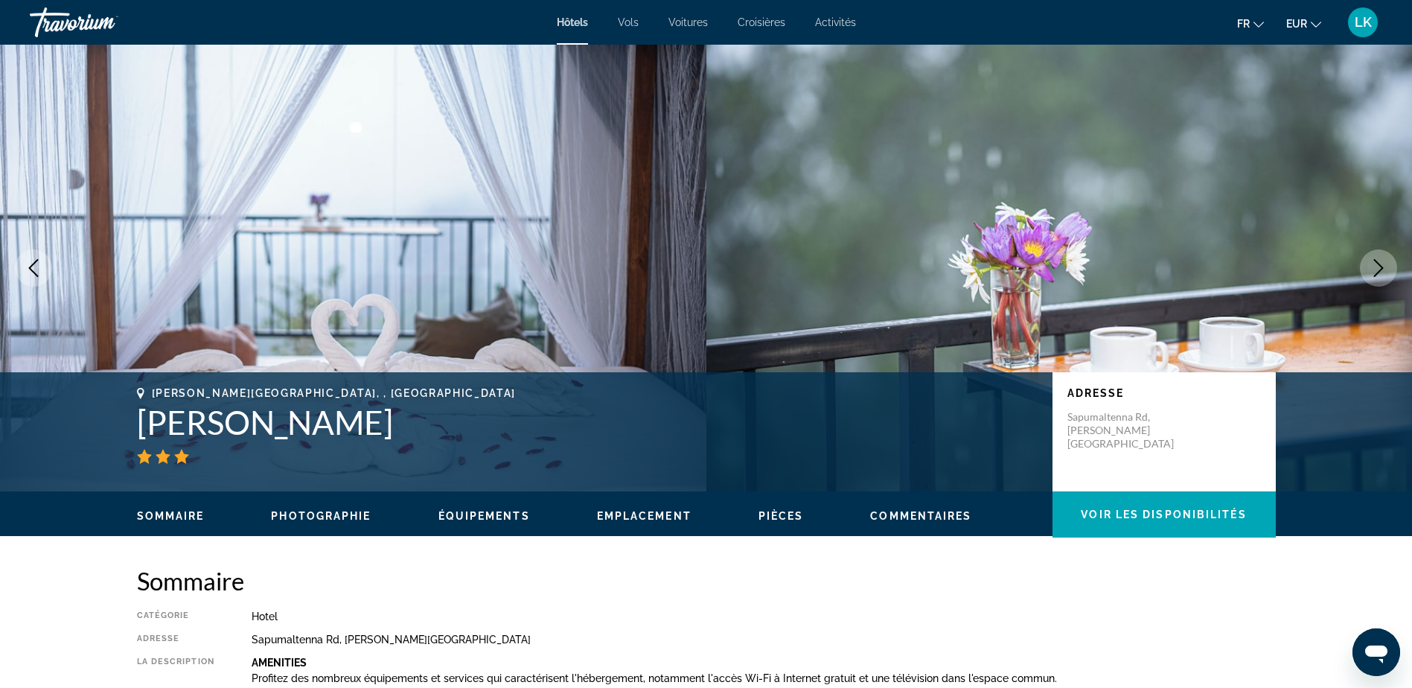
click at [1374, 266] on icon "Next image" at bounding box center [1378, 268] width 18 height 18
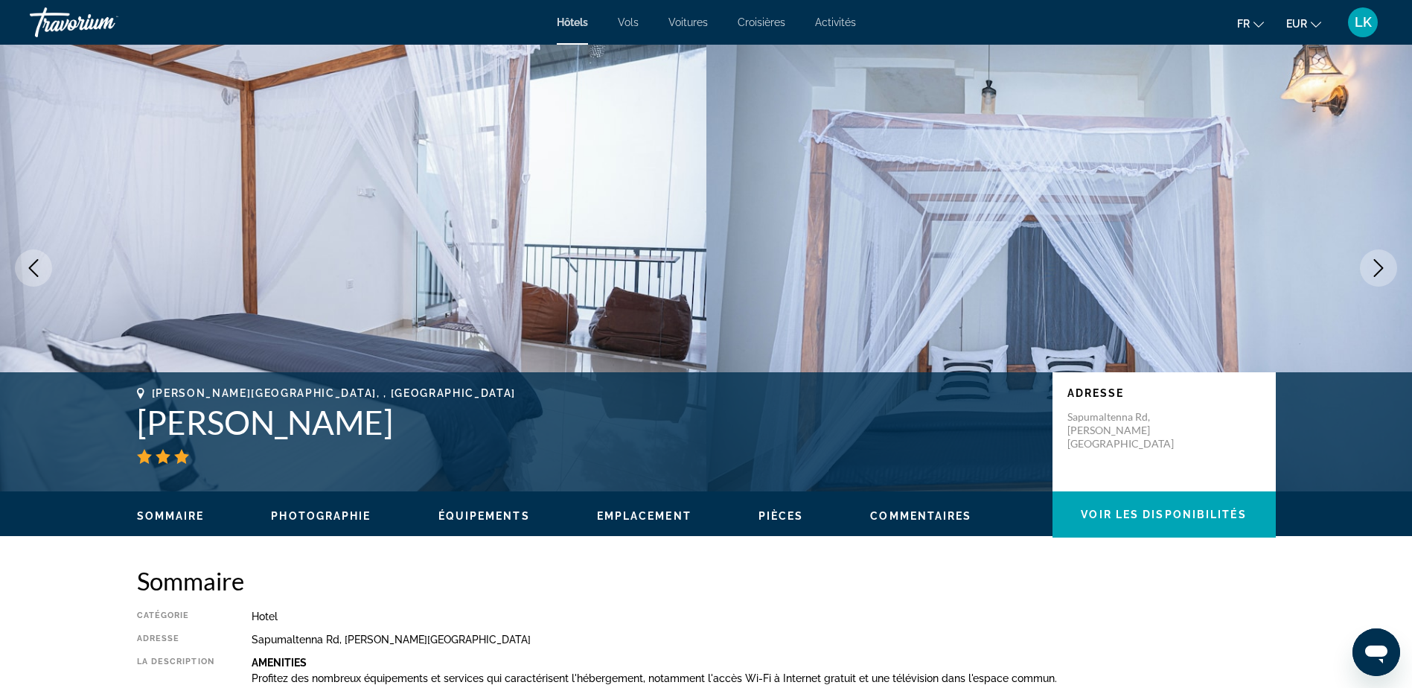
click at [1374, 266] on icon "Next image" at bounding box center [1378, 268] width 18 height 18
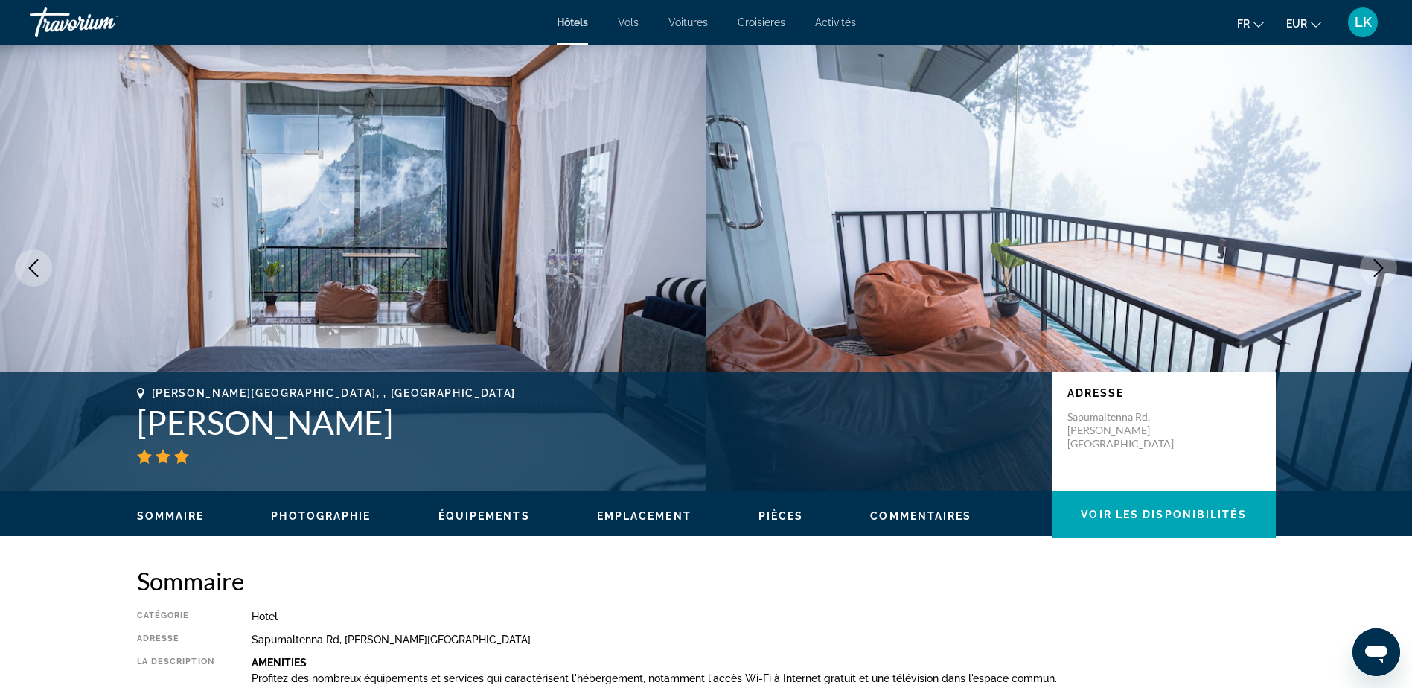
click at [1374, 266] on icon "Next image" at bounding box center [1378, 268] width 18 height 18
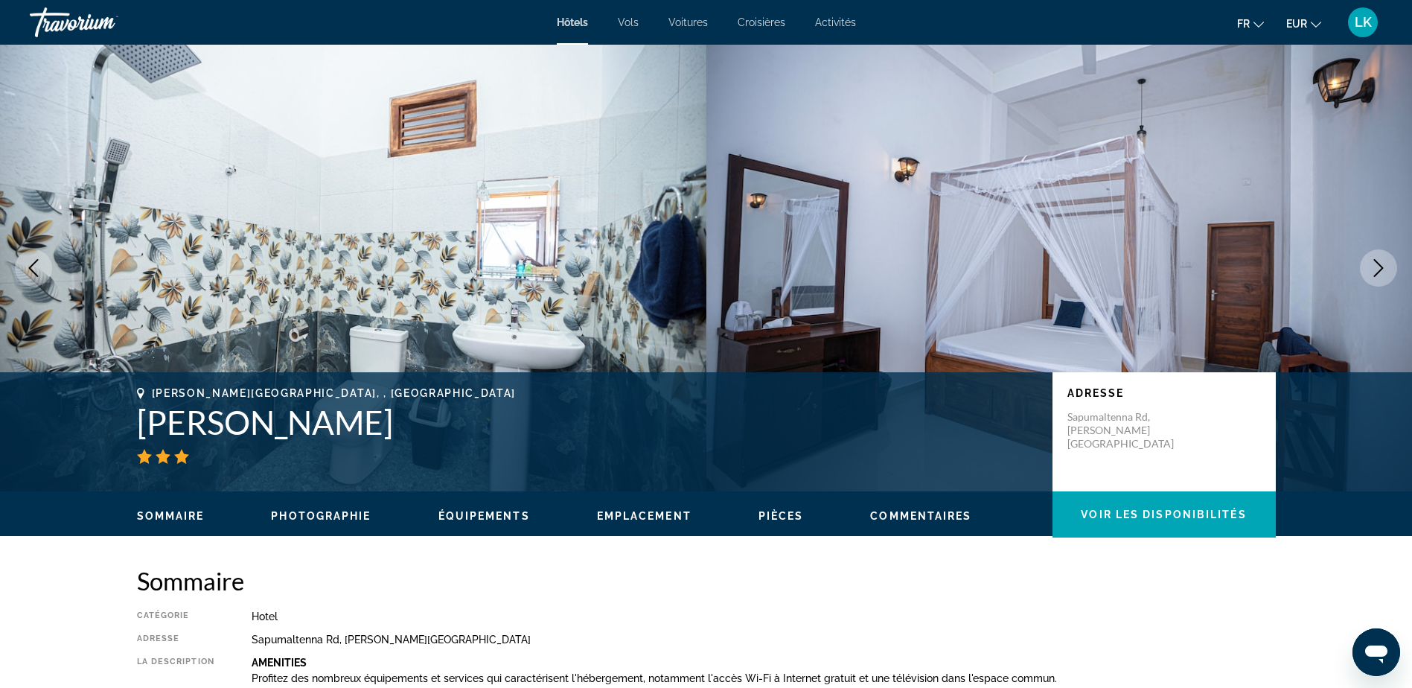
click at [1374, 266] on icon "Next image" at bounding box center [1378, 268] width 18 height 18
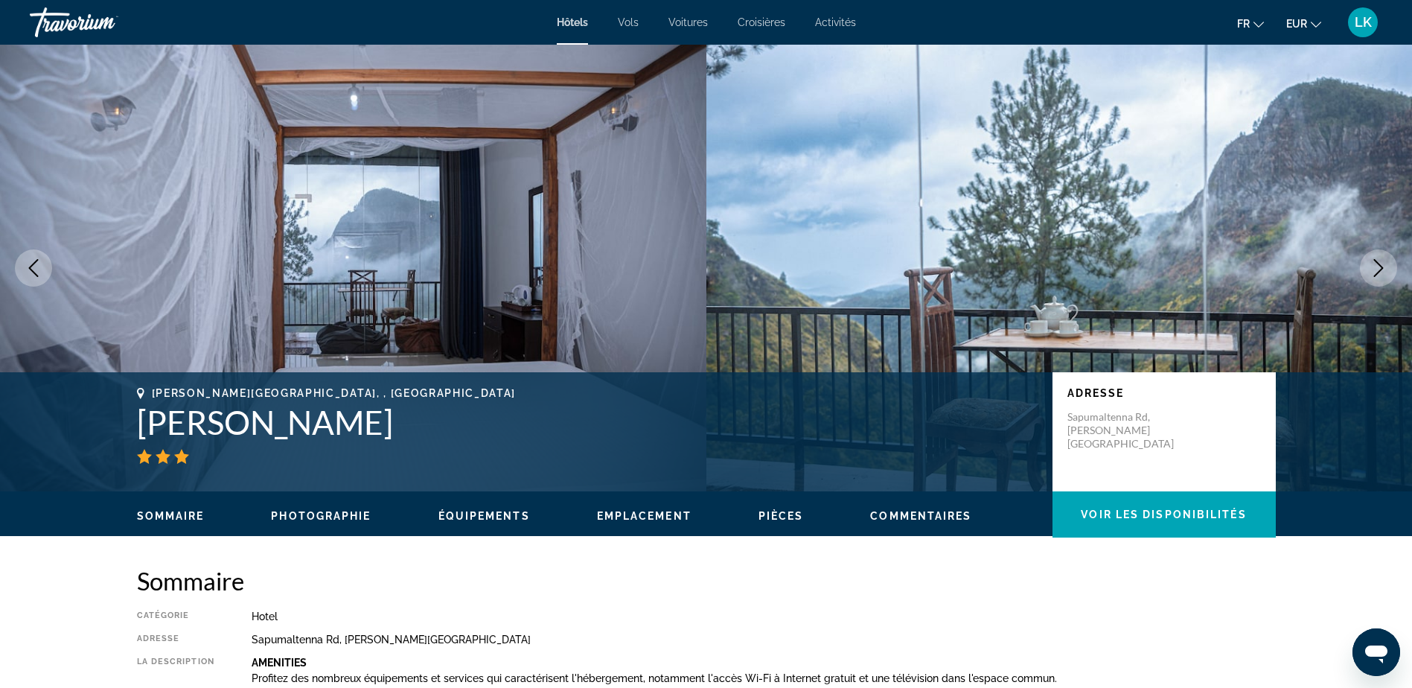
click at [1374, 266] on icon "Next image" at bounding box center [1378, 268] width 18 height 18
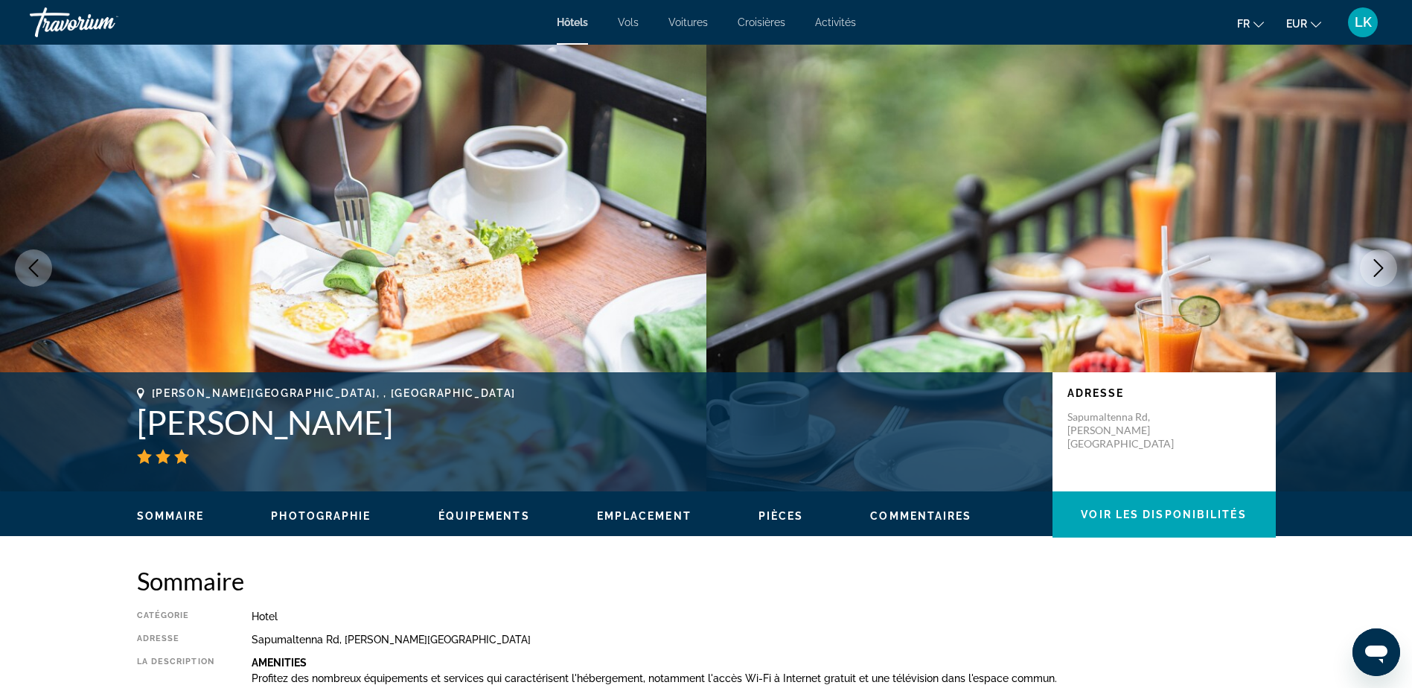
click at [1375, 266] on icon "Next image" at bounding box center [1378, 268] width 18 height 18
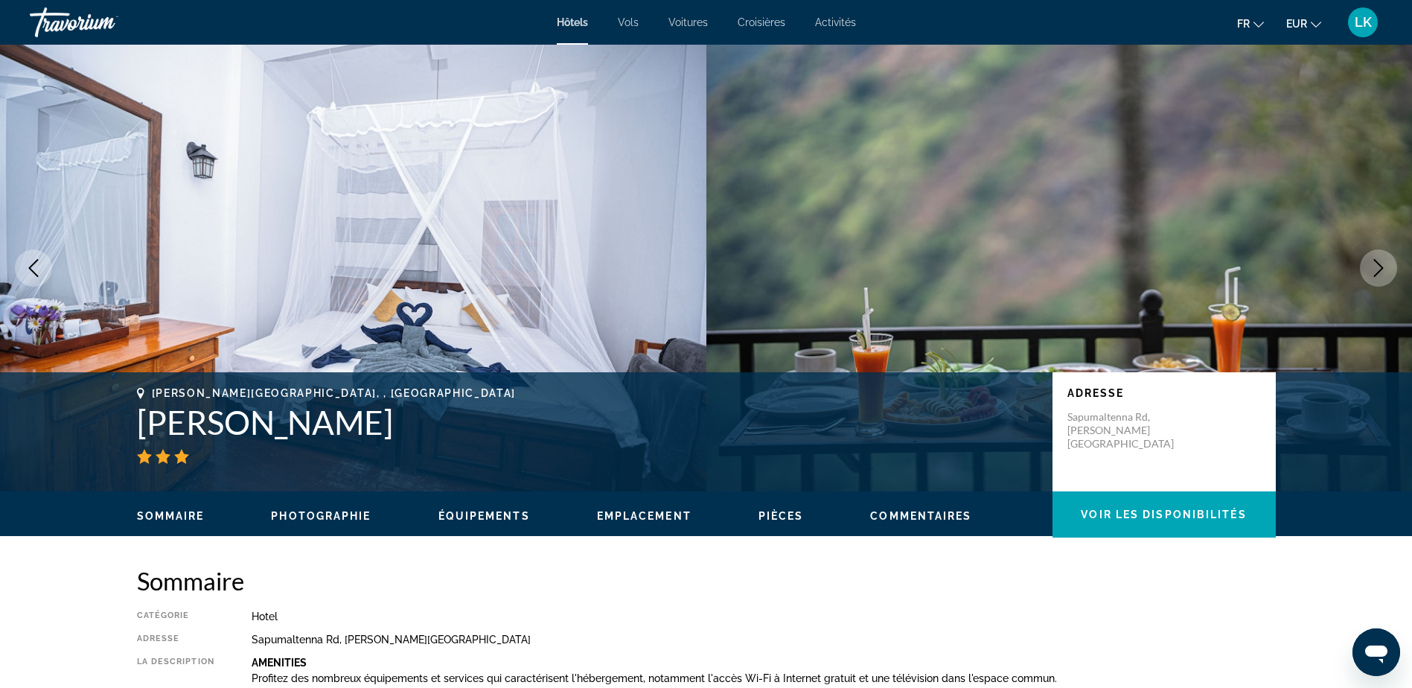
click at [1376, 266] on icon "Next image" at bounding box center [1378, 268] width 18 height 18
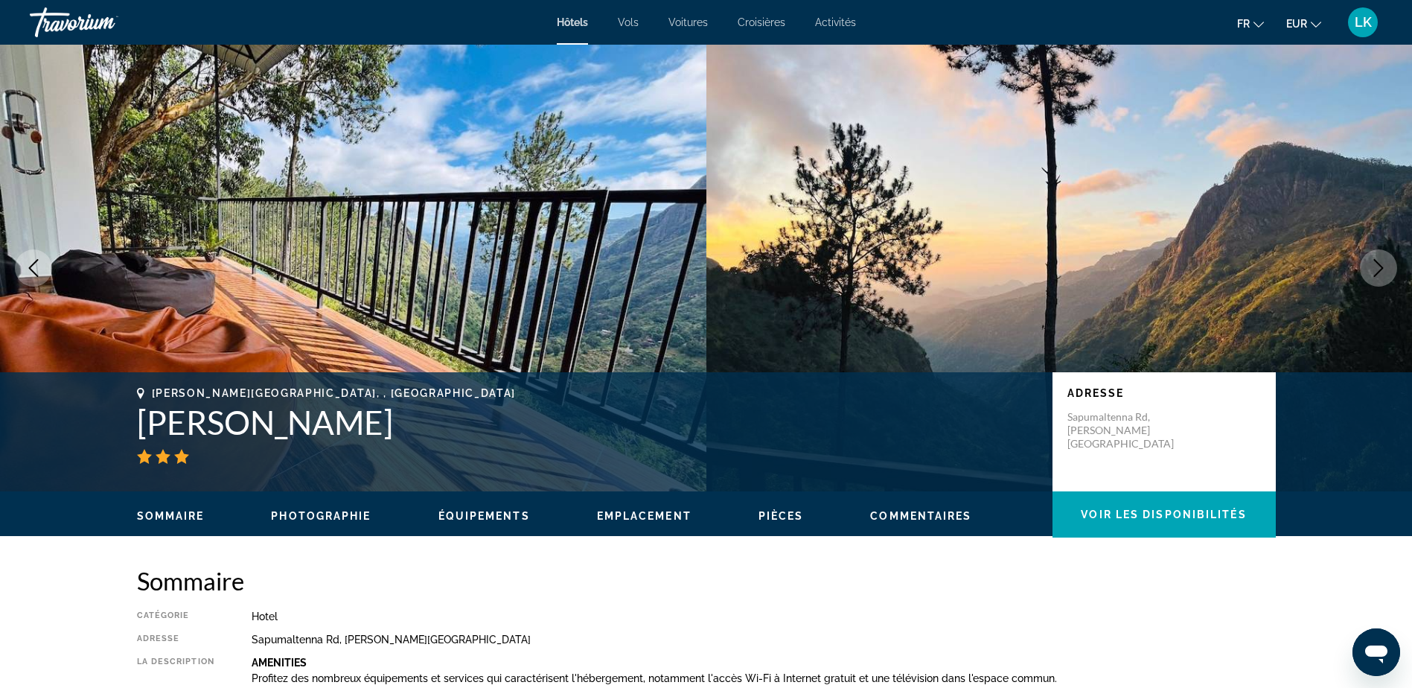
click at [1377, 266] on icon "Next image" at bounding box center [1378, 268] width 18 height 18
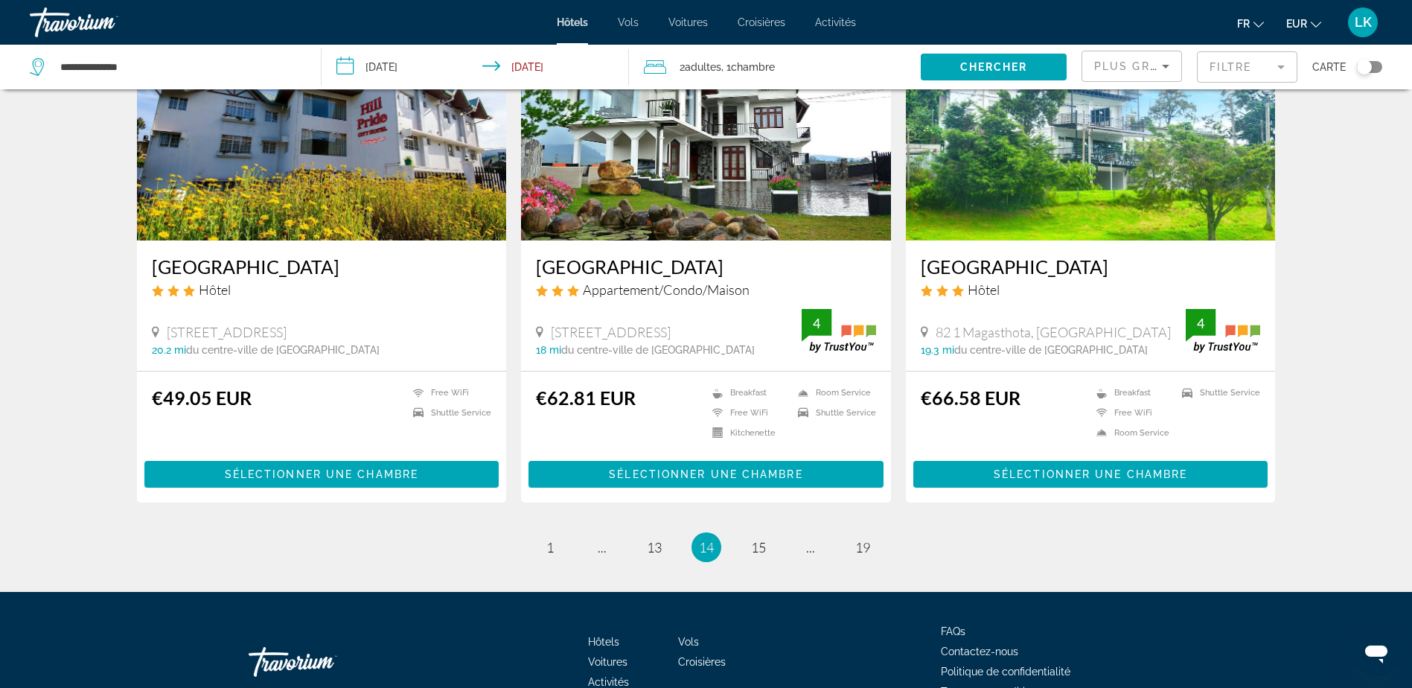
scroll to position [1801, 0]
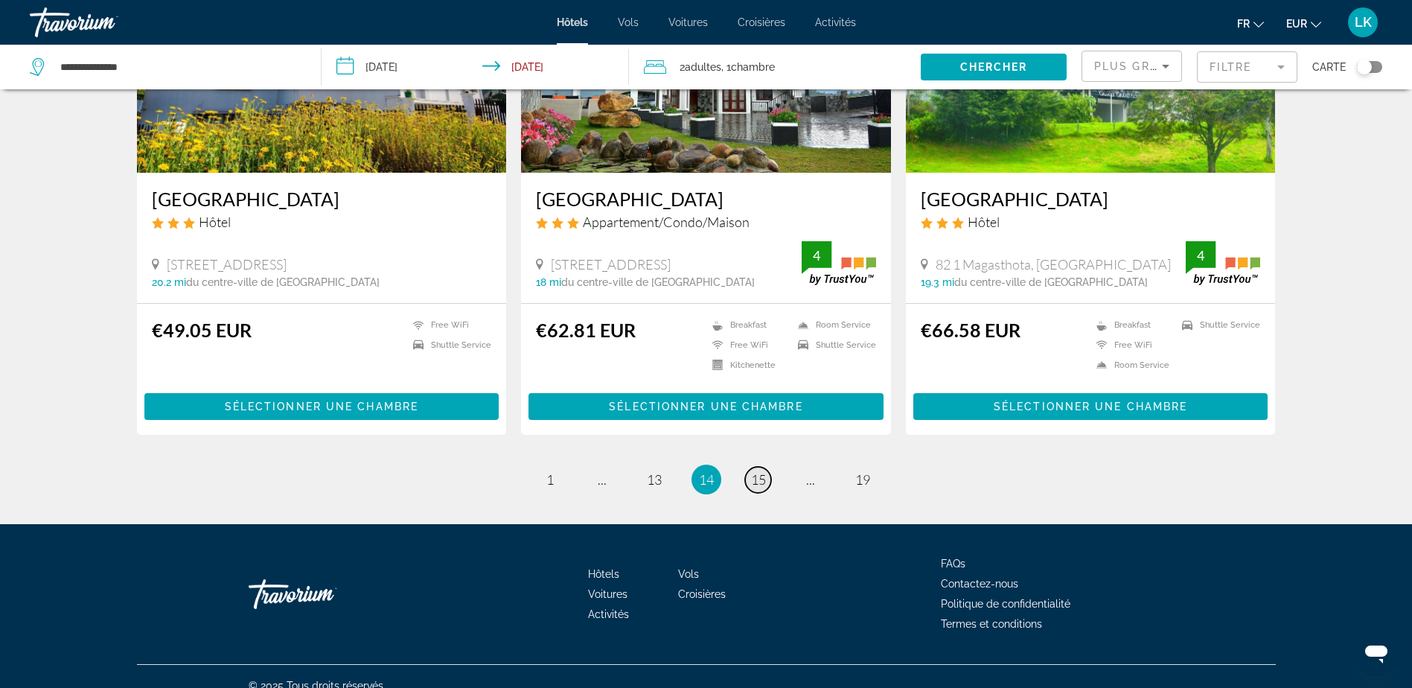
click at [753, 471] on span "15" at bounding box center [758, 479] width 15 height 16
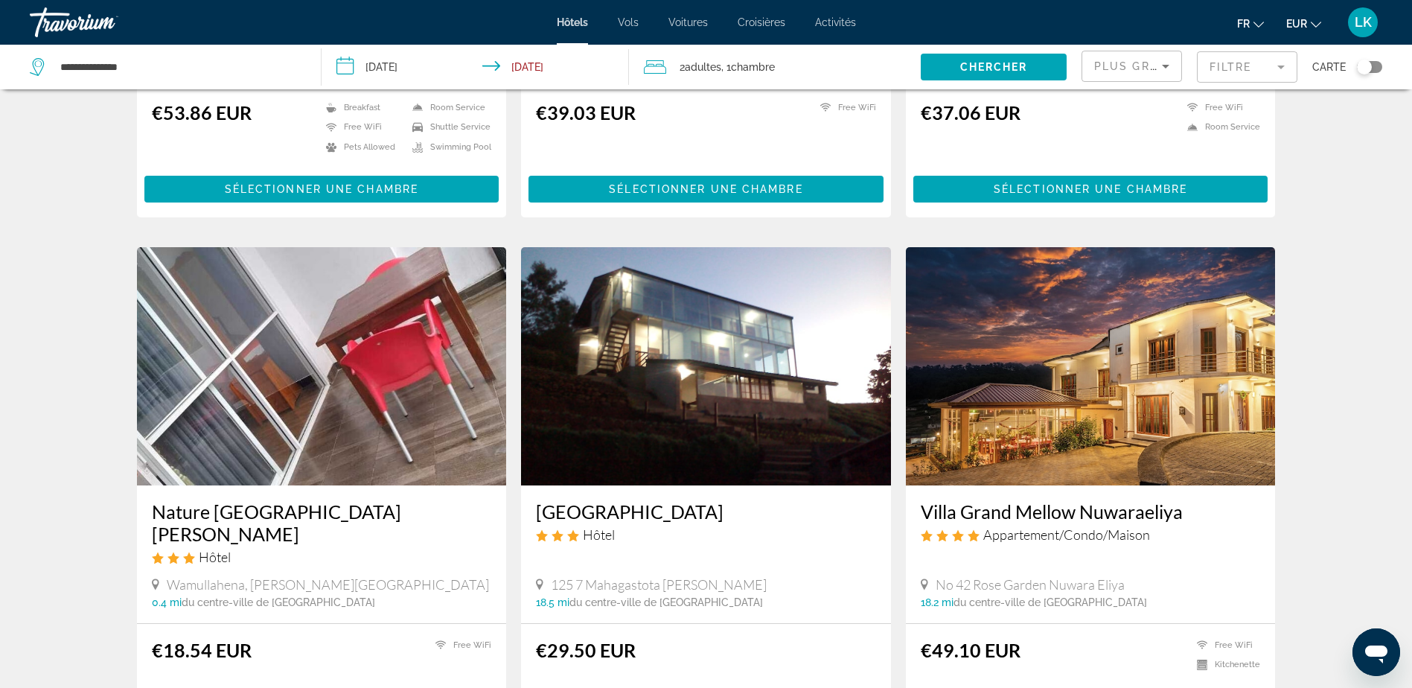
scroll to position [1770, 0]
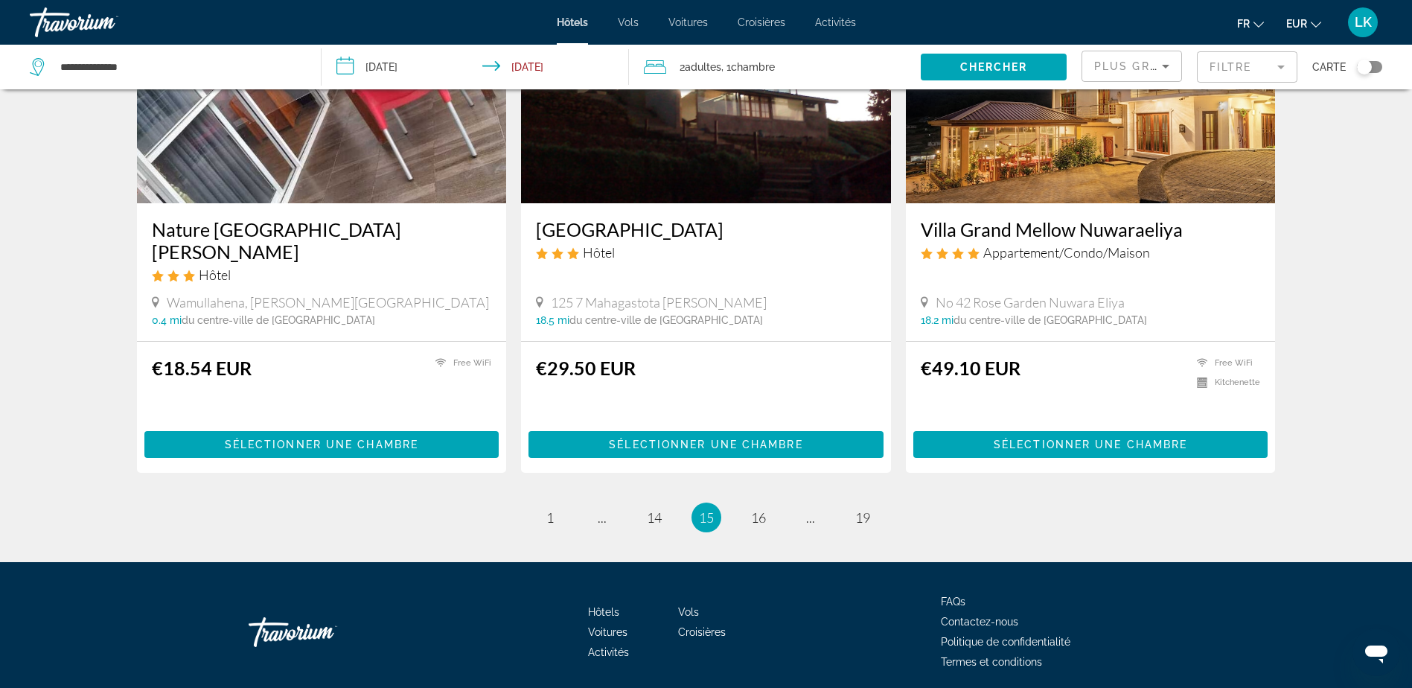
click at [769, 502] on li "page 16" at bounding box center [758, 517] width 30 height 30
click at [767, 505] on link "page 16" at bounding box center [758, 518] width 26 height 26
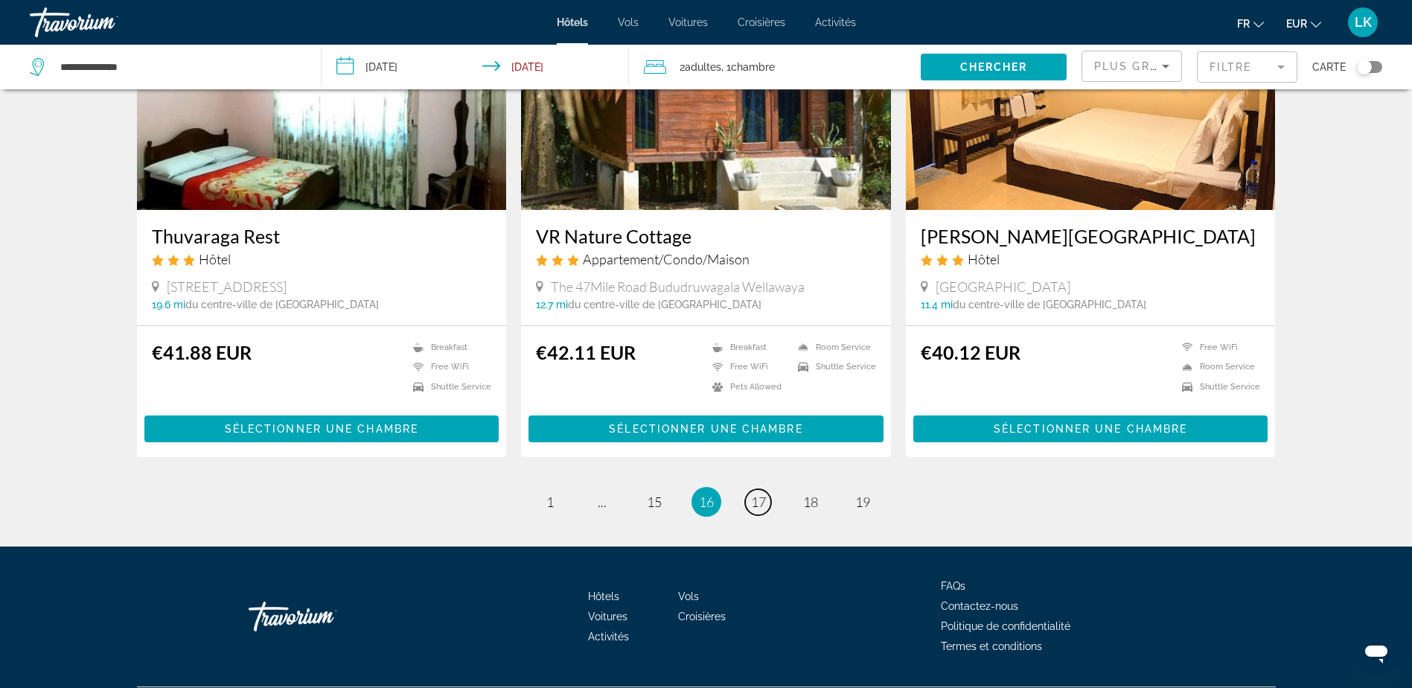
scroll to position [1787, 0]
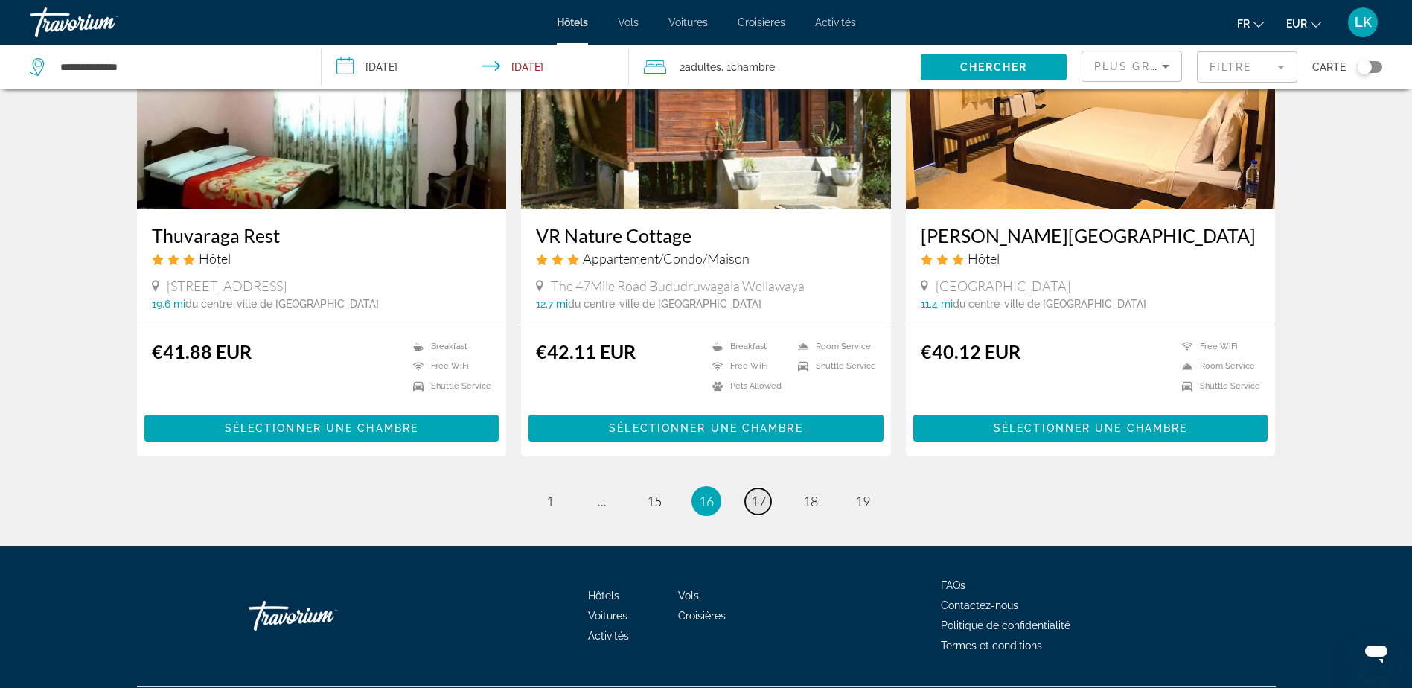
click at [756, 493] on span "17" at bounding box center [758, 501] width 15 height 16
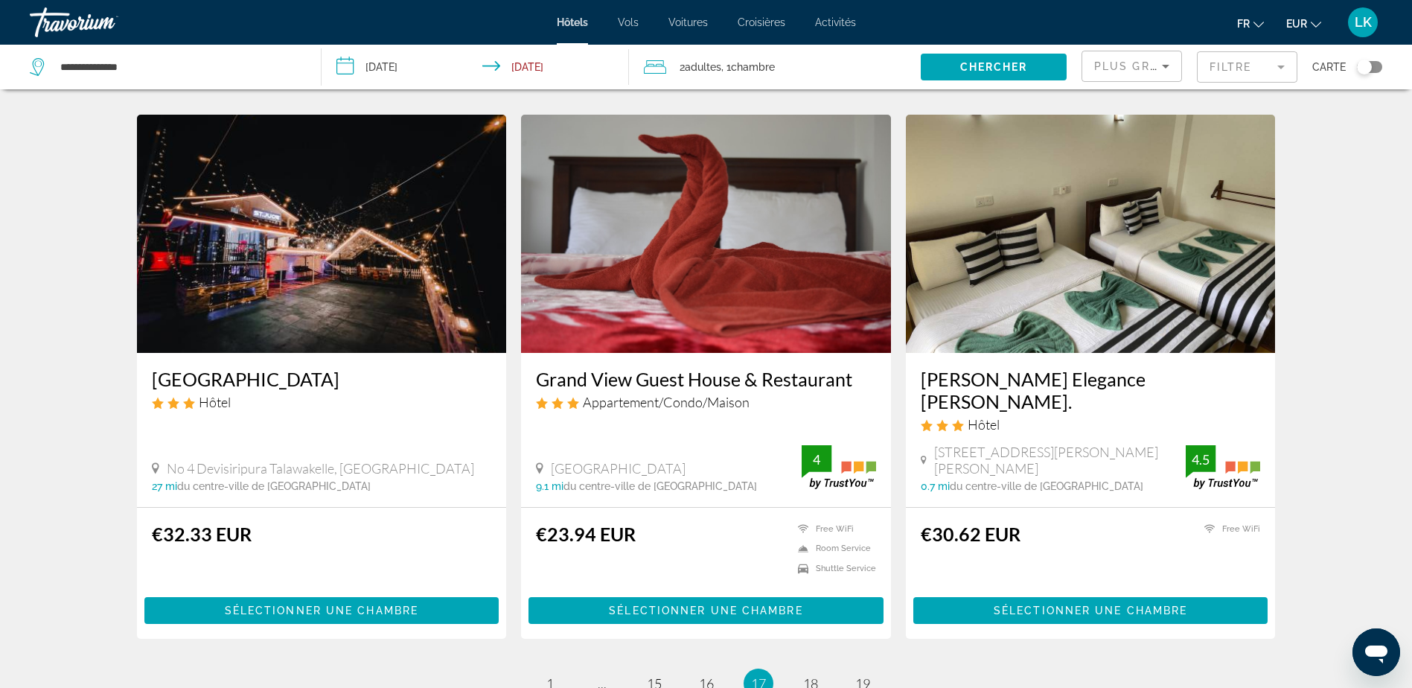
scroll to position [1803, 0]
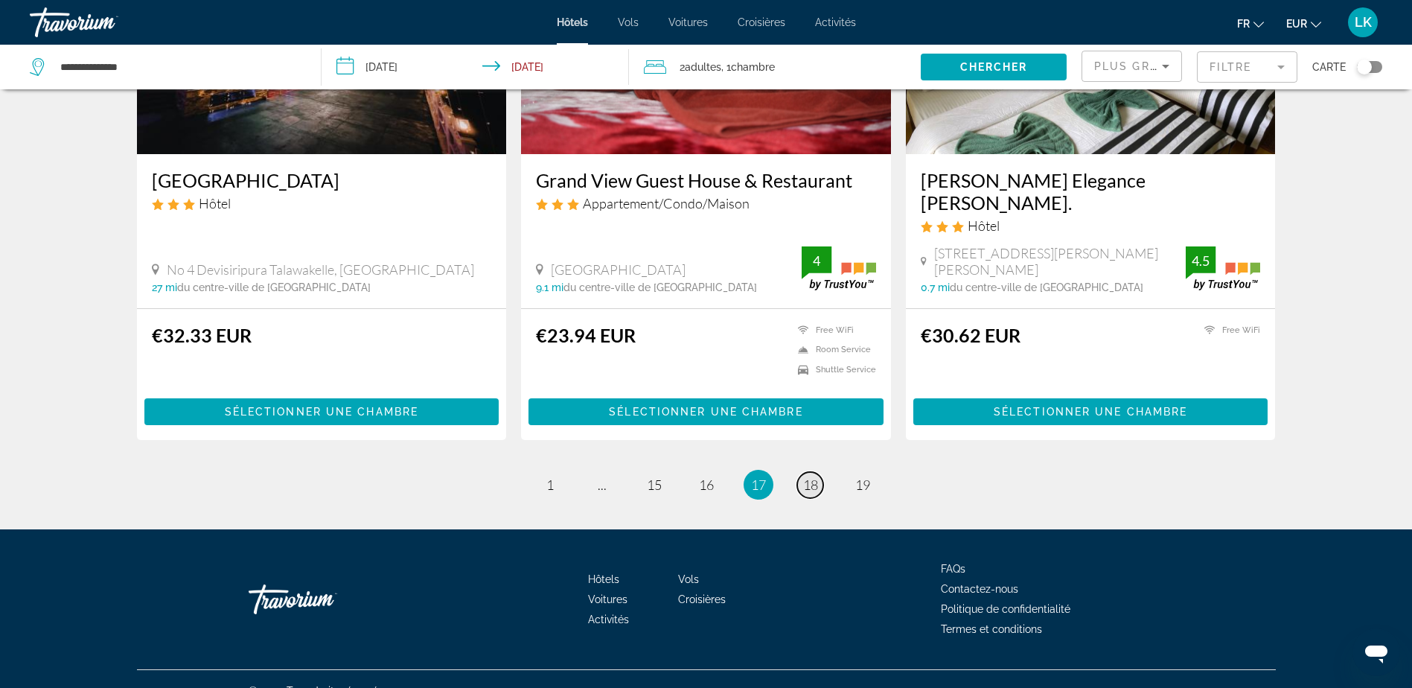
click at [801, 472] on link "page 18" at bounding box center [810, 485] width 26 height 26
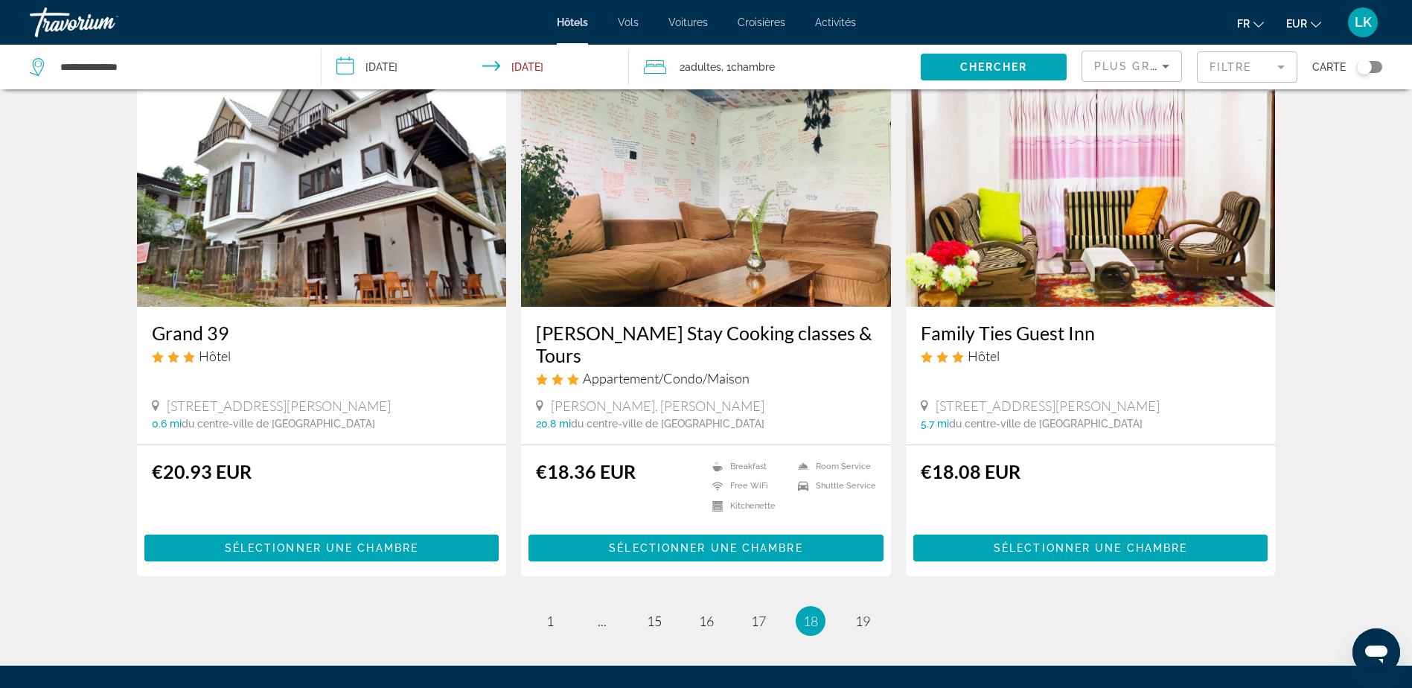
scroll to position [1803, 0]
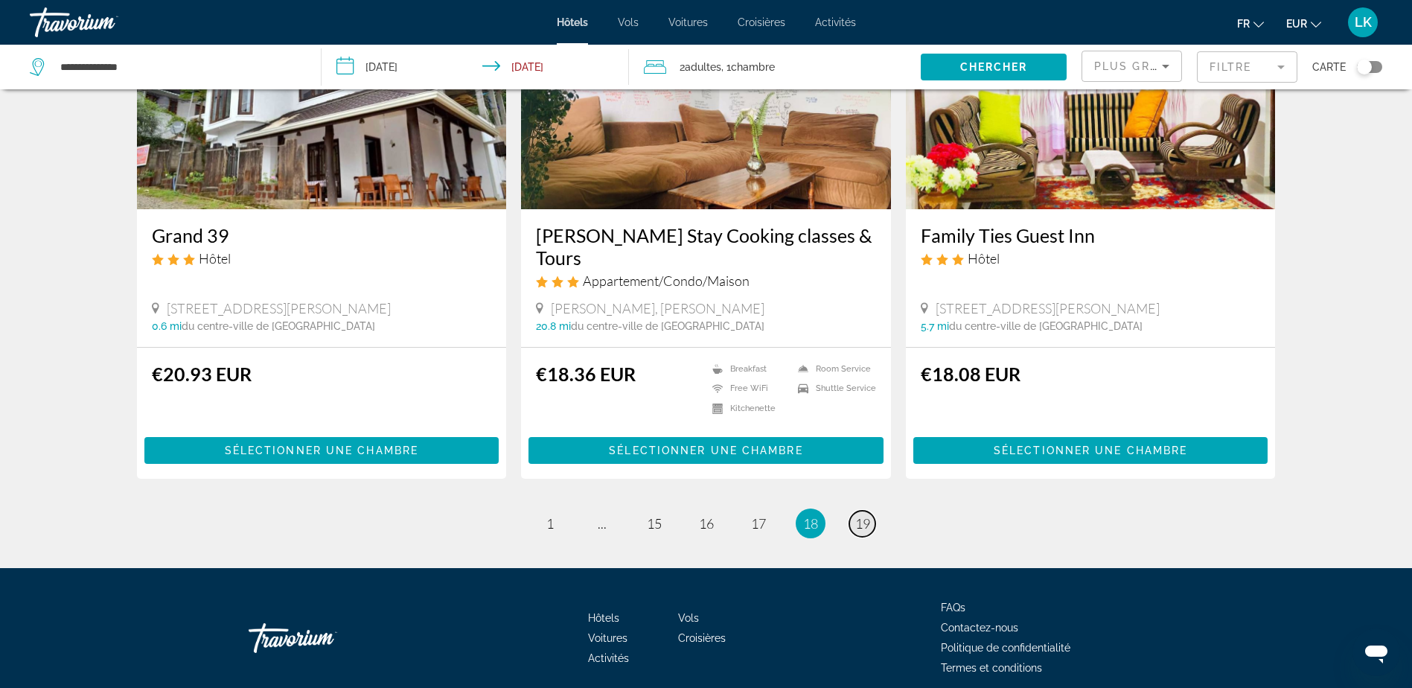
click at [857, 515] on span "19" at bounding box center [862, 523] width 15 height 16
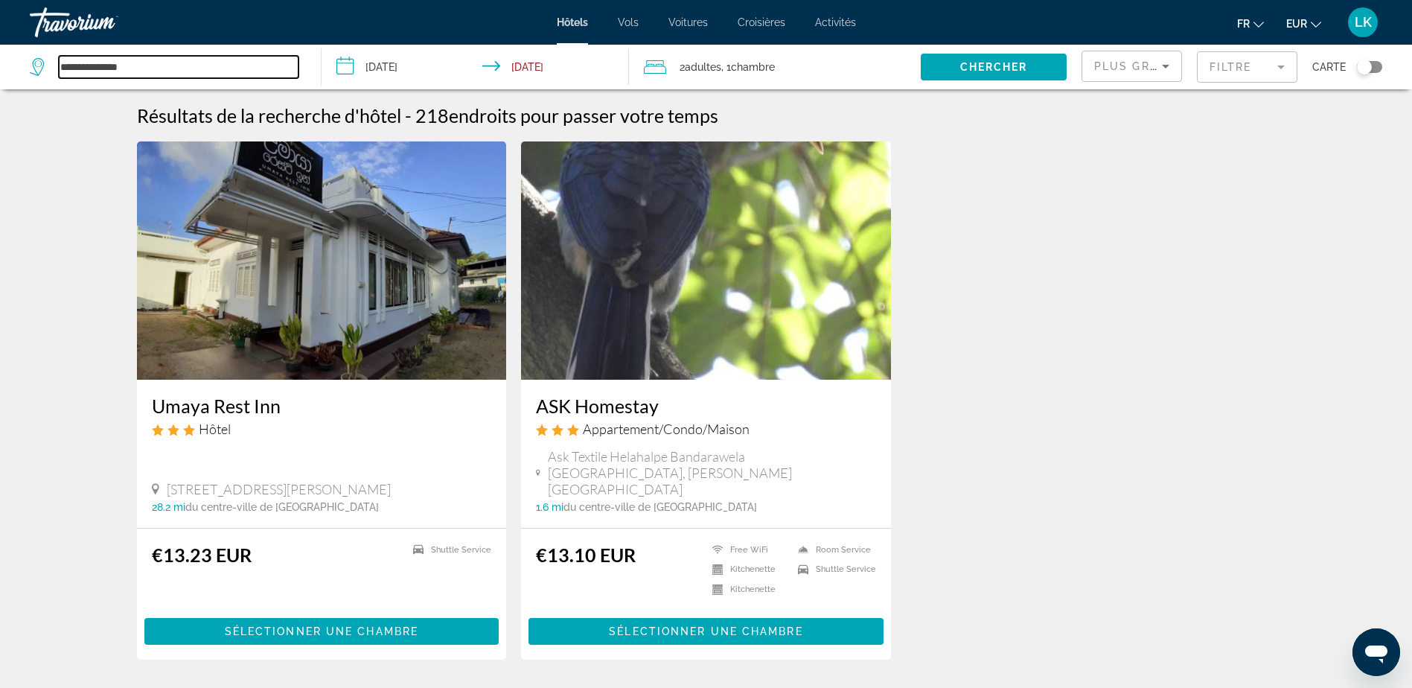
click at [148, 65] on input "**********" at bounding box center [179, 67] width 240 height 22
drag, startPoint x: 261, startPoint y: 73, endPoint x: -3, endPoint y: 54, distance: 264.9
click at [0, 54] on html "**********" at bounding box center [706, 344] width 1412 height 688
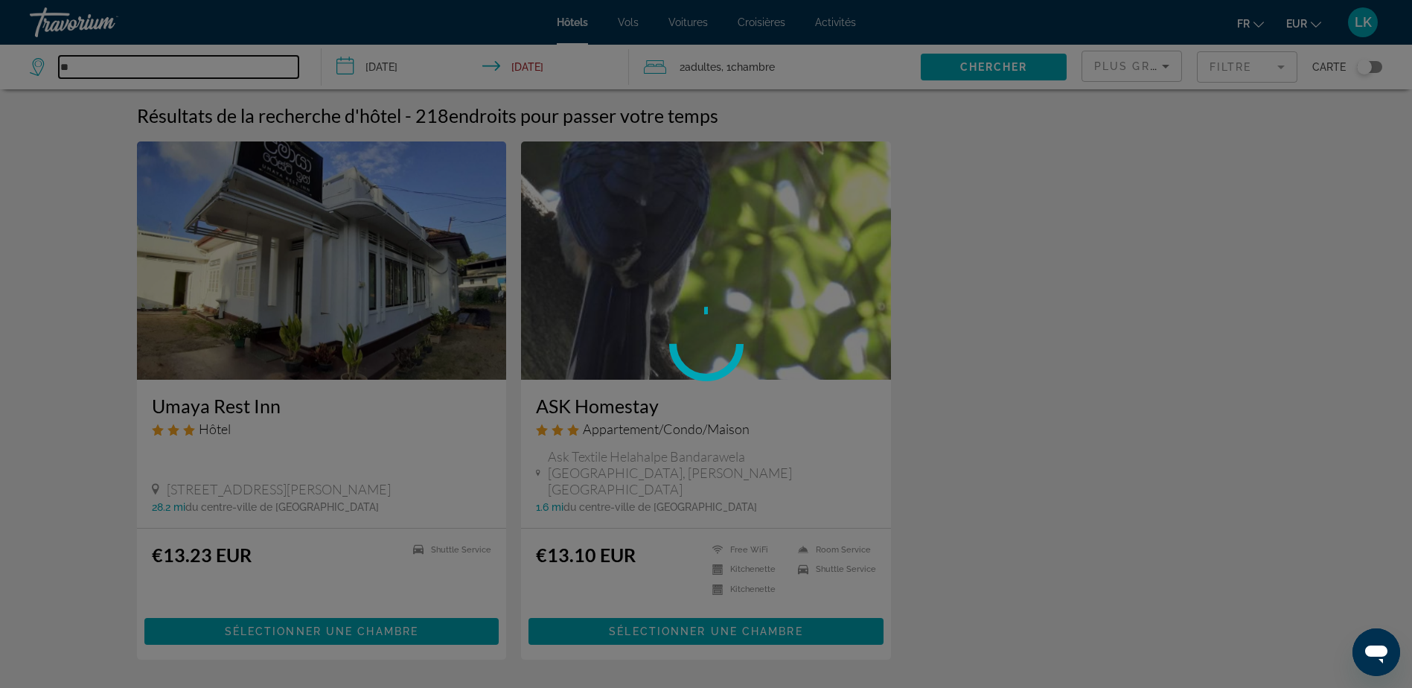
type input "*"
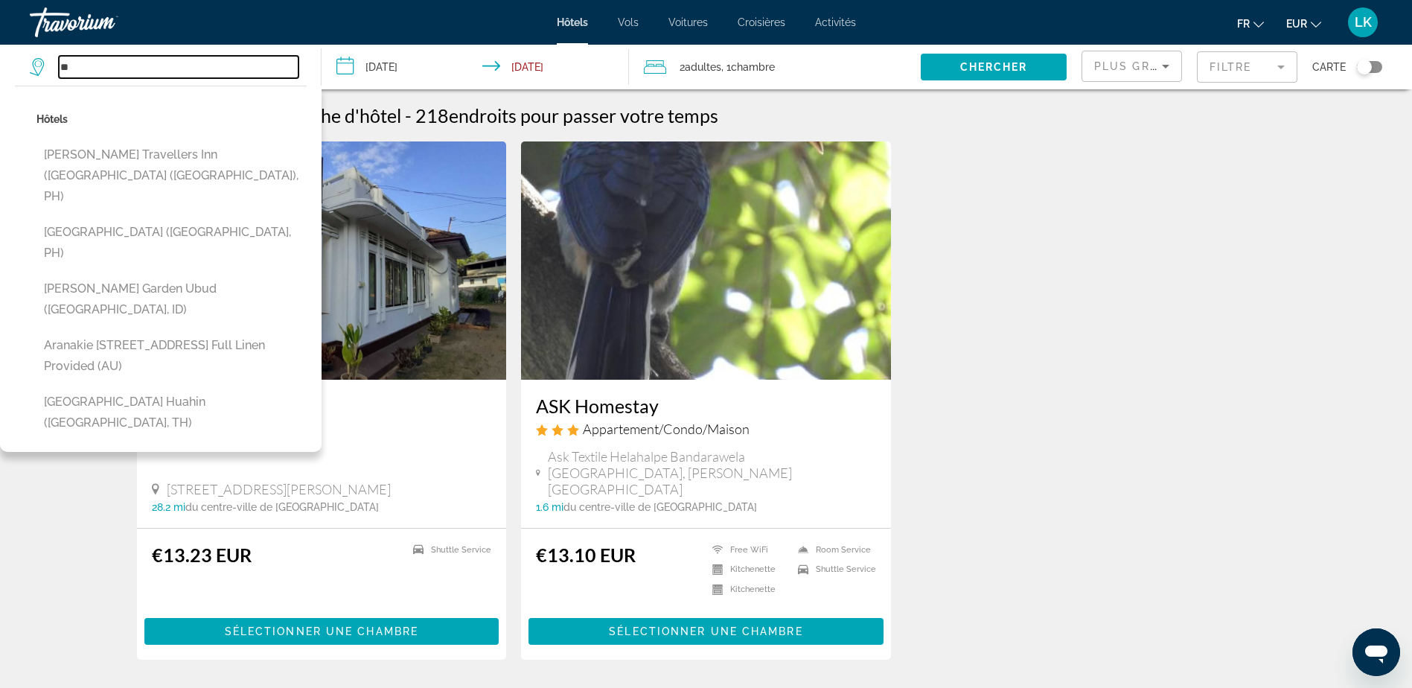
type input "*"
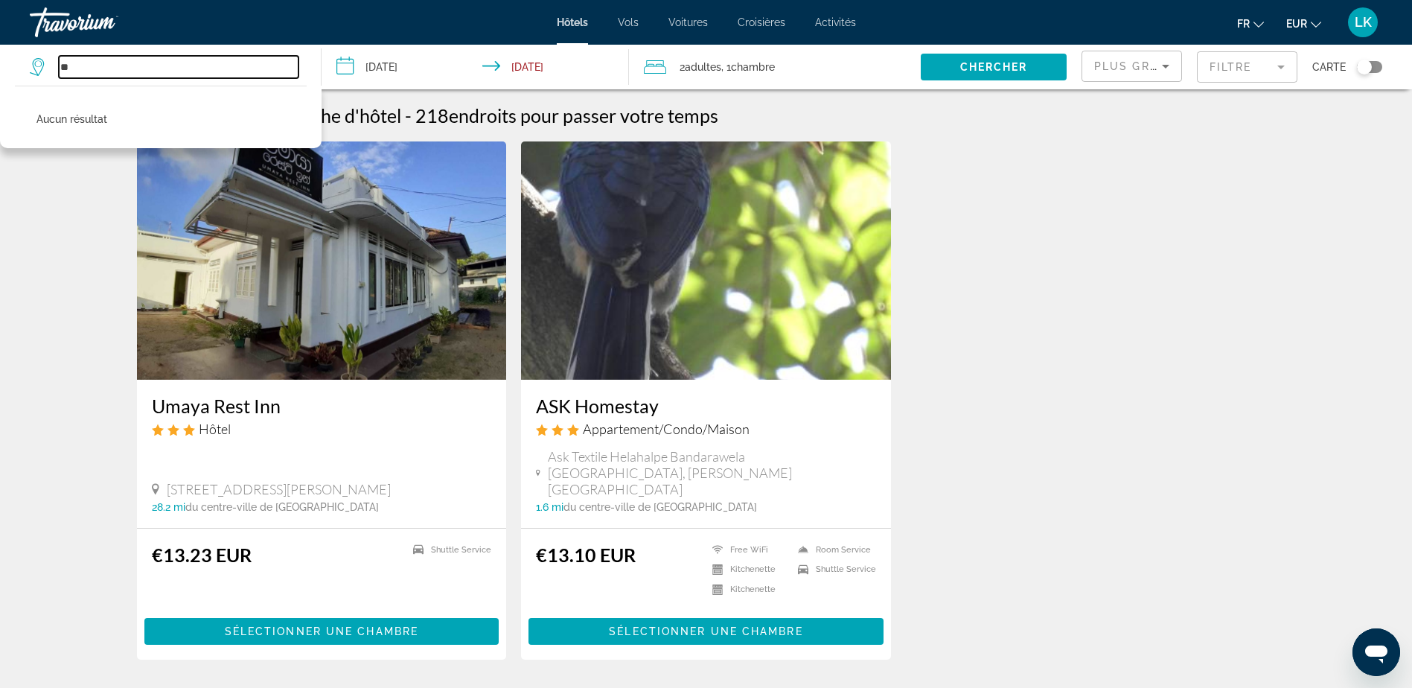
type input "*"
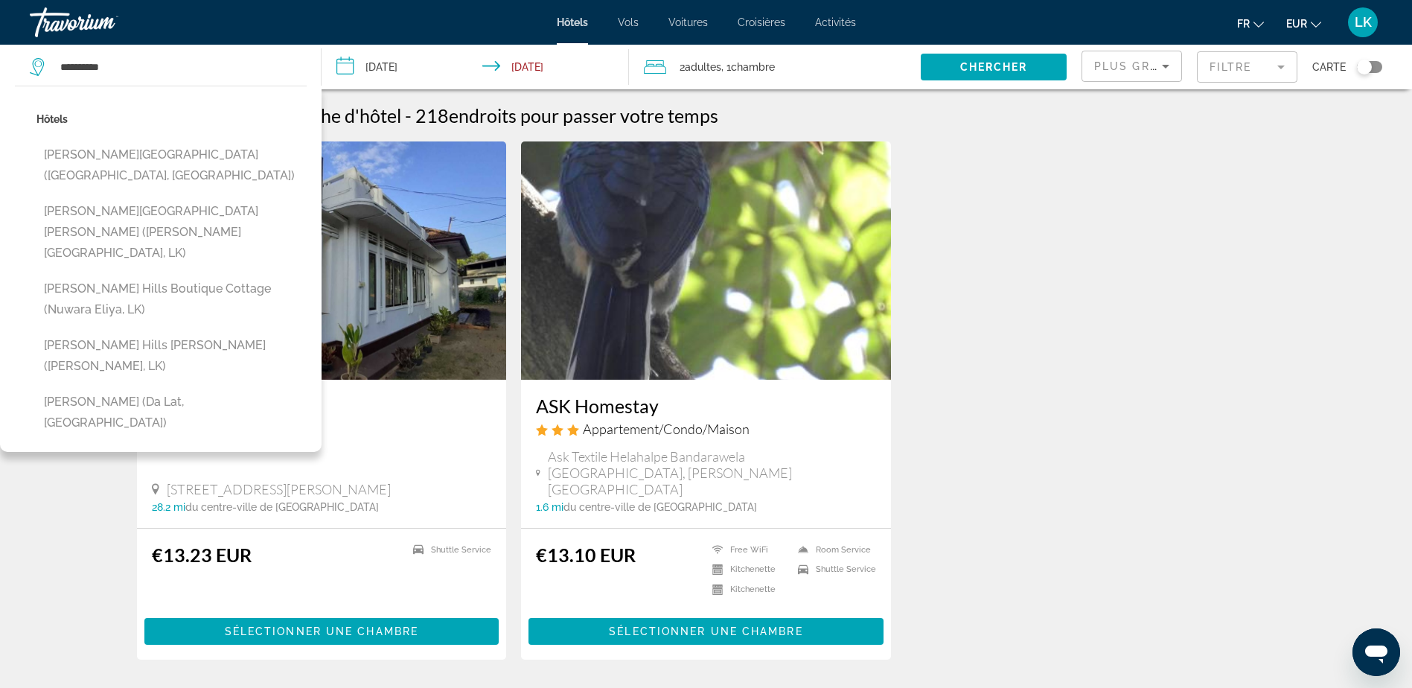
click at [208, 197] on button "[PERSON_NAME][GEOGRAPHIC_DATA][PERSON_NAME] ([PERSON_NAME][GEOGRAPHIC_DATA], LK)" at bounding box center [171, 232] width 270 height 70
type input "**********"
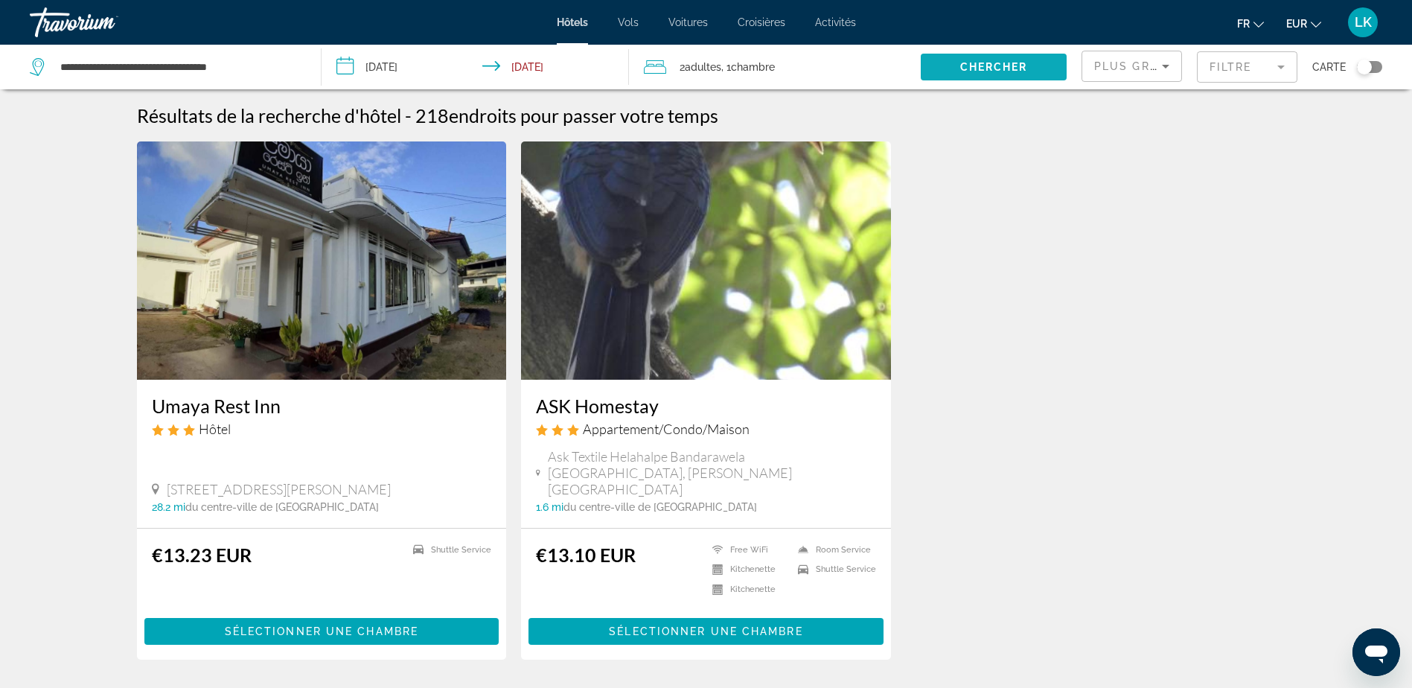
click at [990, 63] on span "Chercher" at bounding box center [994, 67] width 68 height 12
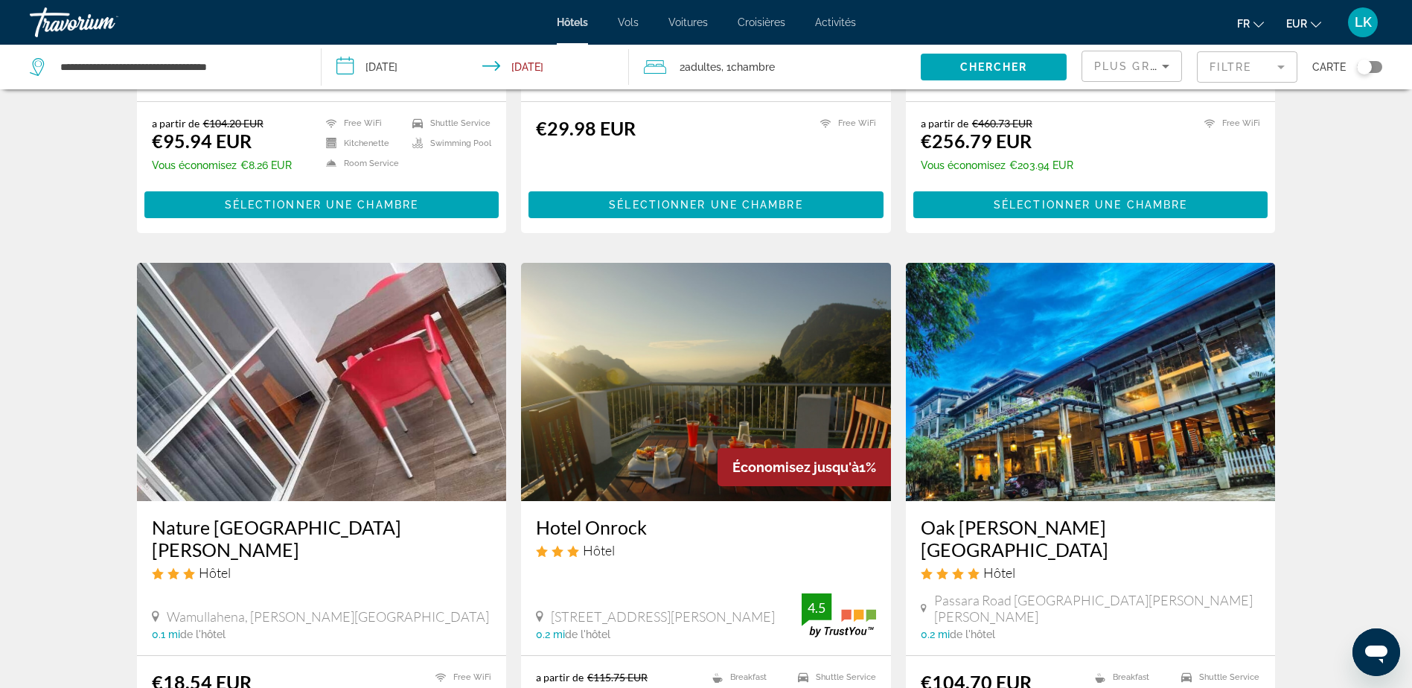
scroll to position [595, 0]
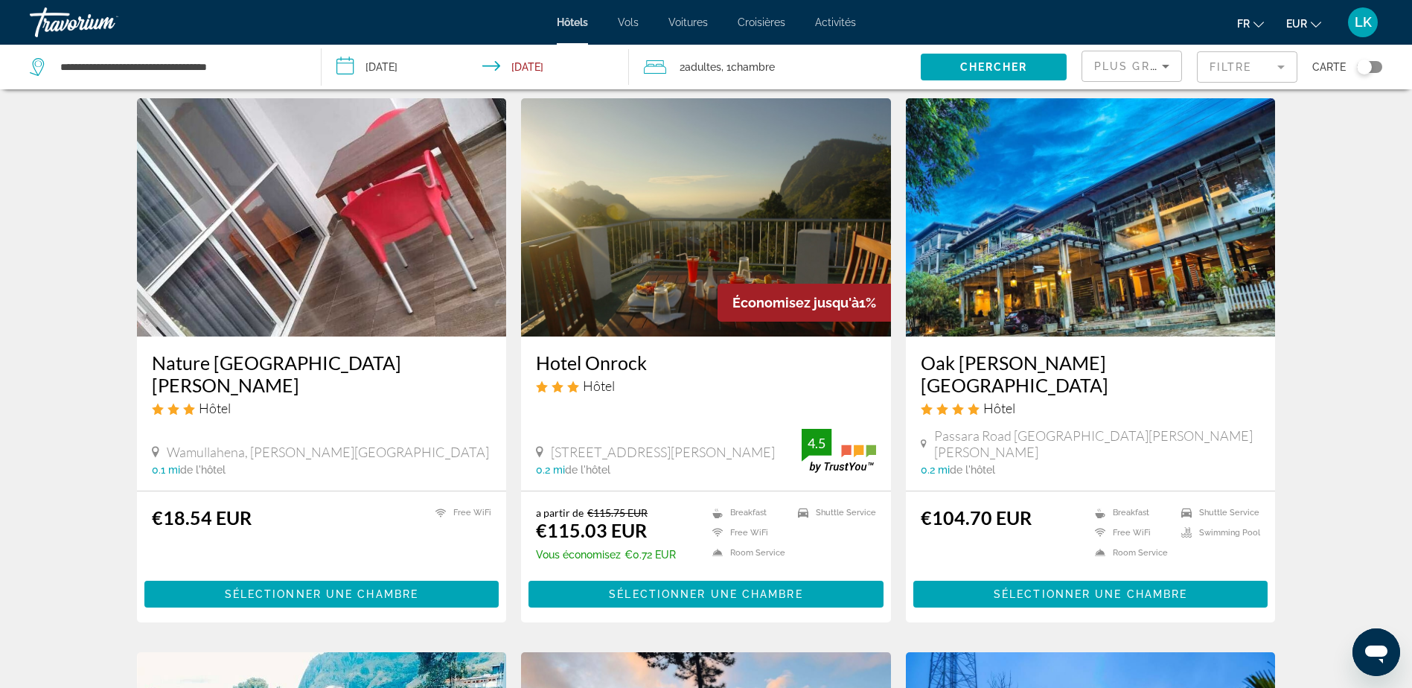
click at [1089, 251] on img "Main content" at bounding box center [1091, 217] width 370 height 238
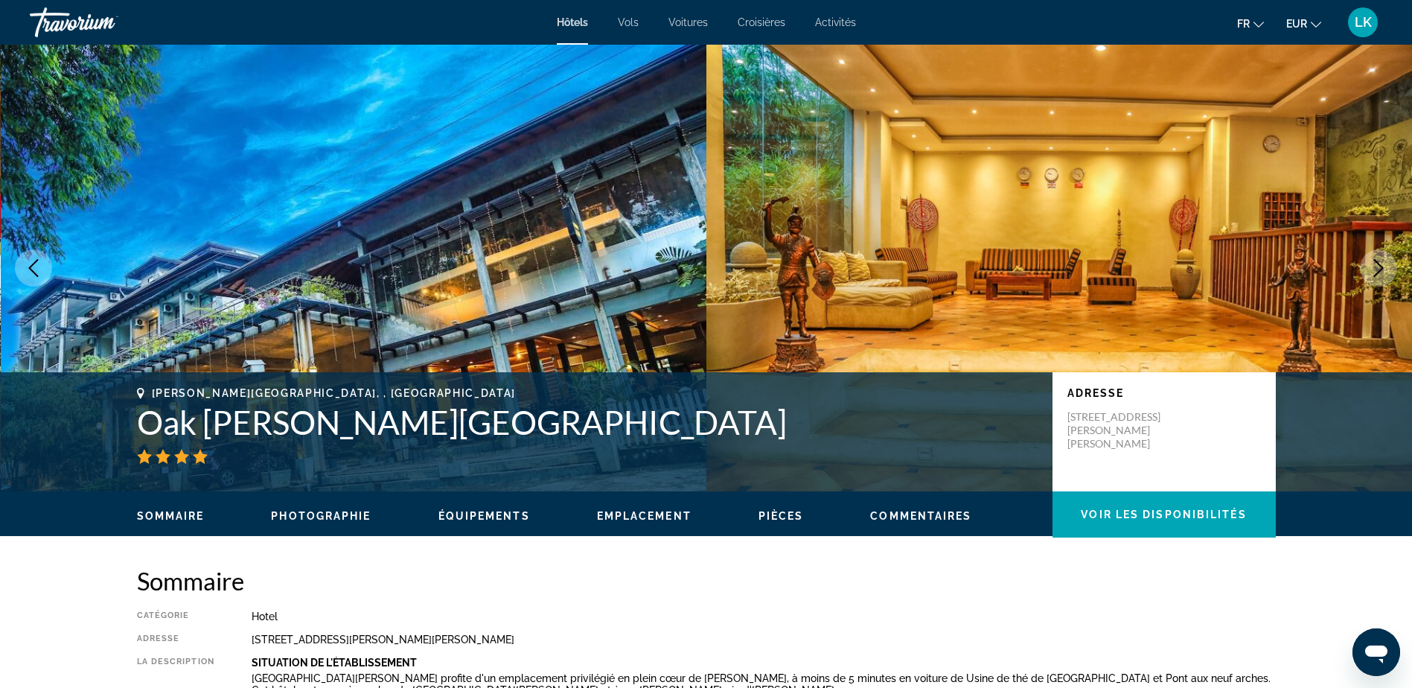
click at [1380, 266] on icon "Next image" at bounding box center [1379, 268] width 10 height 18
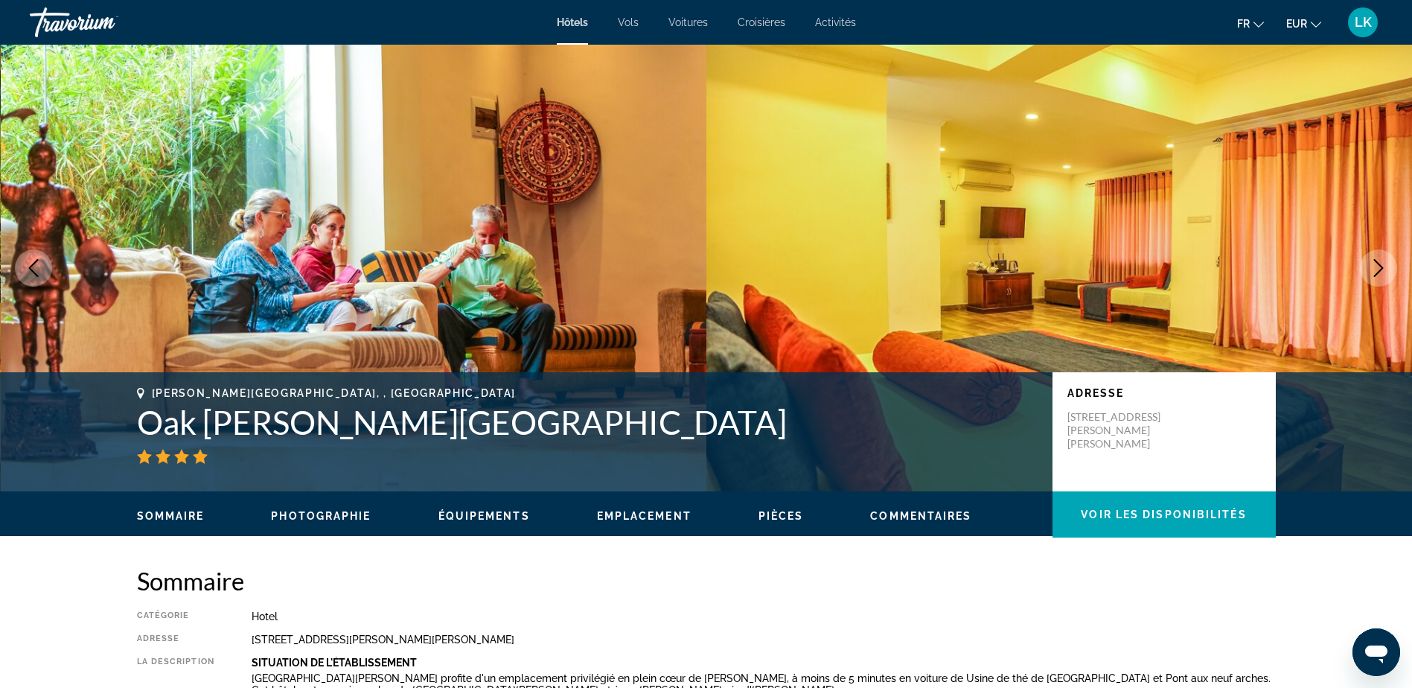
click at [1380, 266] on icon "Next image" at bounding box center [1379, 268] width 10 height 18
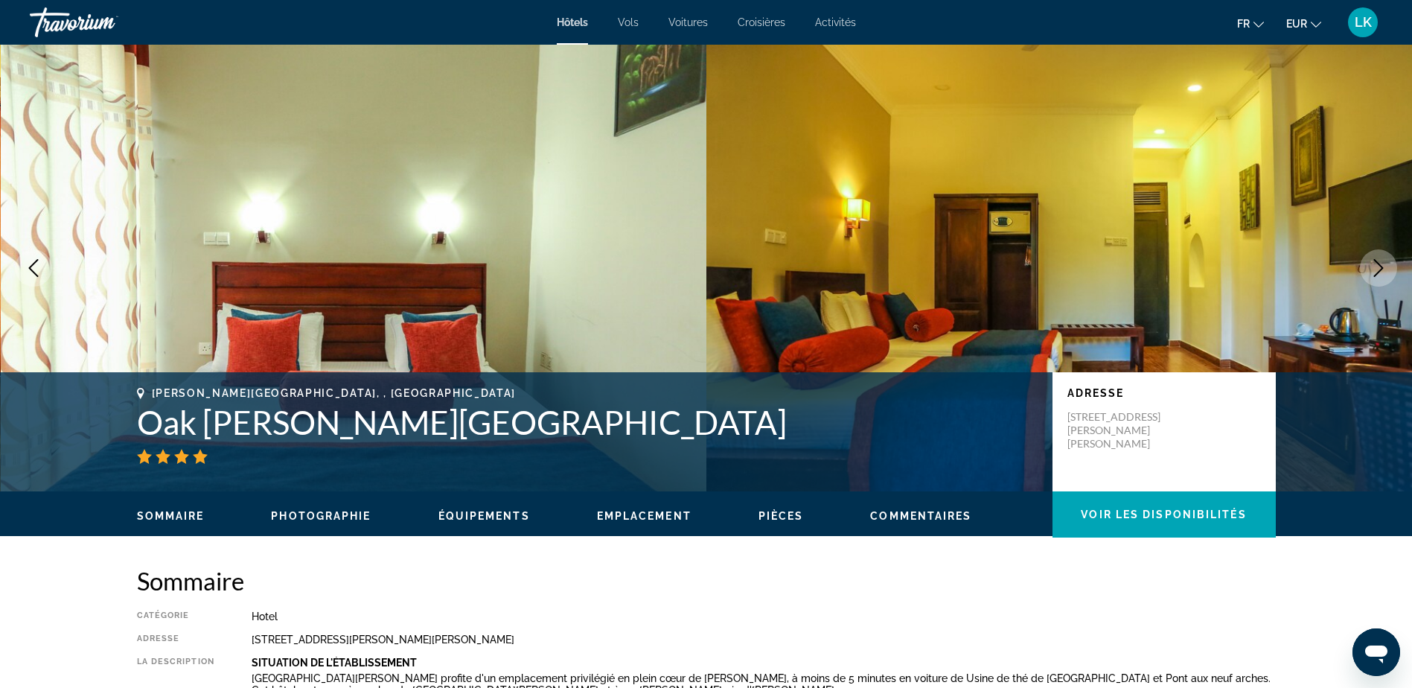
click at [1380, 266] on icon "Next image" at bounding box center [1379, 268] width 10 height 18
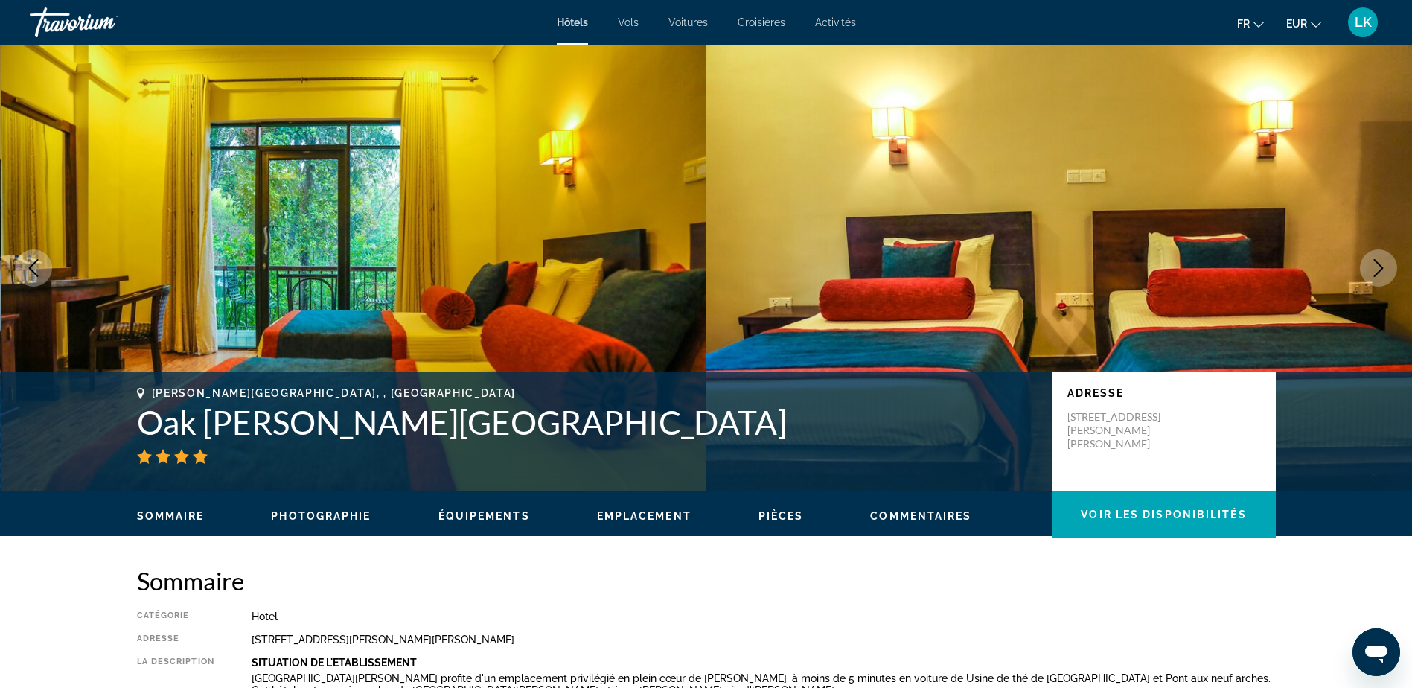
click at [1380, 266] on icon "Next image" at bounding box center [1379, 268] width 10 height 18
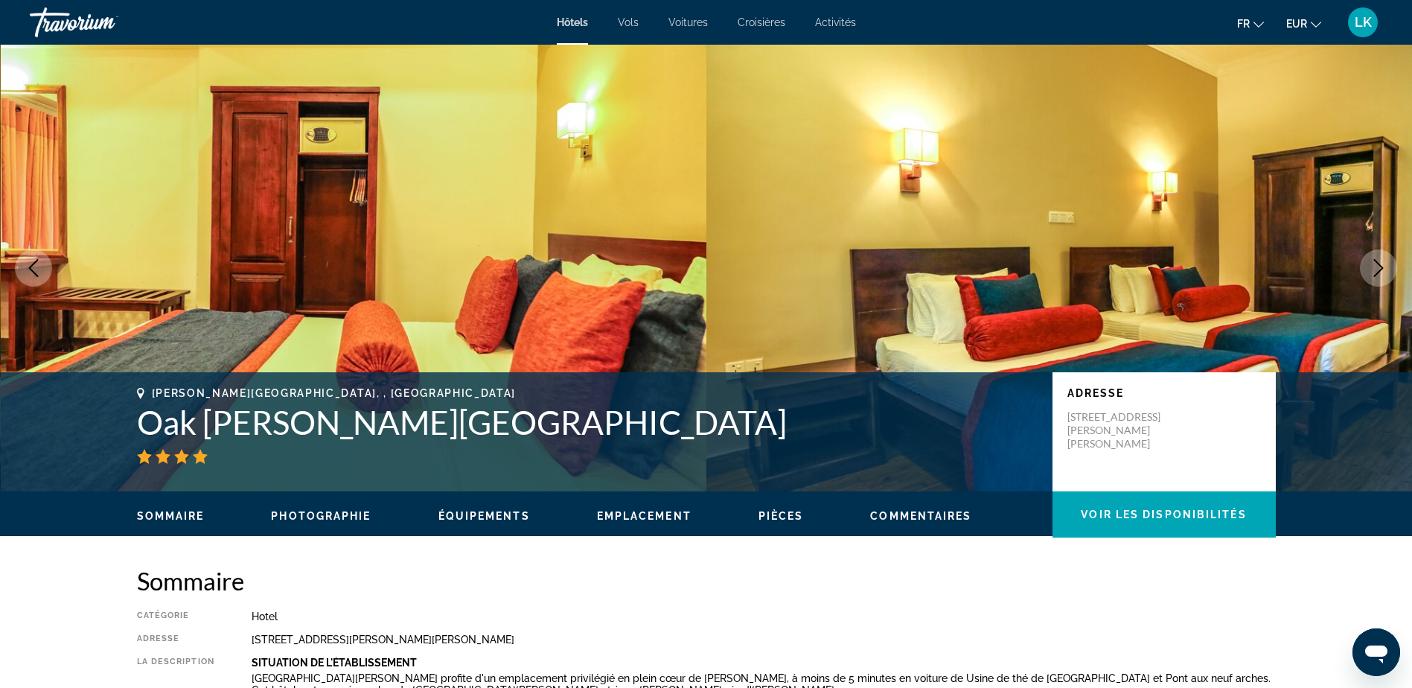
click at [1381, 266] on icon "Next image" at bounding box center [1378, 268] width 18 height 18
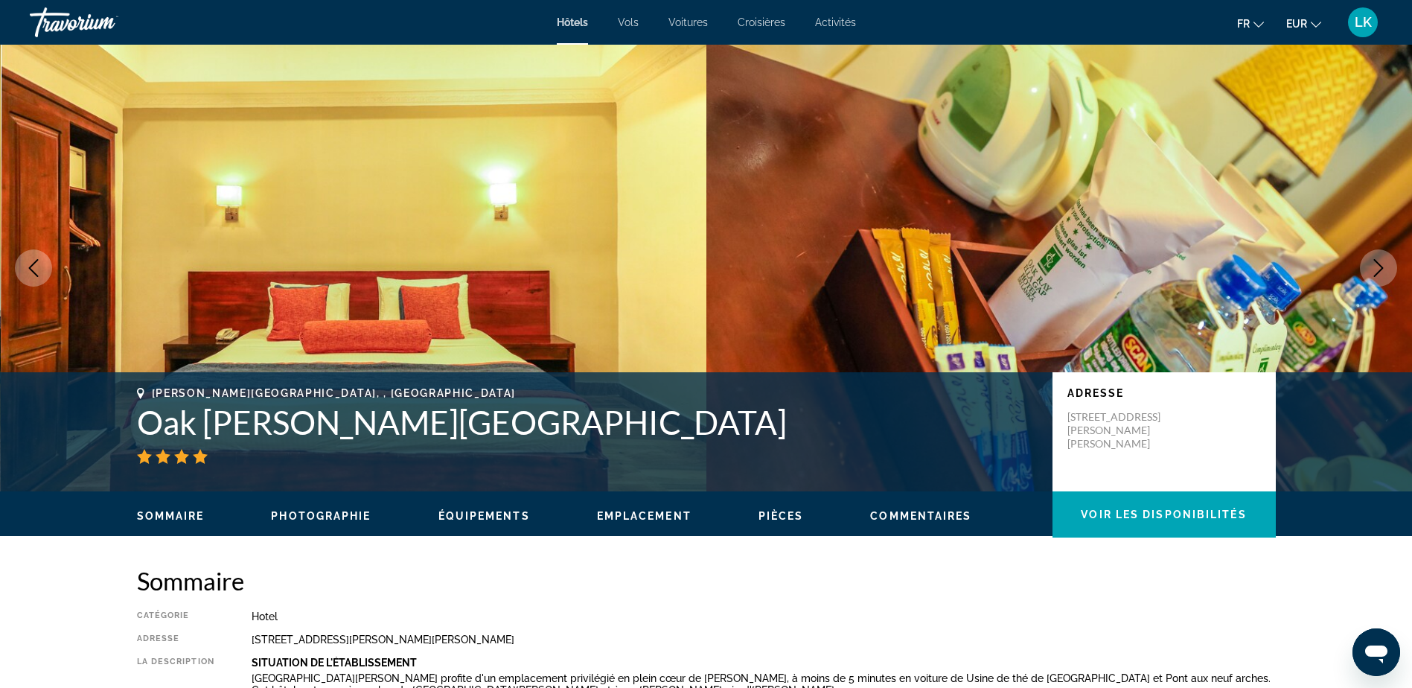
click at [1381, 266] on icon "Next image" at bounding box center [1378, 268] width 18 height 18
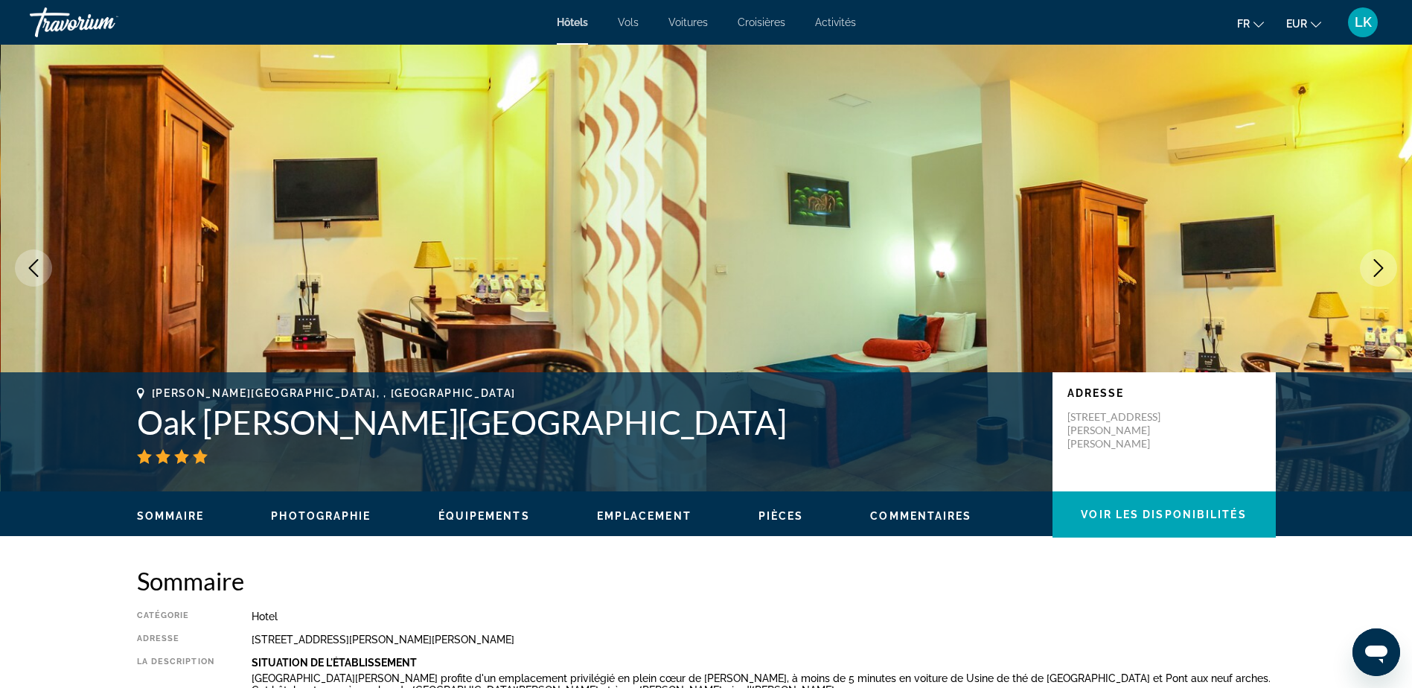
click at [1382, 265] on icon "Next image" at bounding box center [1378, 268] width 18 height 18
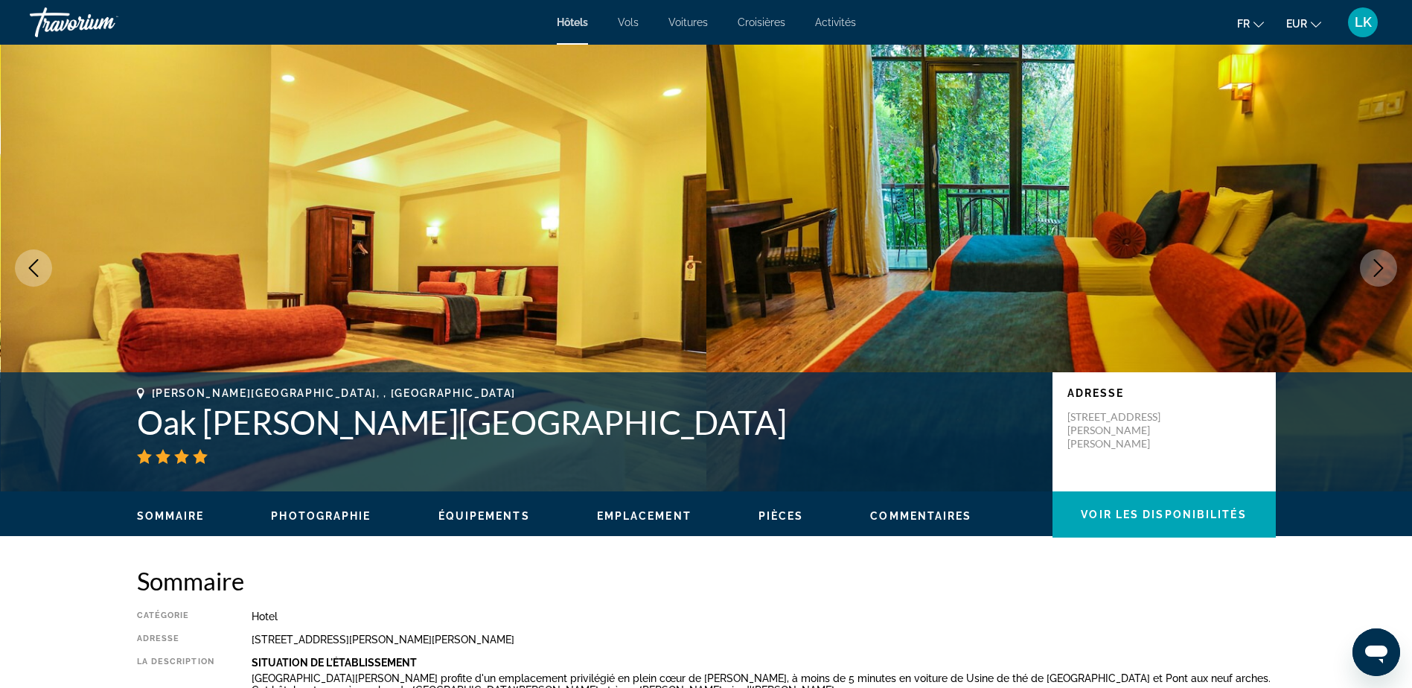
drag, startPoint x: 1382, startPoint y: 264, endPoint x: 1320, endPoint y: 253, distance: 62.8
click at [1382, 264] on icon "Next image" at bounding box center [1378, 268] width 18 height 18
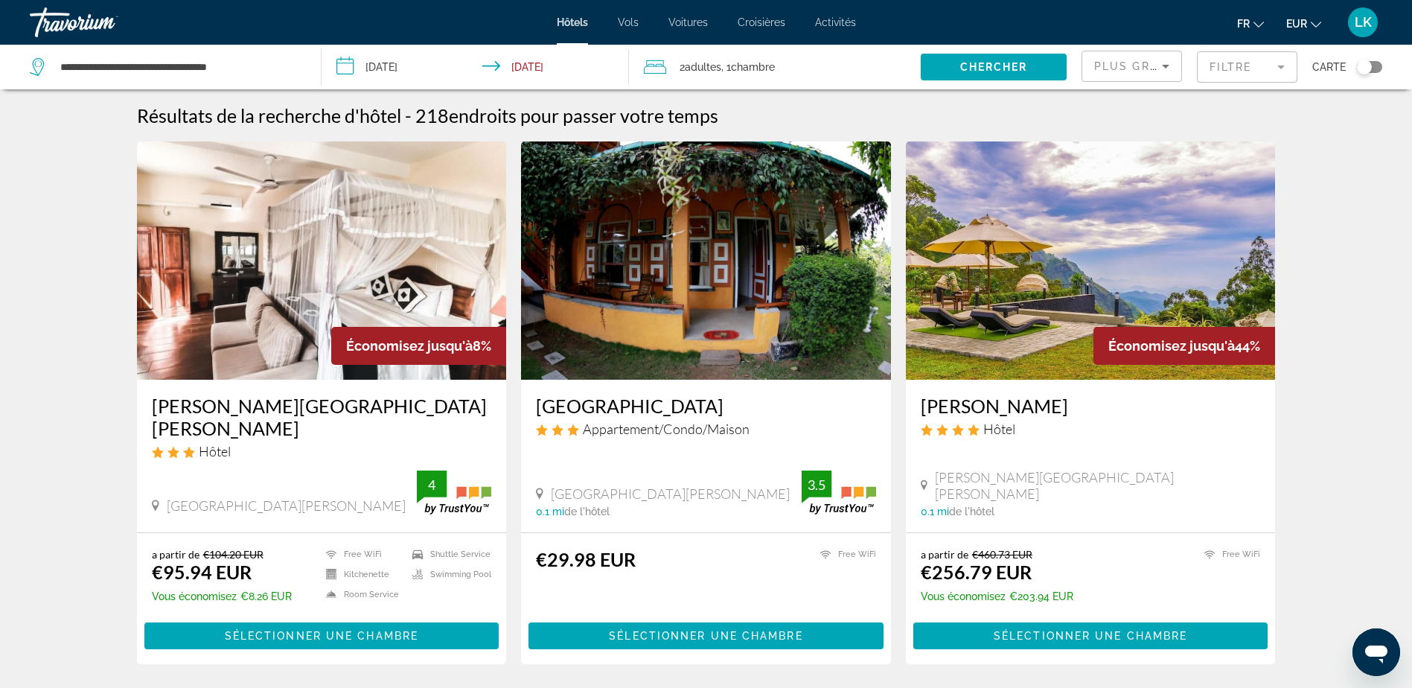
click at [241, 296] on img "Main content" at bounding box center [322, 260] width 370 height 238
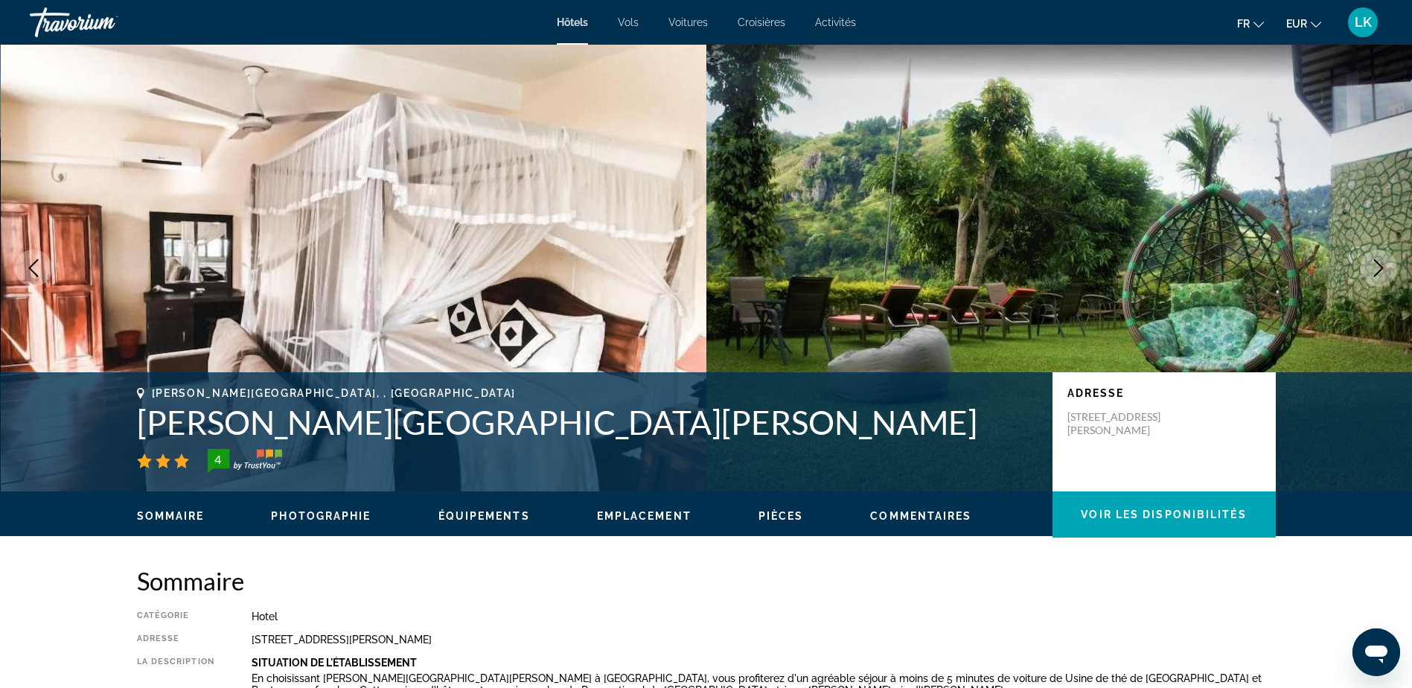
click at [1389, 261] on button "Next image" at bounding box center [1378, 267] width 37 height 37
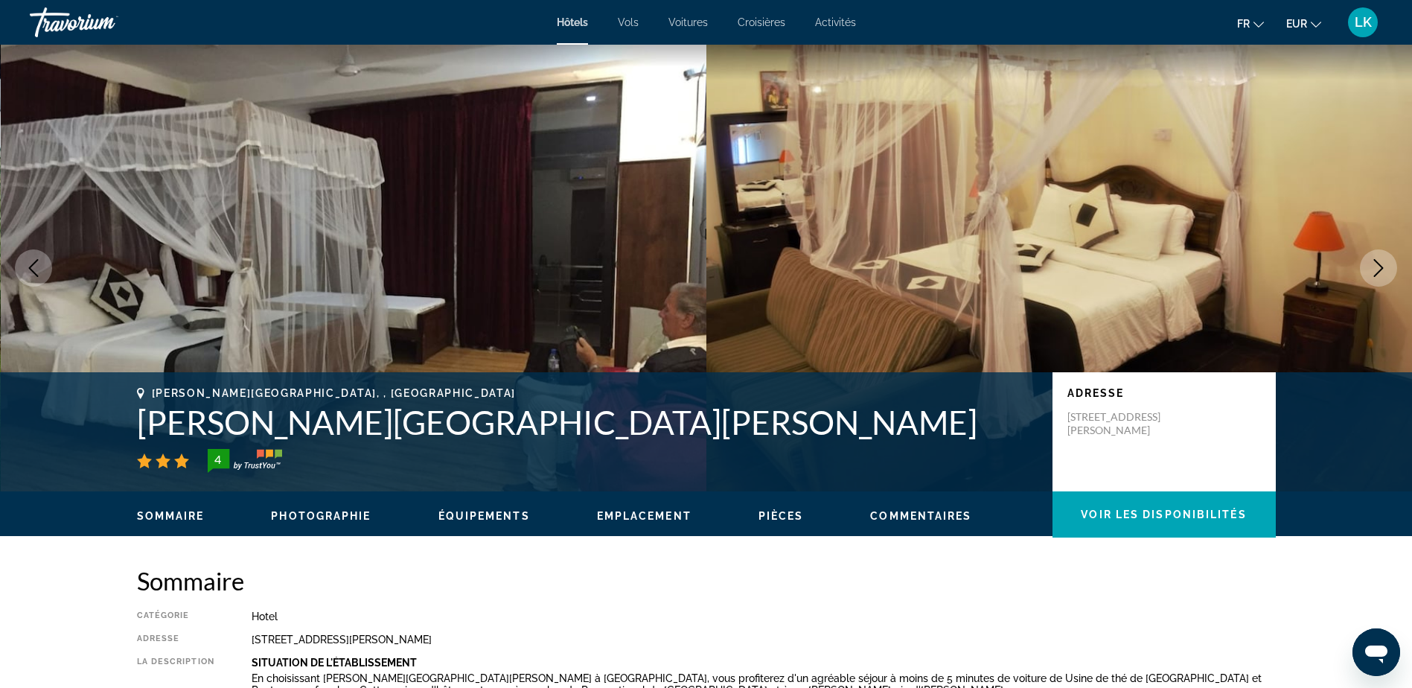
click at [1389, 261] on button "Next image" at bounding box center [1378, 267] width 37 height 37
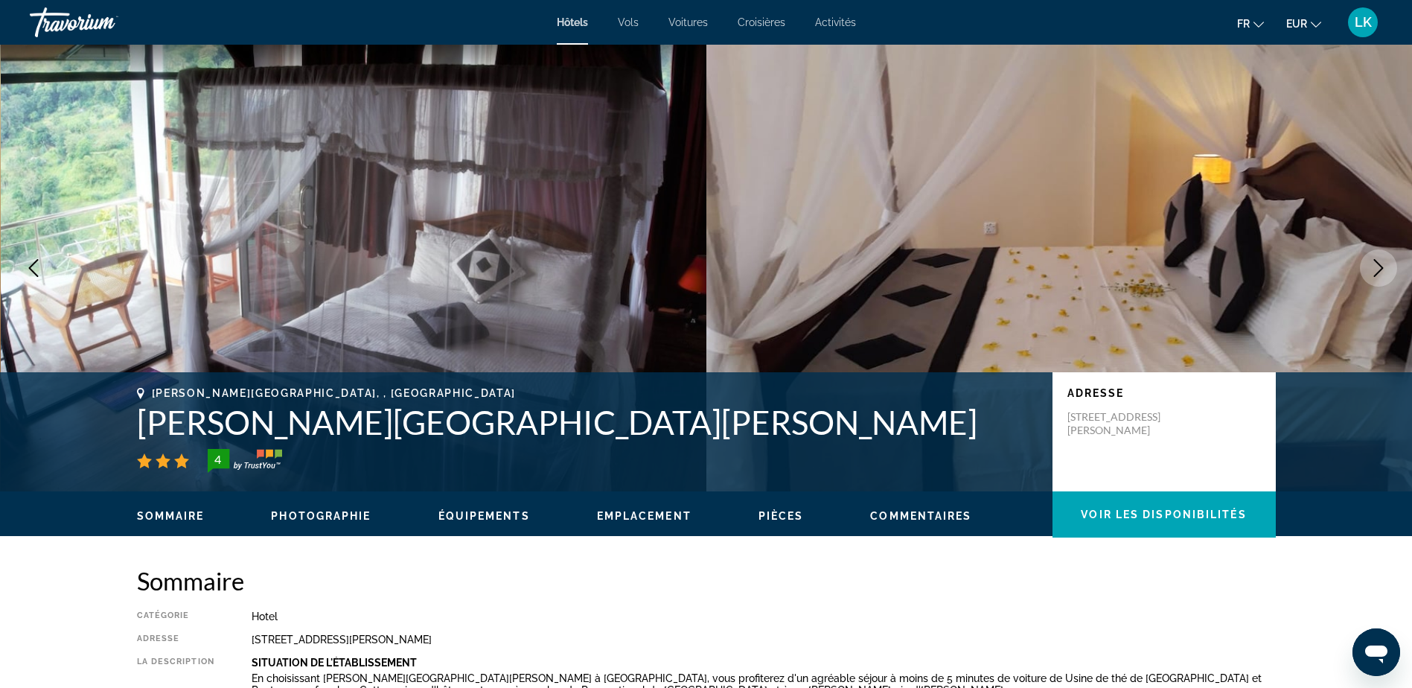
click at [1389, 261] on button "Next image" at bounding box center [1378, 267] width 37 height 37
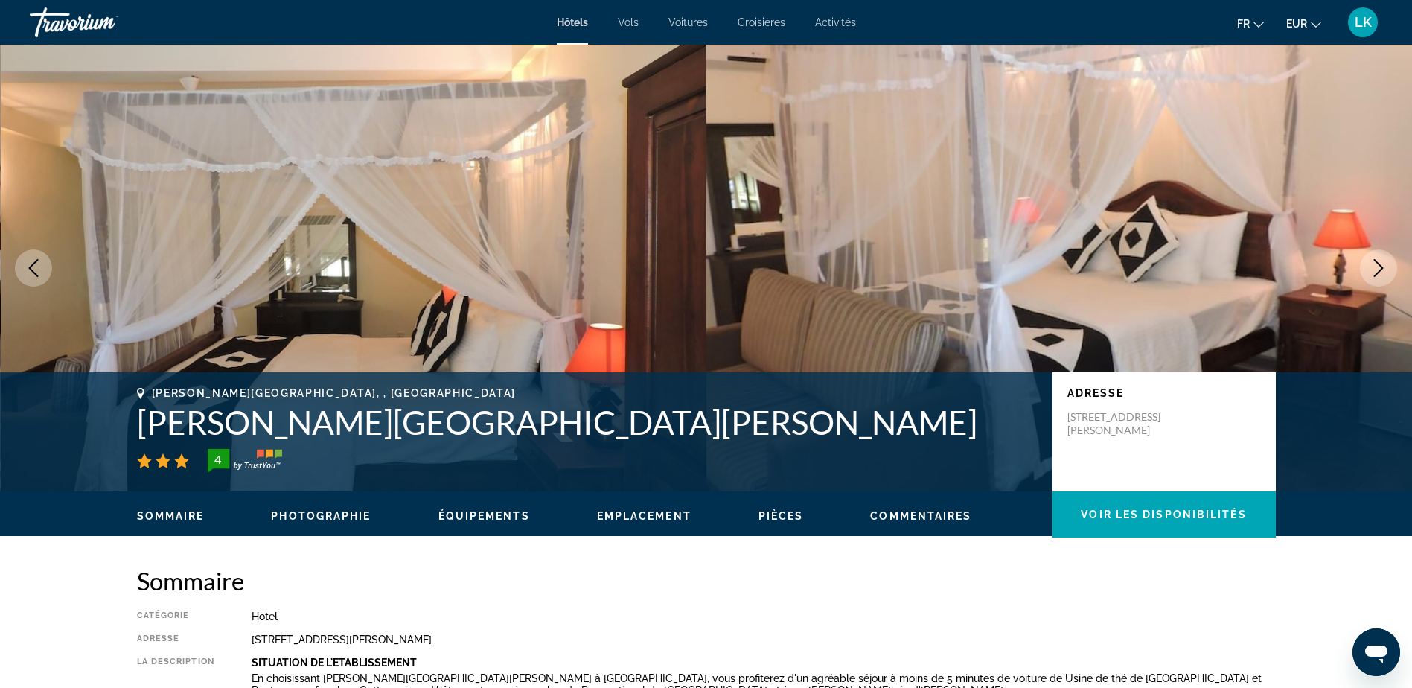
click at [1390, 261] on button "Next image" at bounding box center [1378, 267] width 37 height 37
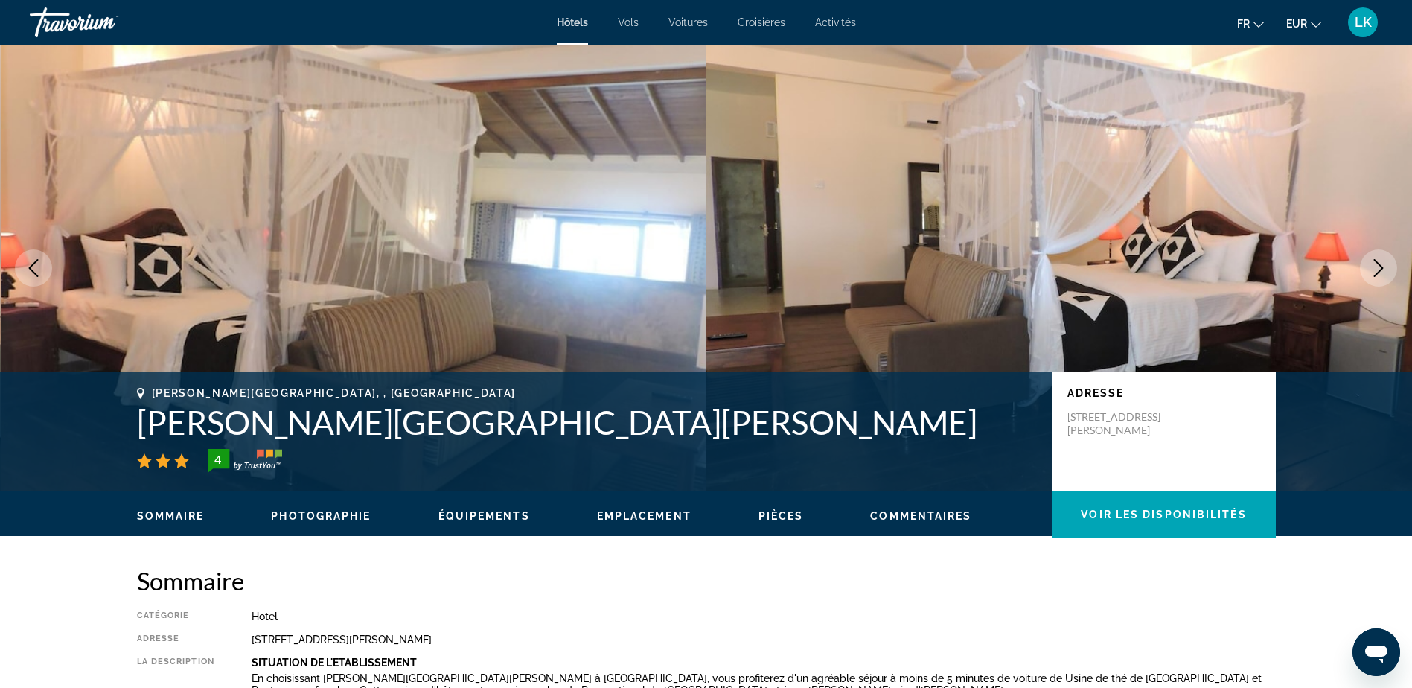
click at [1391, 261] on button "Next image" at bounding box center [1378, 267] width 37 height 37
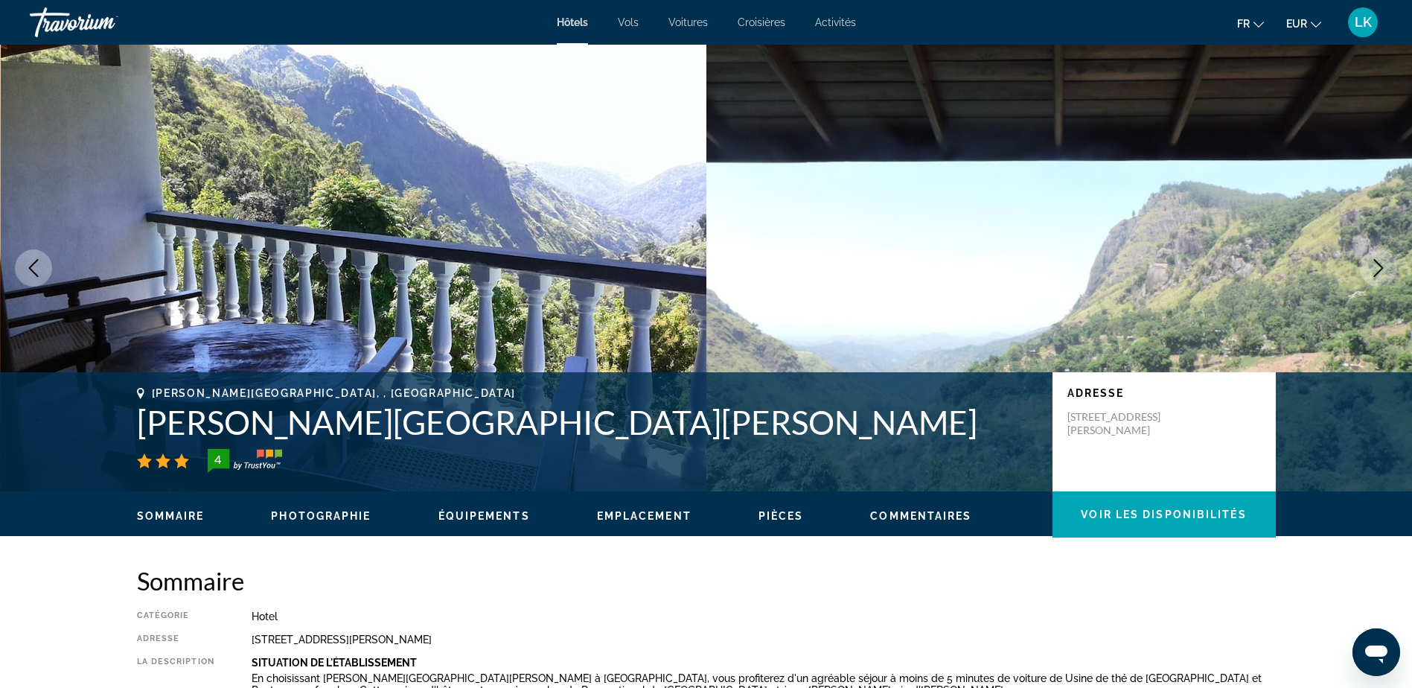
click at [1391, 262] on button "Next image" at bounding box center [1378, 267] width 37 height 37
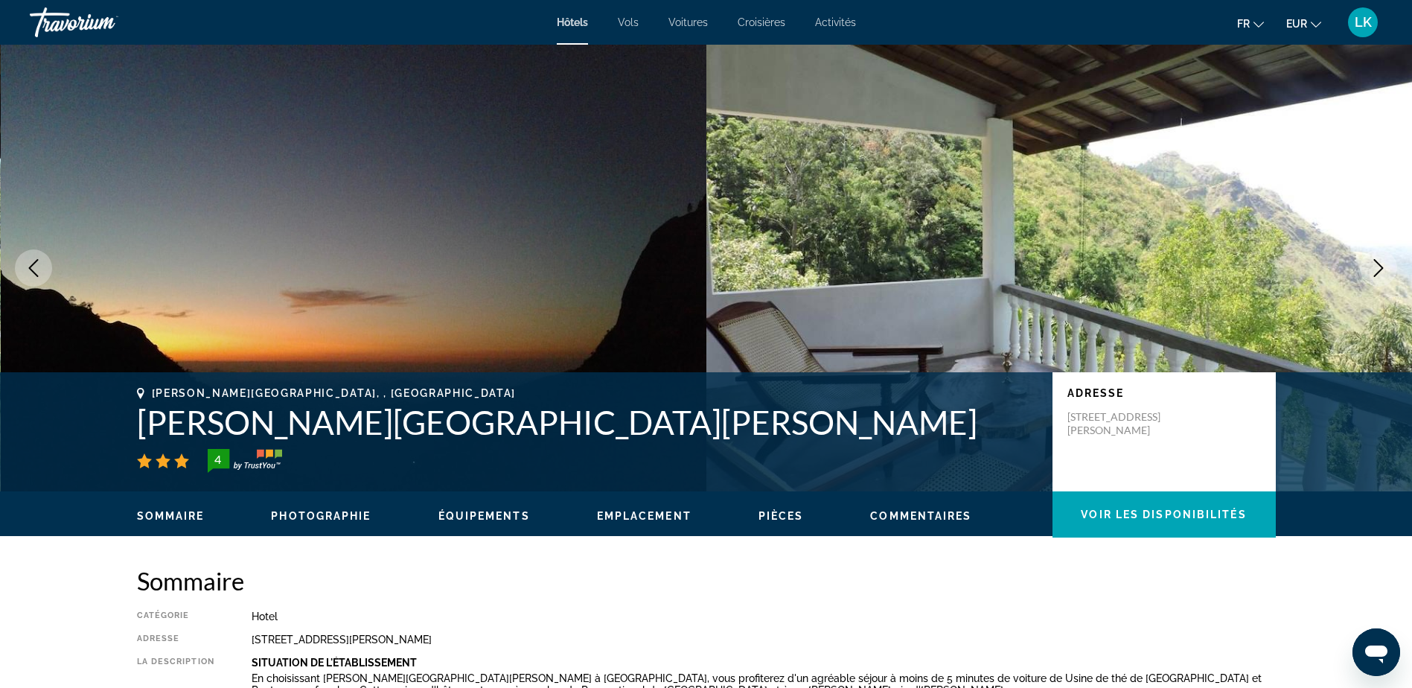
click at [1392, 262] on button "Next image" at bounding box center [1378, 267] width 37 height 37
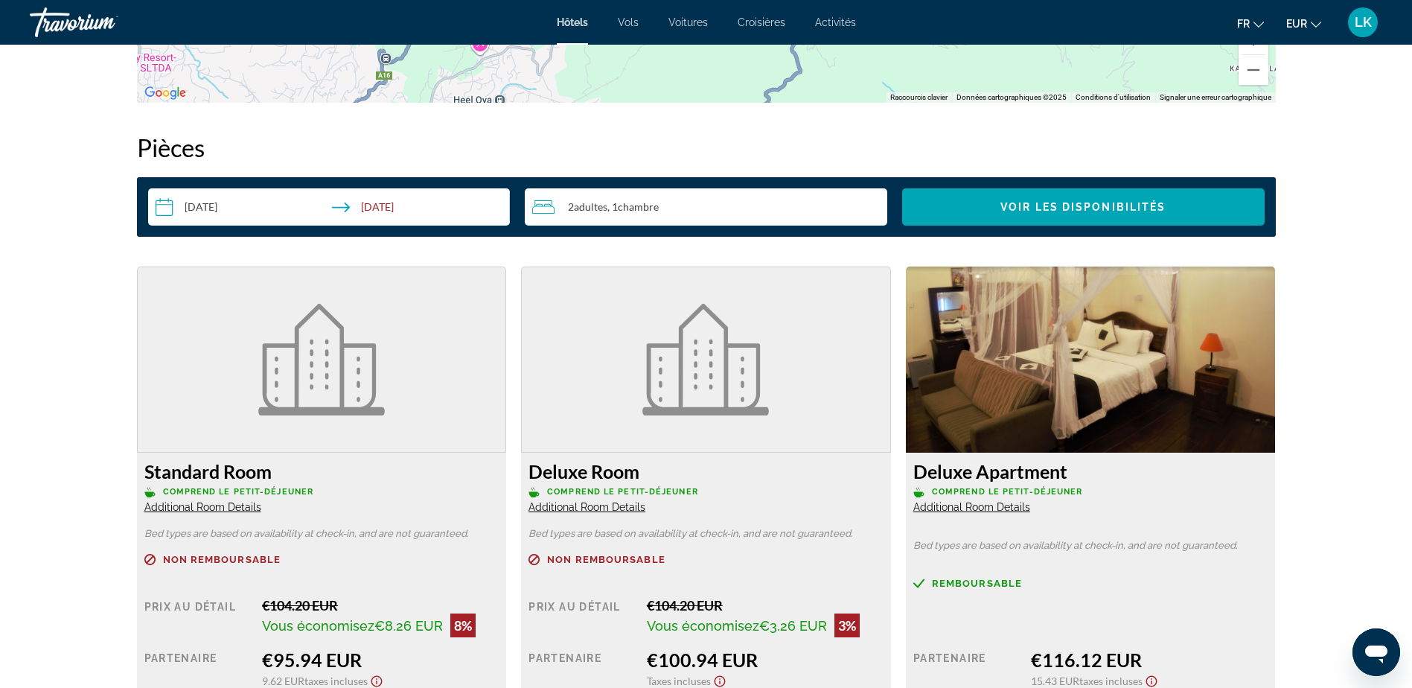
scroll to position [1637, 0]
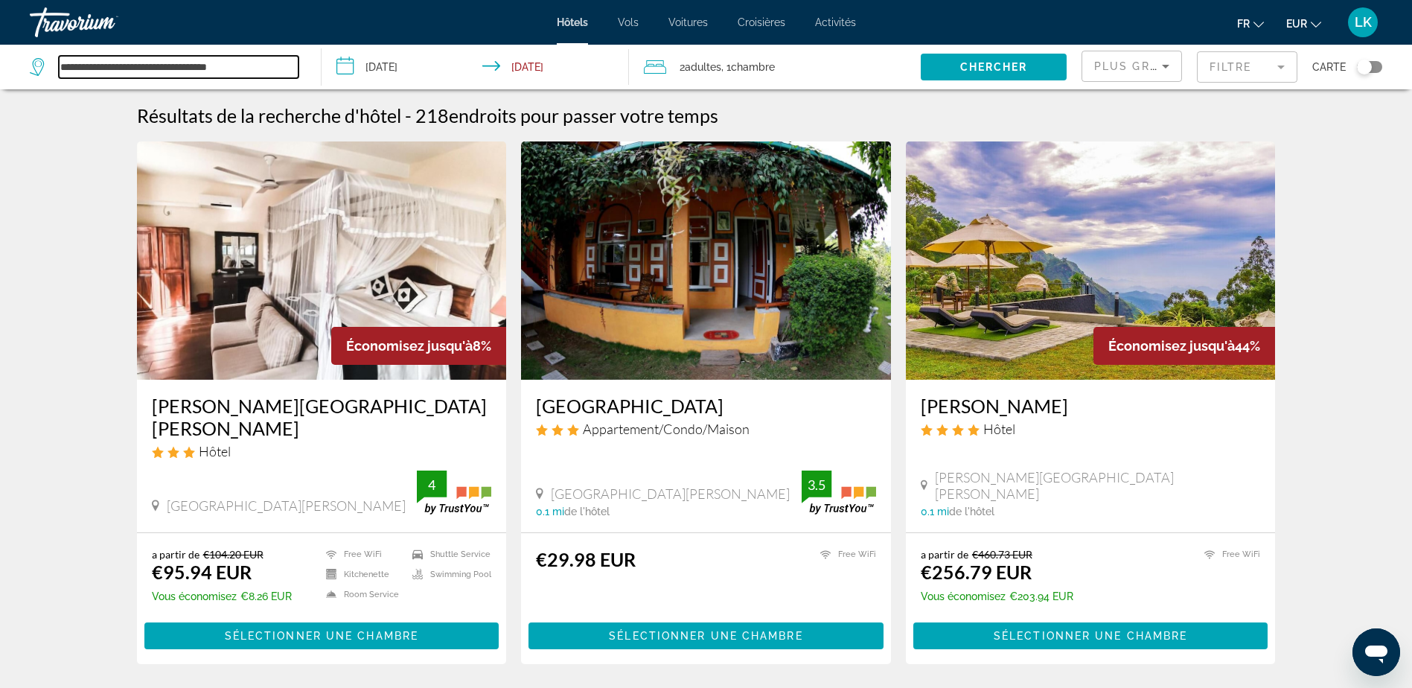
drag, startPoint x: 243, startPoint y: 66, endPoint x: 261, endPoint y: 68, distance: 17.9
click at [244, 66] on input "**********" at bounding box center [179, 67] width 240 height 22
drag, startPoint x: 283, startPoint y: 70, endPoint x: -3, endPoint y: 42, distance: 287.1
click at [0, 42] on html "**********" at bounding box center [706, 344] width 1412 height 688
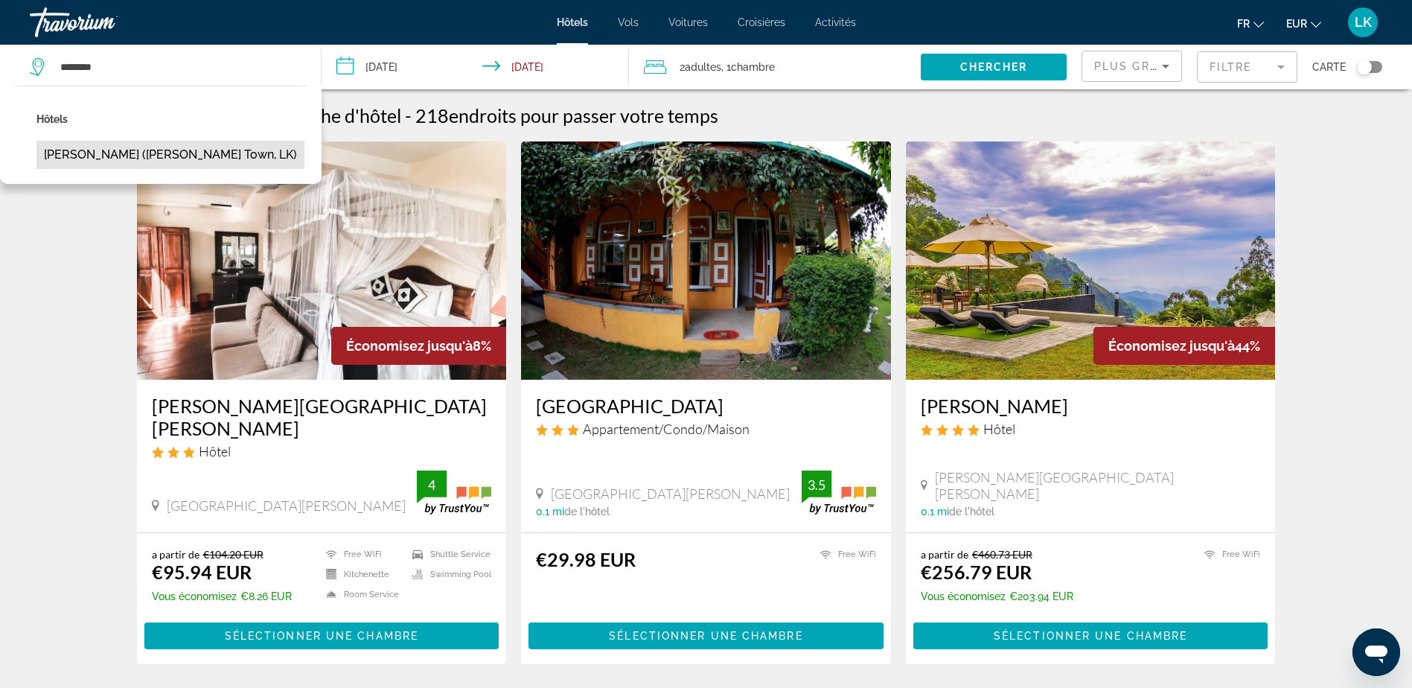
click at [104, 159] on button "[PERSON_NAME] ([PERSON_NAME] Town, LK)" at bounding box center [170, 155] width 268 height 28
type input "**********"
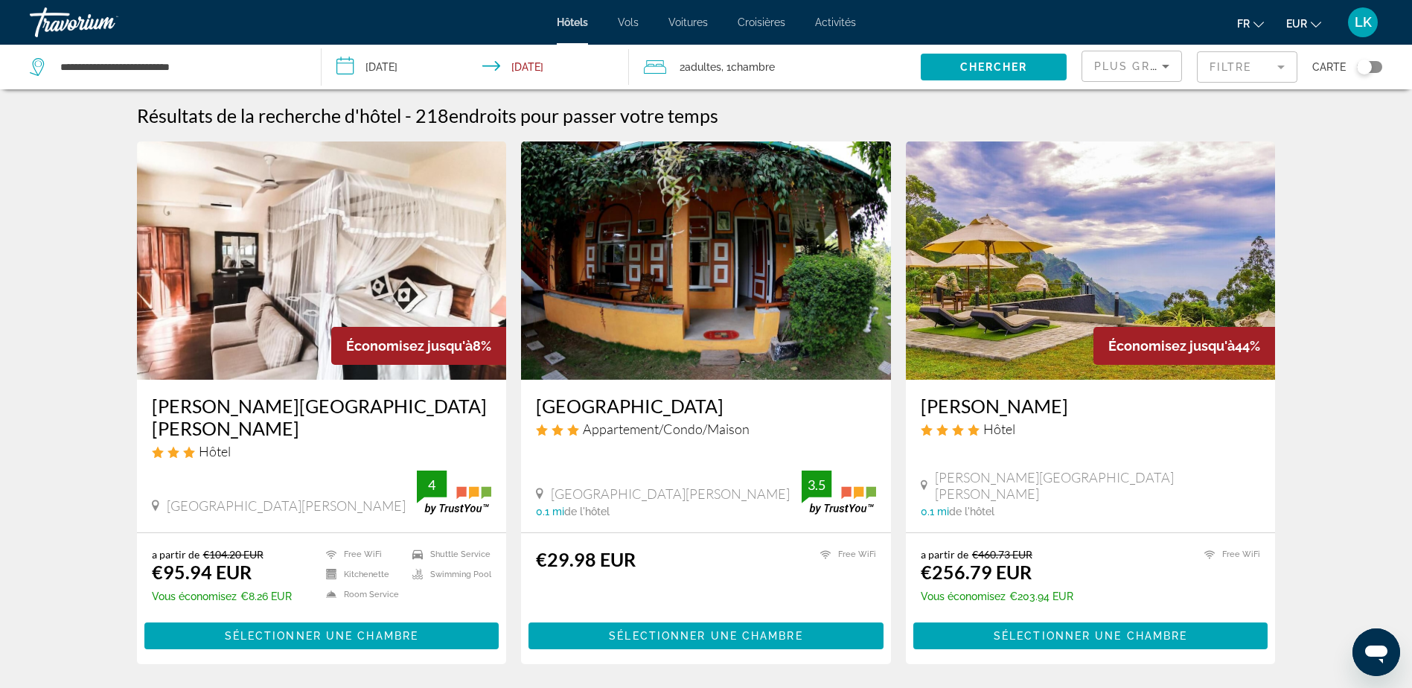
click at [968, 74] on span "Search widget" at bounding box center [993, 67] width 146 height 36
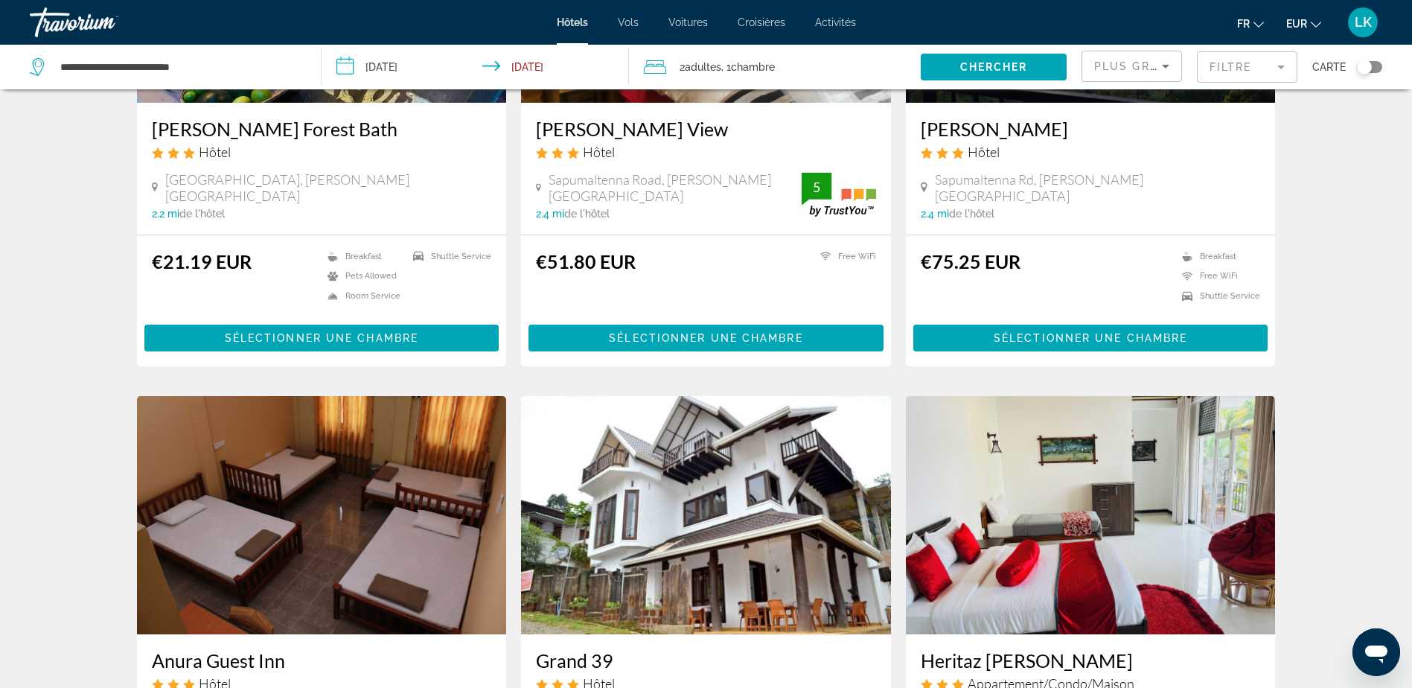
scroll to position [1786, 0]
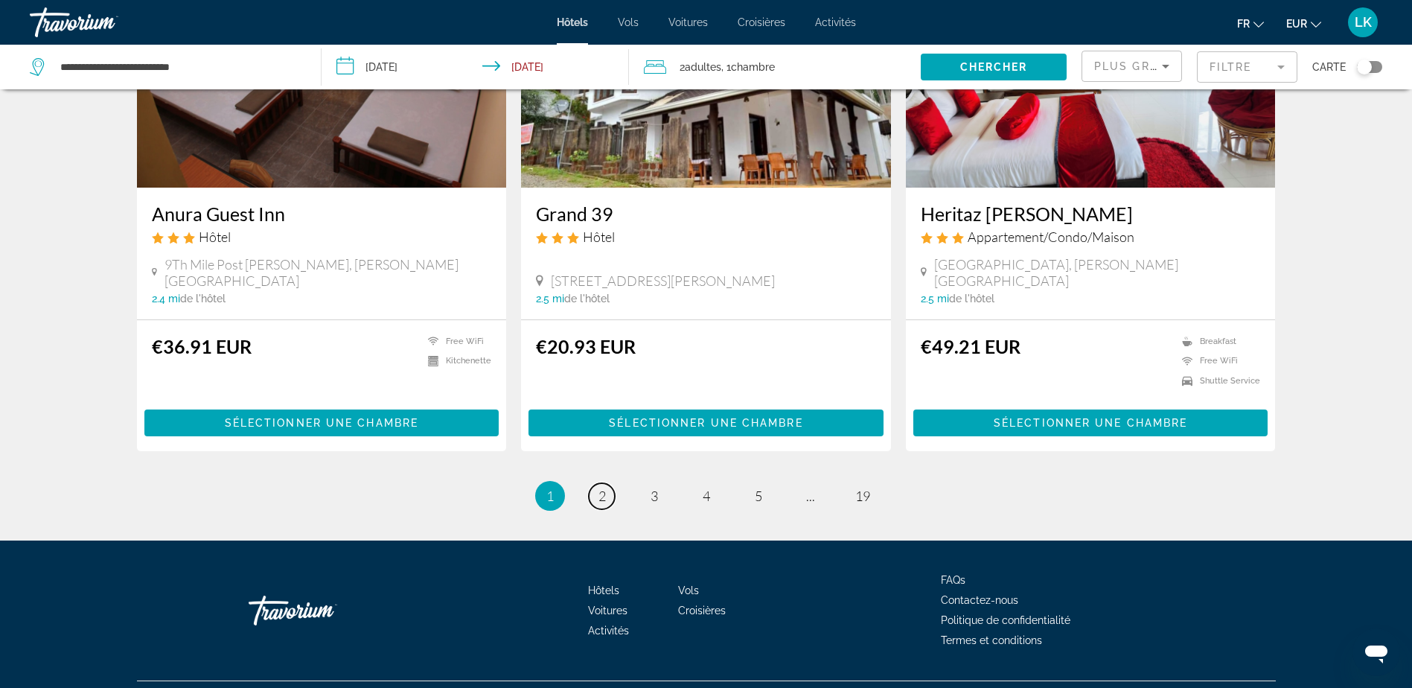
click at [599, 487] on span "2" at bounding box center [601, 495] width 7 height 16
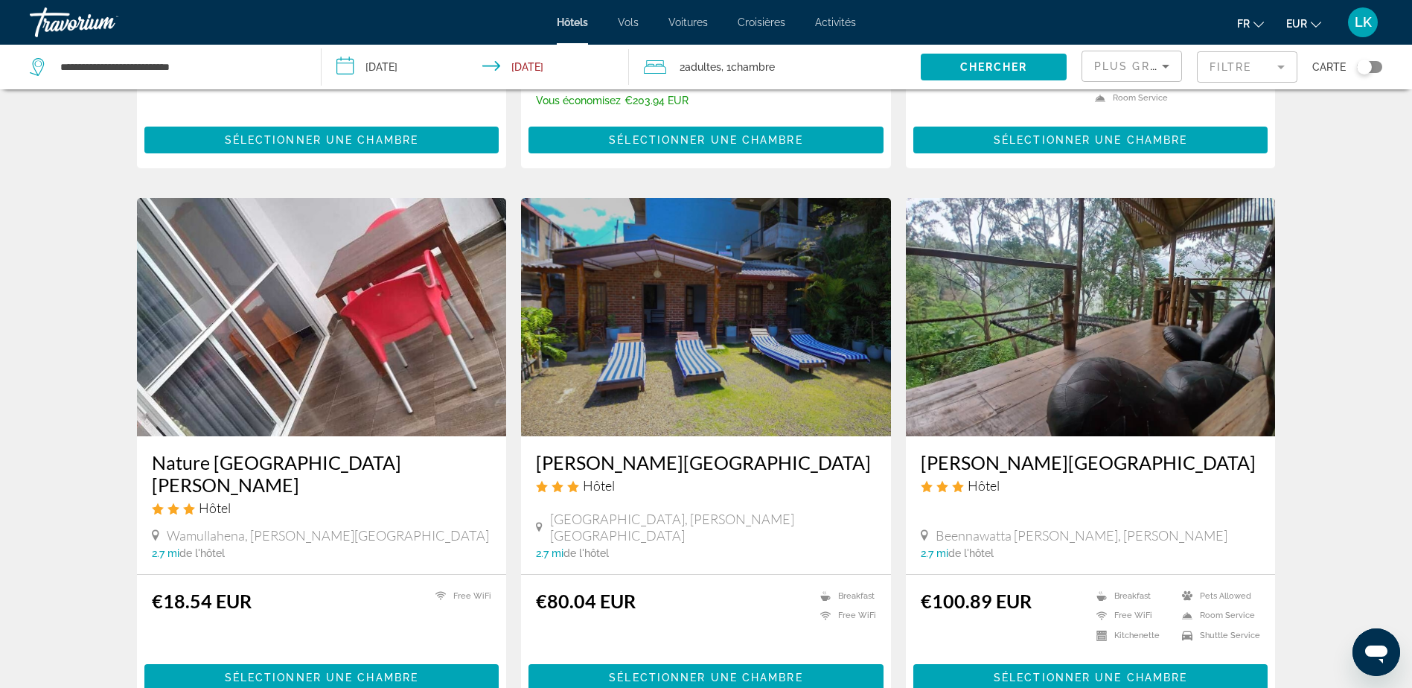
scroll to position [521, 0]
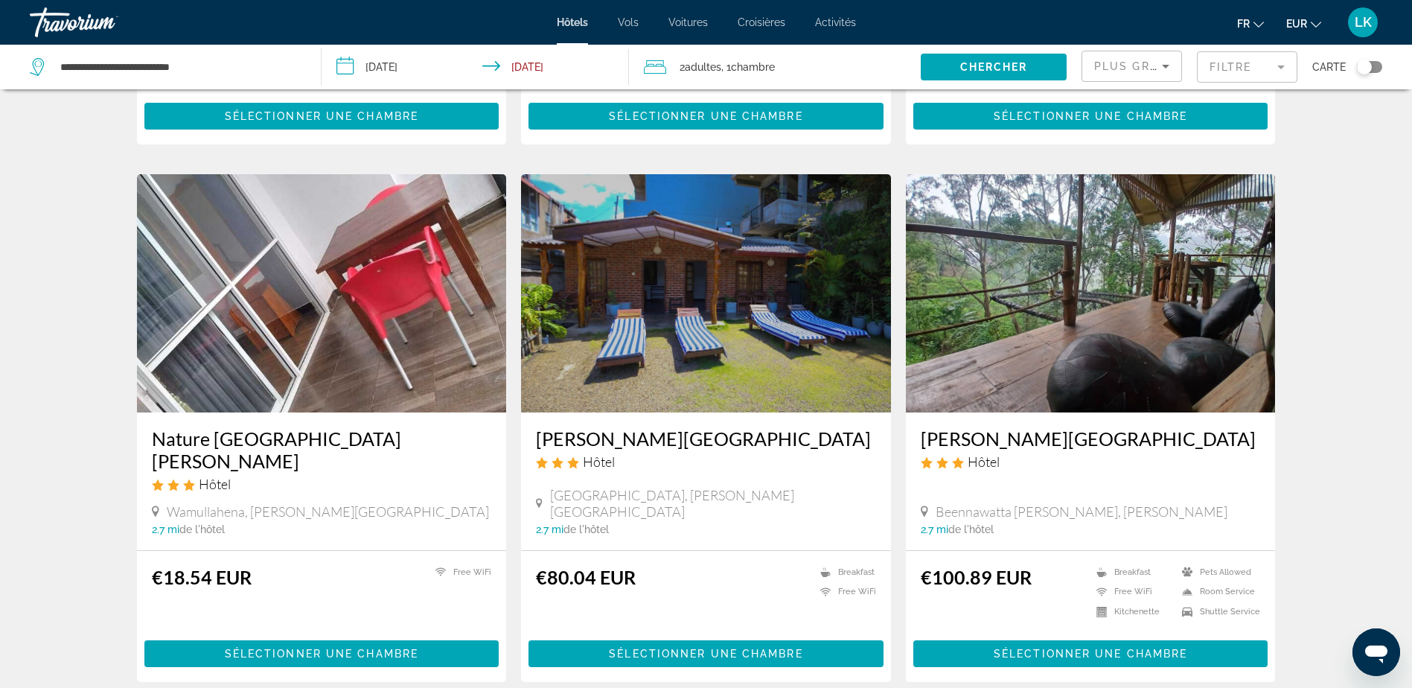
click at [1192, 289] on img "Main content" at bounding box center [1091, 293] width 370 height 238
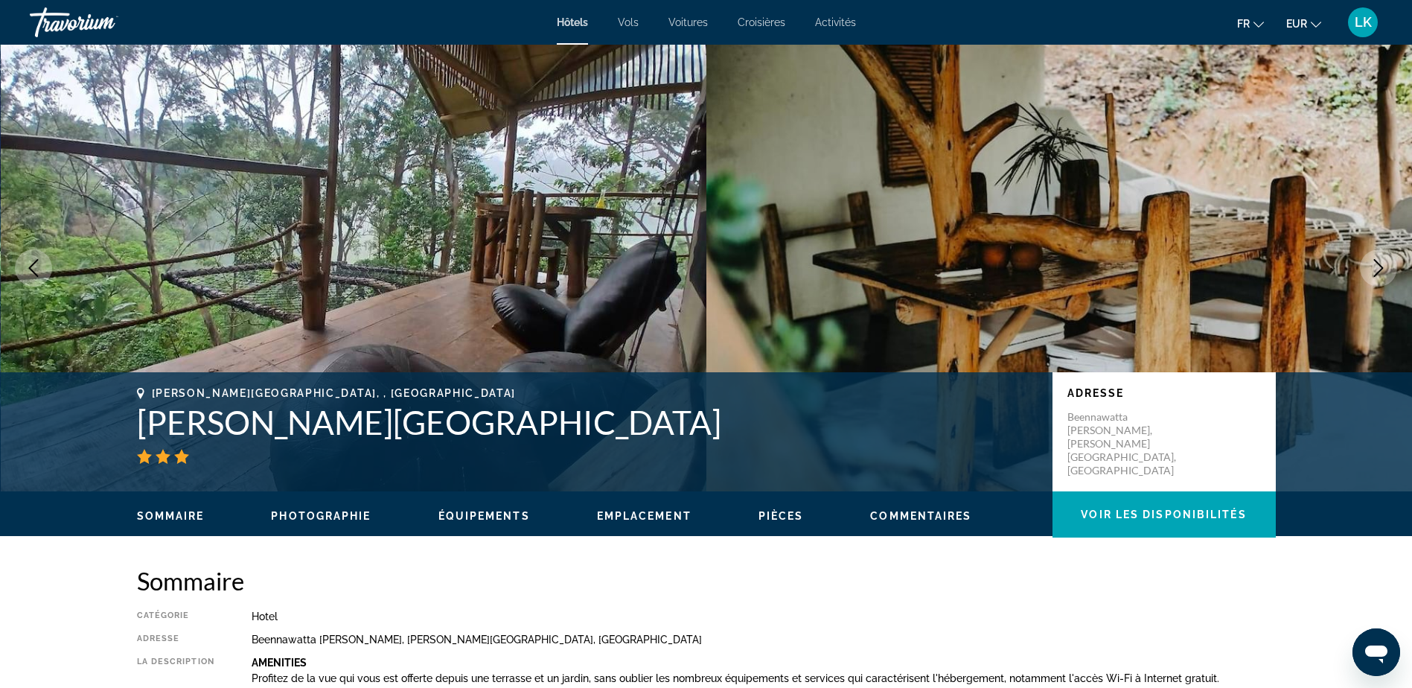
click at [1367, 263] on button "Next image" at bounding box center [1378, 267] width 37 height 37
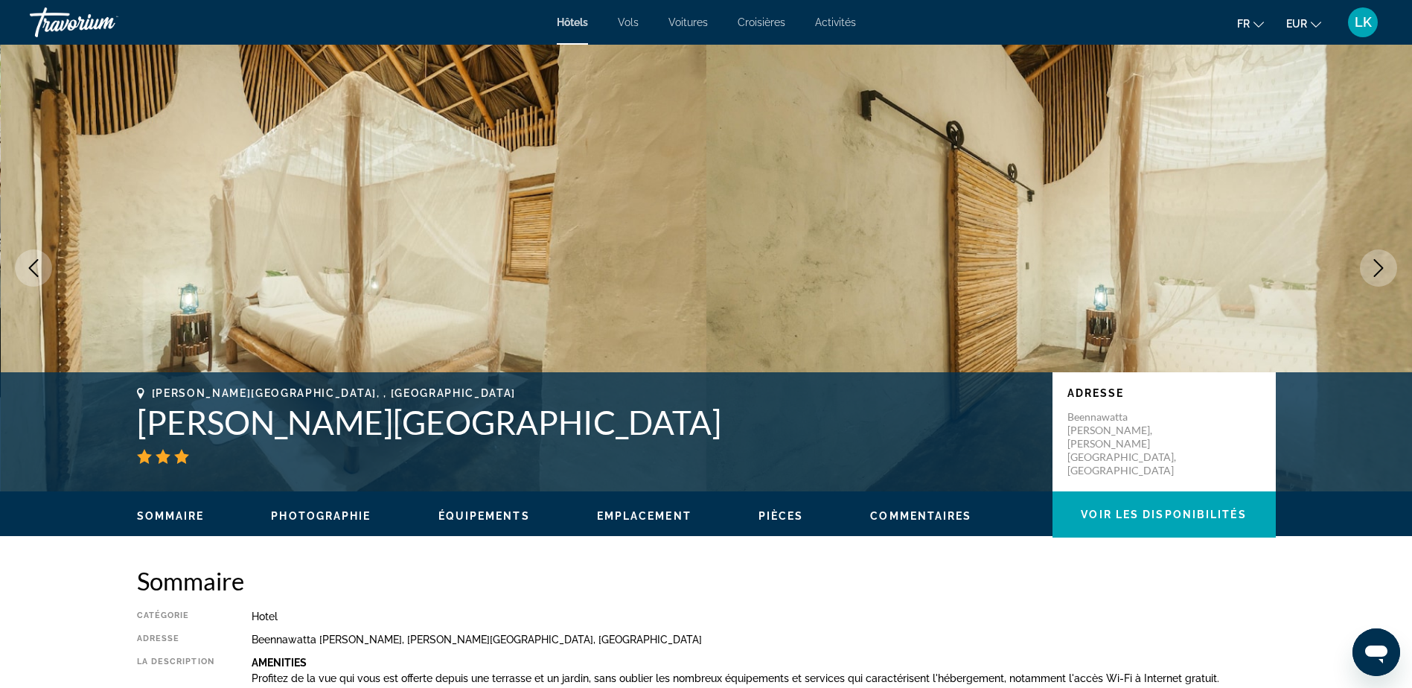
click at [1367, 264] on button "Next image" at bounding box center [1378, 267] width 37 height 37
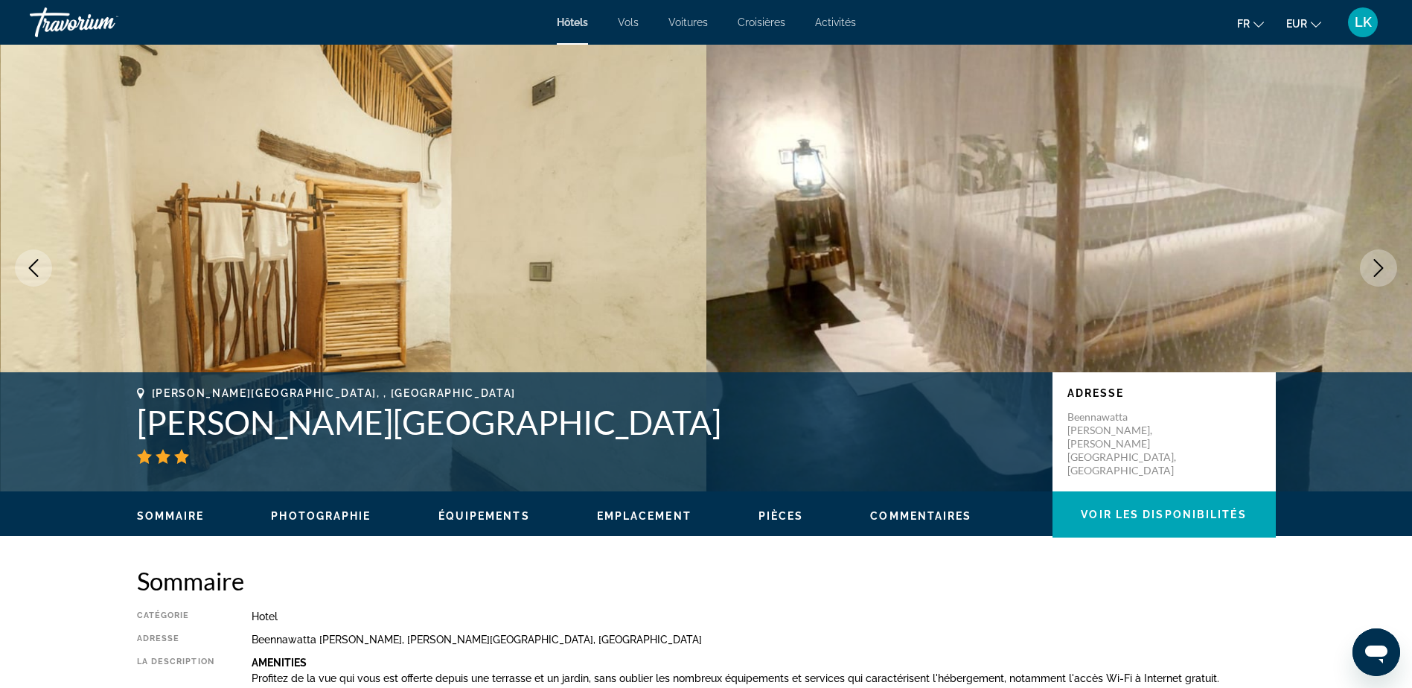
click at [1367, 264] on button "Next image" at bounding box center [1378, 267] width 37 height 37
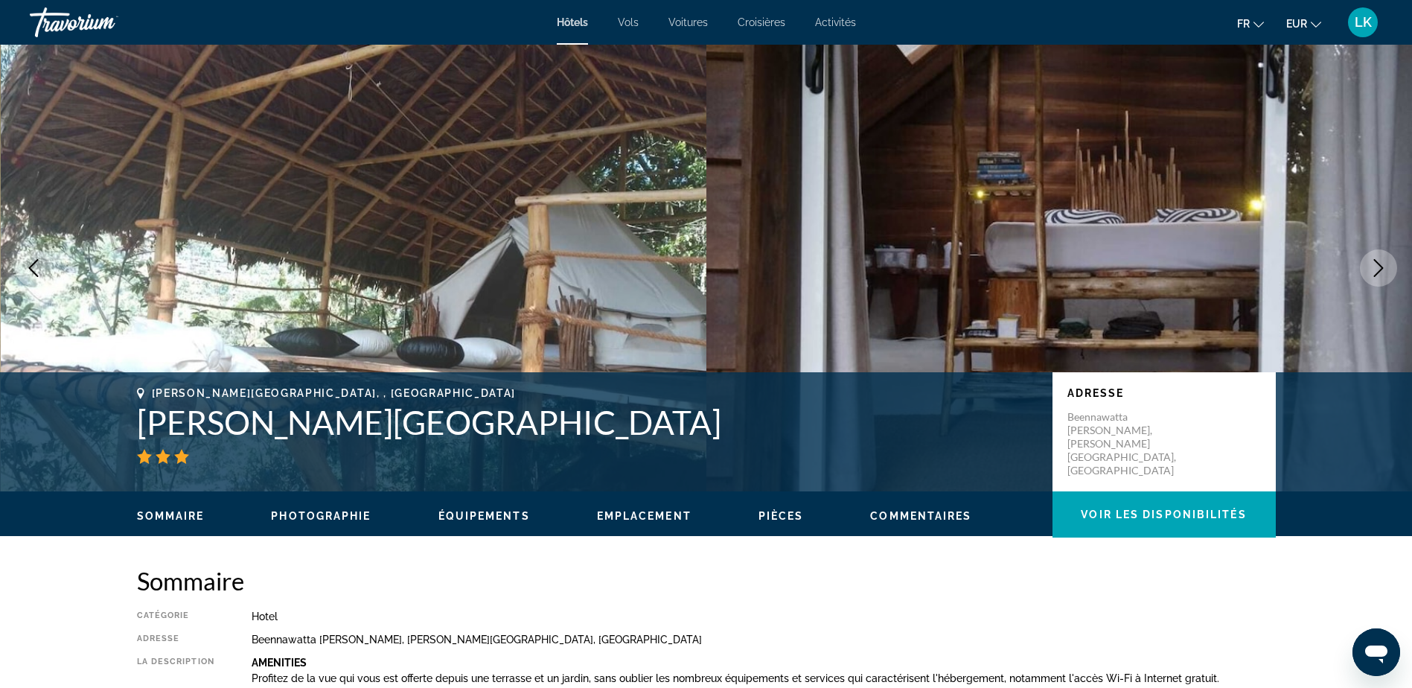
click at [1368, 264] on button "Next image" at bounding box center [1378, 267] width 37 height 37
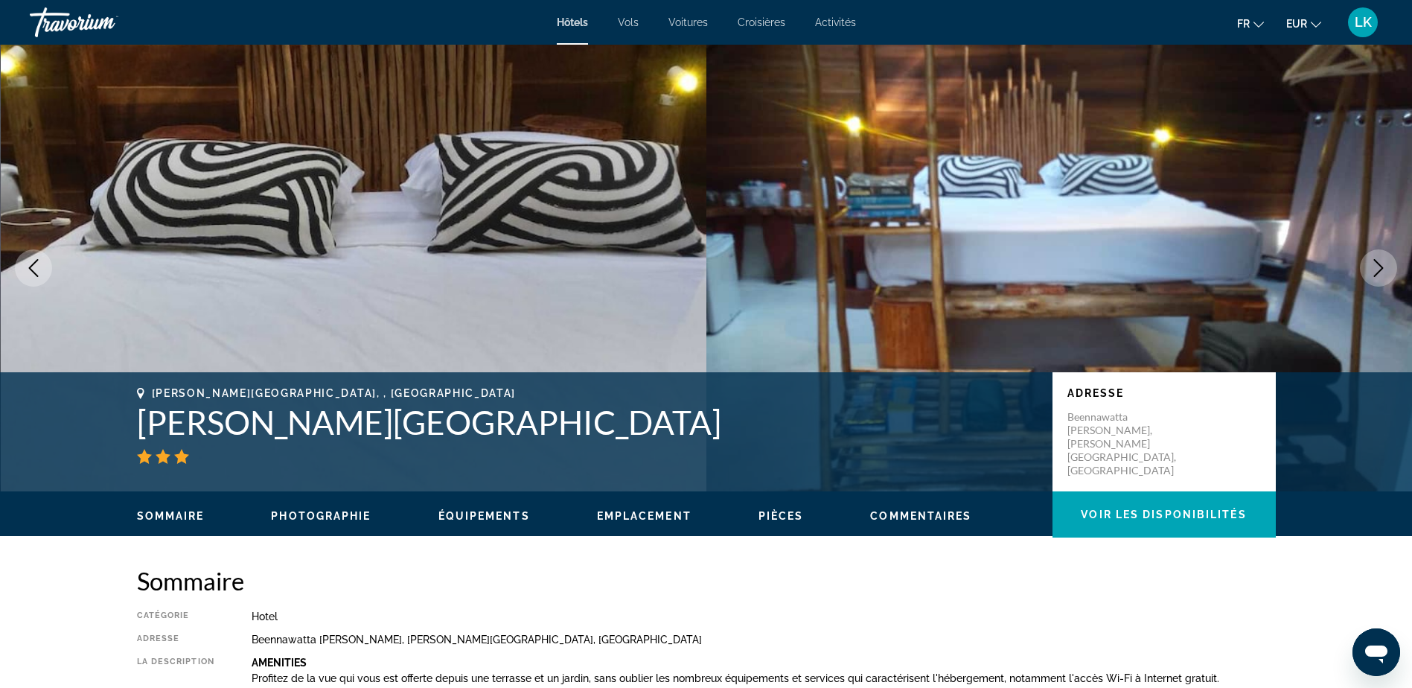
click at [1368, 265] on button "Next image" at bounding box center [1378, 267] width 37 height 37
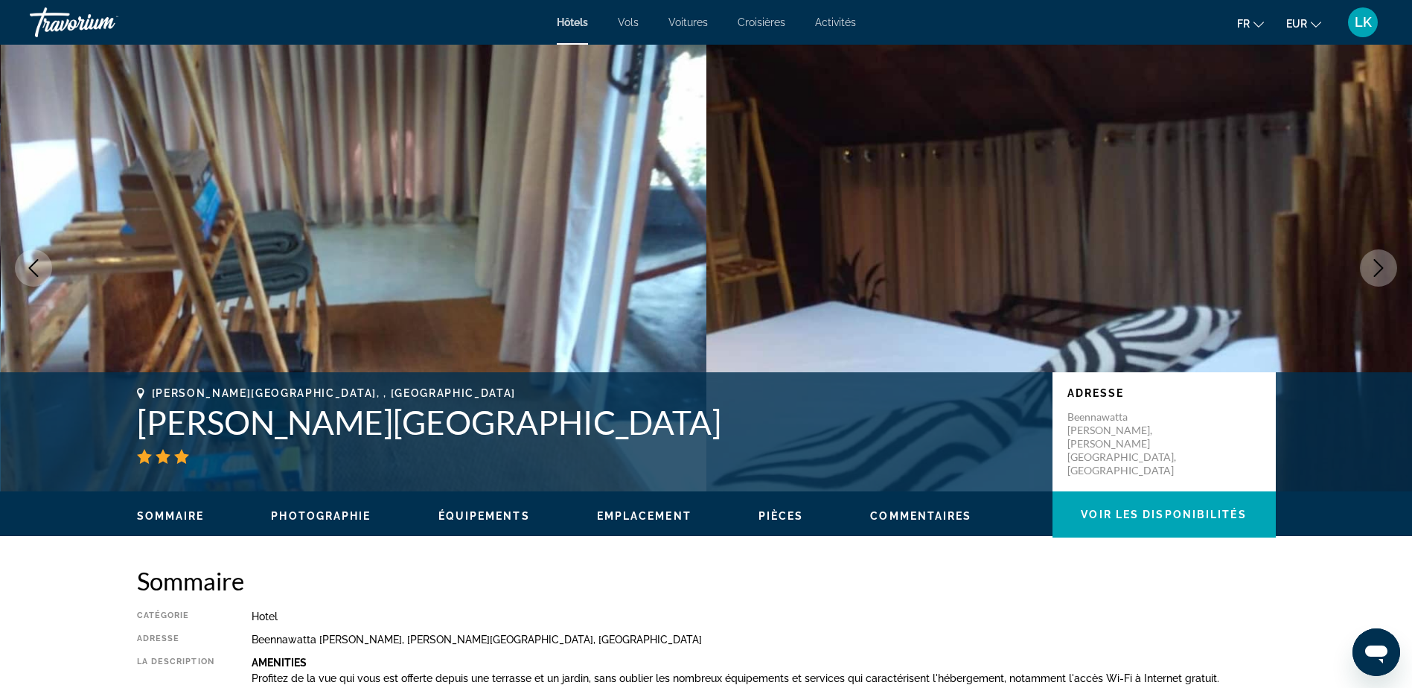
click at [1368, 265] on button "Next image" at bounding box center [1378, 267] width 37 height 37
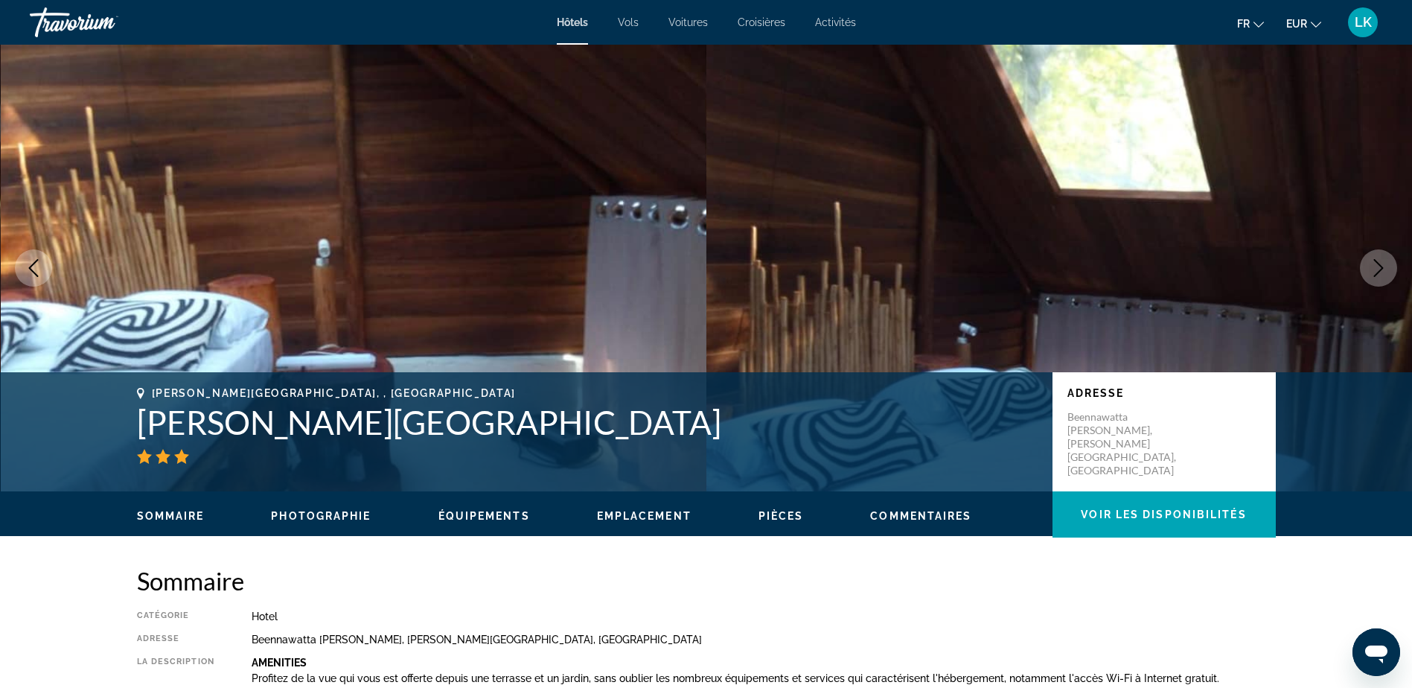
click at [1368, 265] on button "Next image" at bounding box center [1378, 267] width 37 height 37
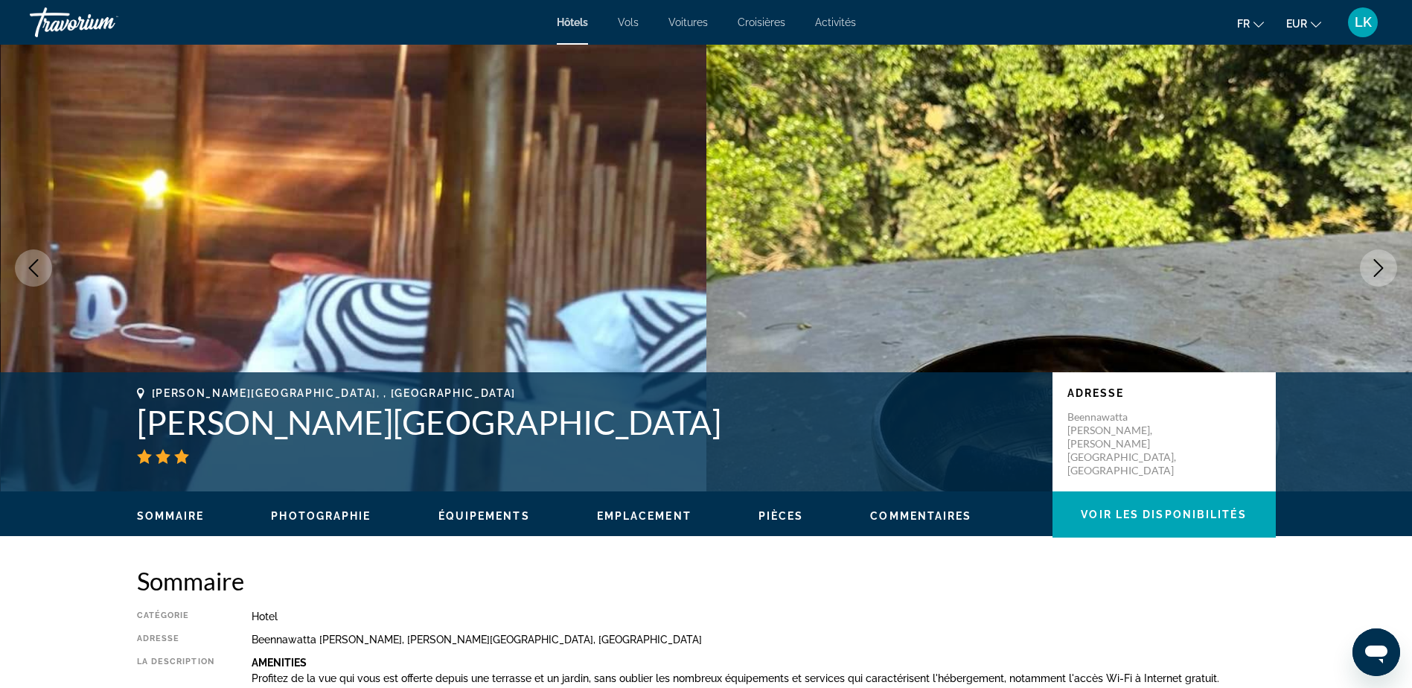
click at [1369, 265] on button "Next image" at bounding box center [1378, 267] width 37 height 37
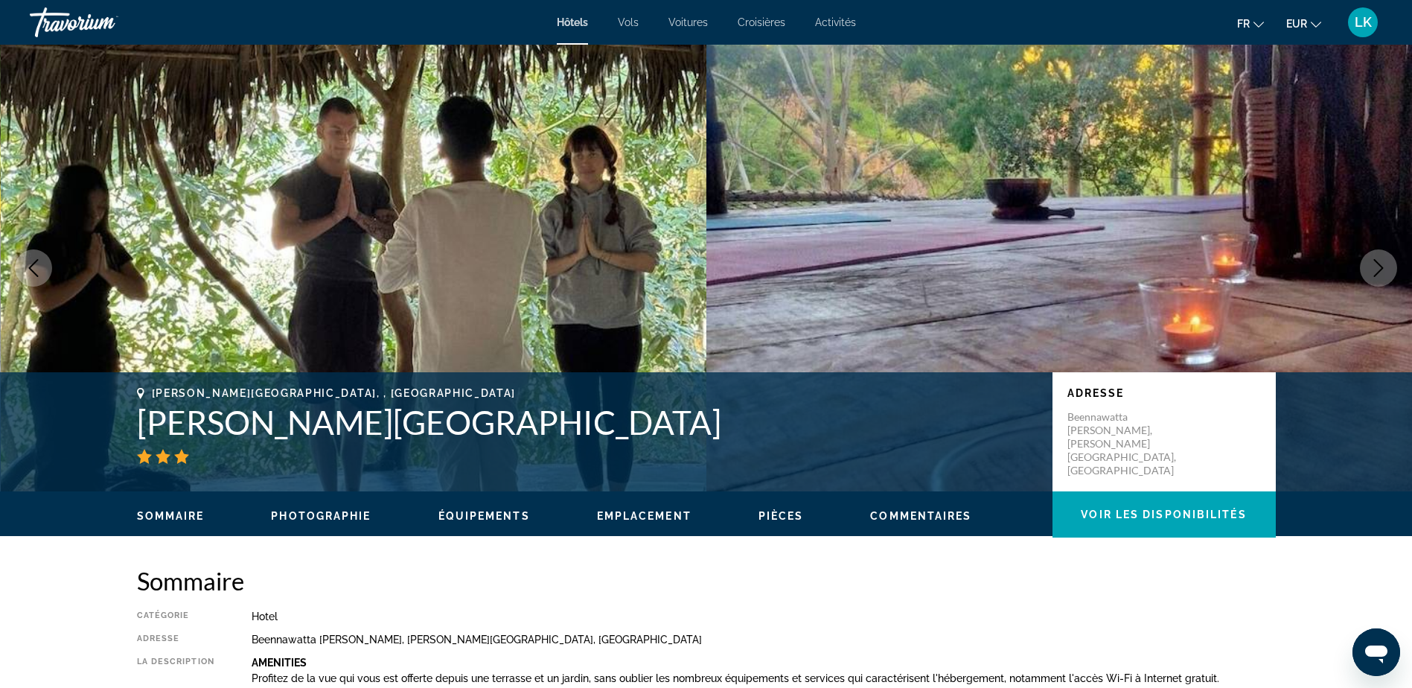
click at [1370, 266] on icon "Next image" at bounding box center [1378, 268] width 18 height 18
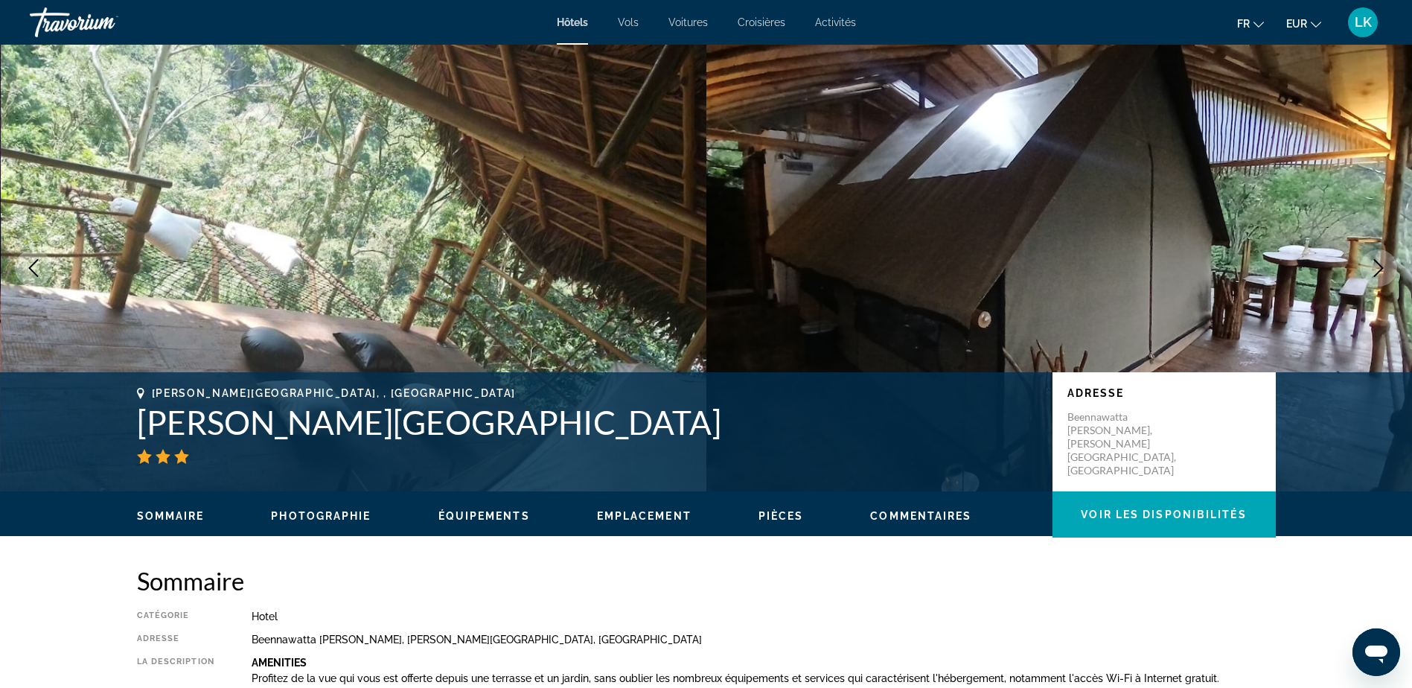
click at [1370, 266] on icon "Next image" at bounding box center [1378, 268] width 18 height 18
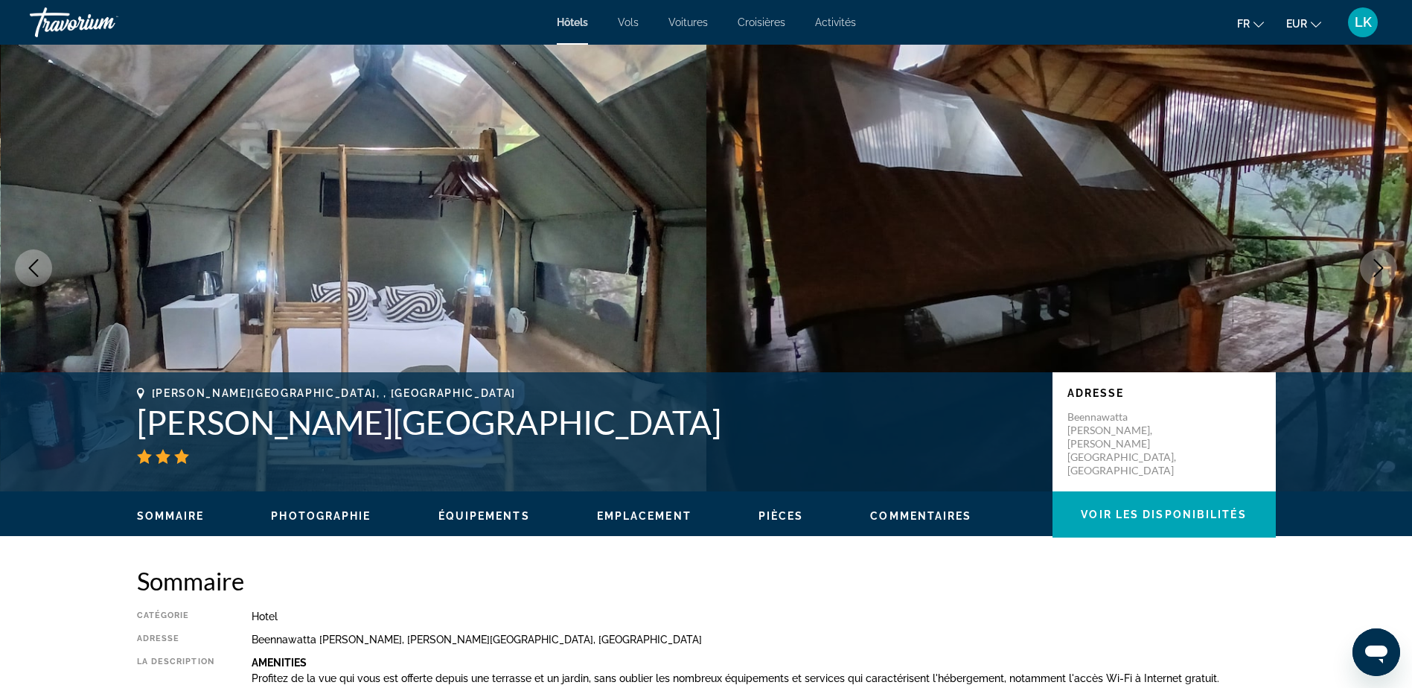
click at [1370, 266] on icon "Next image" at bounding box center [1378, 268] width 18 height 18
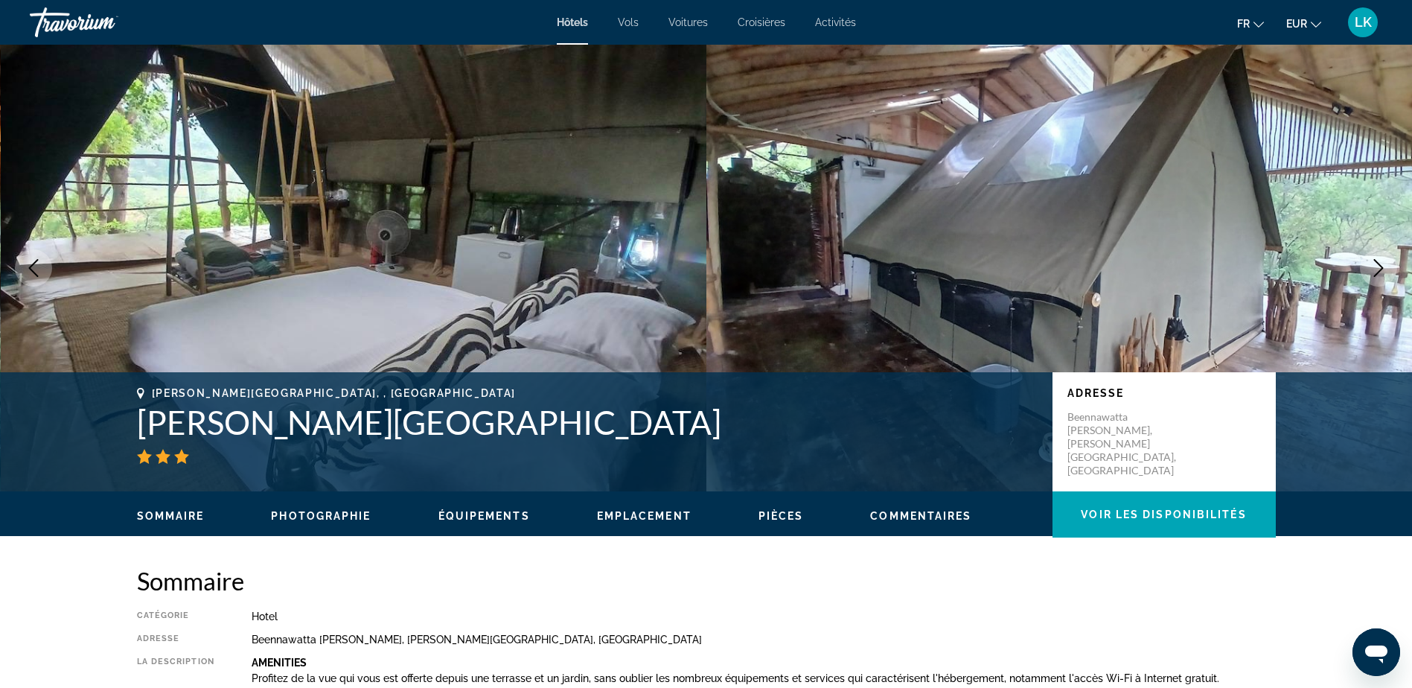
click at [1371, 266] on icon "Next image" at bounding box center [1378, 268] width 18 height 18
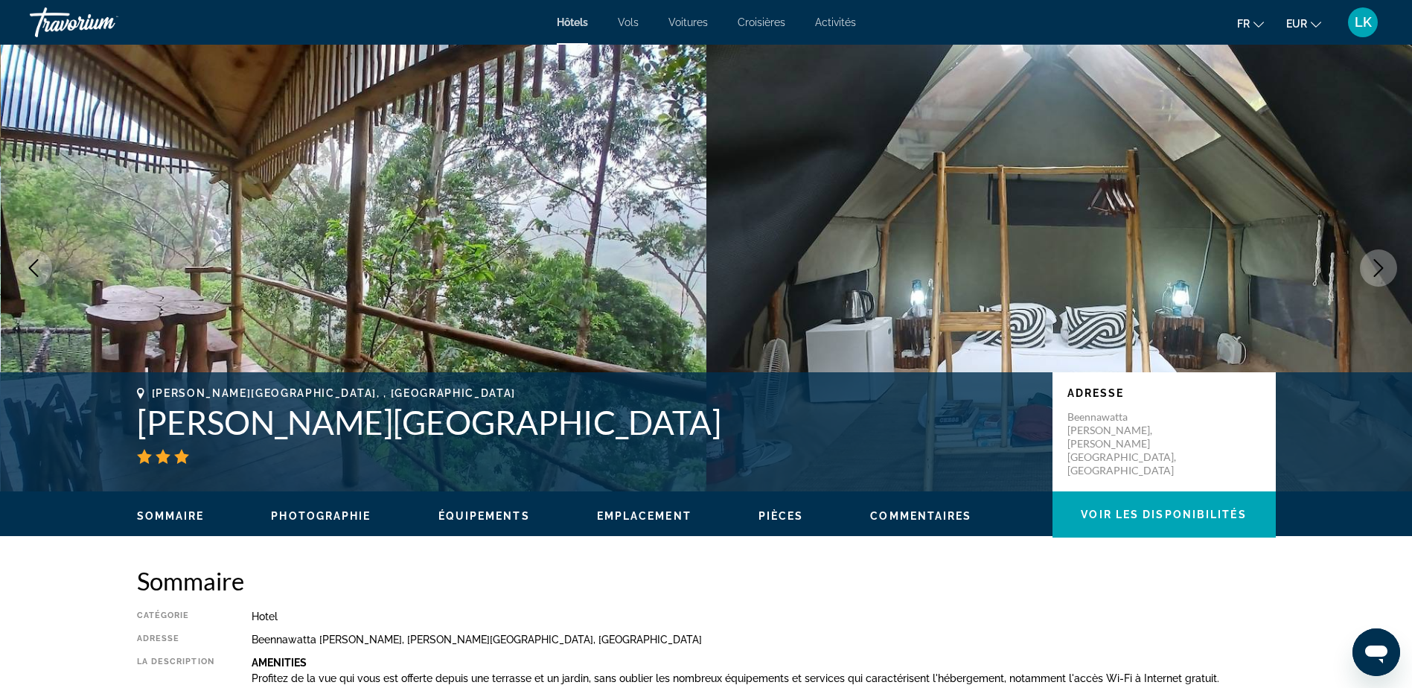
click at [1371, 266] on icon "Next image" at bounding box center [1378, 268] width 18 height 18
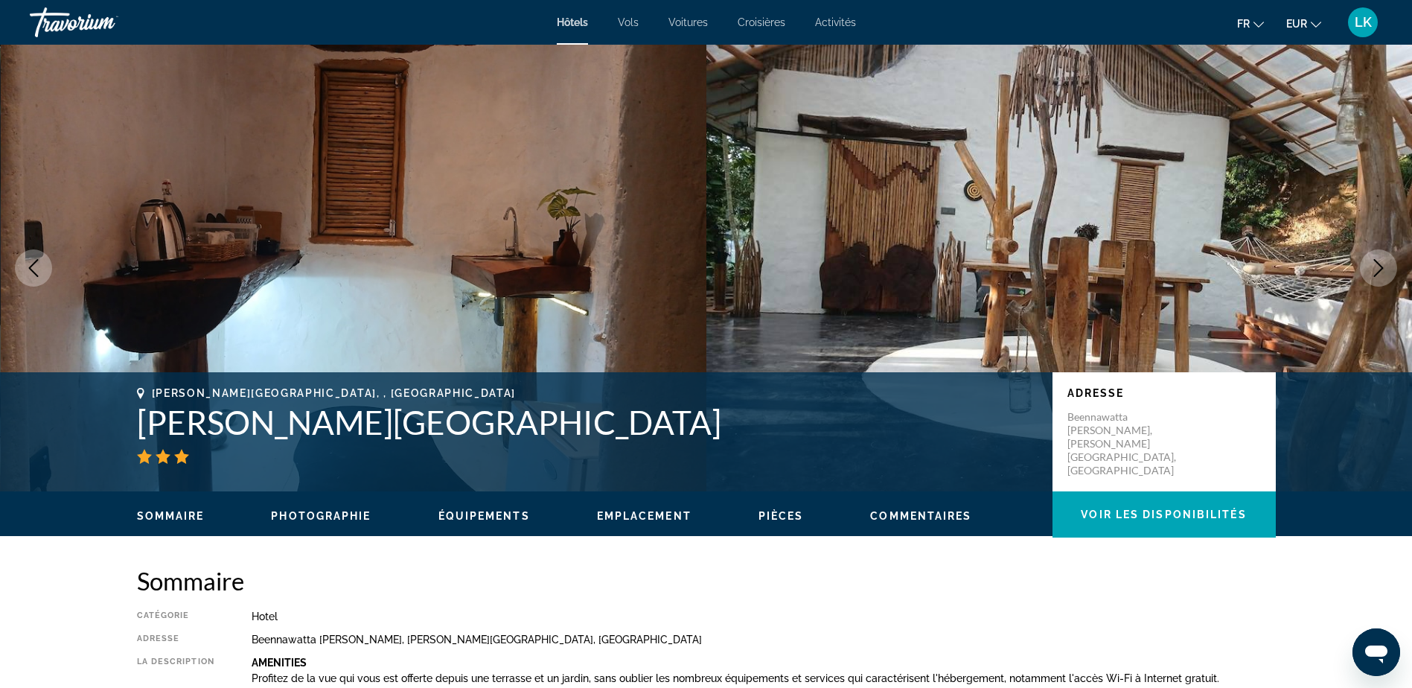
click at [1371, 266] on icon "Next image" at bounding box center [1378, 268] width 18 height 18
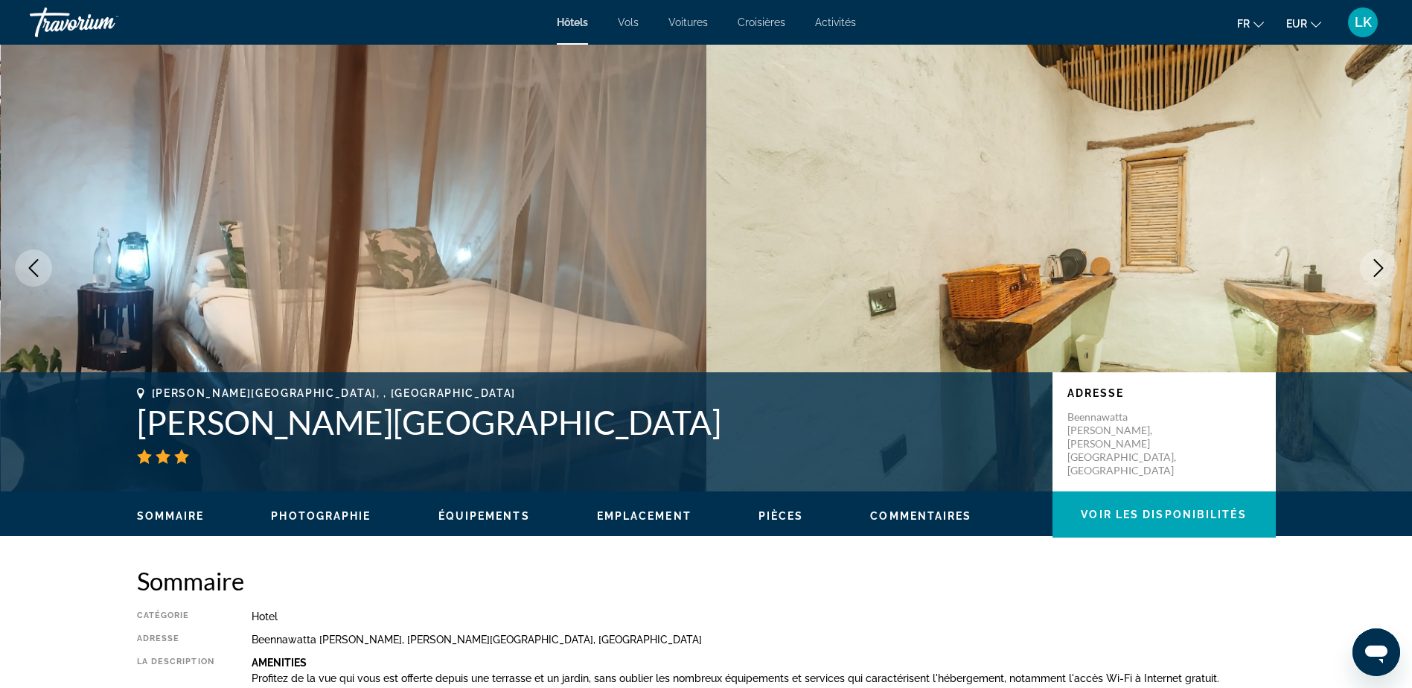
click at [1371, 266] on icon "Next image" at bounding box center [1378, 268] width 18 height 18
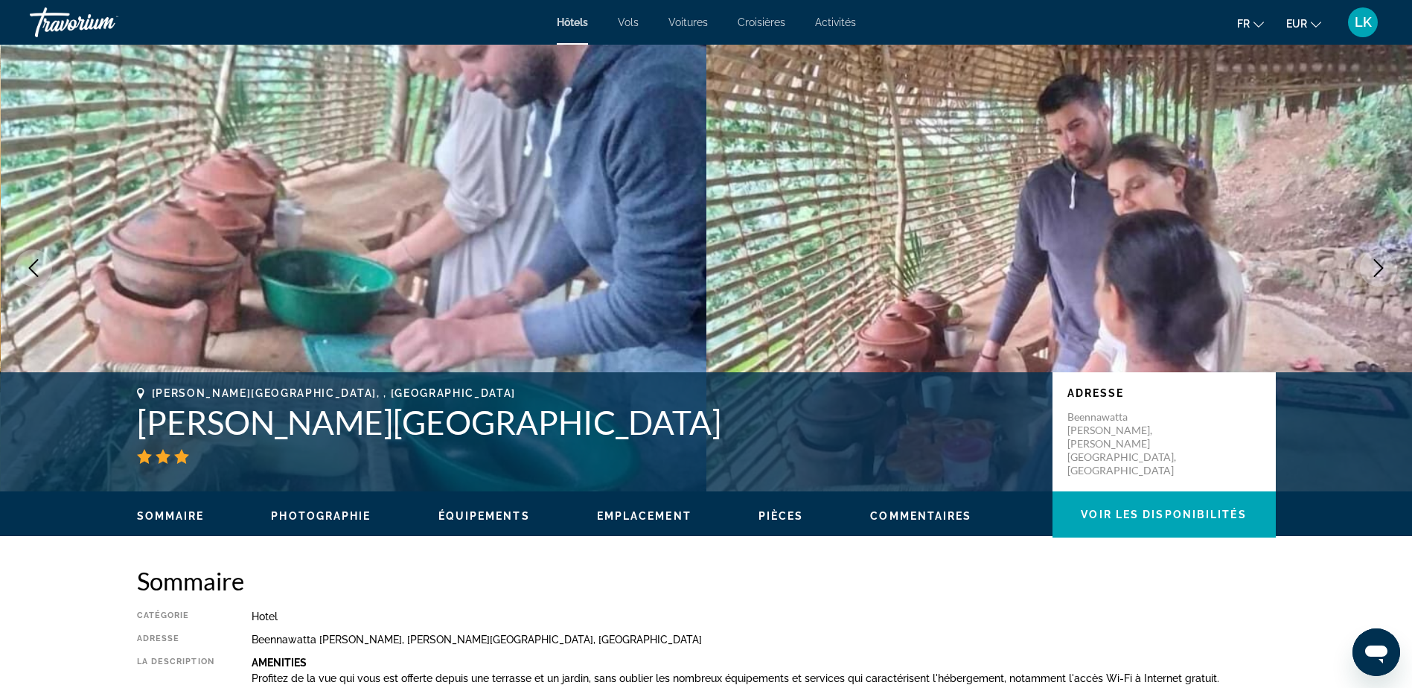
click at [1372, 266] on icon "Next image" at bounding box center [1378, 268] width 18 height 18
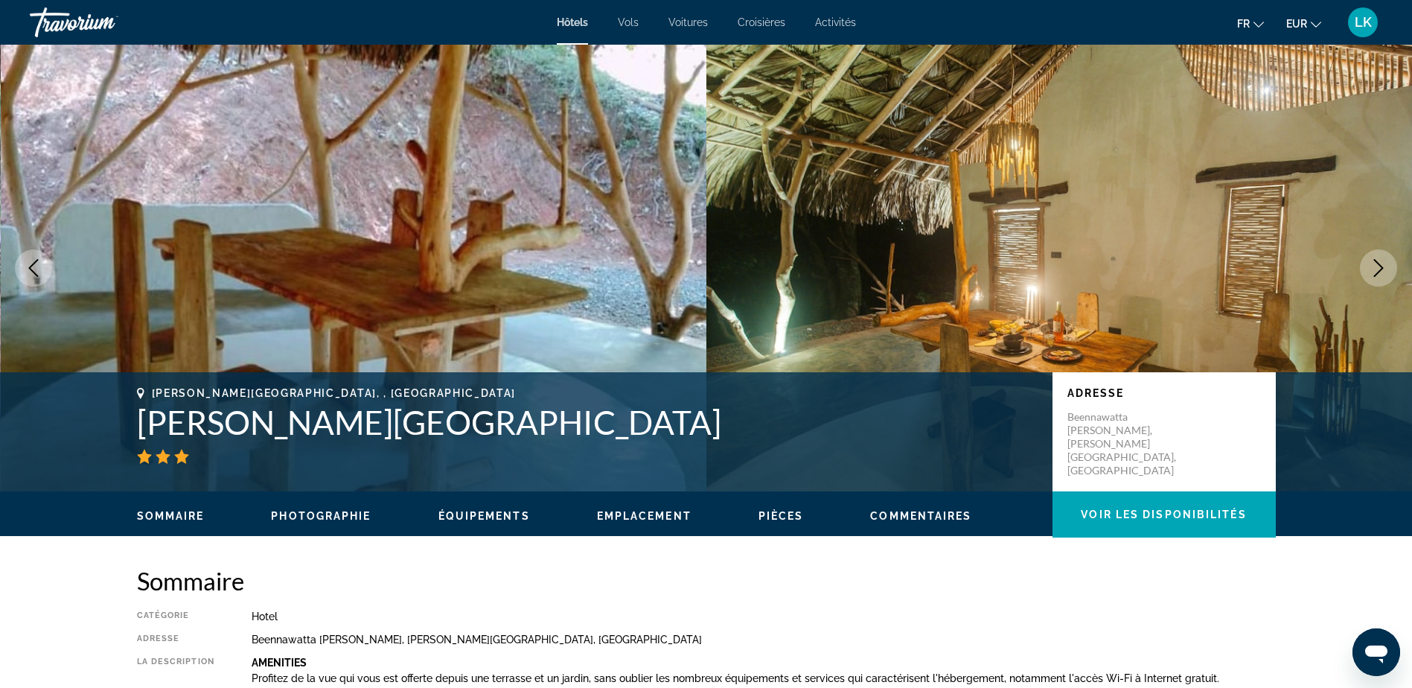
click at [1373, 266] on icon "Next image" at bounding box center [1378, 268] width 18 height 18
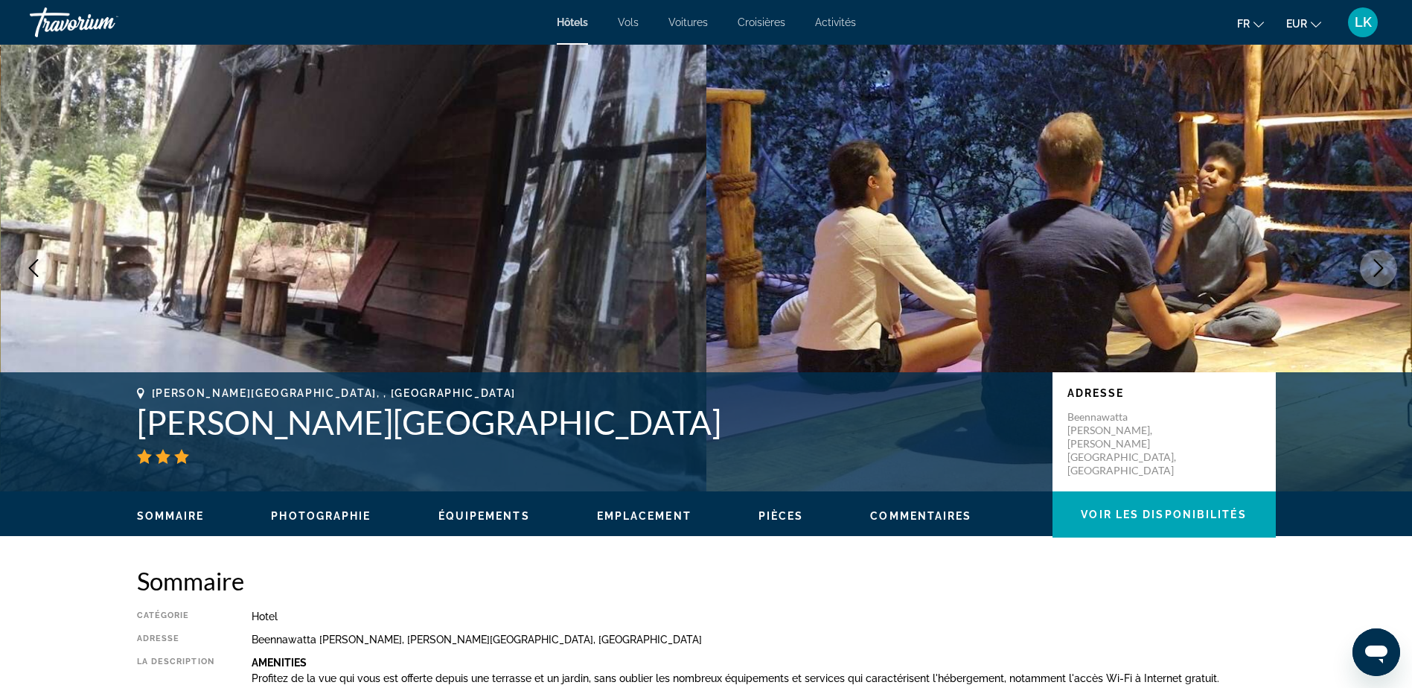
click at [1373, 266] on icon "Next image" at bounding box center [1378, 268] width 18 height 18
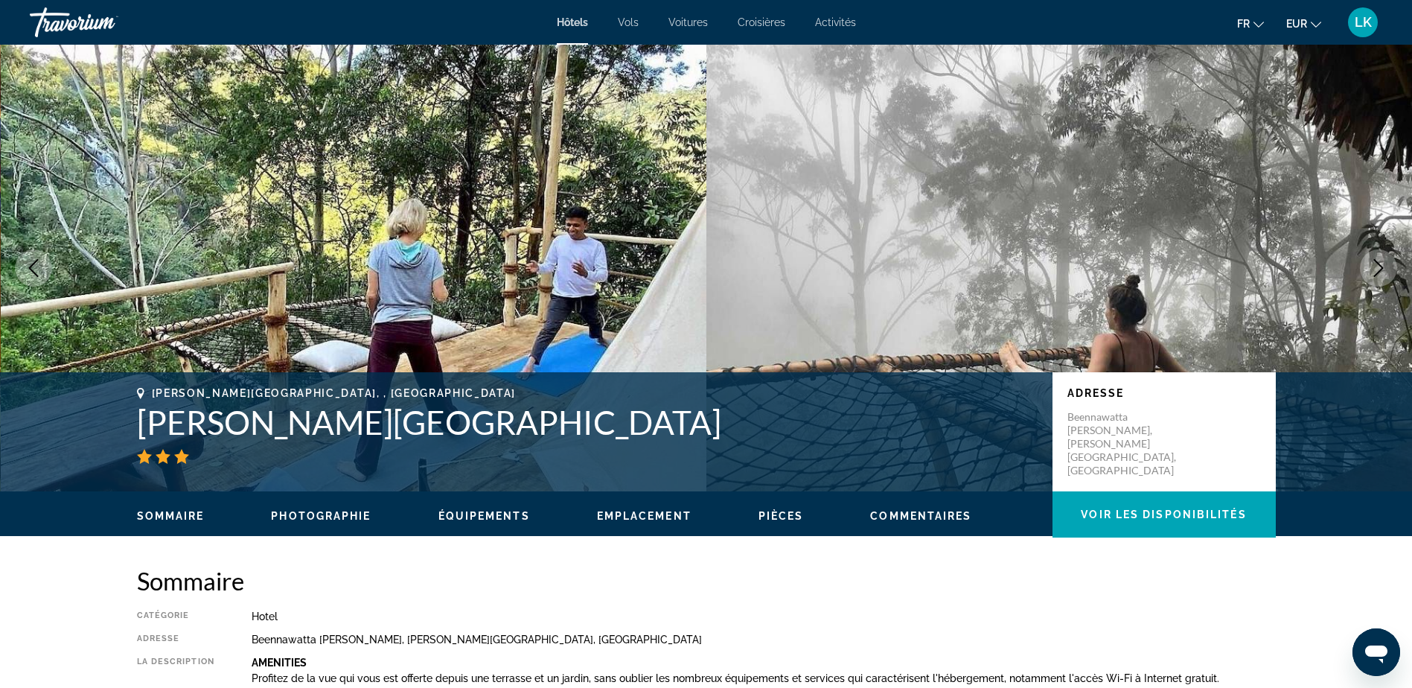
click at [1374, 266] on icon "Next image" at bounding box center [1378, 268] width 18 height 18
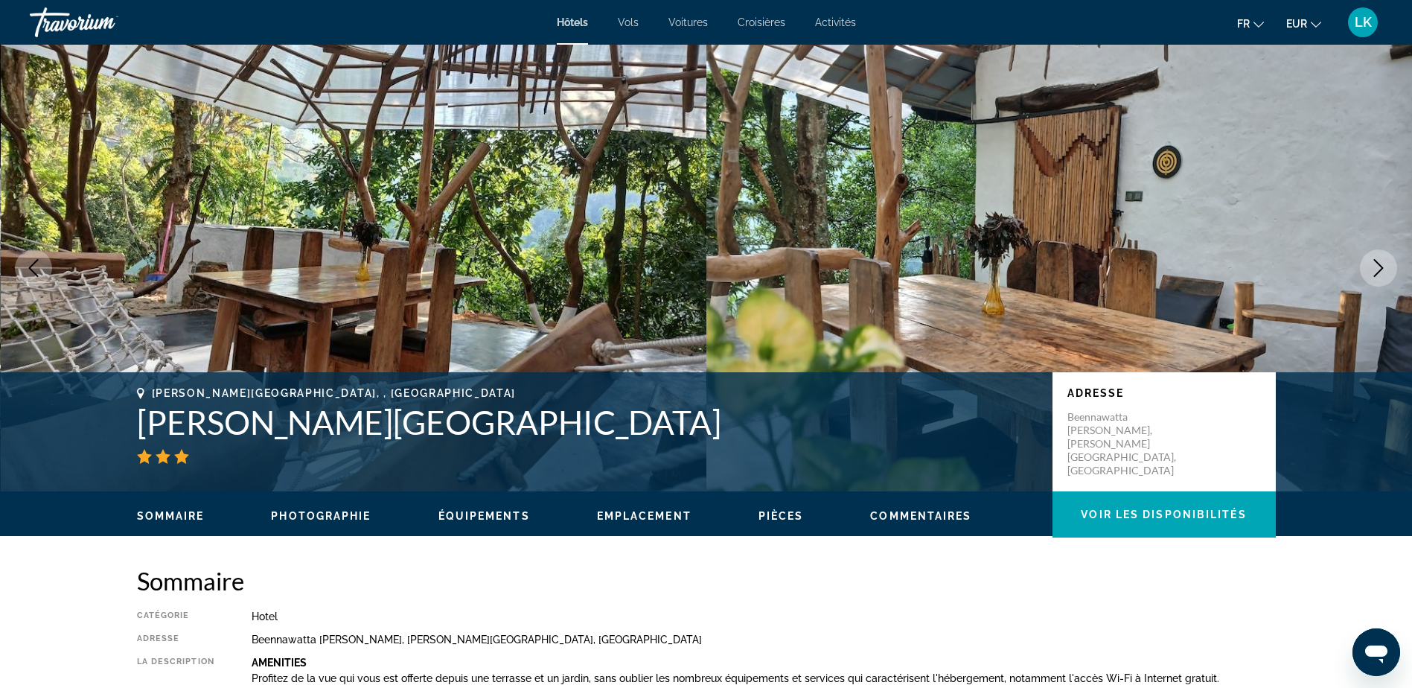
click at [1374, 266] on icon "Next image" at bounding box center [1378, 268] width 18 height 18
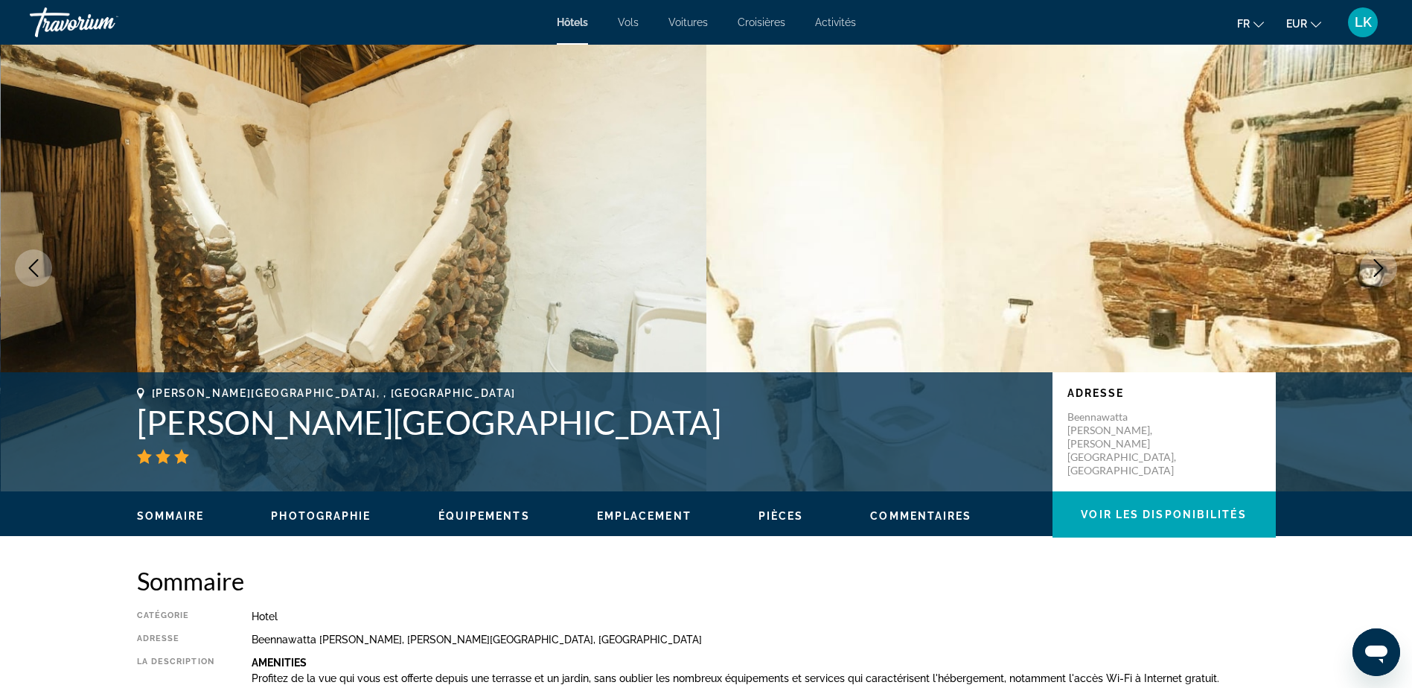
click at [1374, 266] on icon "Next image" at bounding box center [1378, 268] width 18 height 18
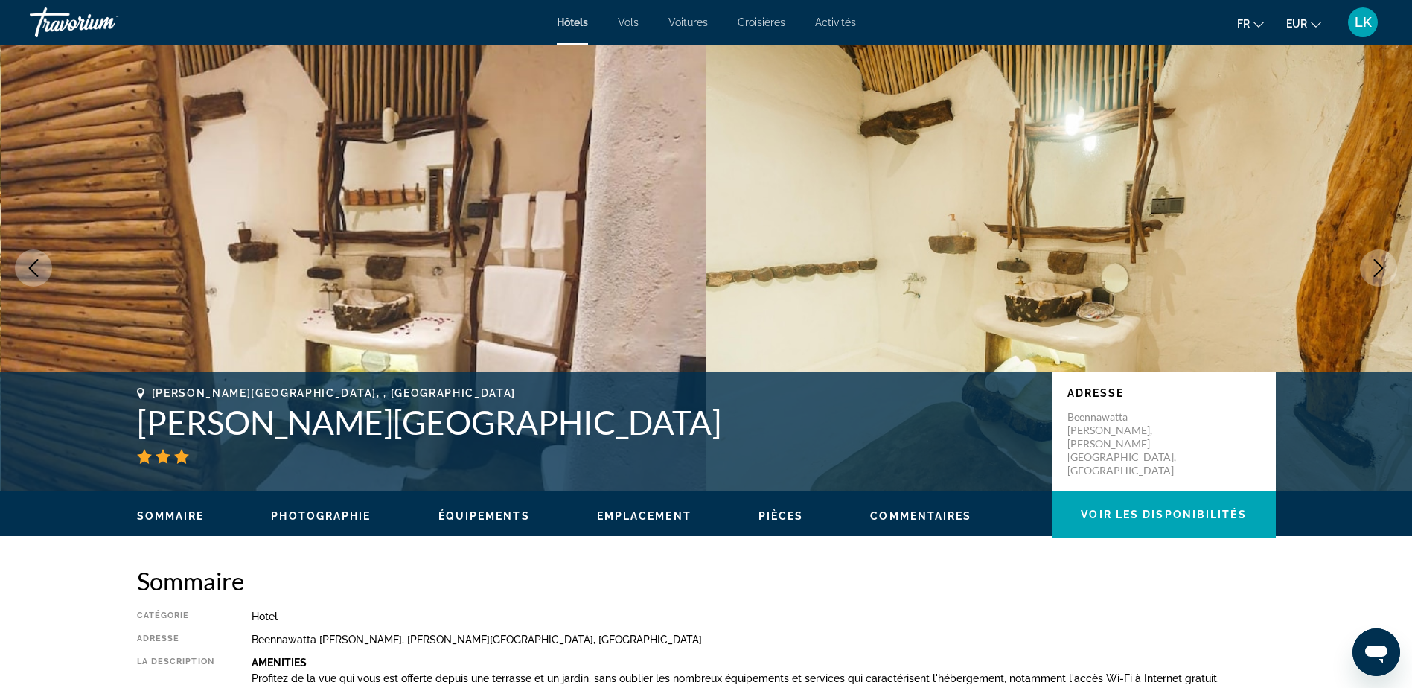
click at [1374, 266] on icon "Next image" at bounding box center [1378, 268] width 18 height 18
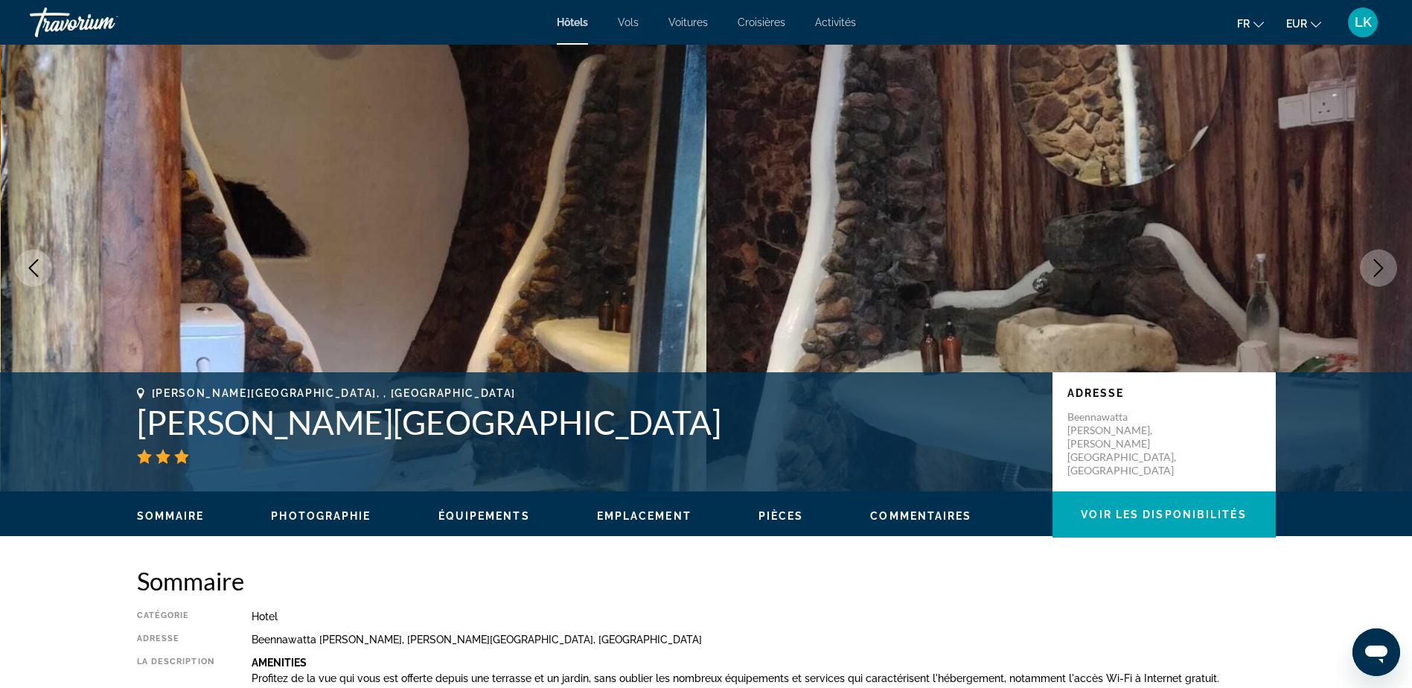
click at [1375, 266] on icon "Next image" at bounding box center [1378, 268] width 18 height 18
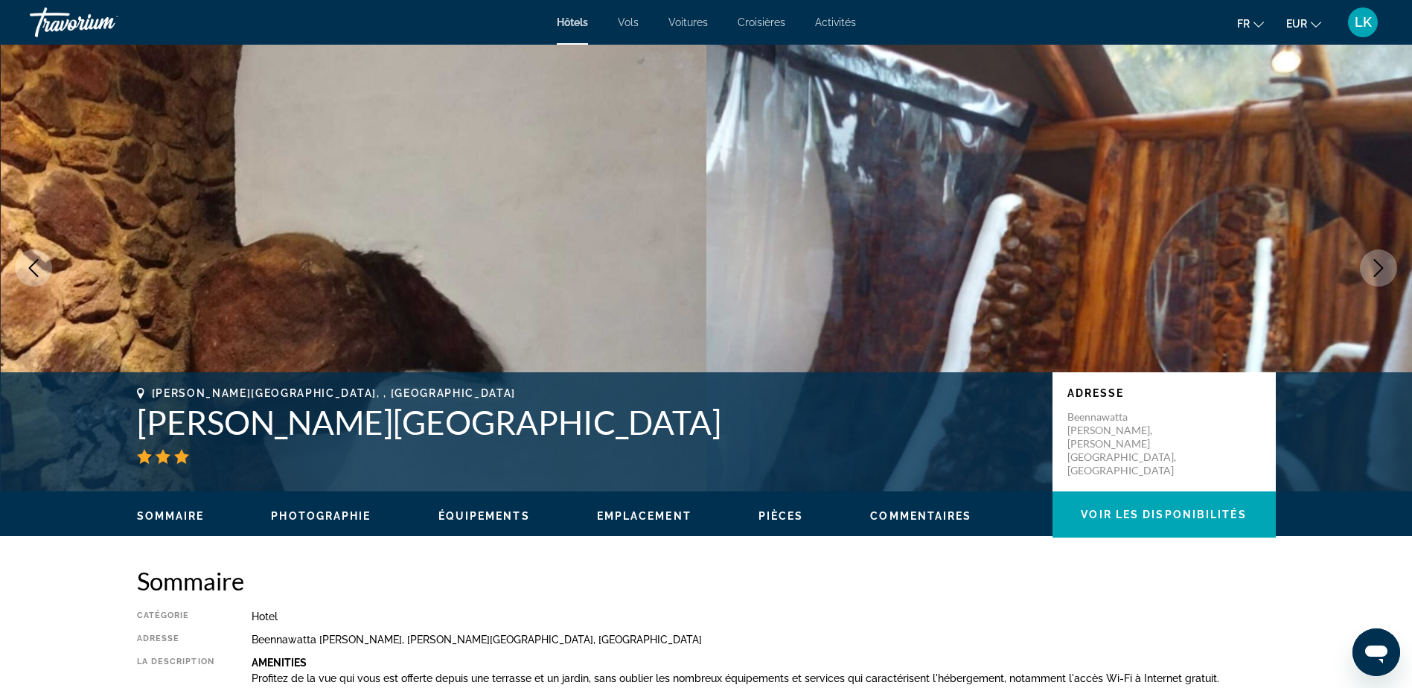
click at [1376, 266] on icon "Next image" at bounding box center [1378, 268] width 18 height 18
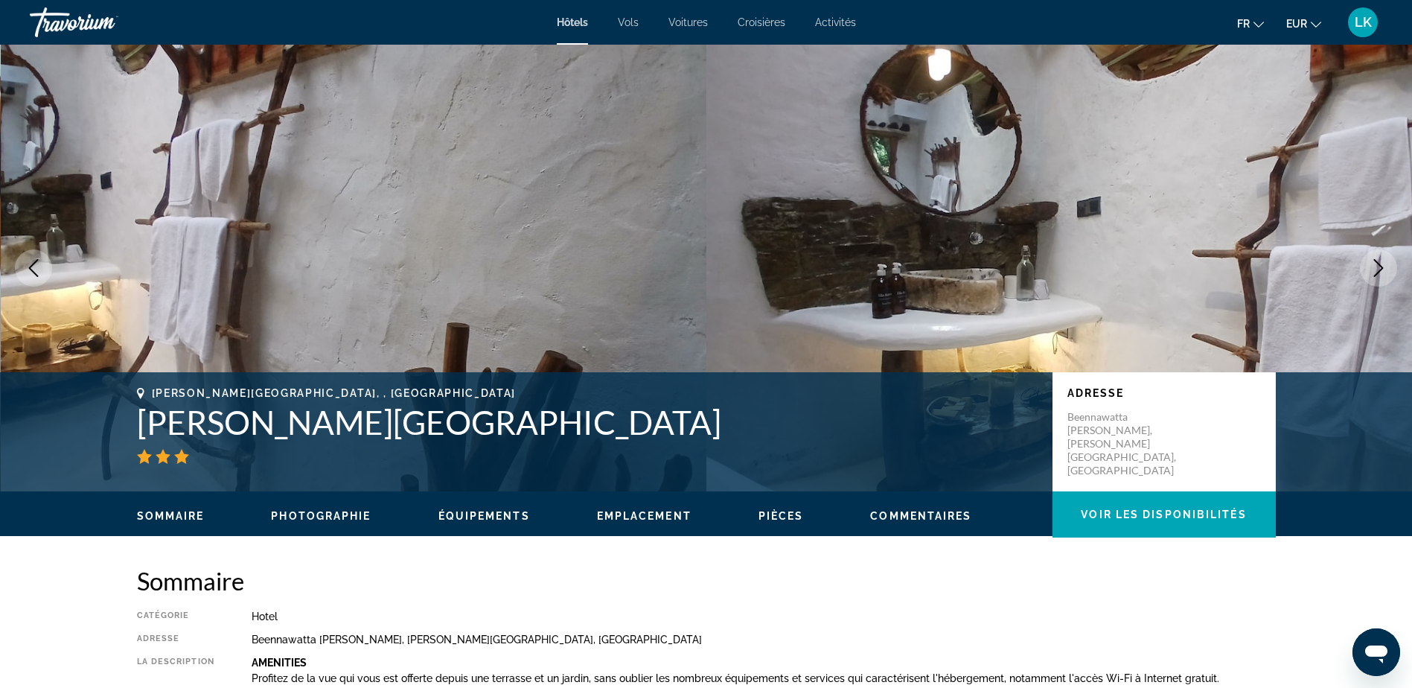
click at [1376, 266] on icon "Next image" at bounding box center [1378, 268] width 18 height 18
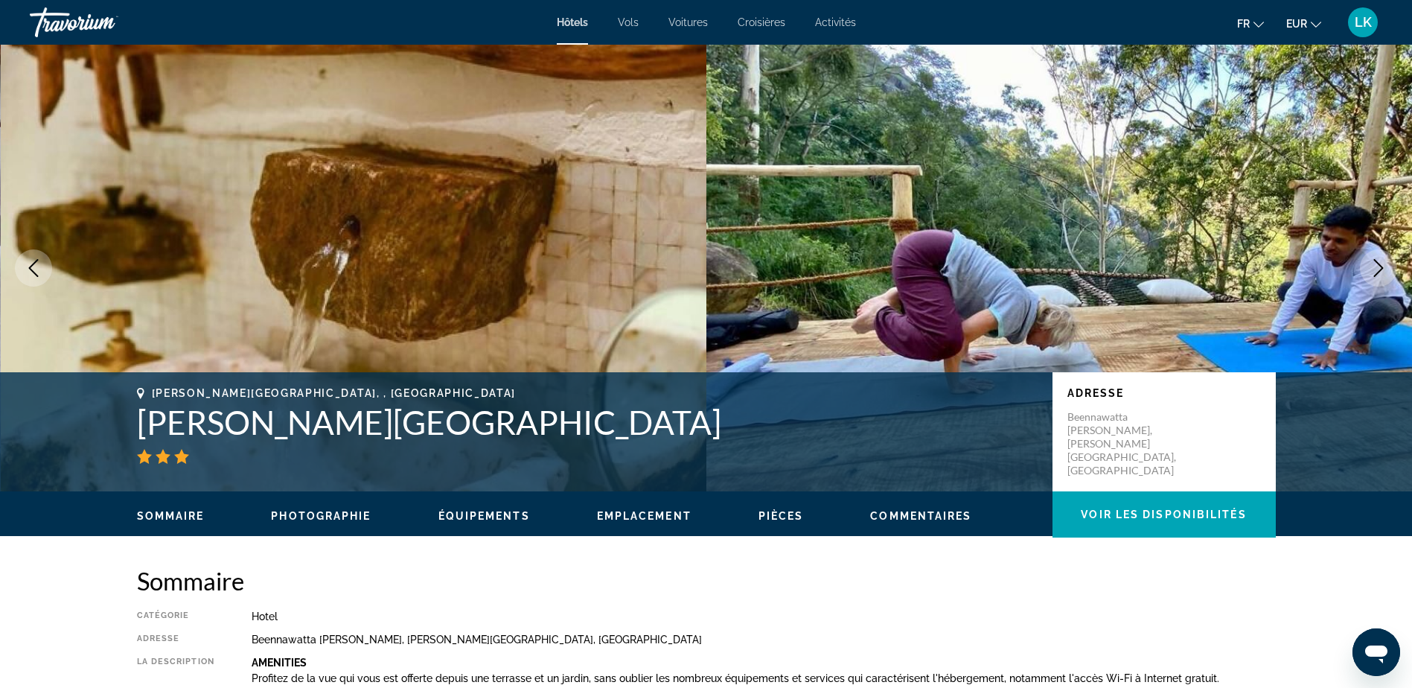
click at [1377, 266] on icon "Next image" at bounding box center [1378, 268] width 18 height 18
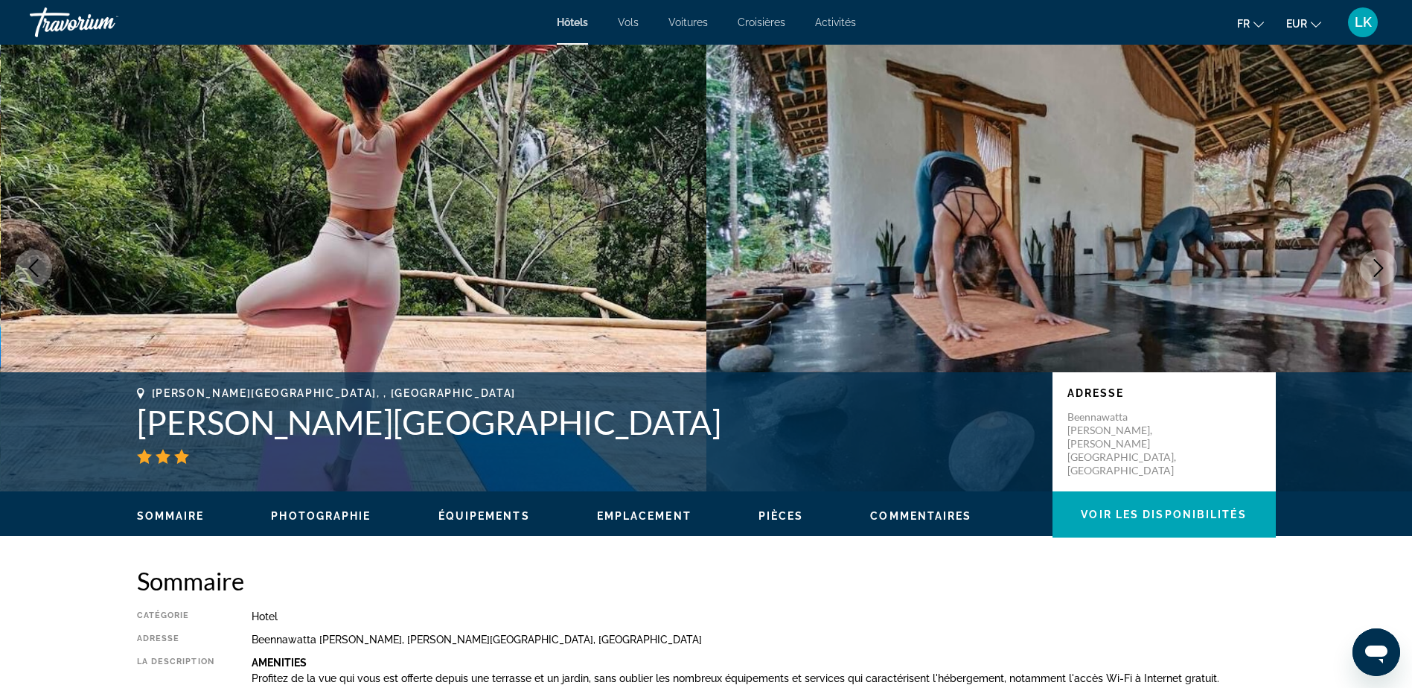
click at [1377, 266] on icon "Next image" at bounding box center [1378, 268] width 18 height 18
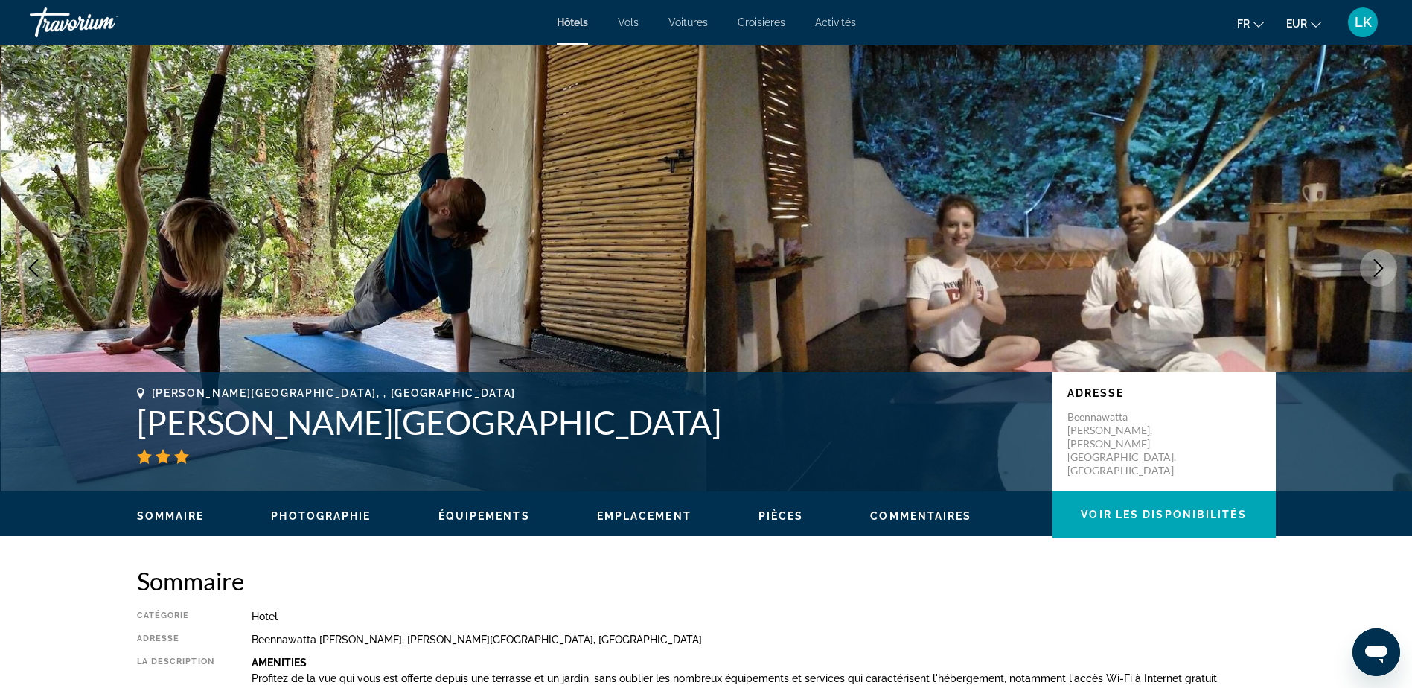
click at [1377, 266] on icon "Next image" at bounding box center [1378, 268] width 18 height 18
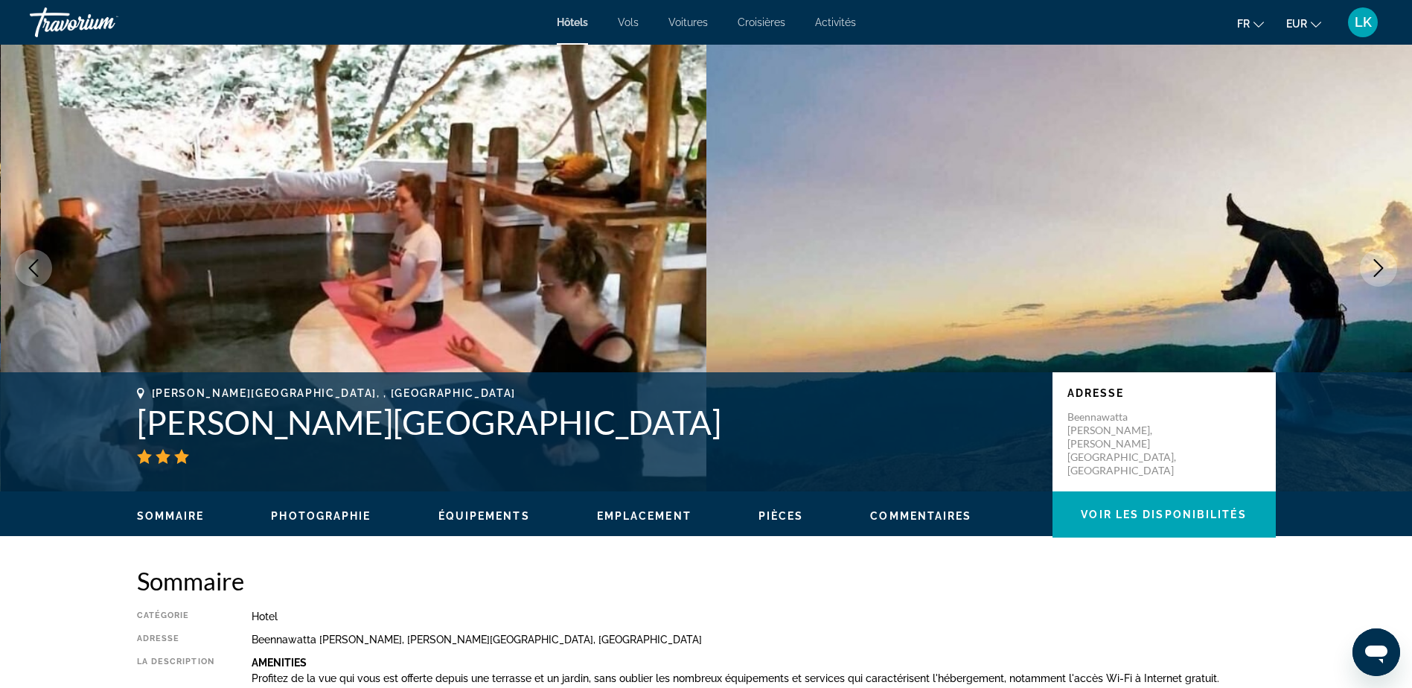
click at [1377, 266] on icon "Next image" at bounding box center [1378, 268] width 18 height 18
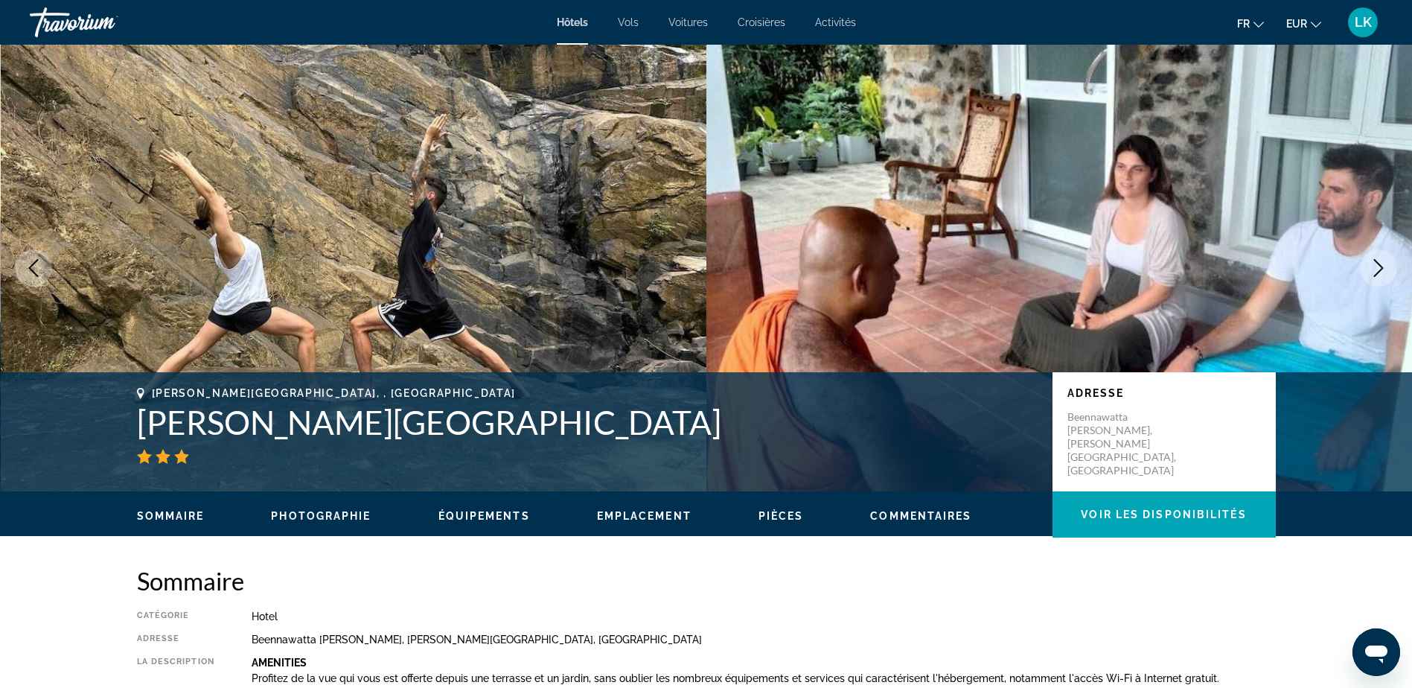
click at [1378, 266] on icon "Next image" at bounding box center [1378, 268] width 18 height 18
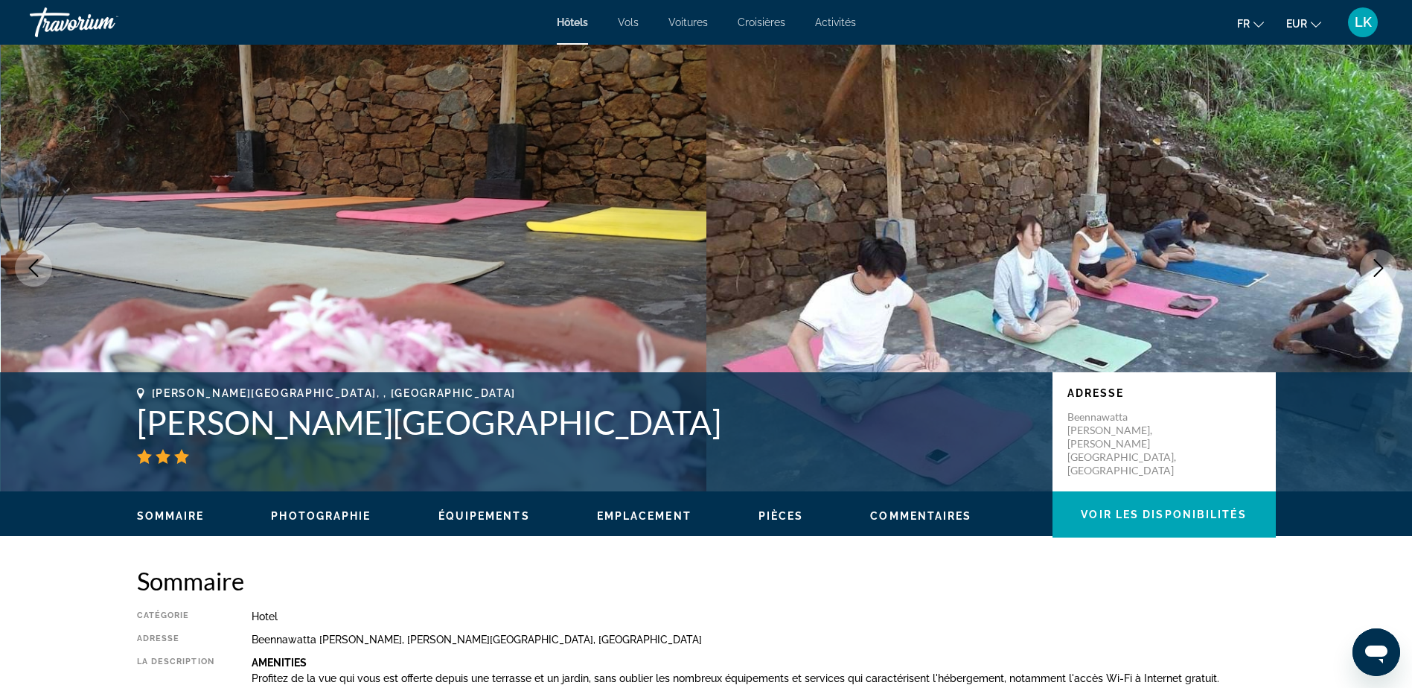
click at [1379, 266] on icon "Next image" at bounding box center [1378, 268] width 18 height 18
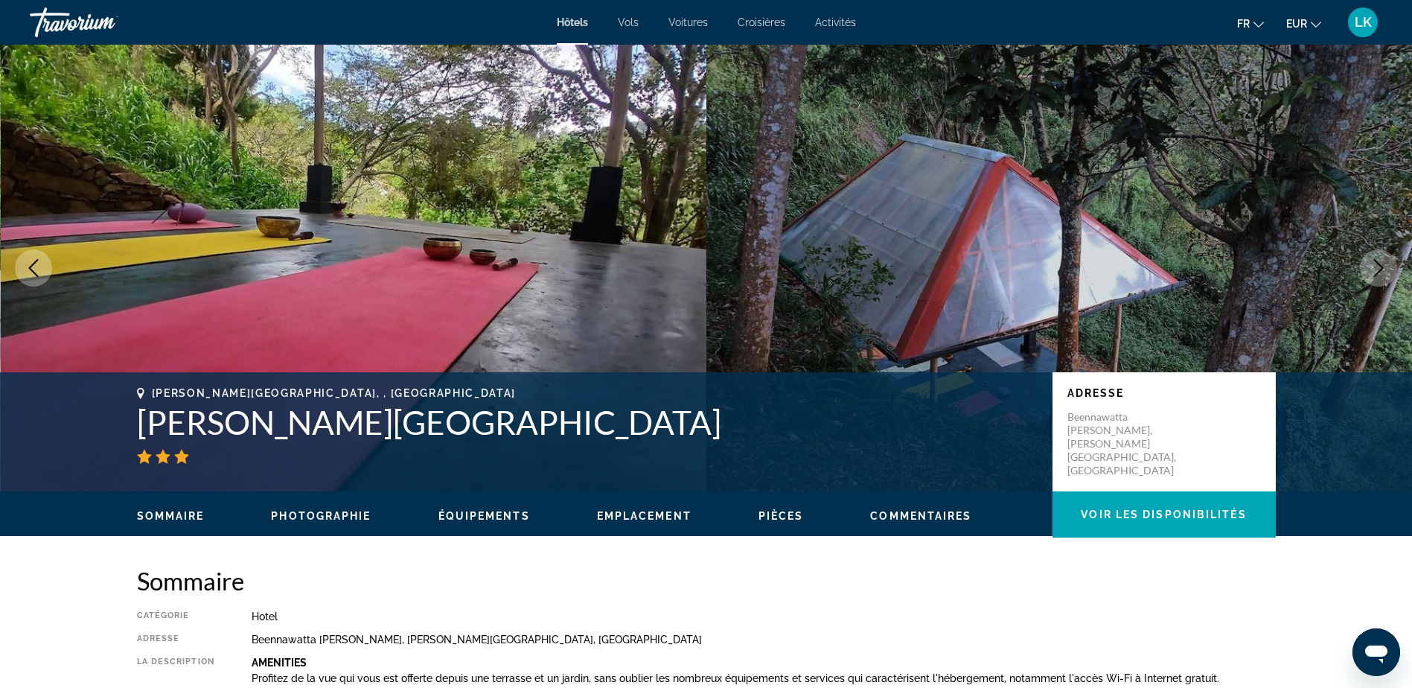
click at [1379, 266] on icon "Next image" at bounding box center [1378, 268] width 18 height 18
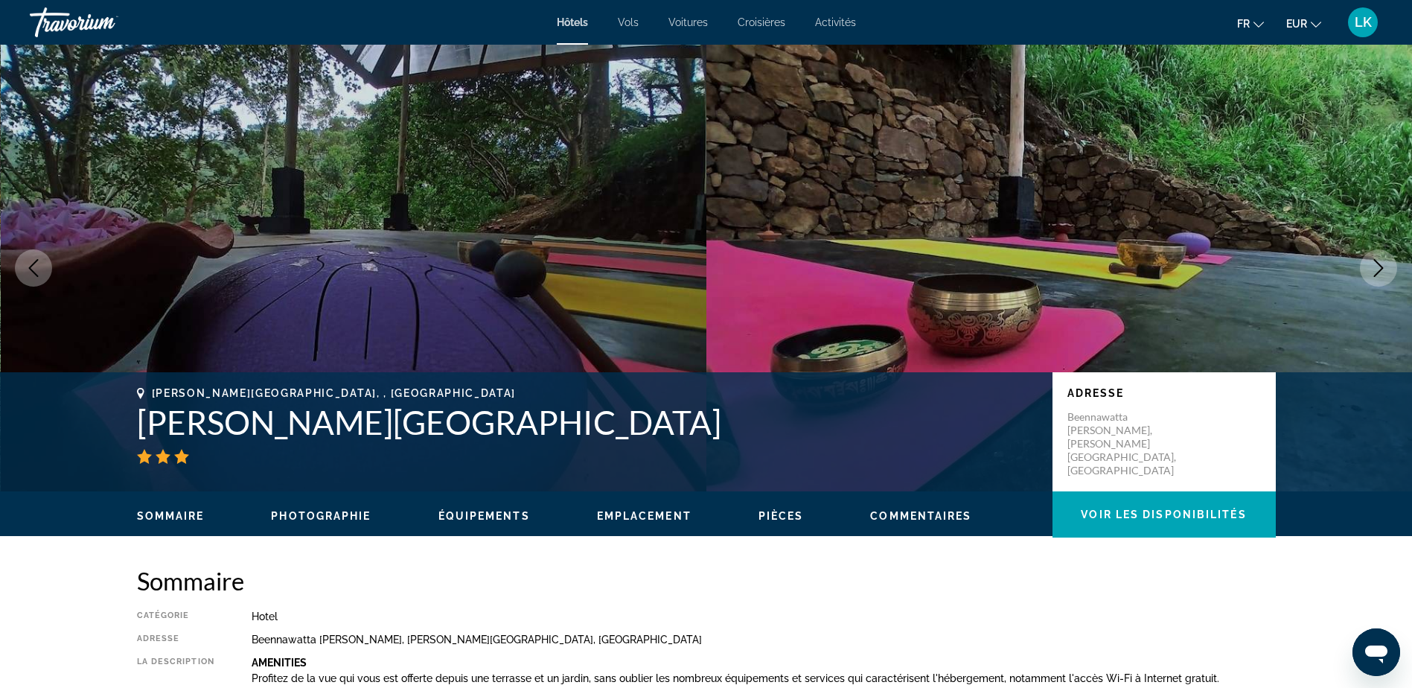
click at [1380, 266] on icon "Next image" at bounding box center [1378, 268] width 18 height 18
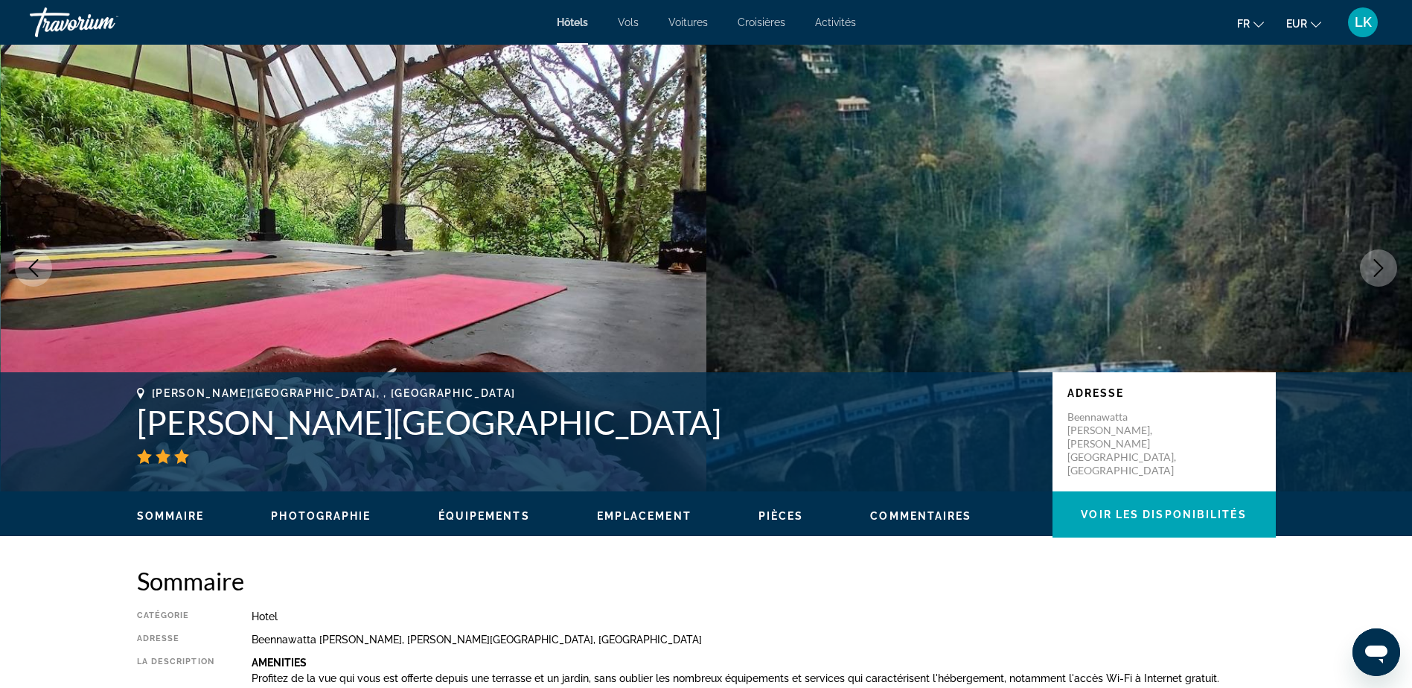
click at [1380, 266] on icon "Next image" at bounding box center [1379, 268] width 10 height 18
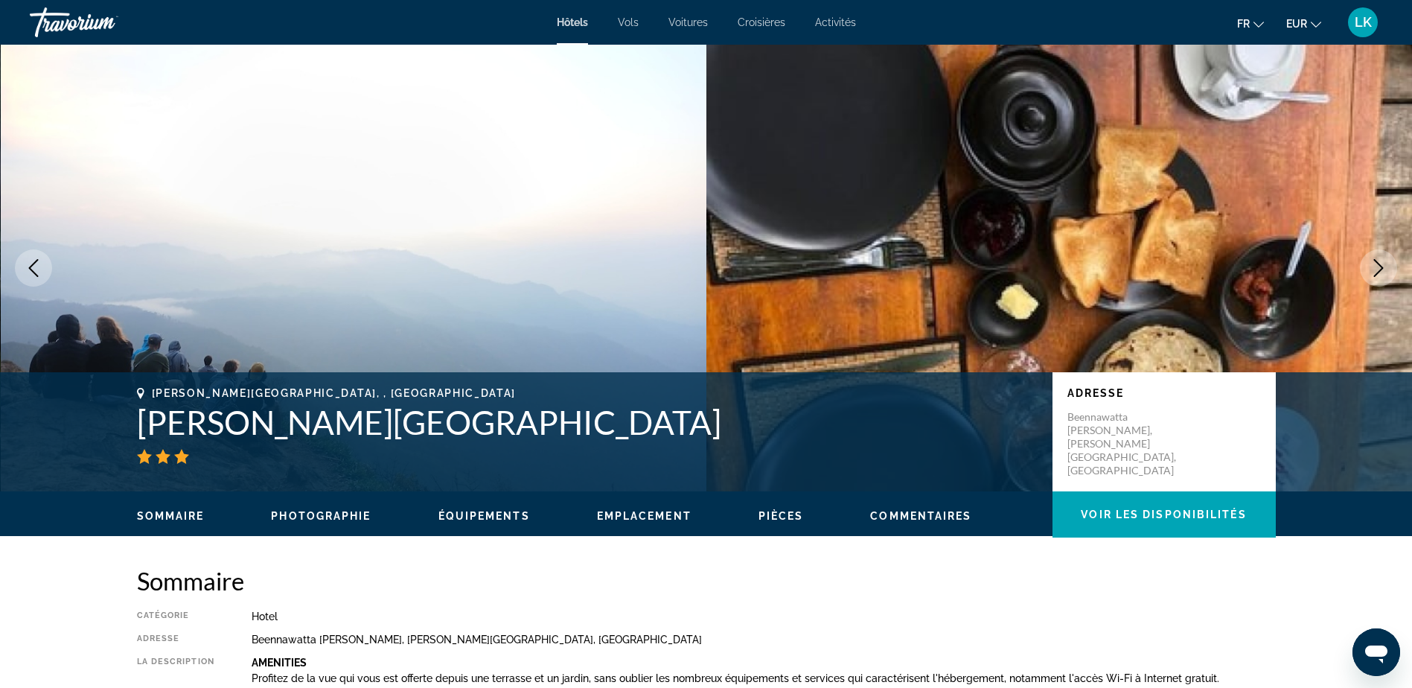
click at [1380, 266] on icon "Next image" at bounding box center [1379, 268] width 10 height 18
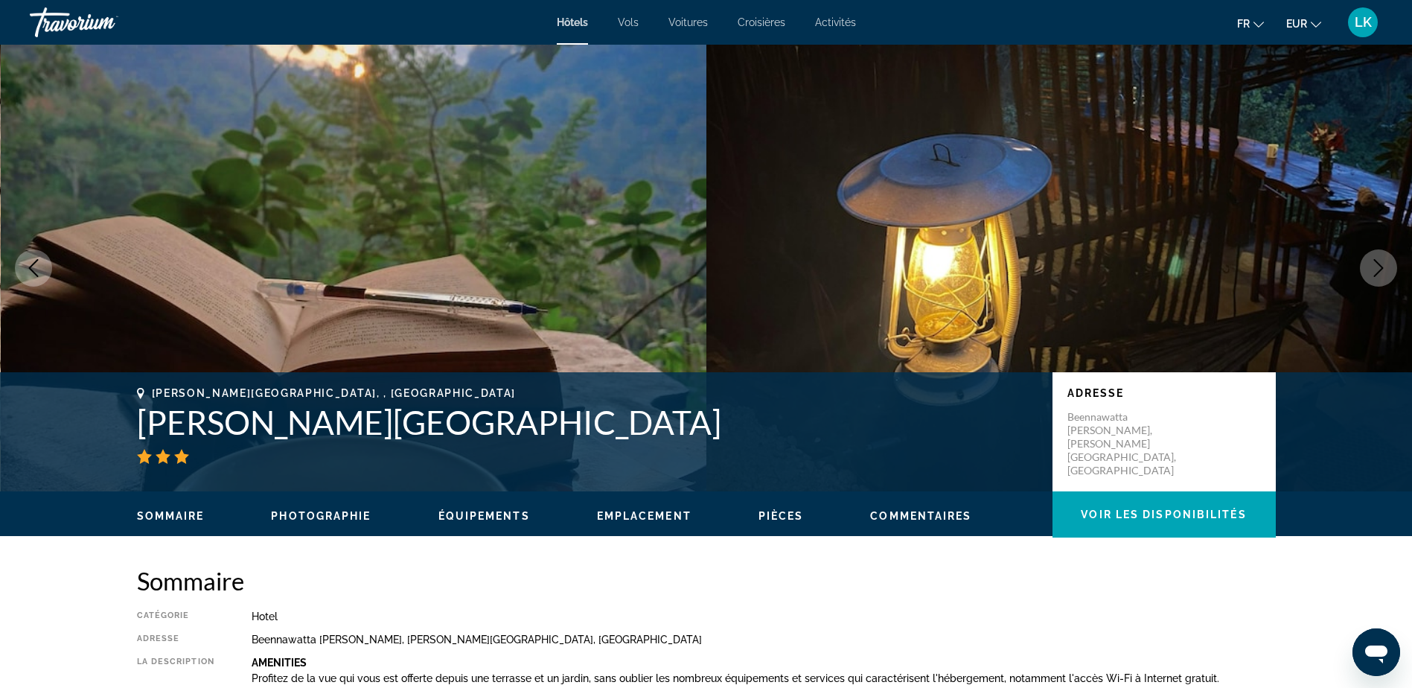
click at [1380, 266] on icon "Next image" at bounding box center [1379, 268] width 10 height 18
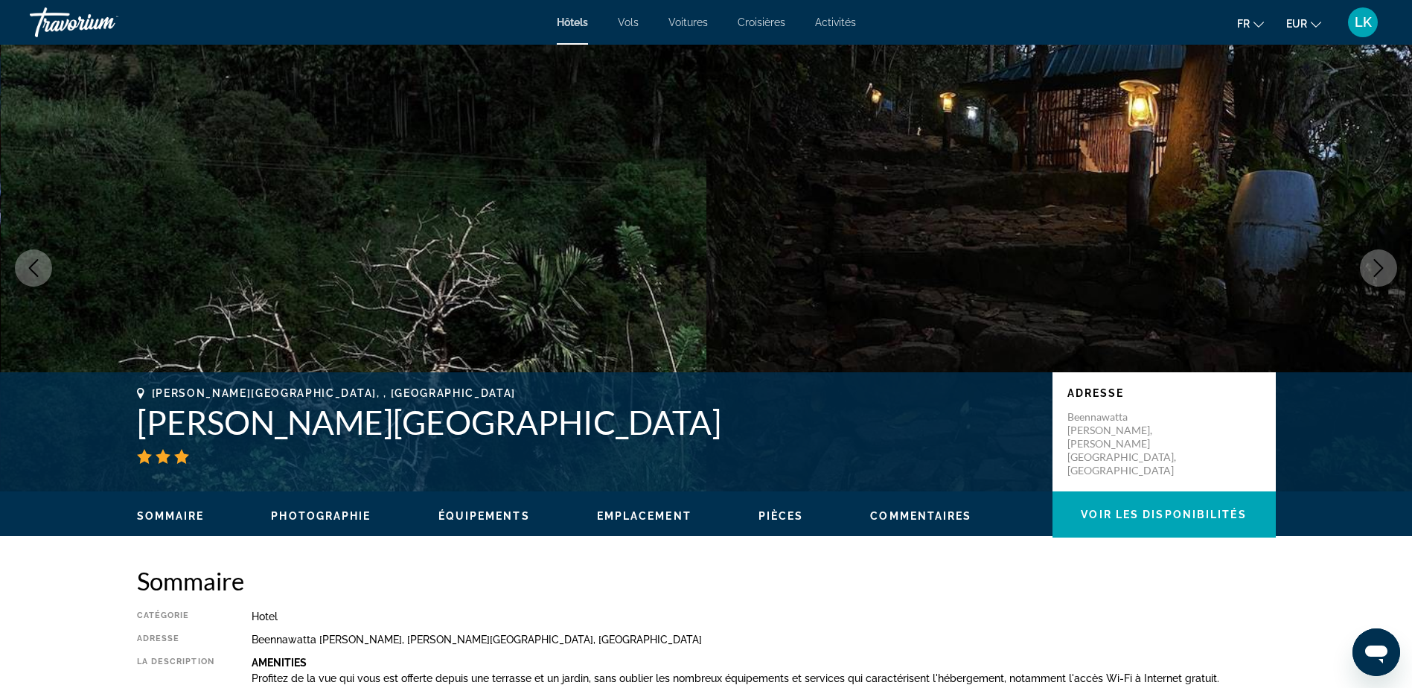
click at [1381, 266] on icon "Next image" at bounding box center [1378, 268] width 18 height 18
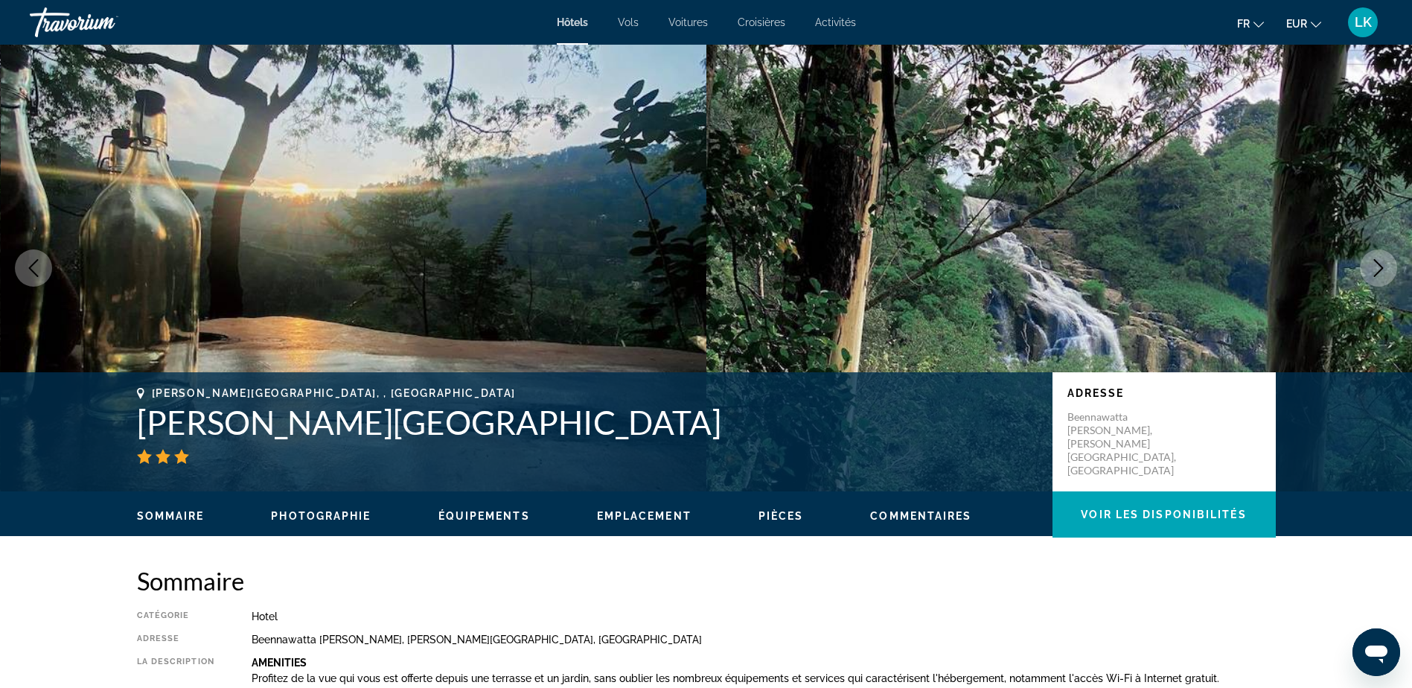
click at [1382, 266] on icon "Next image" at bounding box center [1378, 268] width 18 height 18
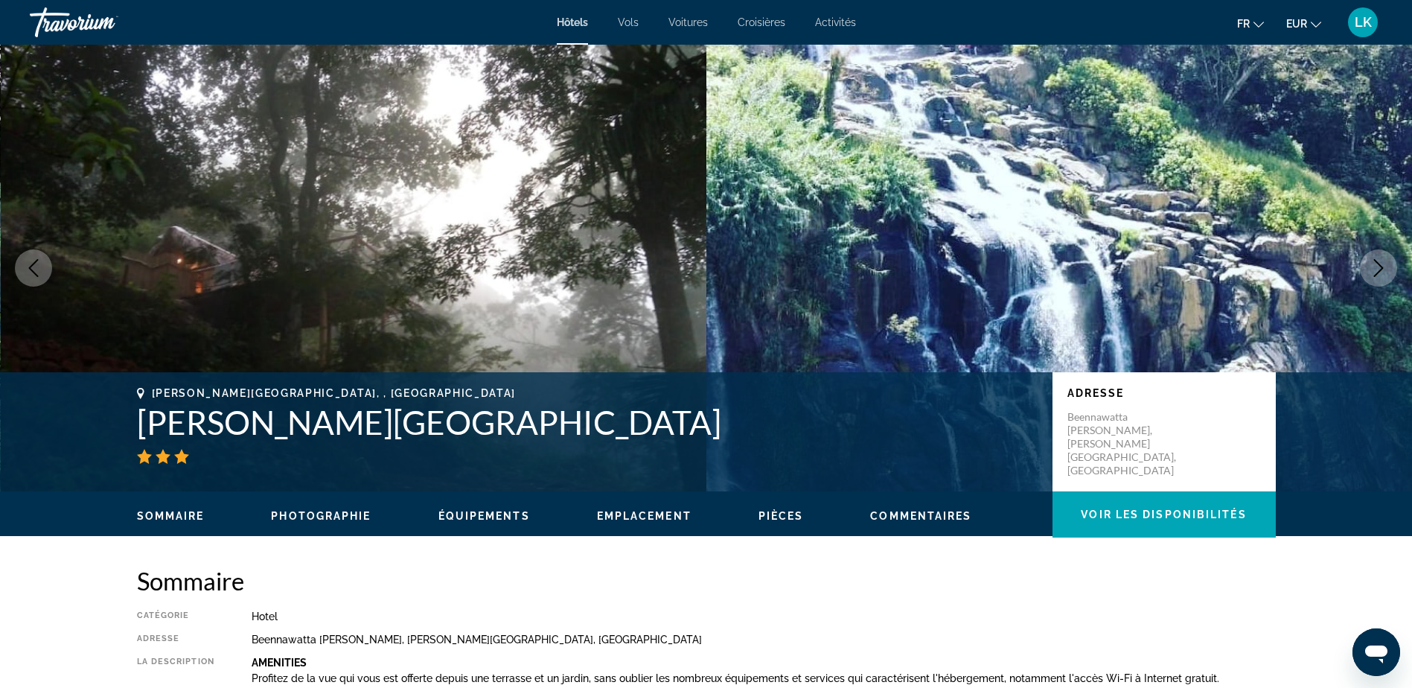
click at [1382, 266] on icon "Next image" at bounding box center [1378, 268] width 18 height 18
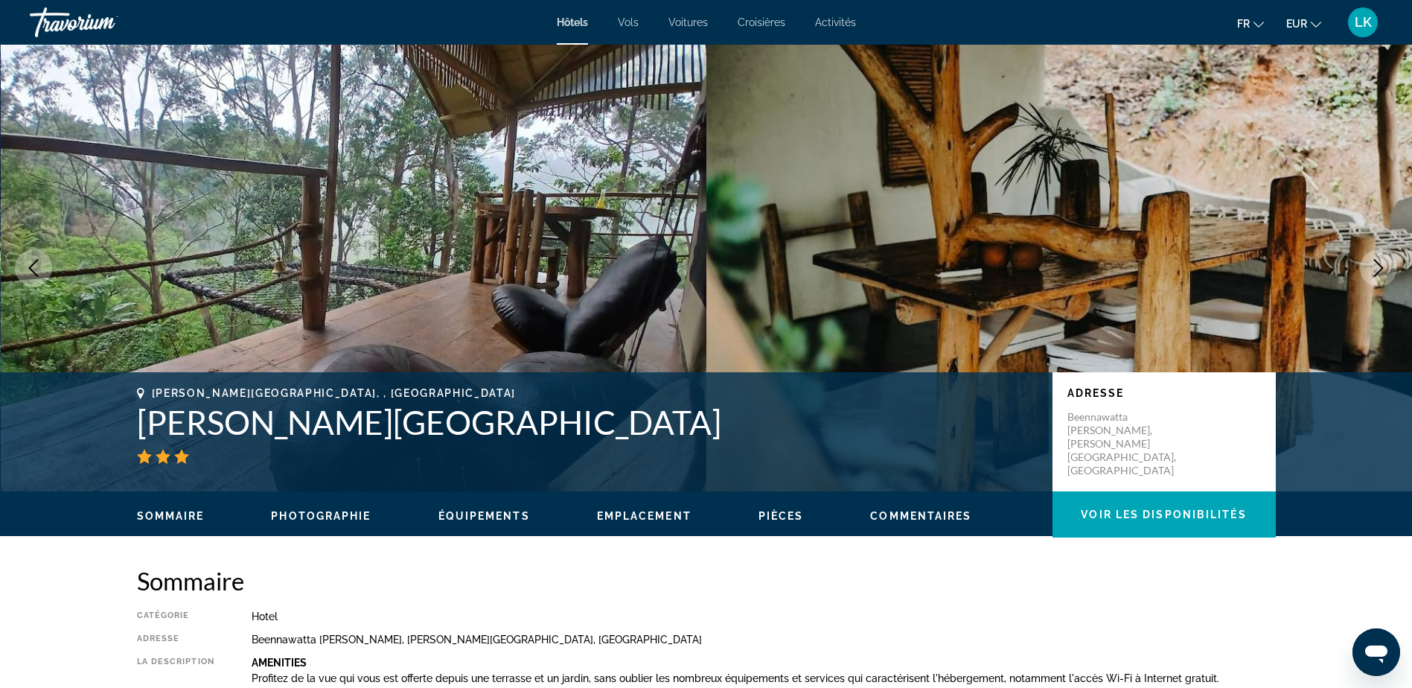
click at [1382, 266] on icon "Next image" at bounding box center [1378, 268] width 18 height 18
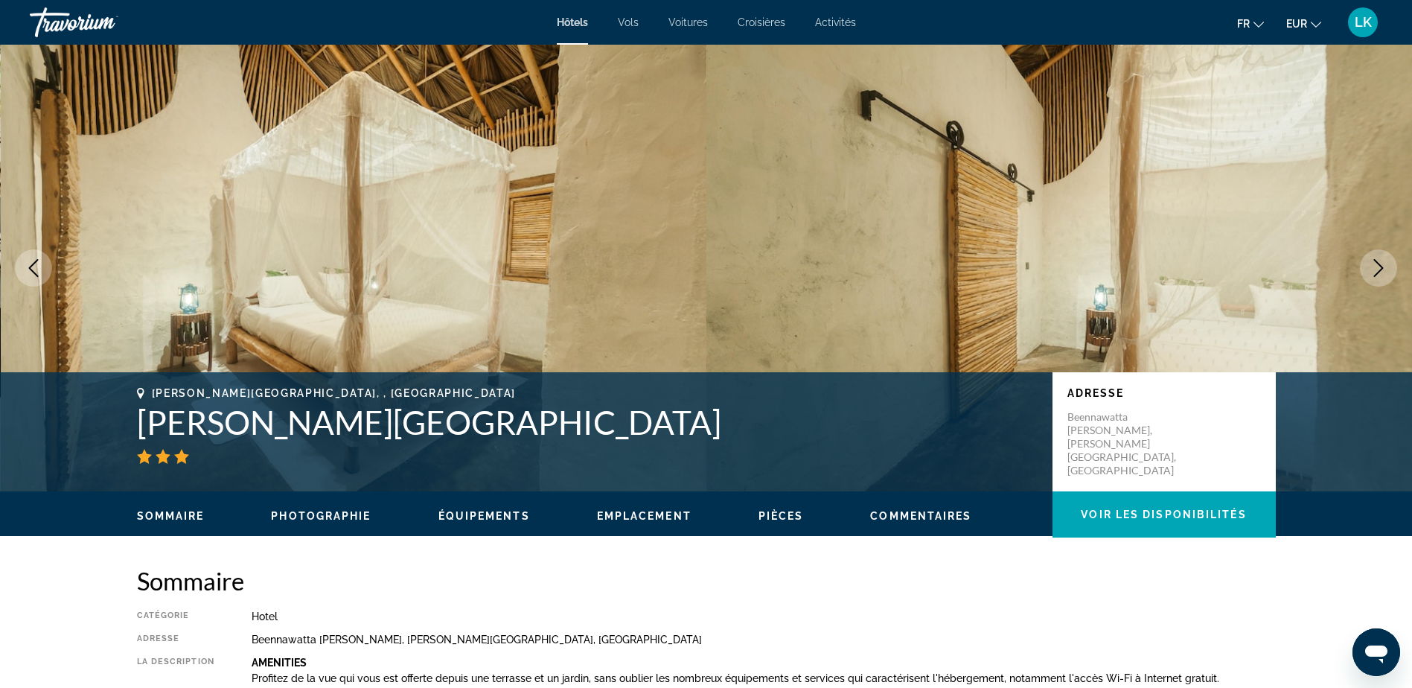
click at [1383, 266] on icon "Next image" at bounding box center [1378, 268] width 18 height 18
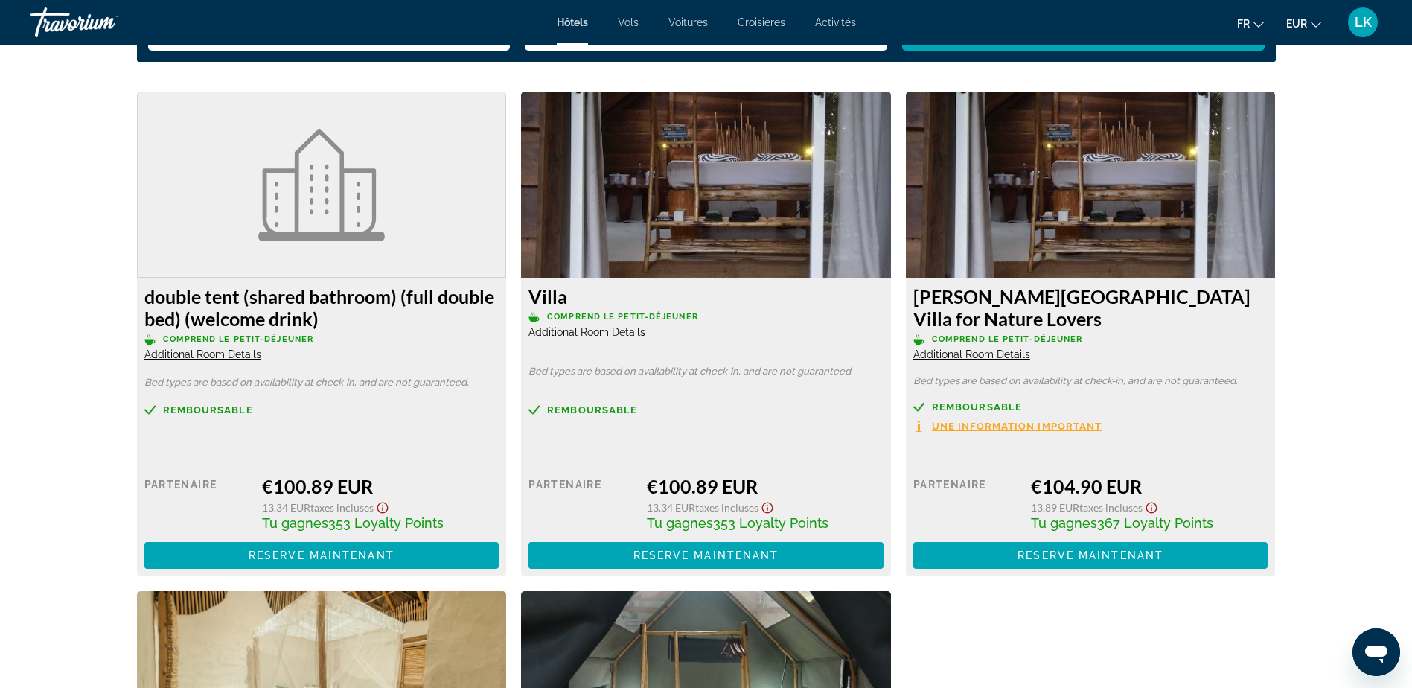
scroll to position [2011, 0]
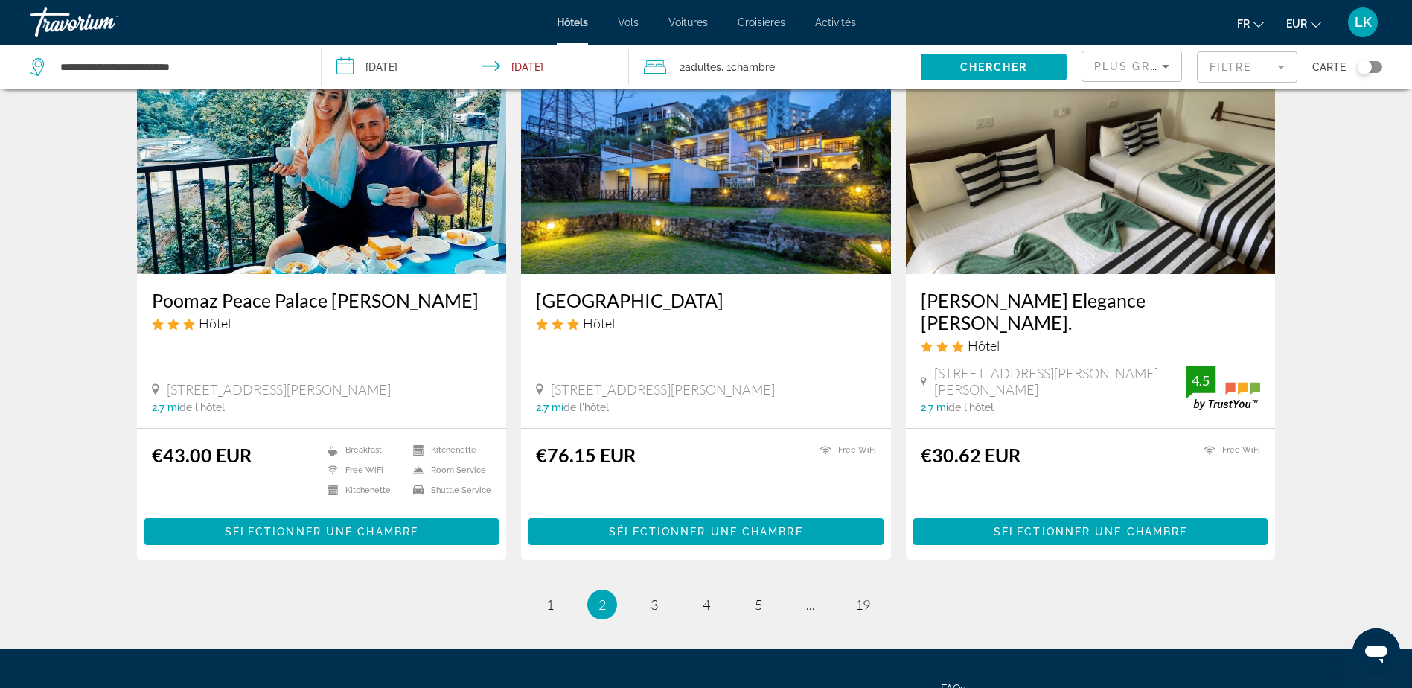
scroll to position [1802, 0]
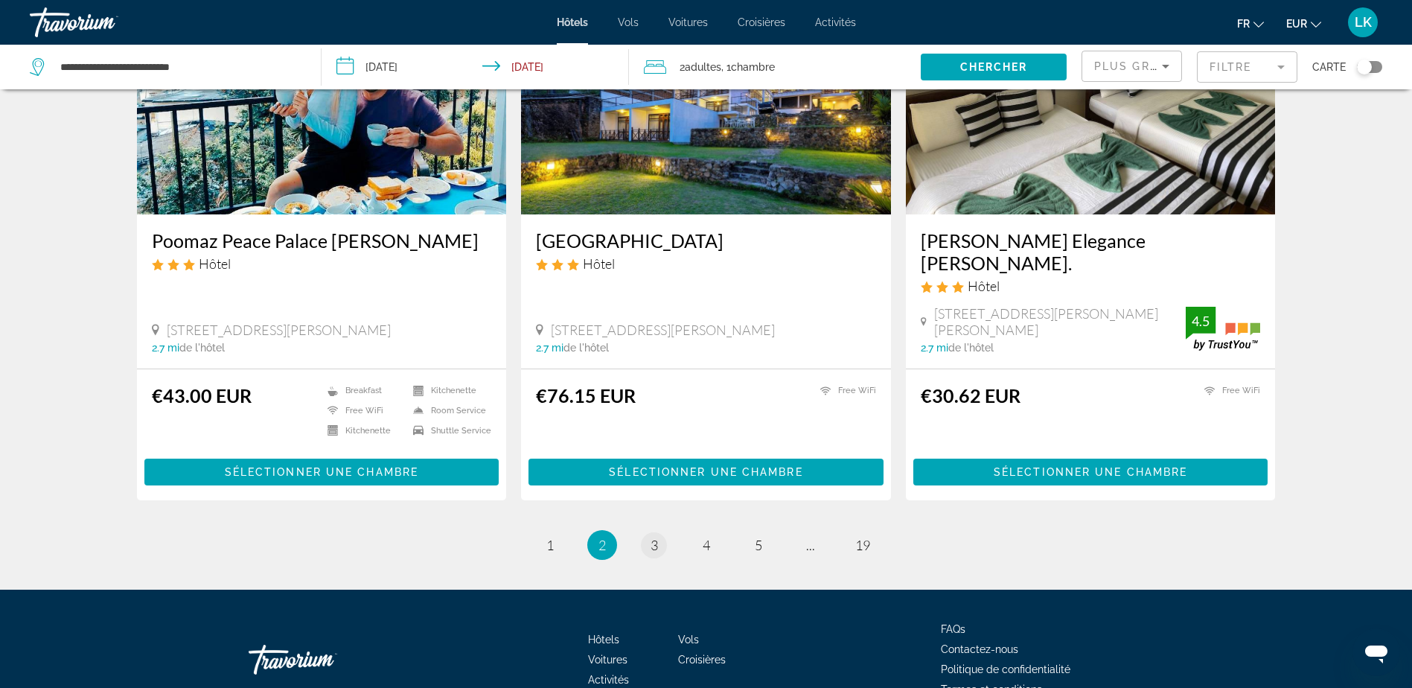
drag, startPoint x: 638, startPoint y: 460, endPoint x: 651, endPoint y: 459, distance: 13.4
click at [650, 530] on ul "2 / 19 page 1 You're on page 2 page 3 page 4 page 5 page ... page 19" at bounding box center [706, 545] width 1139 height 30
click at [652, 537] on span "3" at bounding box center [653, 545] width 7 height 16
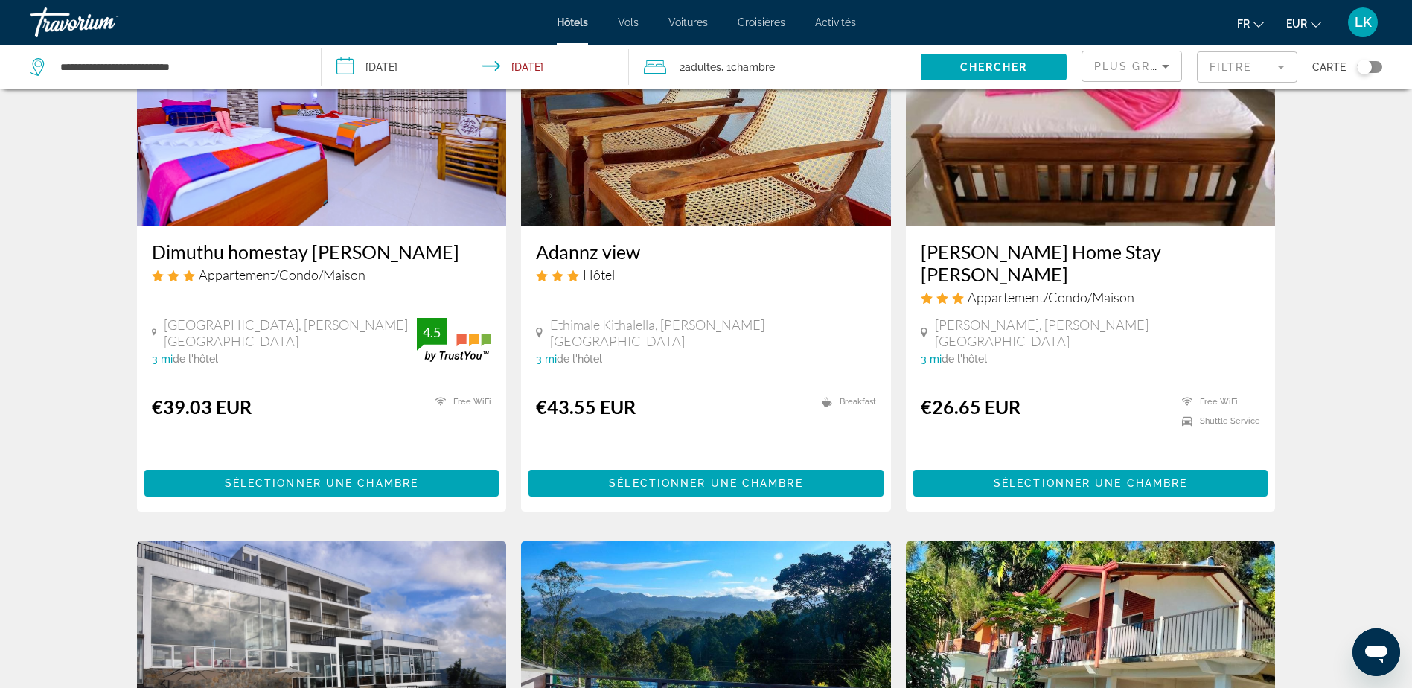
scroll to position [1637, 0]
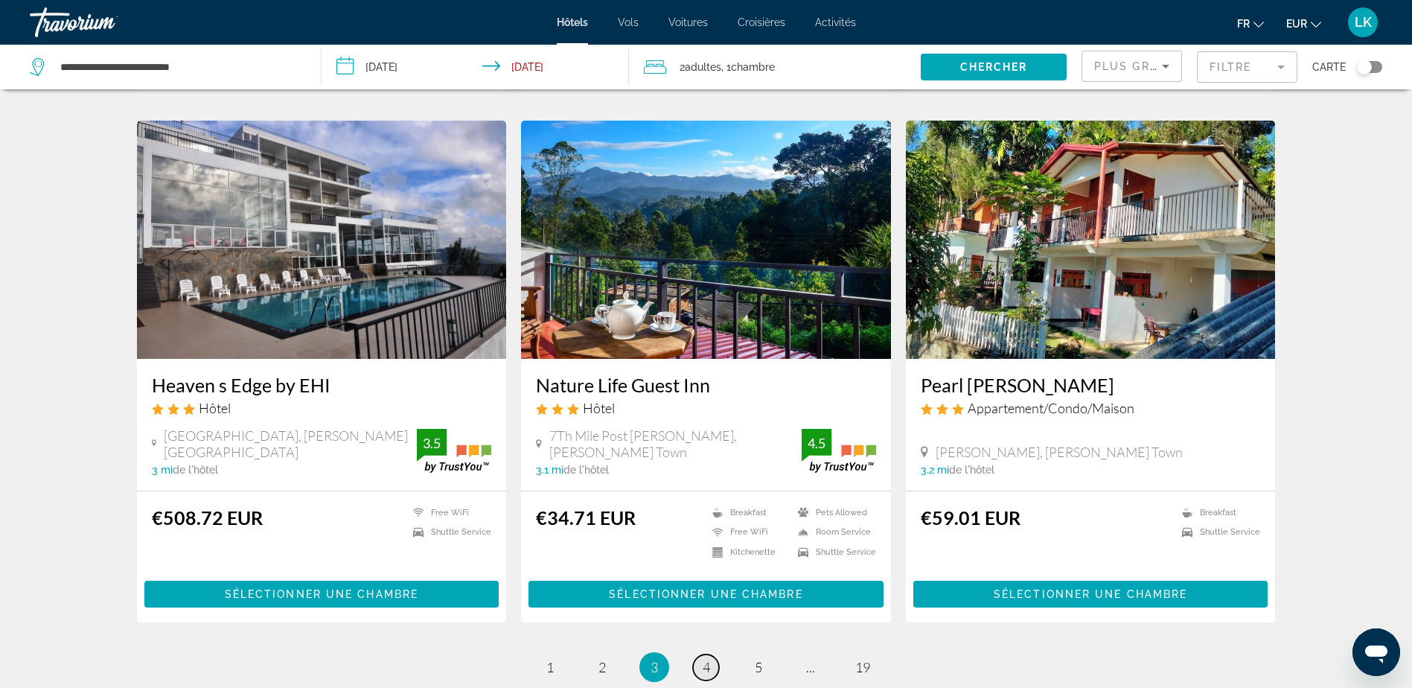
click at [705, 659] on span "4" at bounding box center [705, 667] width 7 height 16
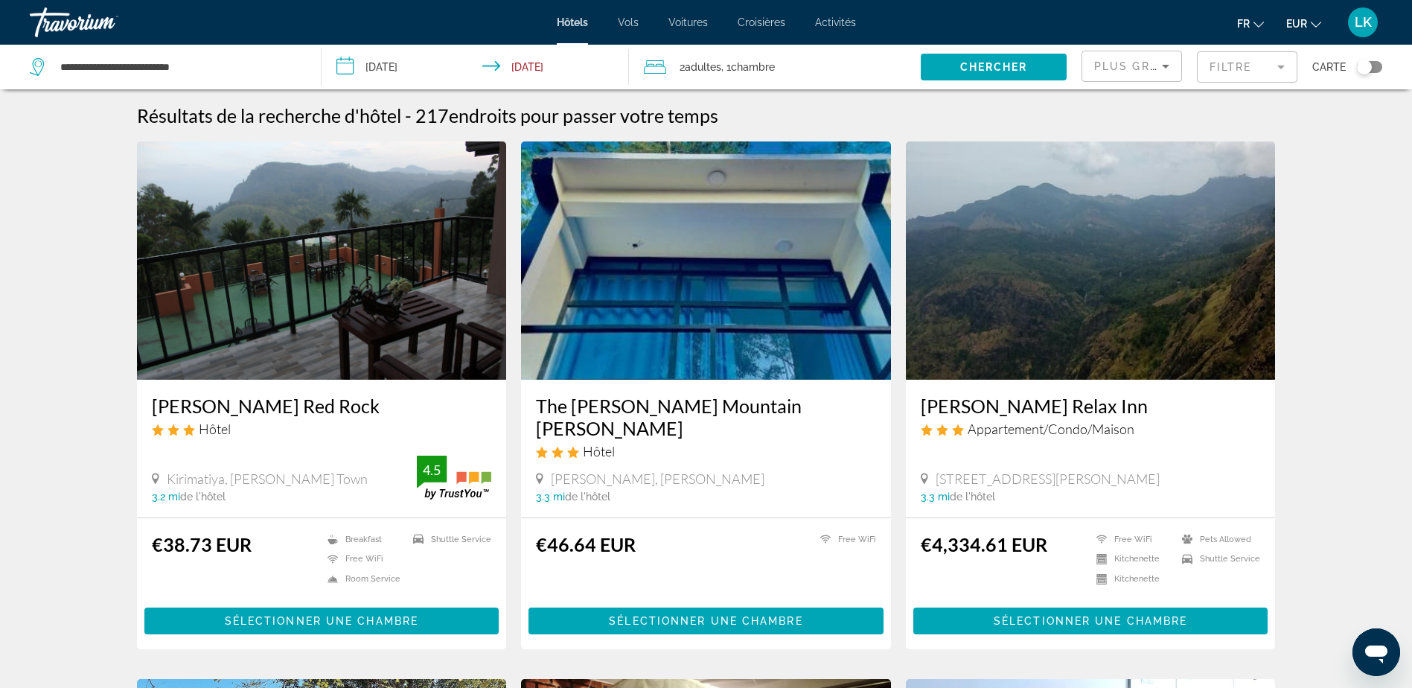
scroll to position [521, 0]
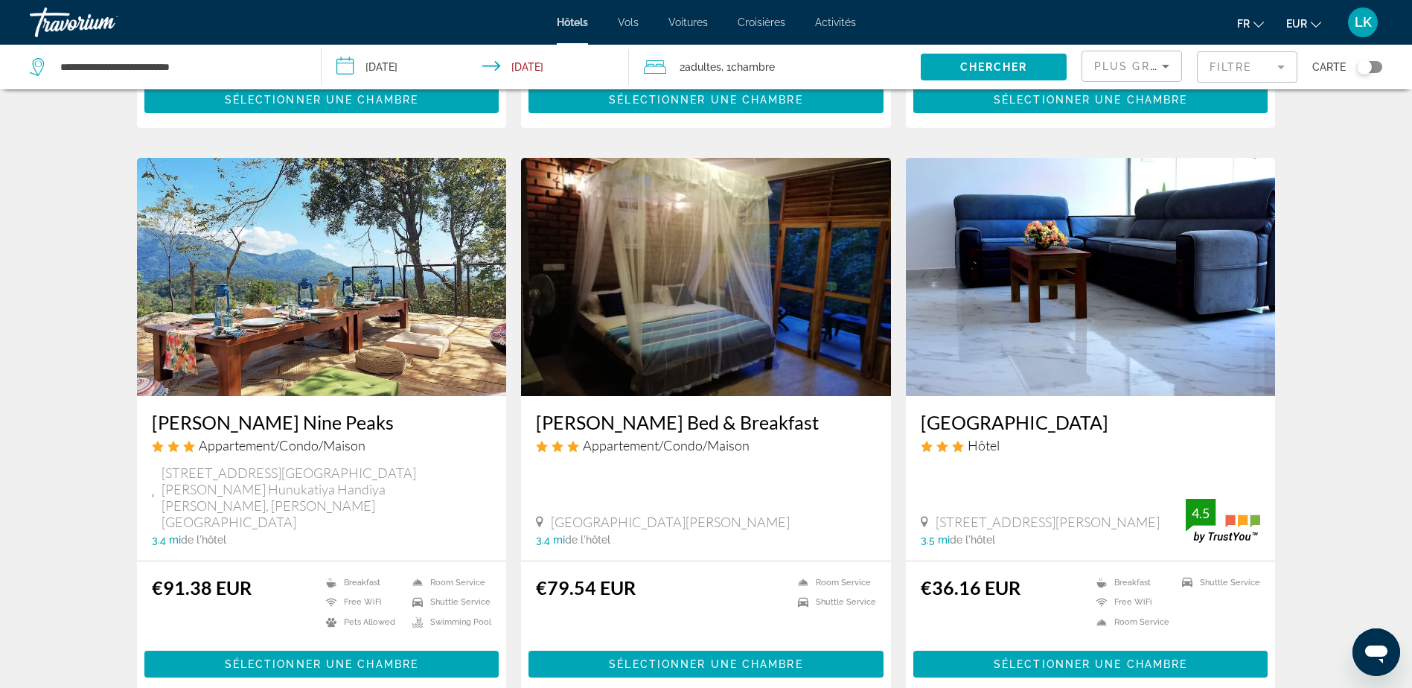
click at [659, 265] on img "Main content" at bounding box center [706, 277] width 370 height 238
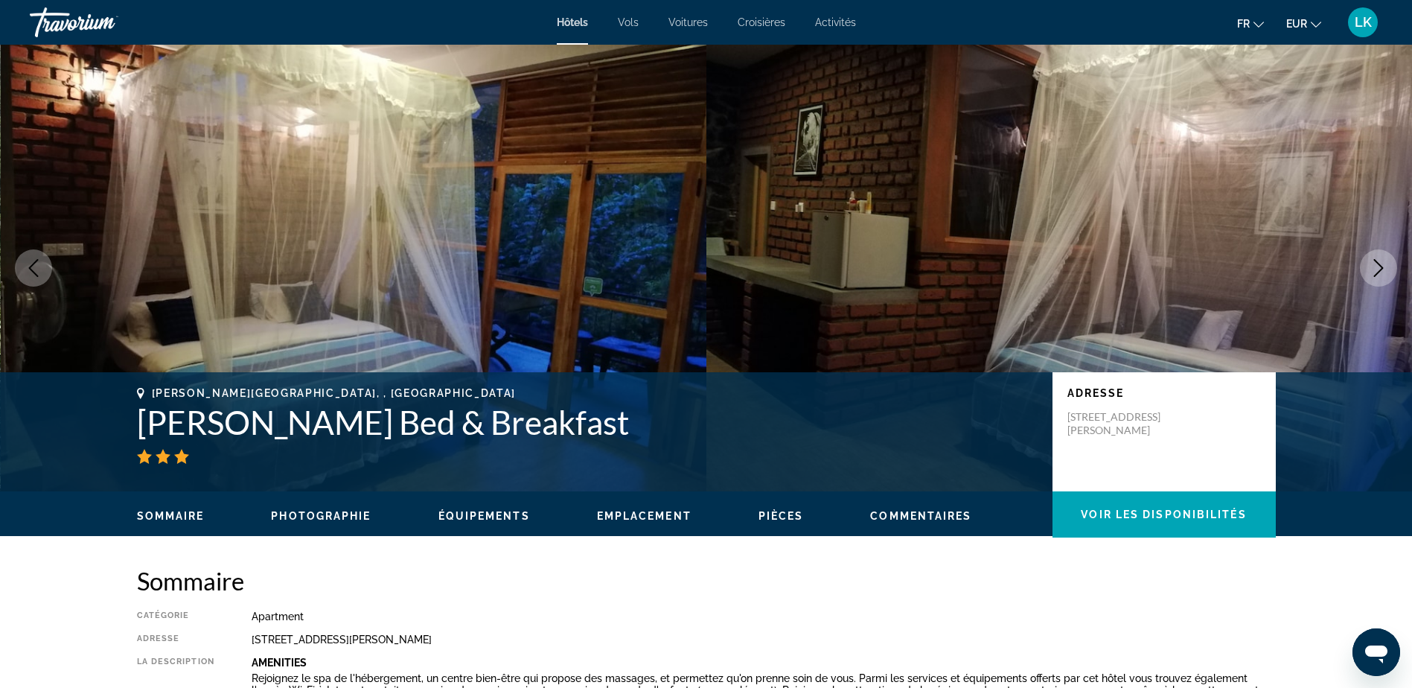
click at [1379, 272] on icon "Next image" at bounding box center [1379, 268] width 10 height 18
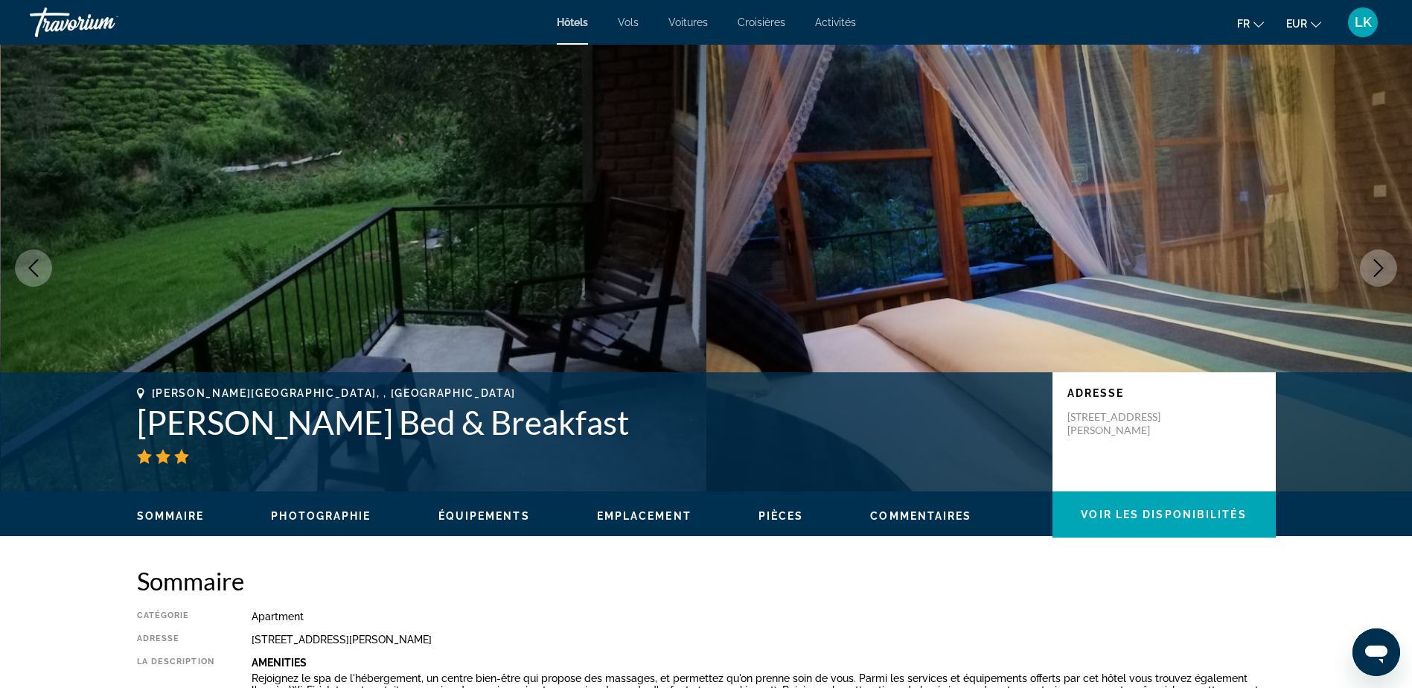
click at [1380, 272] on icon "Next image" at bounding box center [1378, 268] width 18 height 18
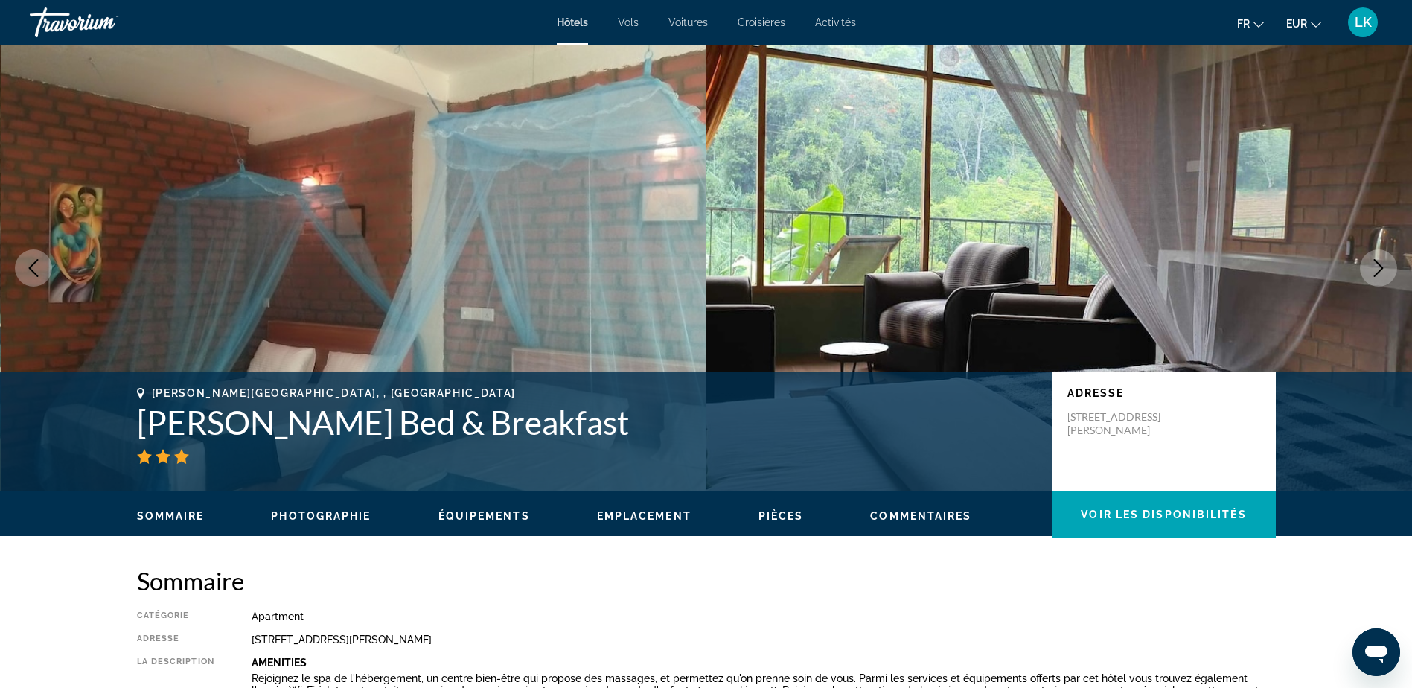
click at [1380, 272] on icon "Next image" at bounding box center [1378, 268] width 18 height 18
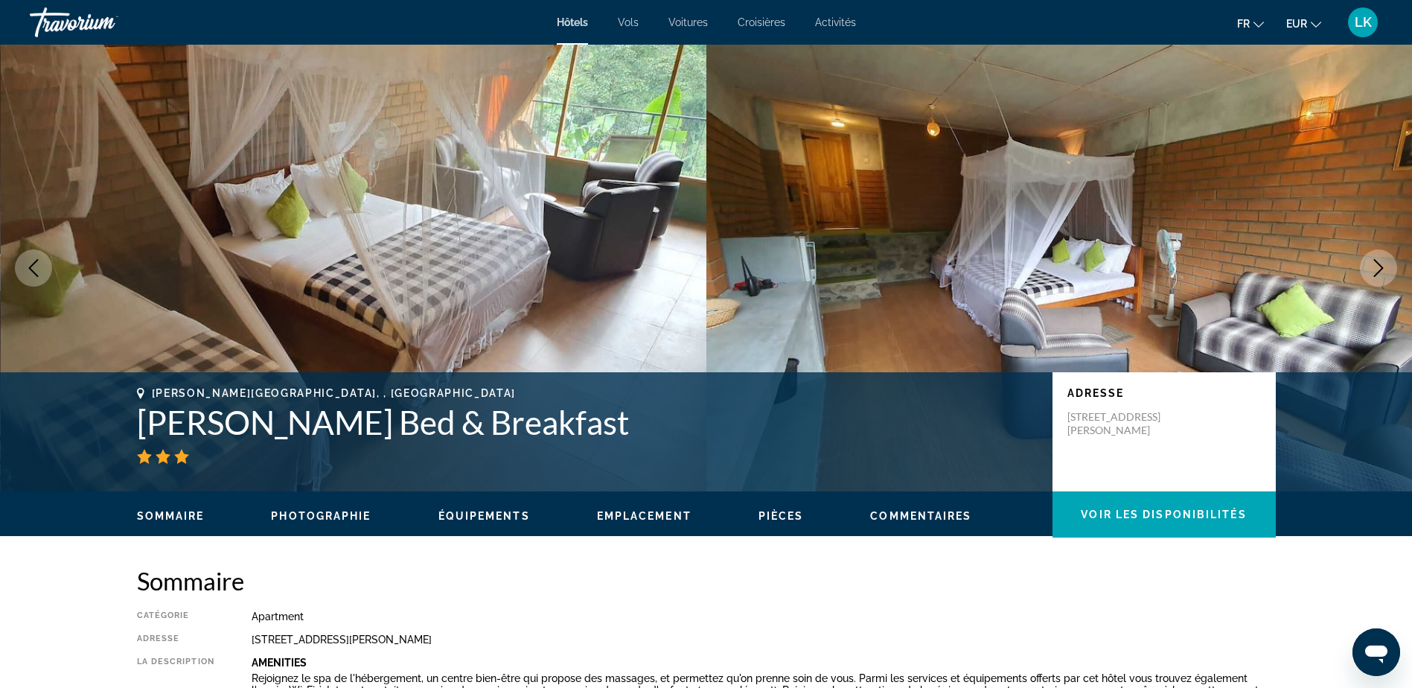
click at [1380, 272] on icon "Next image" at bounding box center [1378, 268] width 18 height 18
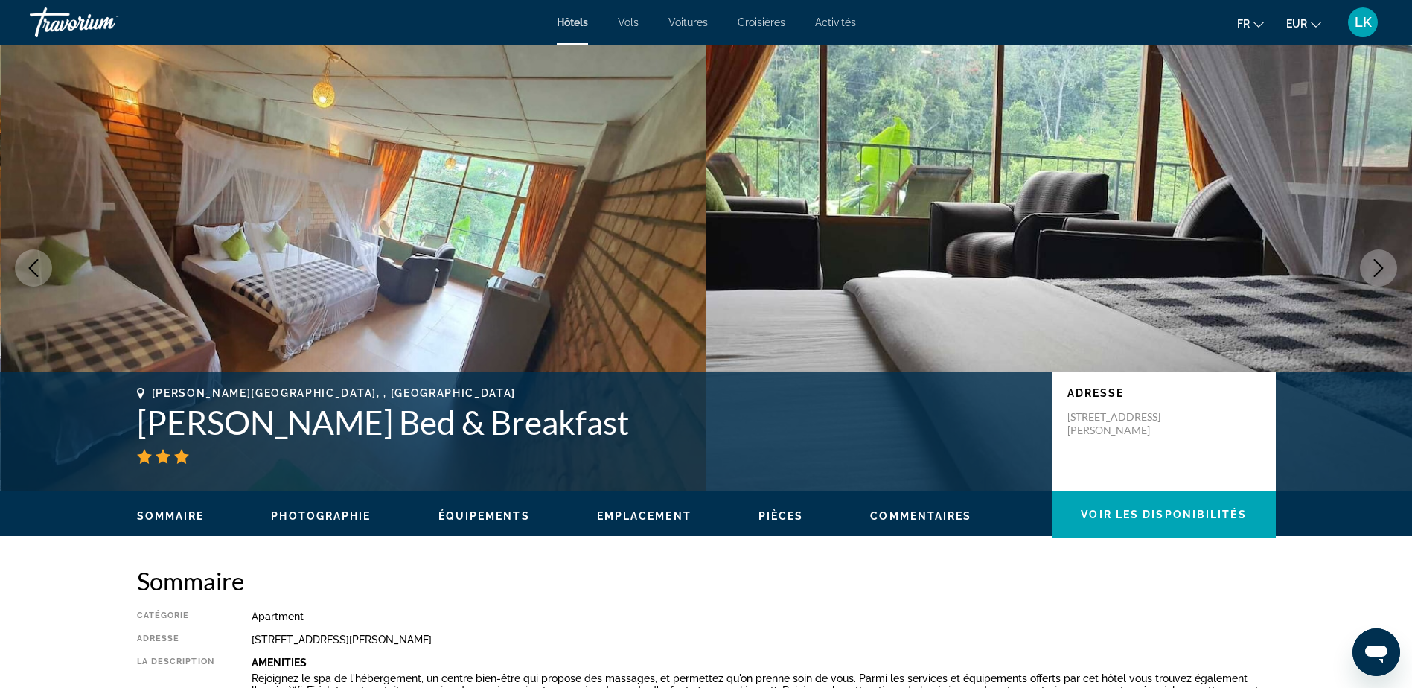
click at [1380, 272] on icon "Next image" at bounding box center [1378, 268] width 18 height 18
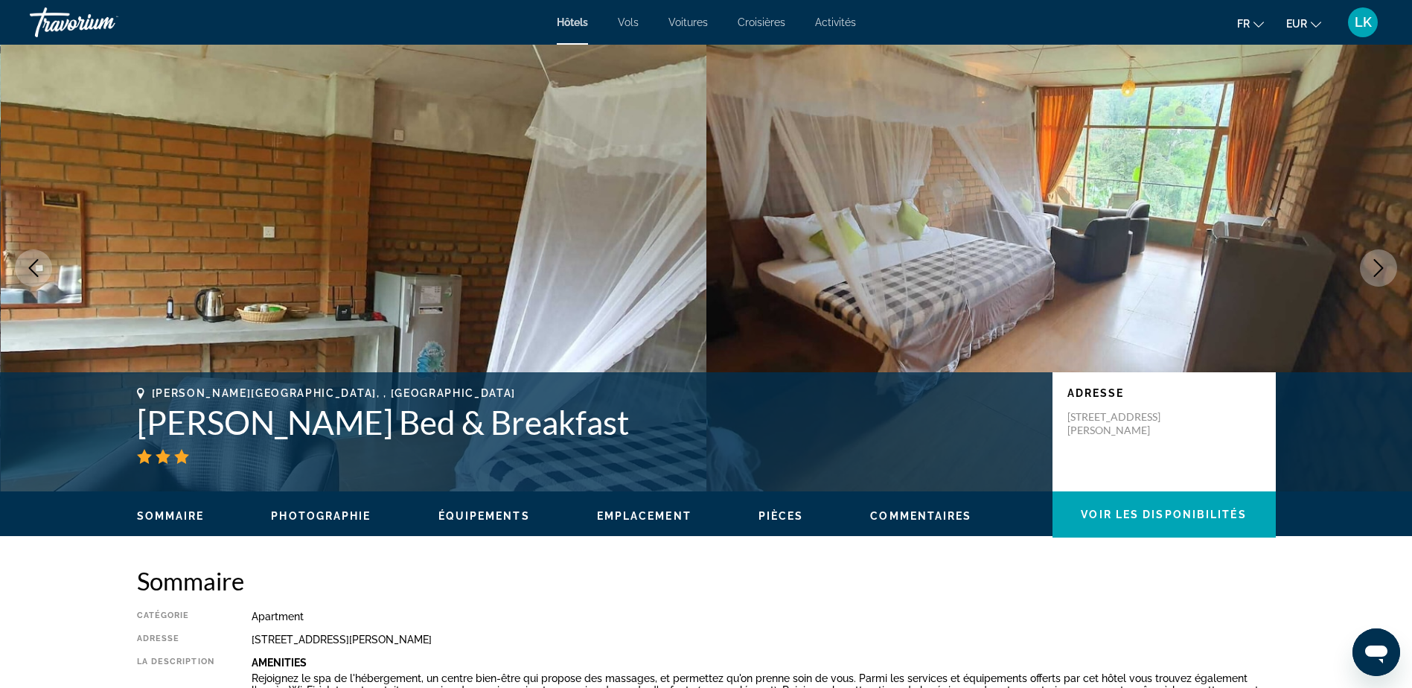
click at [1380, 272] on icon "Next image" at bounding box center [1378, 268] width 18 height 18
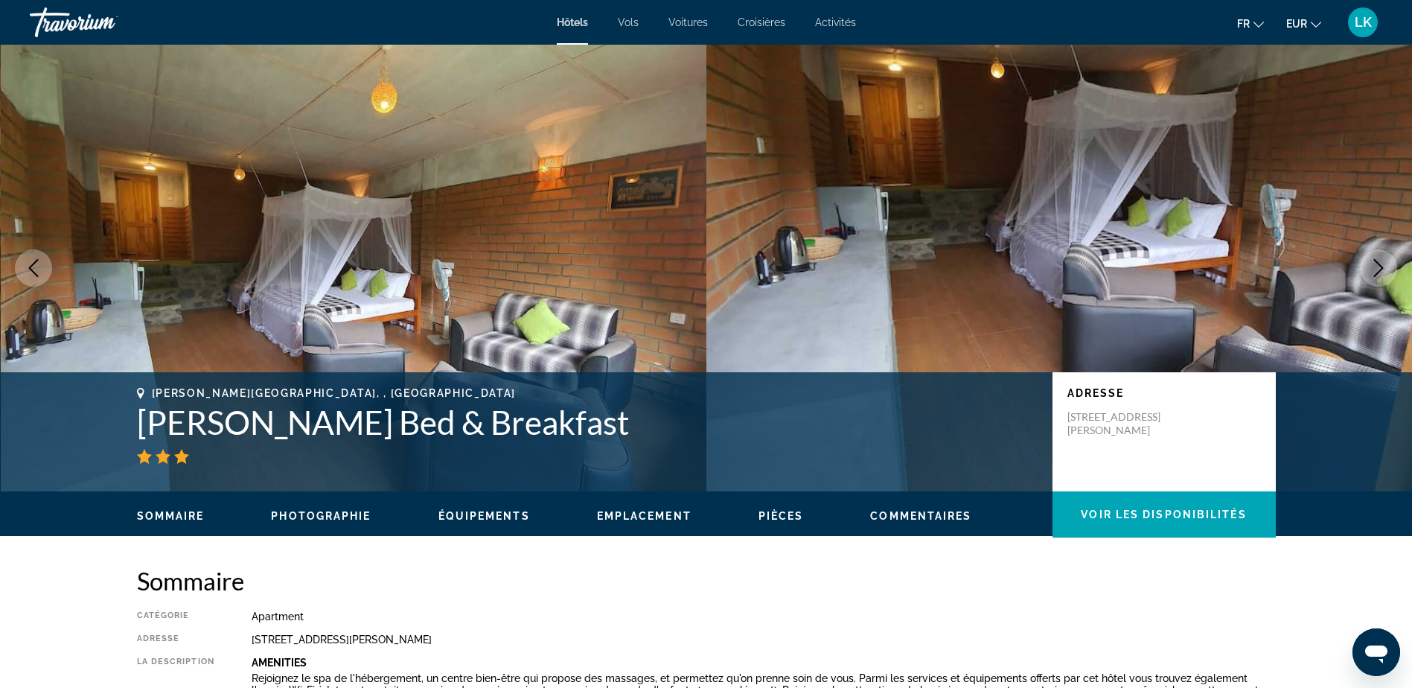
click at [1381, 272] on icon "Next image" at bounding box center [1378, 268] width 18 height 18
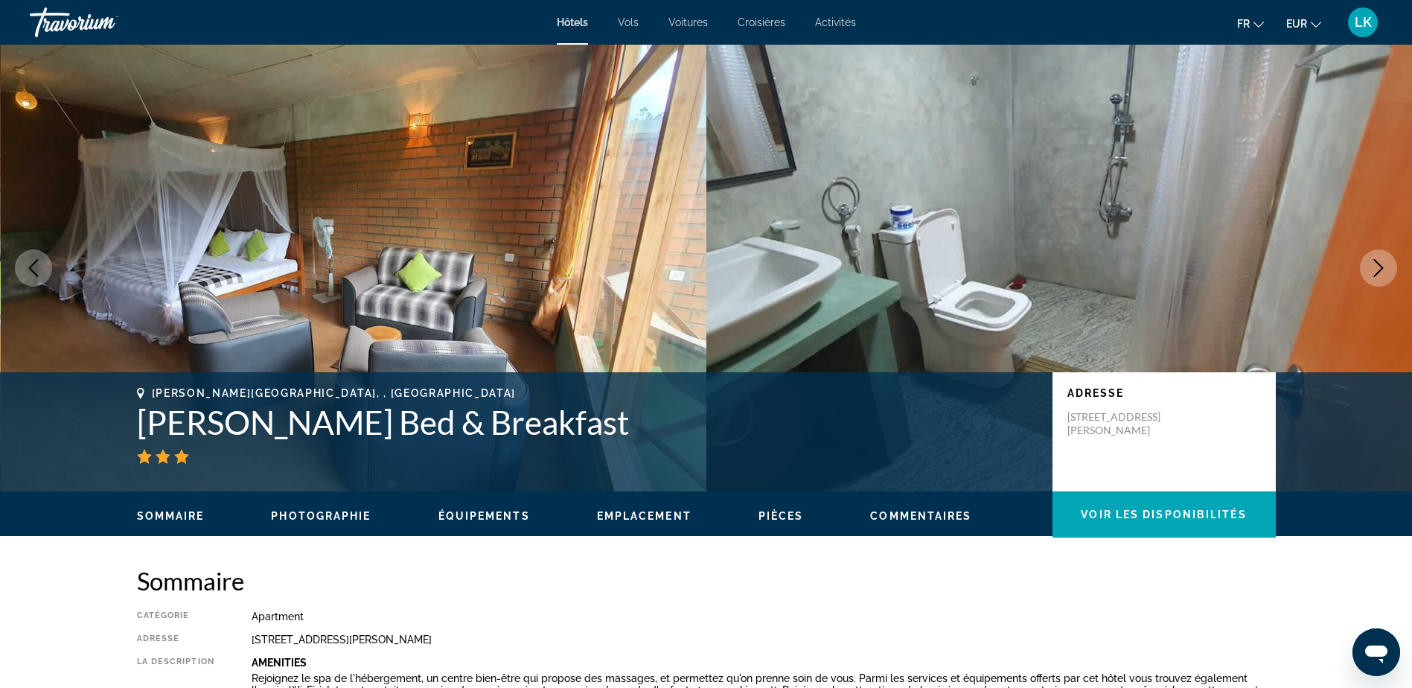
click at [1381, 272] on icon "Next image" at bounding box center [1378, 268] width 18 height 18
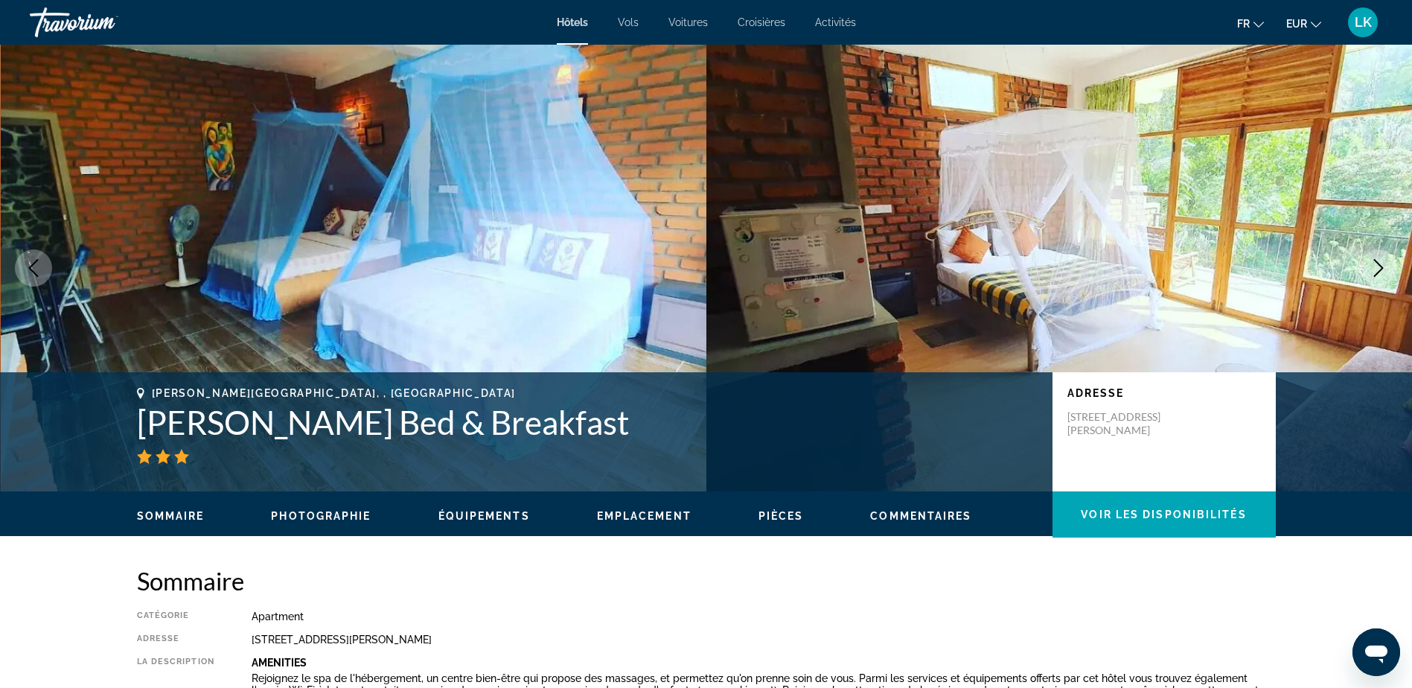
click at [1383, 272] on icon "Next image" at bounding box center [1378, 268] width 18 height 18
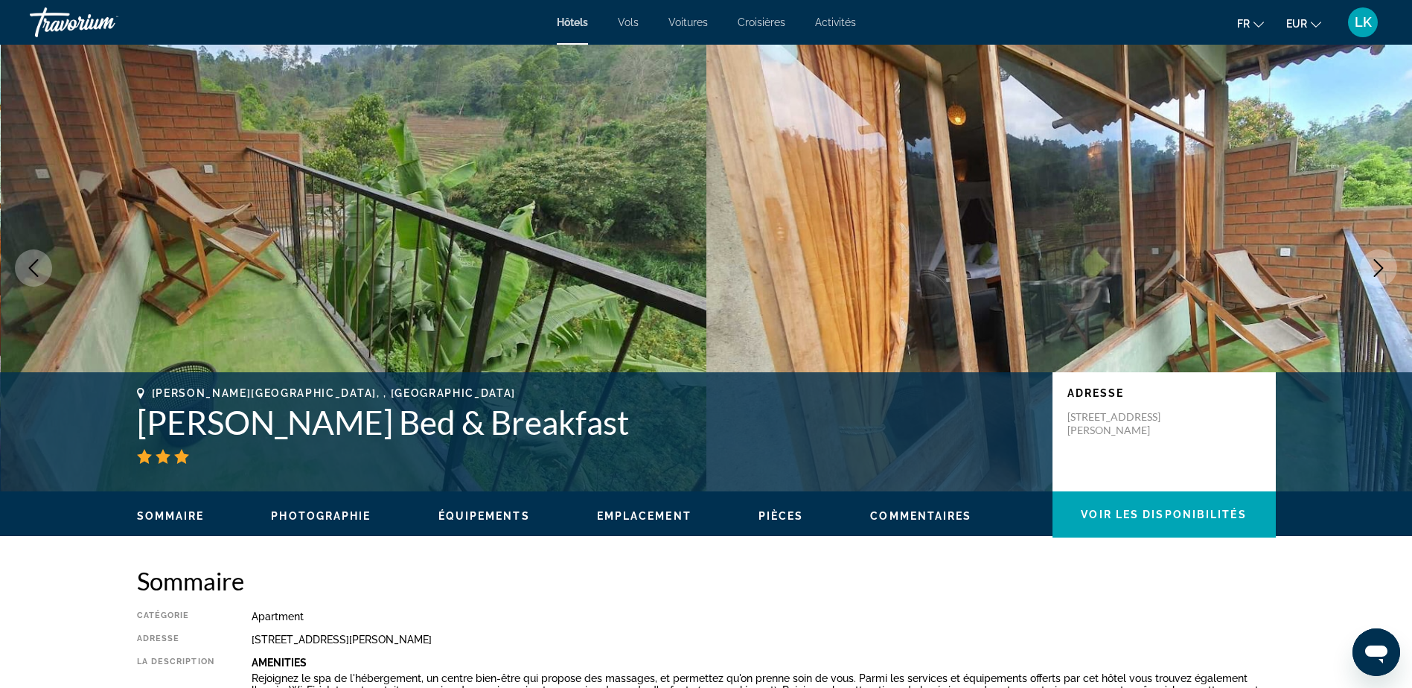
click at [1383, 272] on icon "Next image" at bounding box center [1378, 268] width 18 height 18
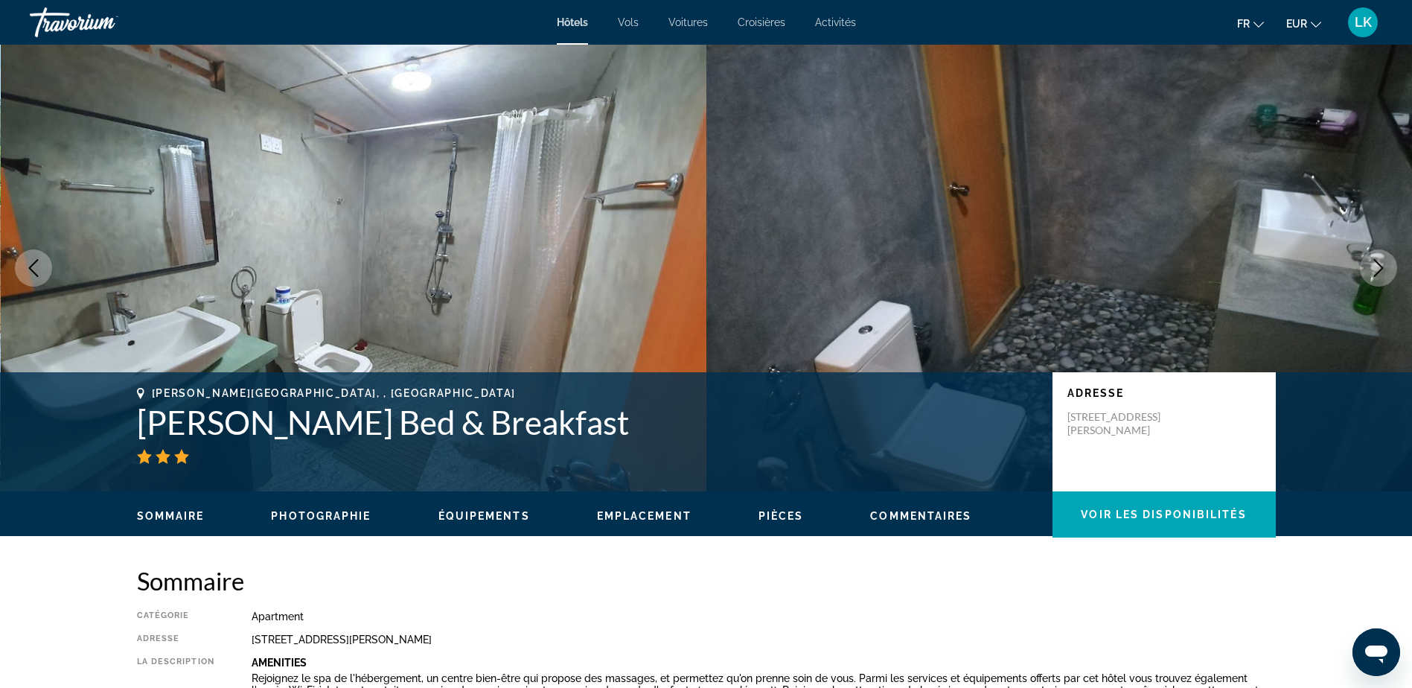
click at [1383, 272] on icon "Next image" at bounding box center [1378, 268] width 18 height 18
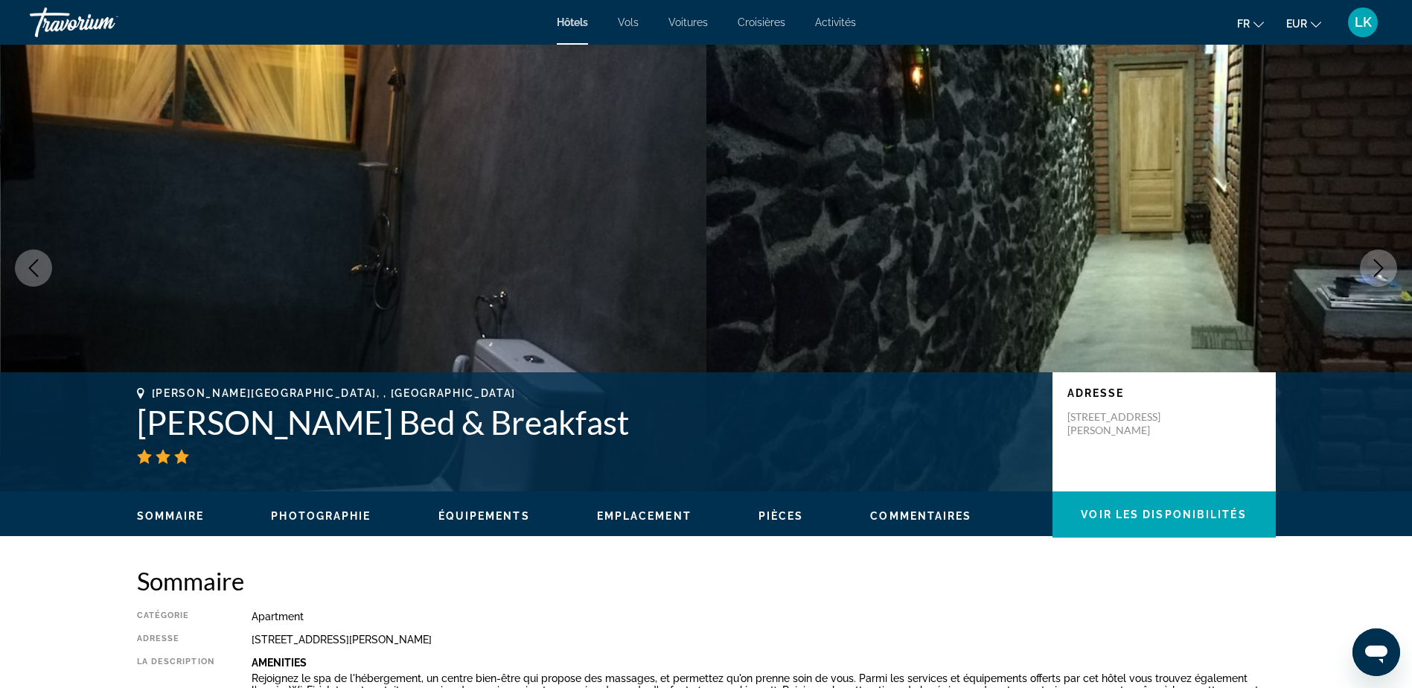
click at [1383, 272] on icon "Next image" at bounding box center [1378, 268] width 18 height 18
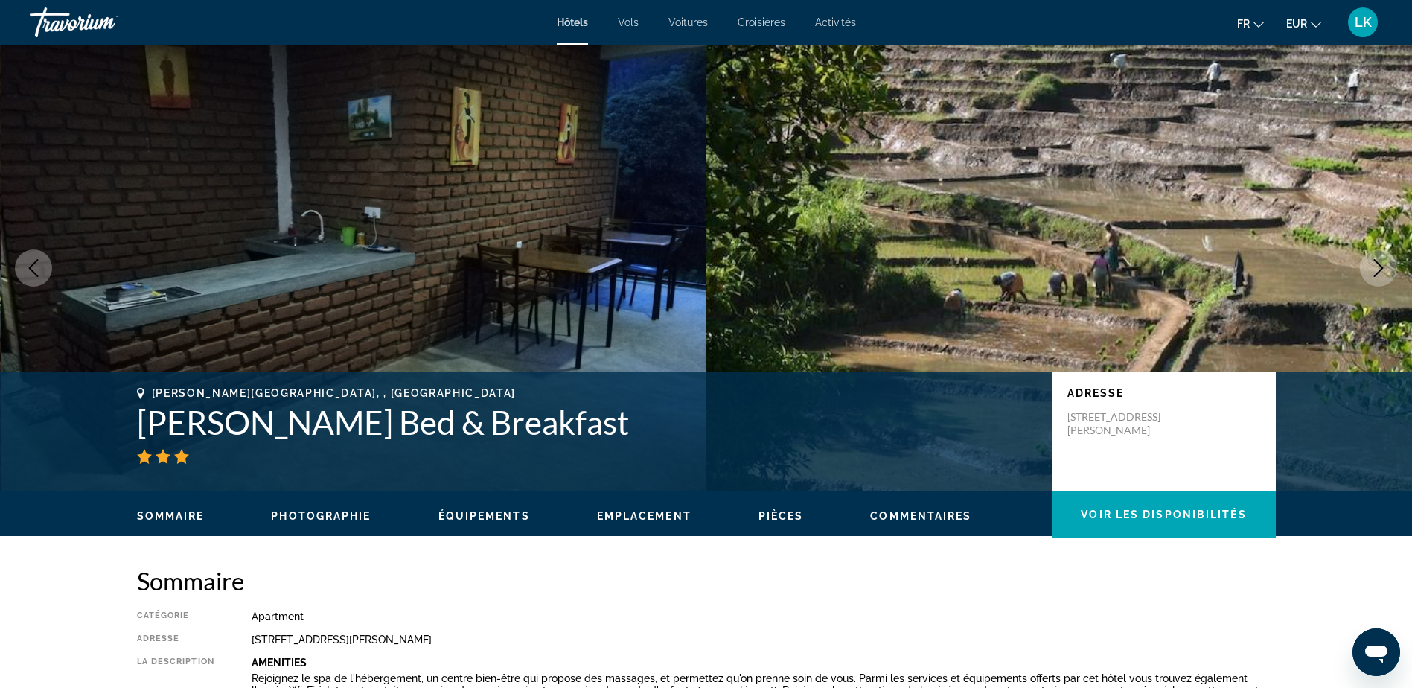
click at [1384, 272] on icon "Next image" at bounding box center [1378, 268] width 18 height 18
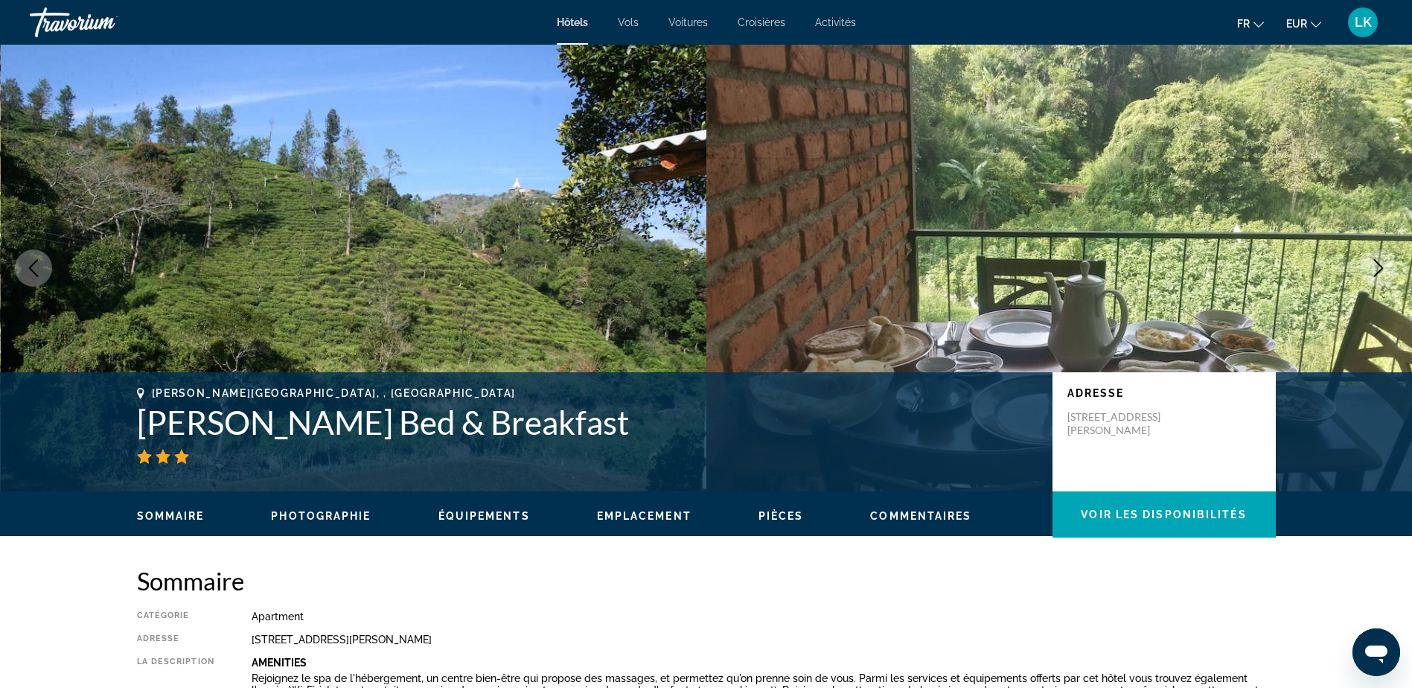
click at [1385, 272] on icon "Next image" at bounding box center [1378, 268] width 18 height 18
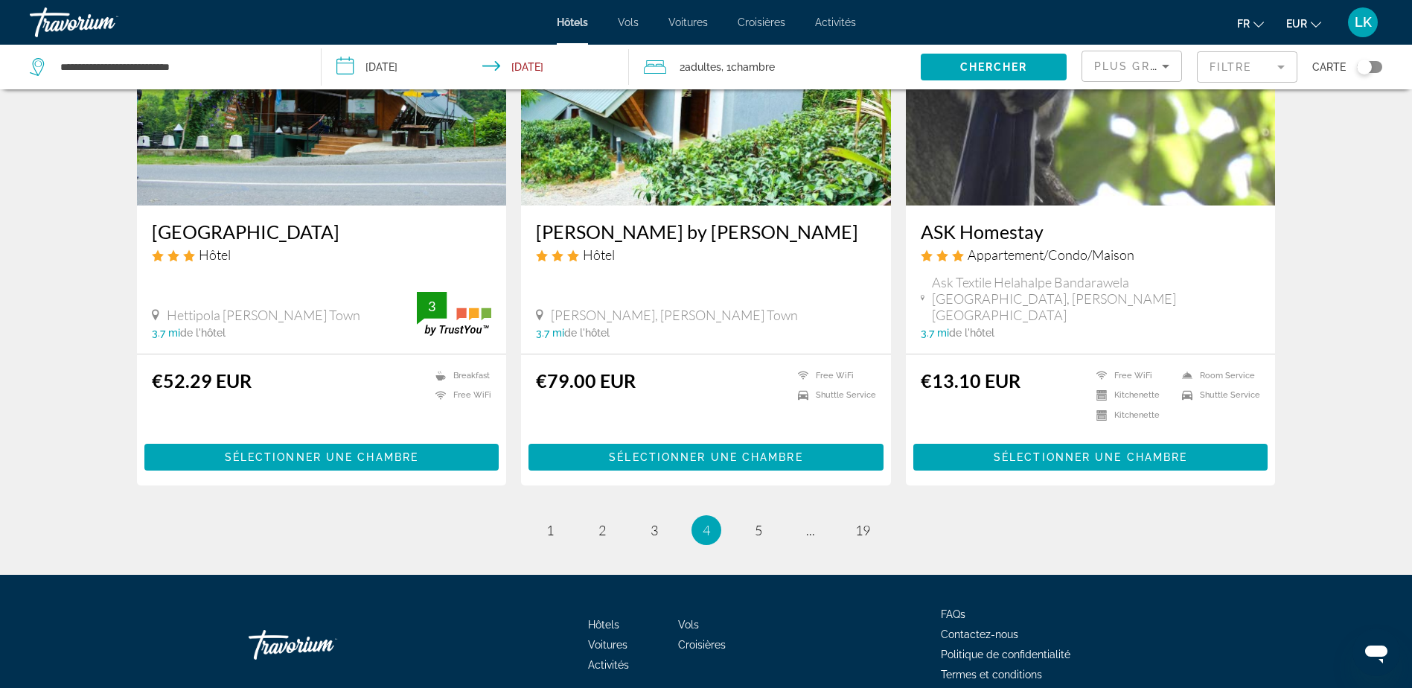
scroll to position [1819, 0]
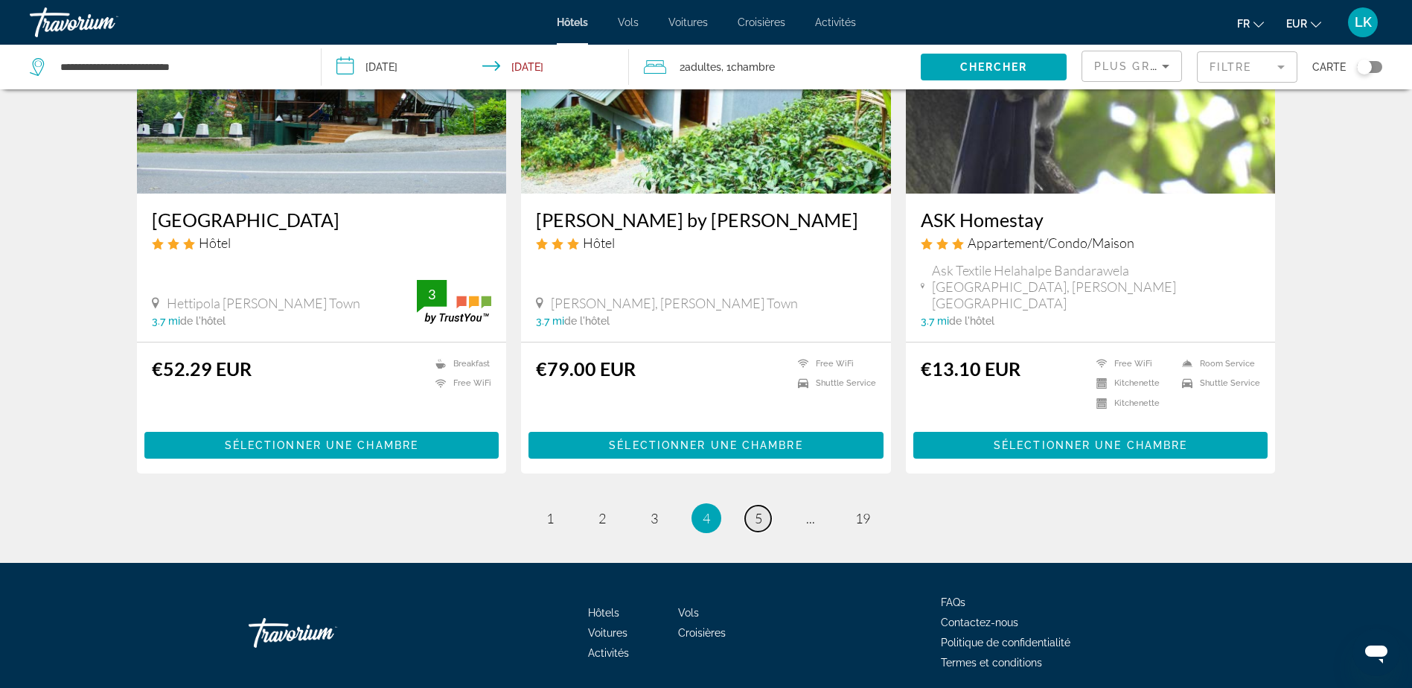
click at [758, 510] on span "5" at bounding box center [758, 518] width 7 height 16
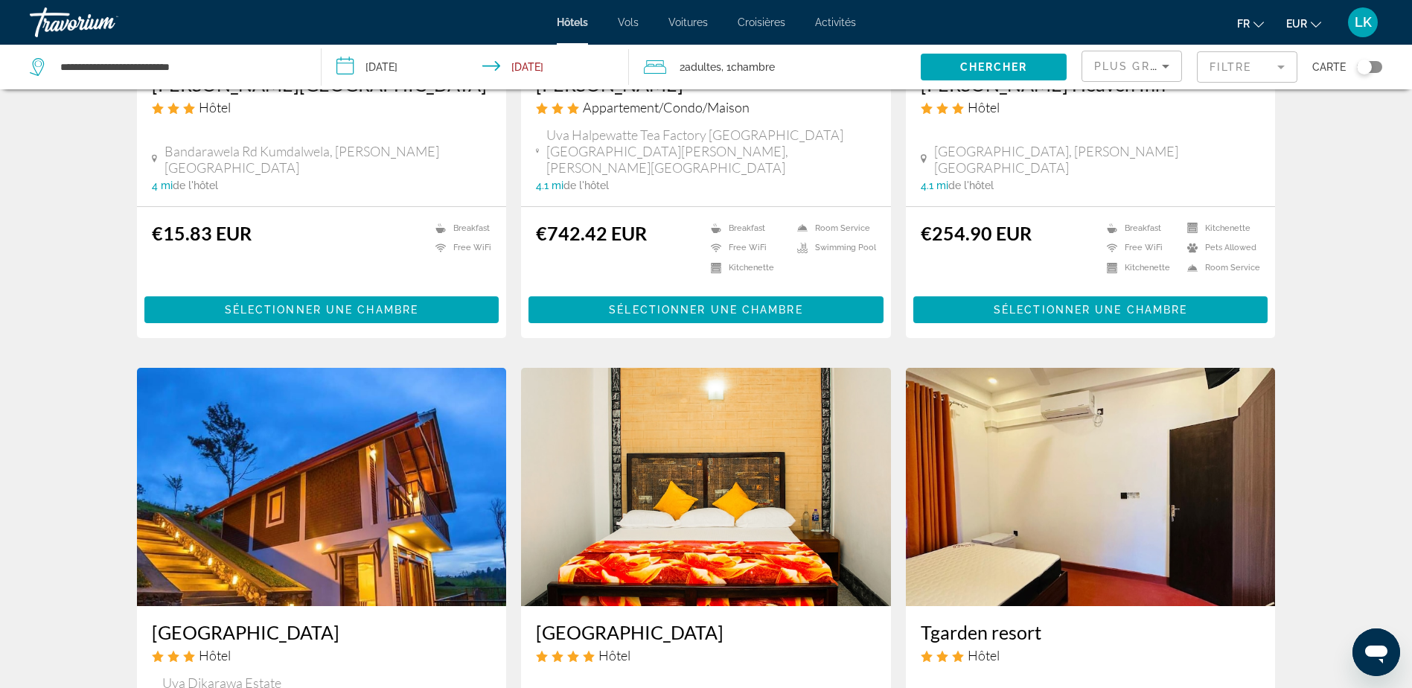
scroll to position [182, 0]
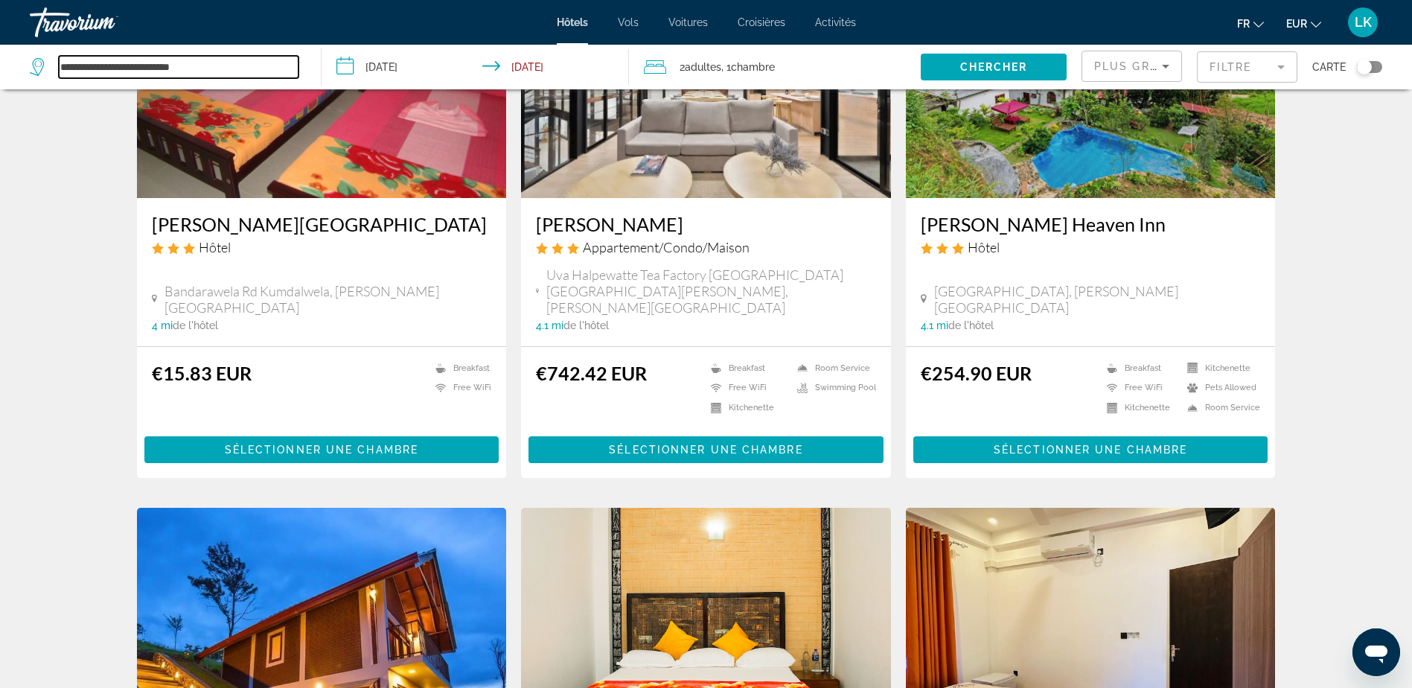
click at [232, 61] on input "**********" at bounding box center [179, 67] width 240 height 22
drag, startPoint x: 214, startPoint y: 68, endPoint x: -3, endPoint y: 54, distance: 217.7
click at [0, 54] on html "**********" at bounding box center [706, 162] width 1412 height 688
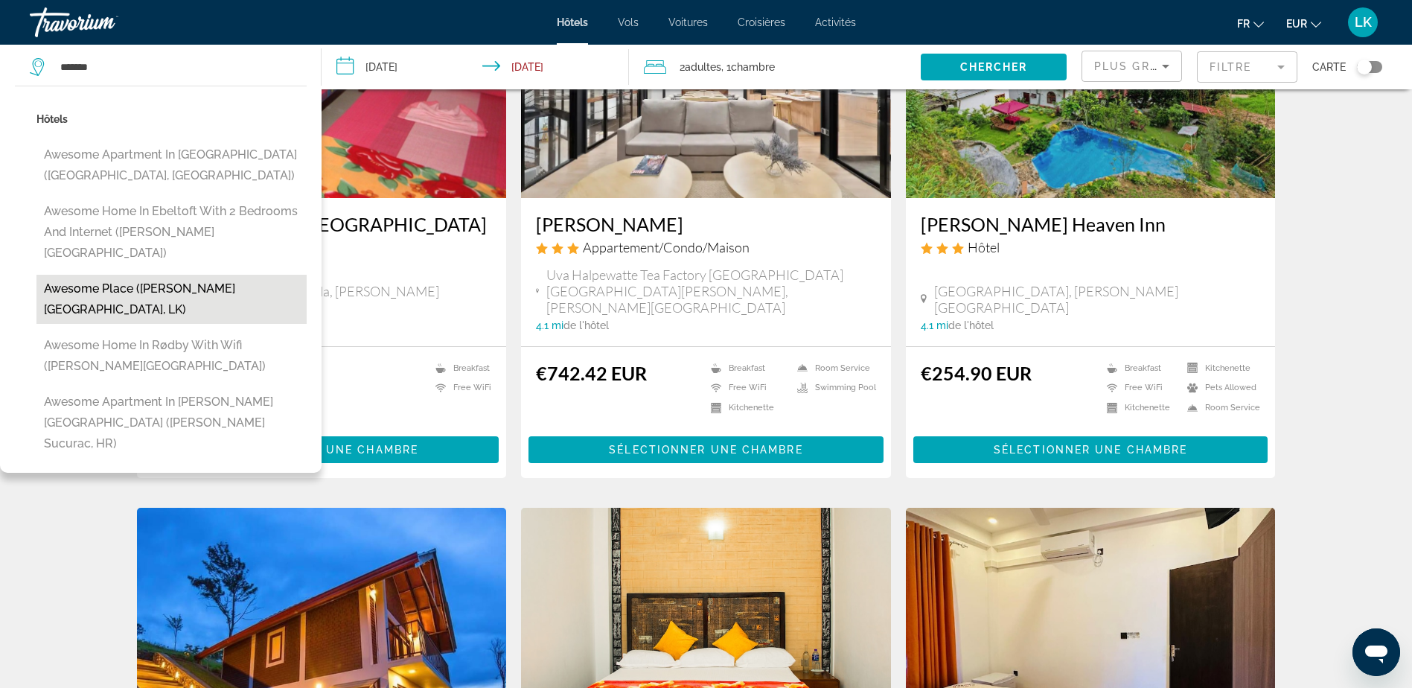
click at [135, 275] on button "Awesome Place ([PERSON_NAME][GEOGRAPHIC_DATA], LK)" at bounding box center [171, 299] width 270 height 49
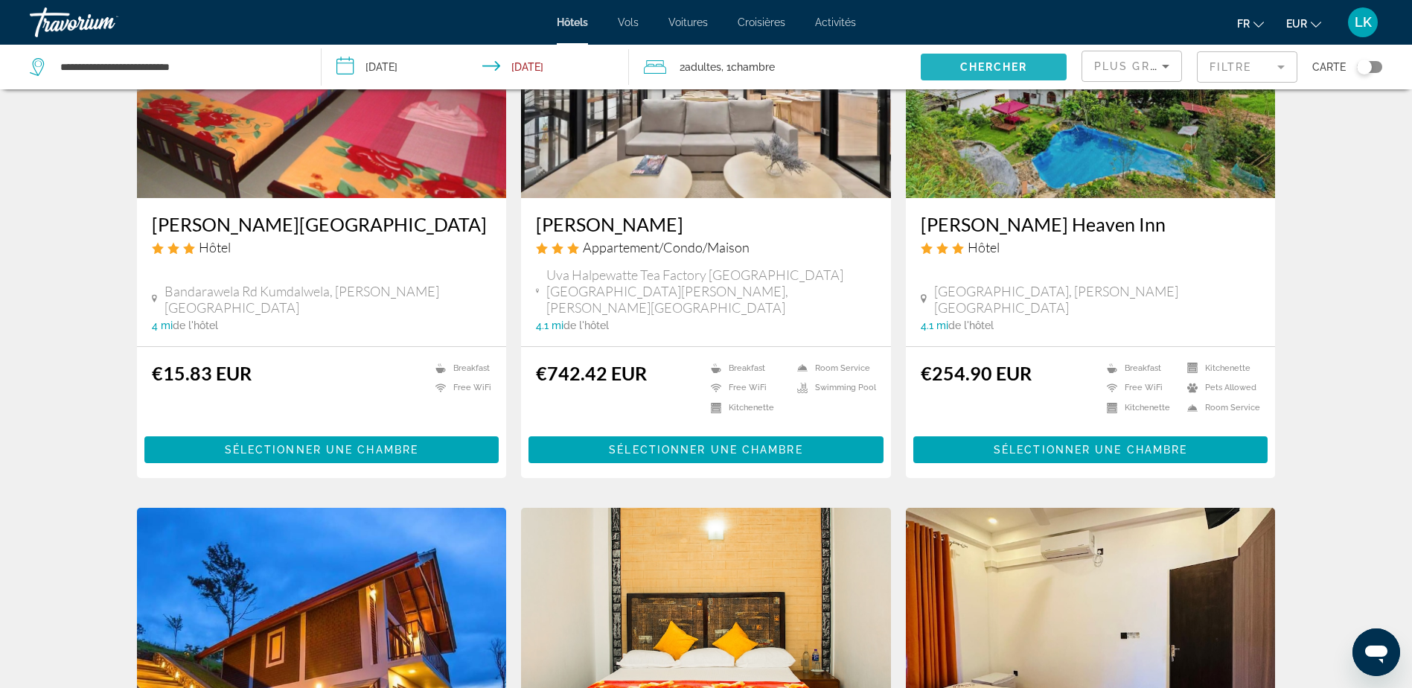
click at [1004, 61] on span "Chercher" at bounding box center [994, 67] width 68 height 12
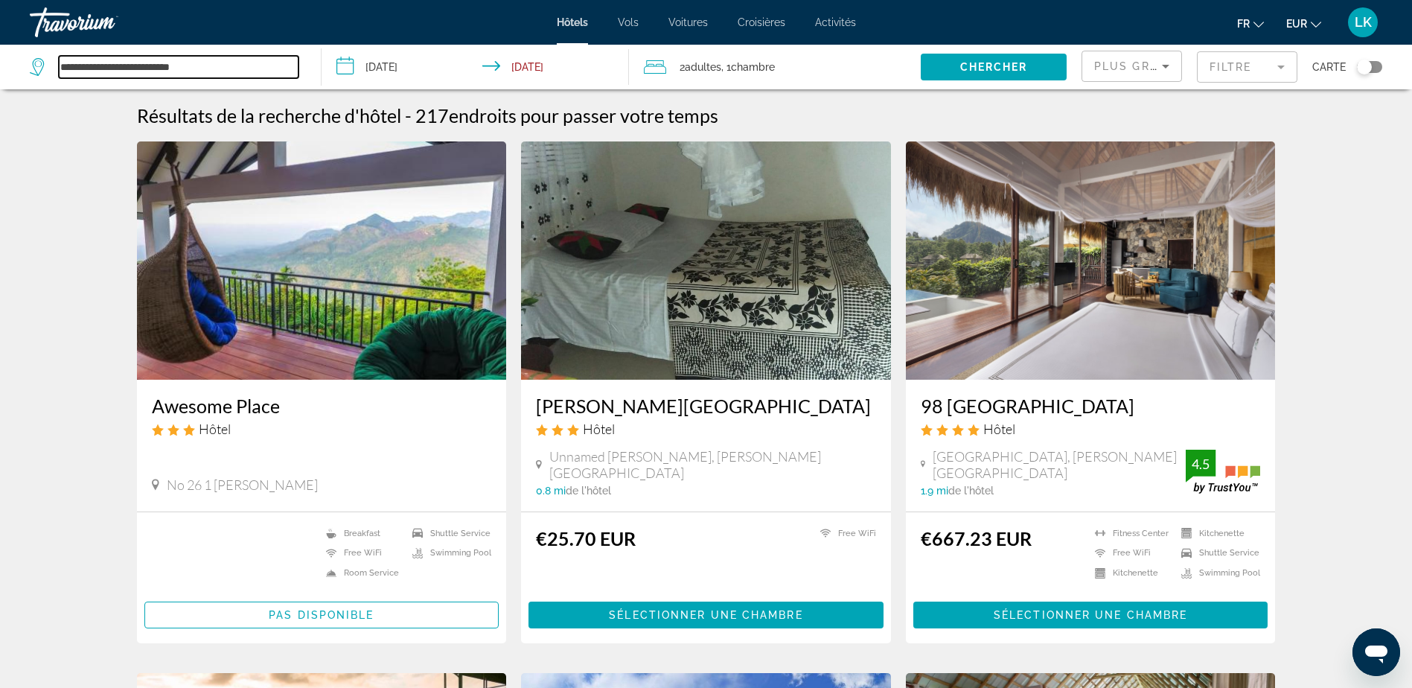
click at [224, 72] on input "**********" at bounding box center [179, 67] width 240 height 22
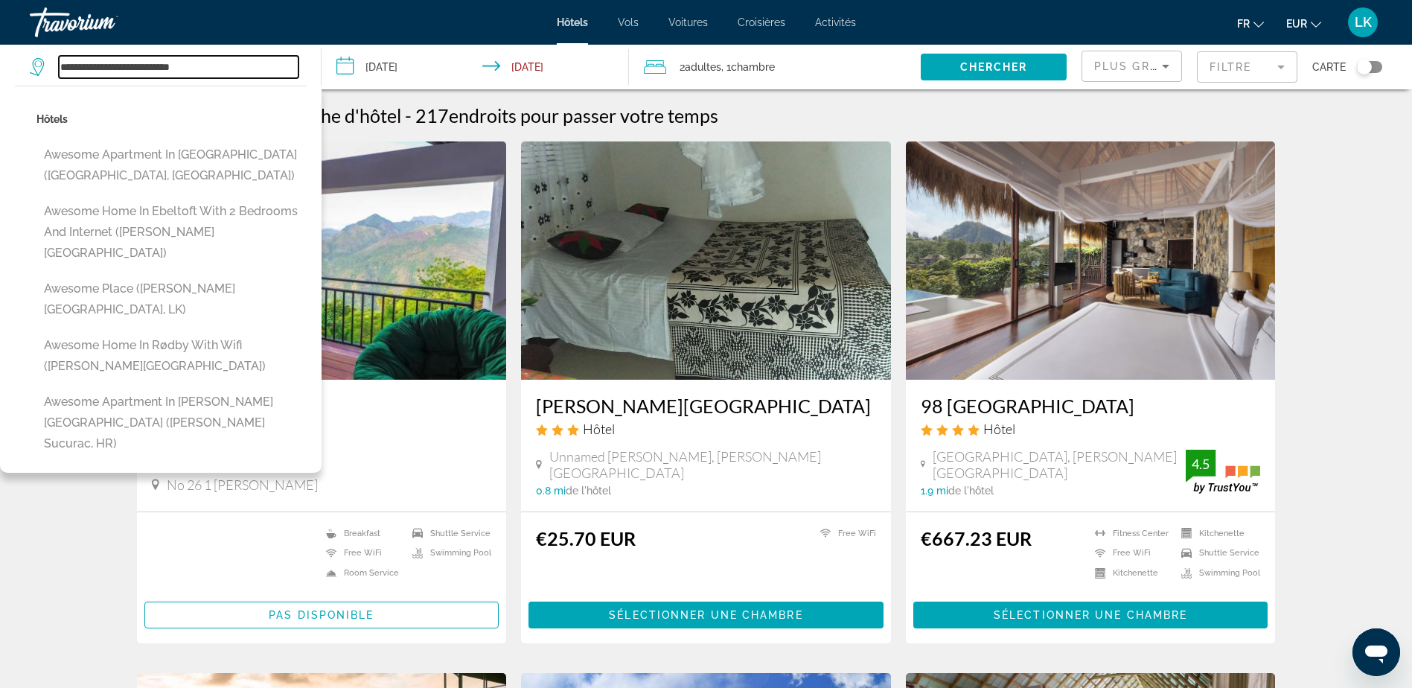
drag, startPoint x: 272, startPoint y: 70, endPoint x: -3, endPoint y: 55, distance: 275.0
click at [0, 55] on html "**********" at bounding box center [706, 344] width 1412 height 688
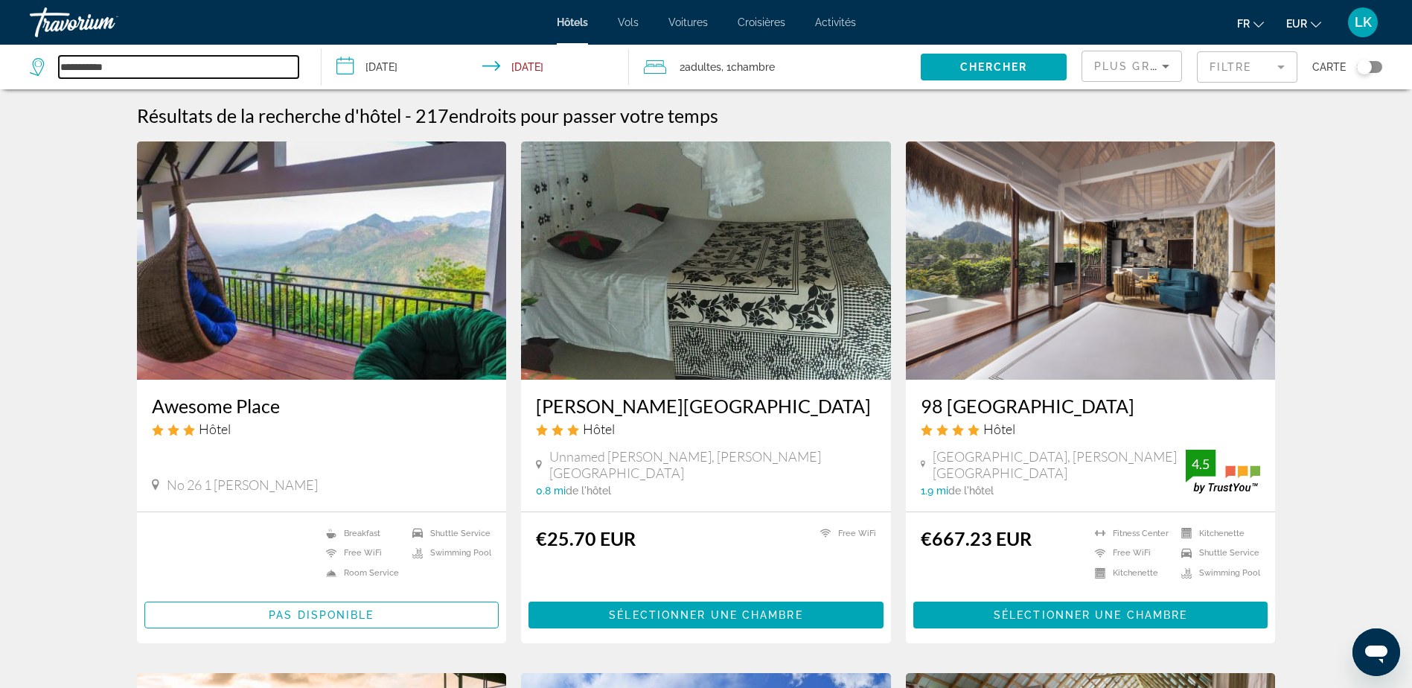
click at [162, 72] on input "**********" at bounding box center [179, 67] width 240 height 22
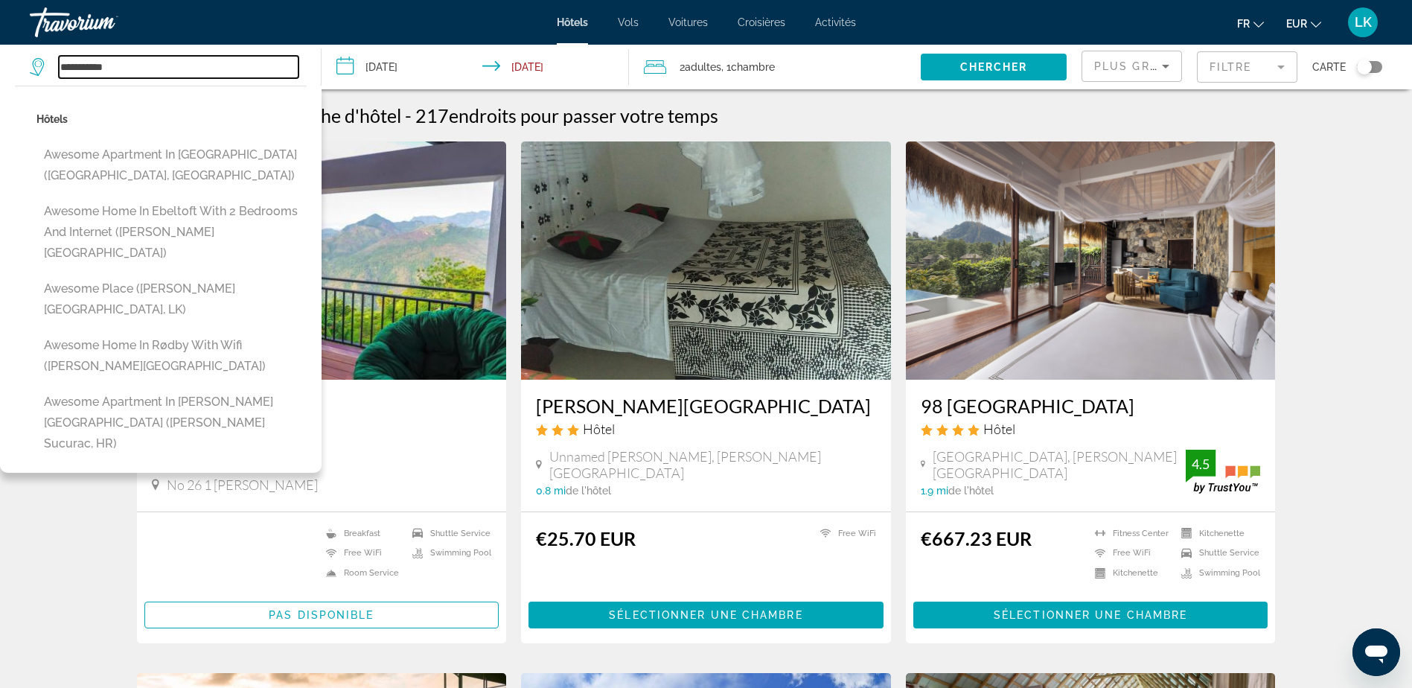
click at [162, 72] on input "**********" at bounding box center [179, 67] width 240 height 22
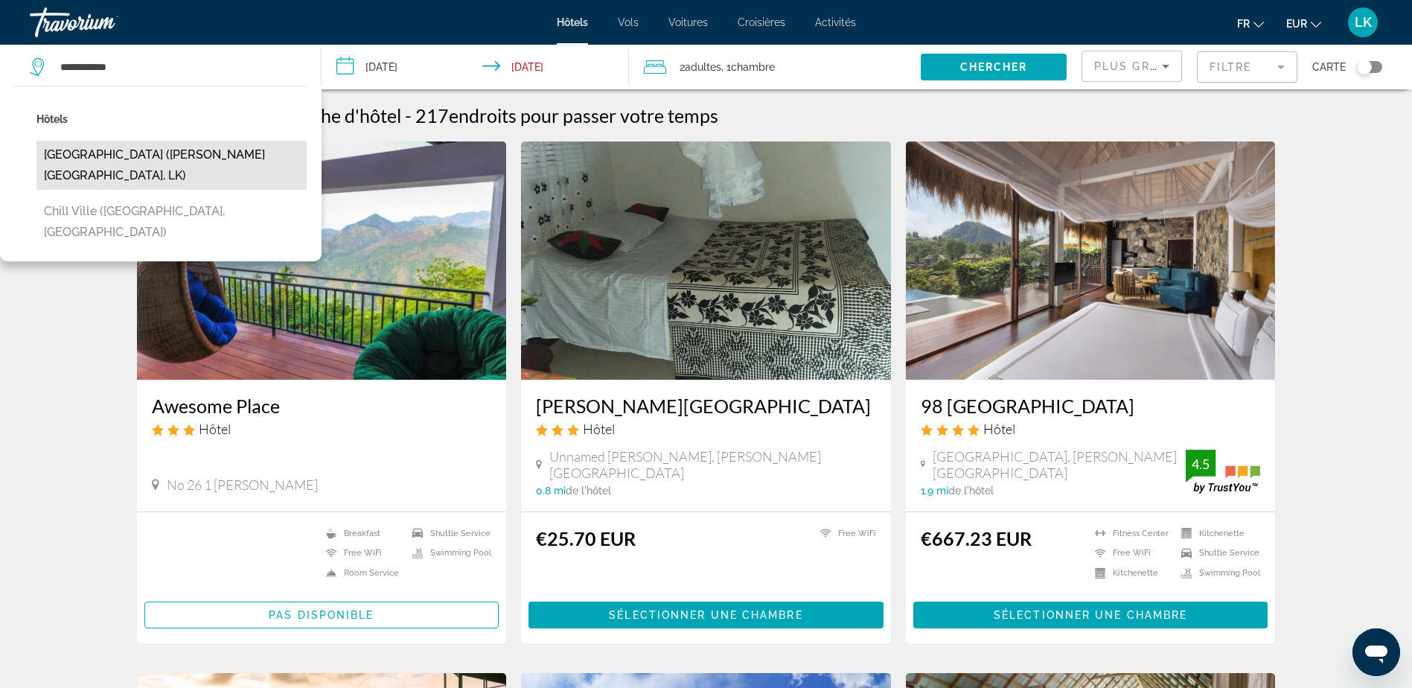
click at [117, 150] on button "[GEOGRAPHIC_DATA] ([PERSON_NAME][GEOGRAPHIC_DATA], LK)" at bounding box center [171, 165] width 270 height 49
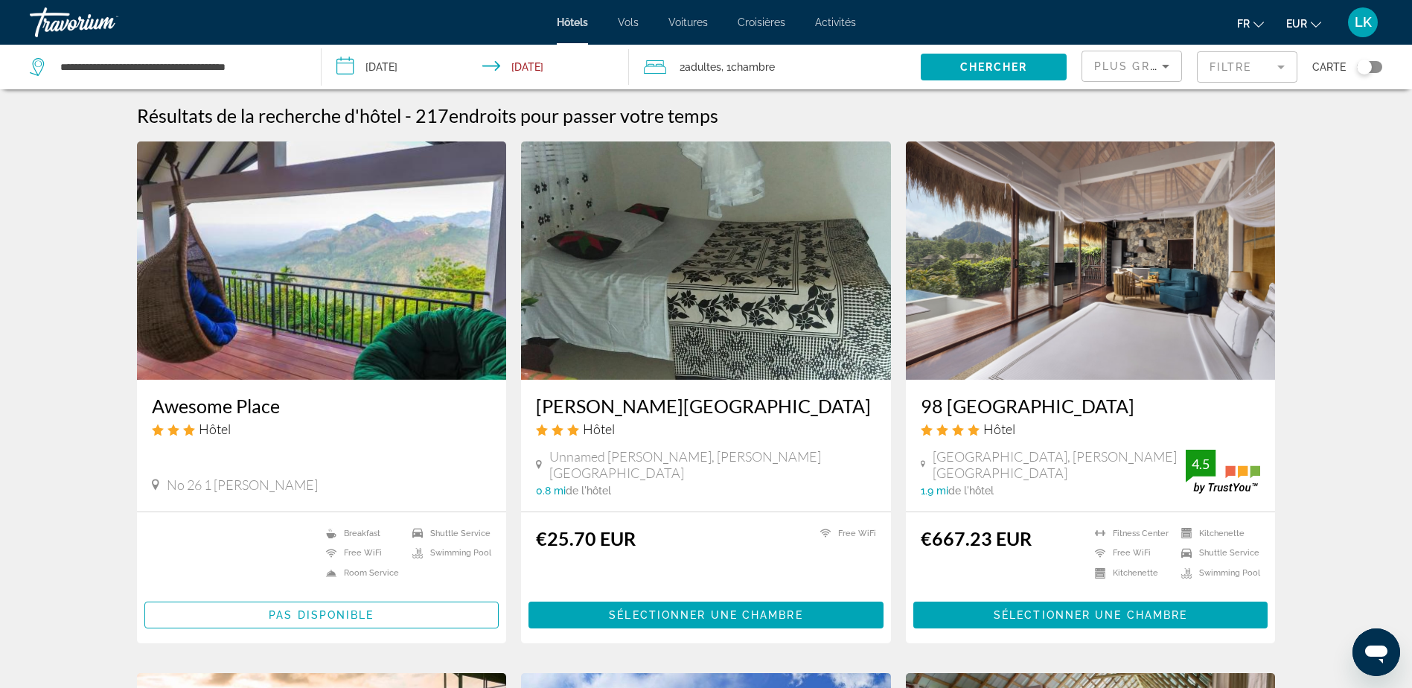
click at [953, 66] on span "Search widget" at bounding box center [993, 67] width 146 height 36
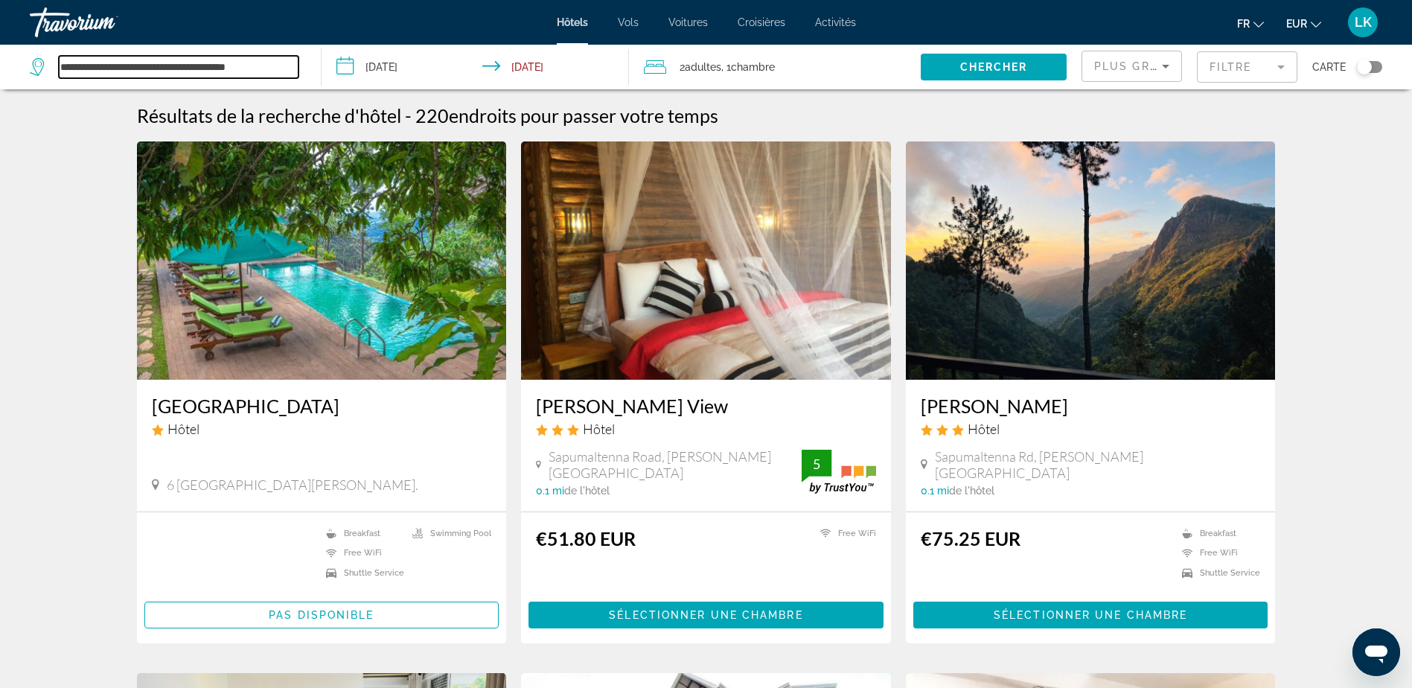
drag, startPoint x: 279, startPoint y: 66, endPoint x: -3, endPoint y: 57, distance: 282.2
click at [0, 57] on html "**********" at bounding box center [706, 344] width 1412 height 688
click at [171, 66] on input "*********" at bounding box center [179, 67] width 240 height 22
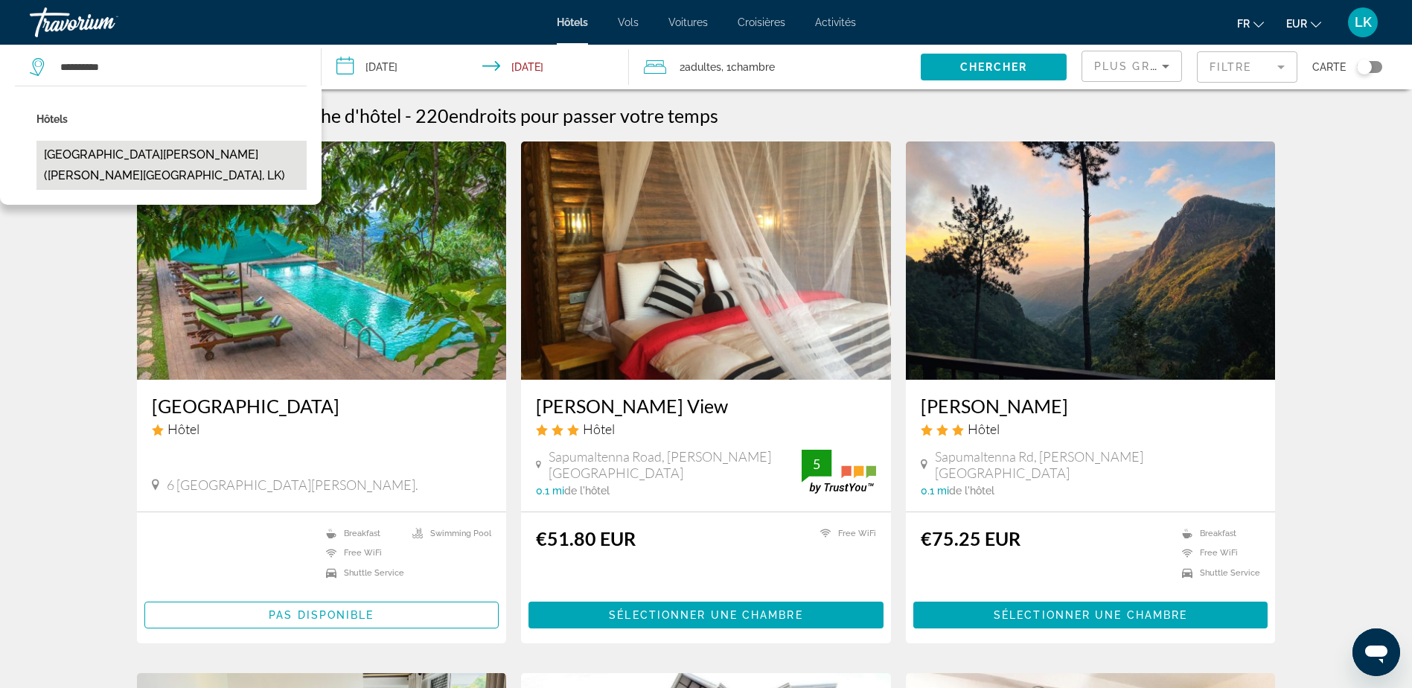
click at [150, 147] on button "[GEOGRAPHIC_DATA][PERSON_NAME] ([PERSON_NAME][GEOGRAPHIC_DATA], LK)" at bounding box center [171, 165] width 270 height 49
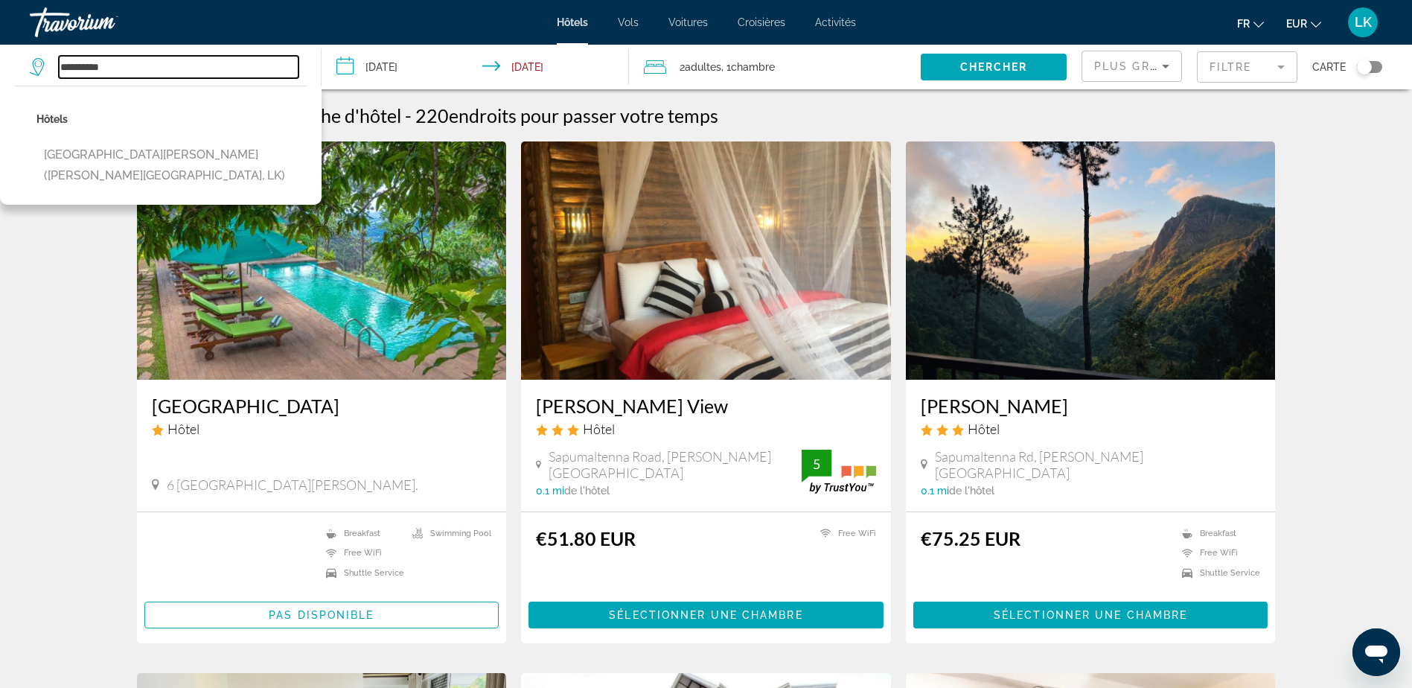
type input "**********"
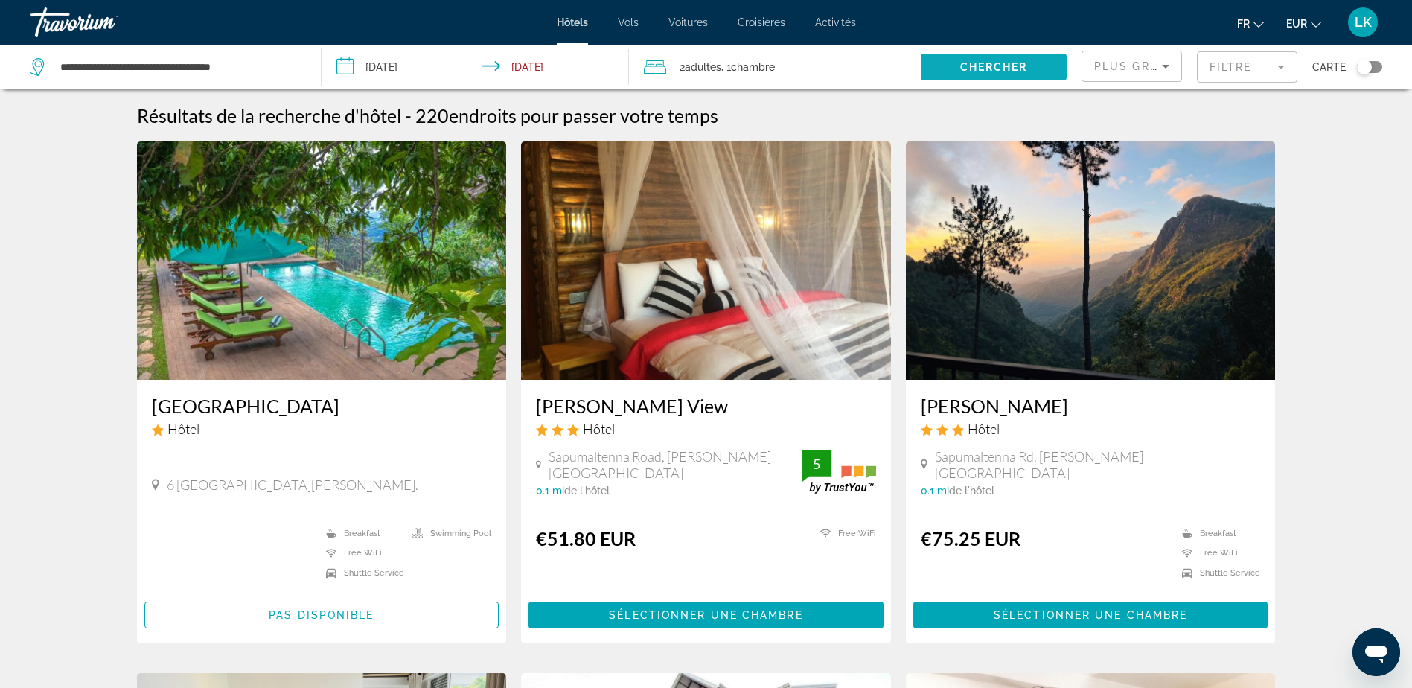
click at [935, 63] on span "Search widget" at bounding box center [993, 67] width 146 height 36
